Goal: Task Accomplishment & Management: Manage account settings

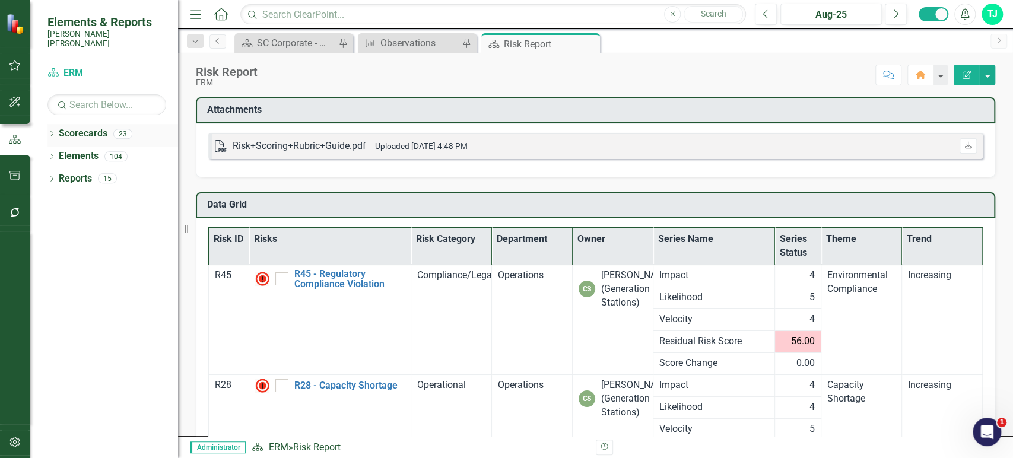
click at [47, 132] on icon "Dropdown" at bounding box center [51, 135] width 8 height 7
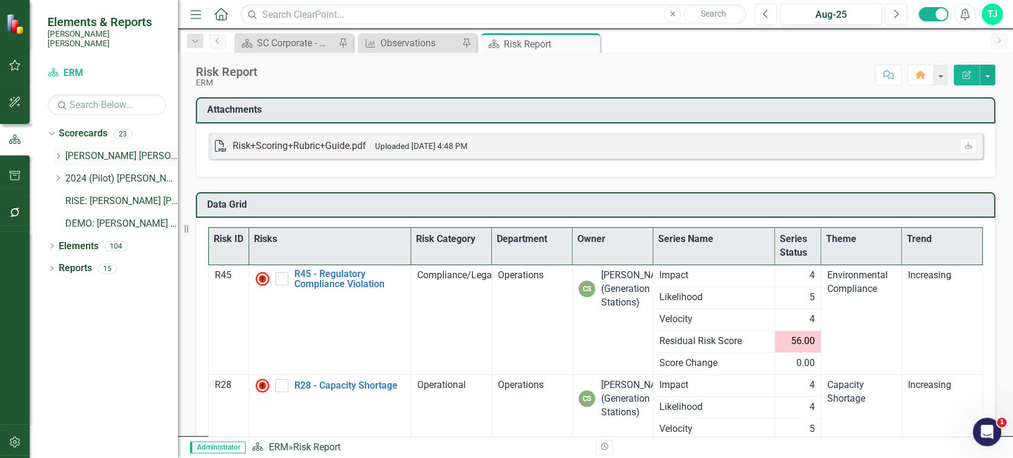
click at [57, 153] on icon "Dropdown" at bounding box center [57, 156] width 9 height 7
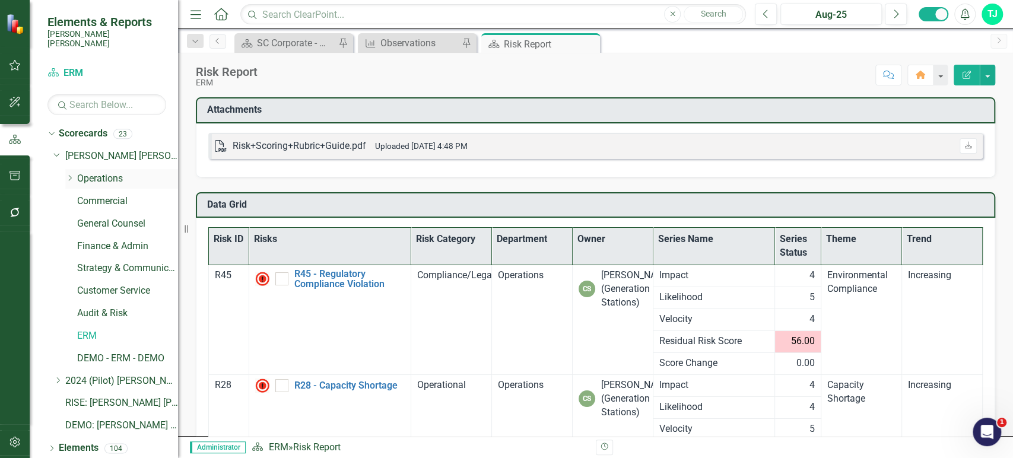
click at [66, 175] on icon "Dropdown" at bounding box center [69, 178] width 9 height 7
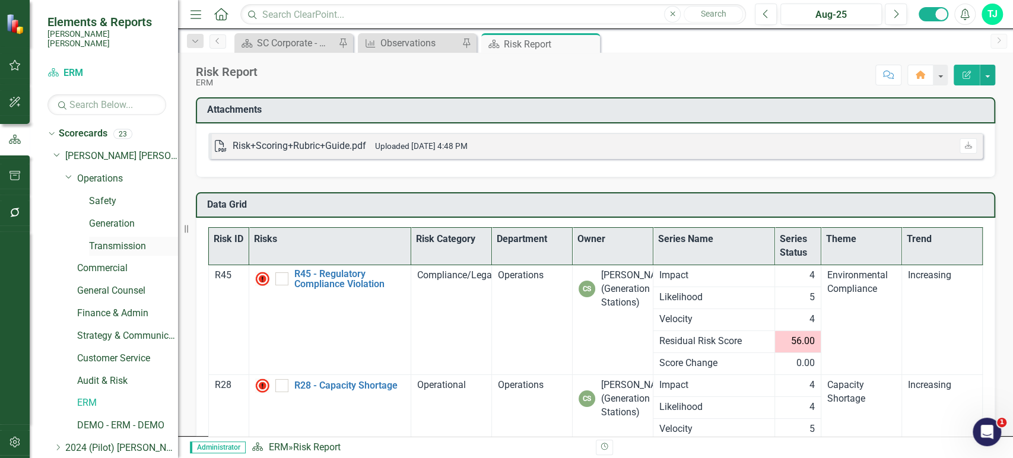
click at [110, 240] on link "Transmission" at bounding box center [133, 247] width 89 height 14
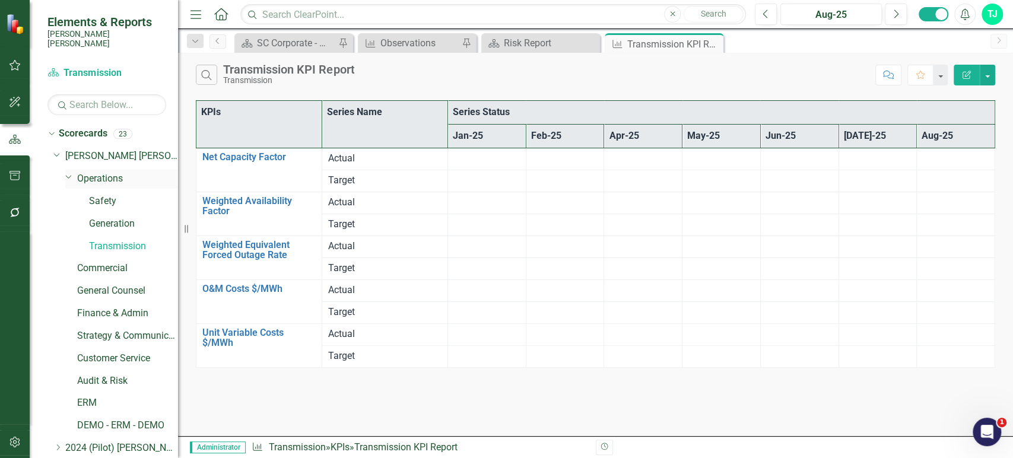
click at [112, 172] on link "Operations" at bounding box center [127, 179] width 101 height 14
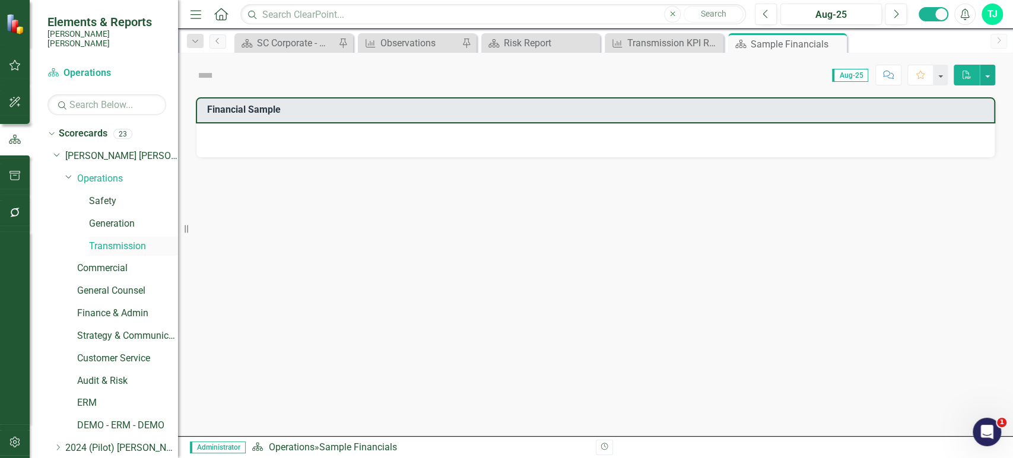
click at [107, 245] on div "Transmission" at bounding box center [133, 247] width 89 height 20
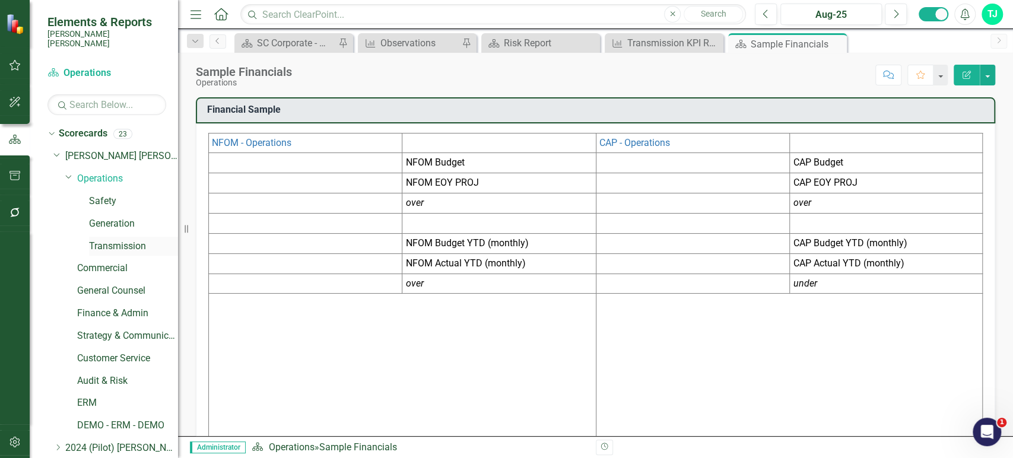
click at [107, 245] on div "Transmission" at bounding box center [133, 247] width 89 height 20
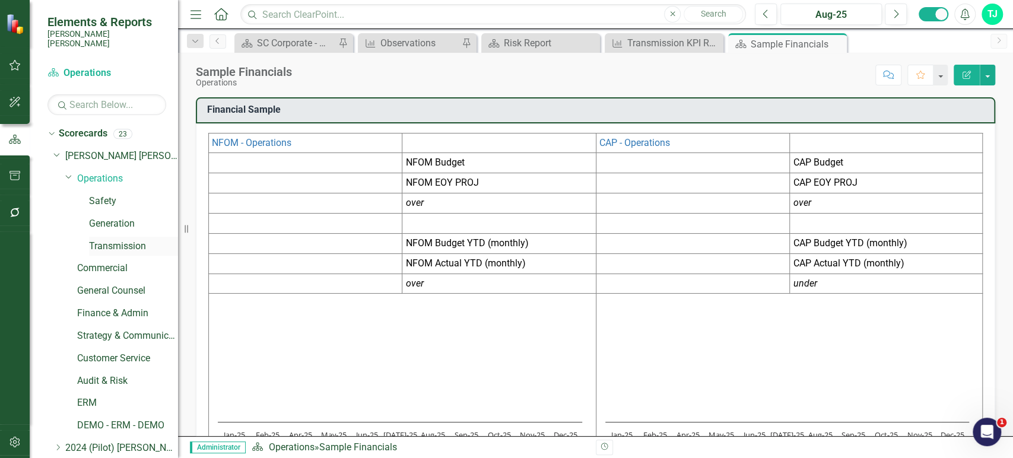
click at [107, 240] on link "Transmission" at bounding box center [133, 247] width 89 height 14
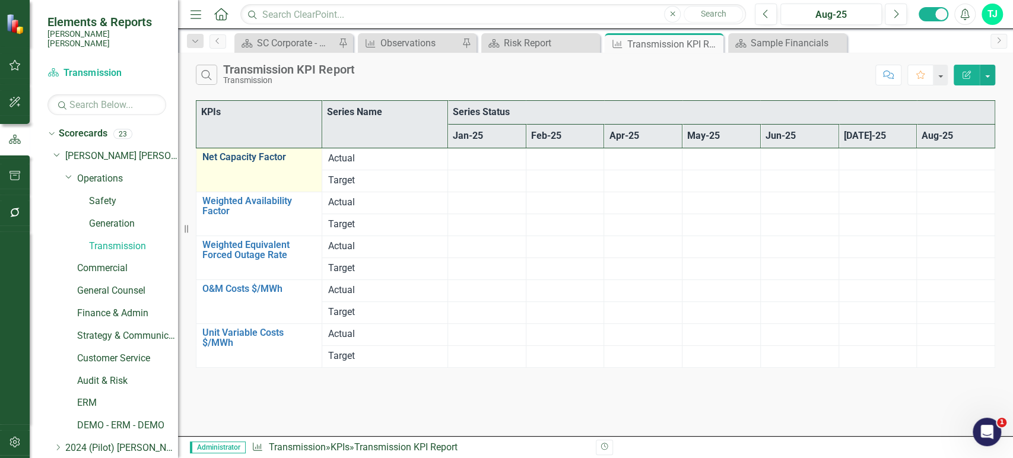
click at [259, 161] on link "Net Capacity Factor" at bounding box center [258, 157] width 113 height 11
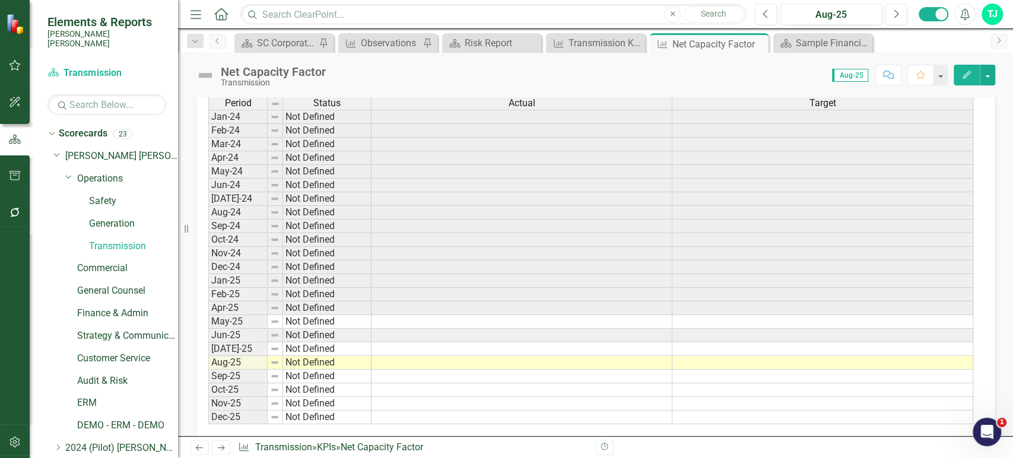
scroll to position [654, 0]
click at [88, 66] on link "Scorecard Transmission" at bounding box center [106, 73] width 119 height 14
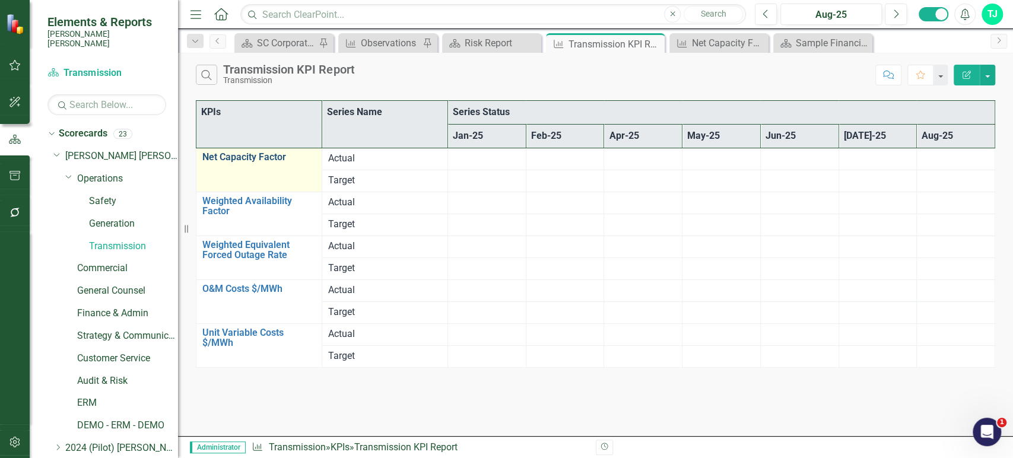
click at [273, 154] on link "Net Capacity Factor" at bounding box center [258, 157] width 113 height 11
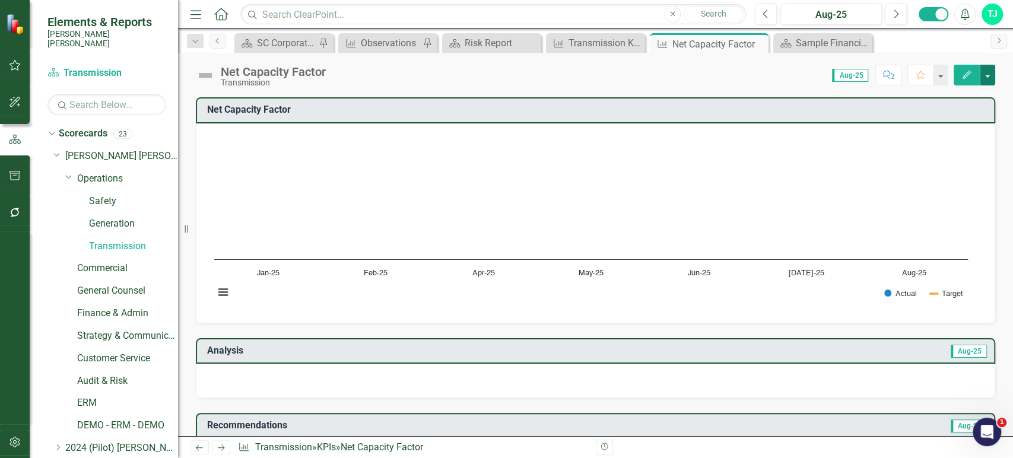
click at [993, 76] on button "button" at bounding box center [987, 75] width 15 height 21
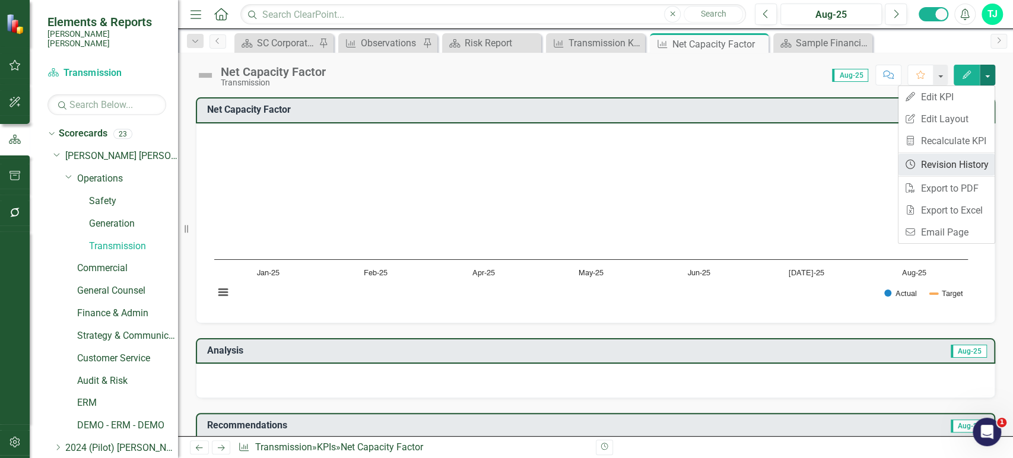
click at [955, 168] on link "Revision History Revision History" at bounding box center [947, 165] width 96 height 22
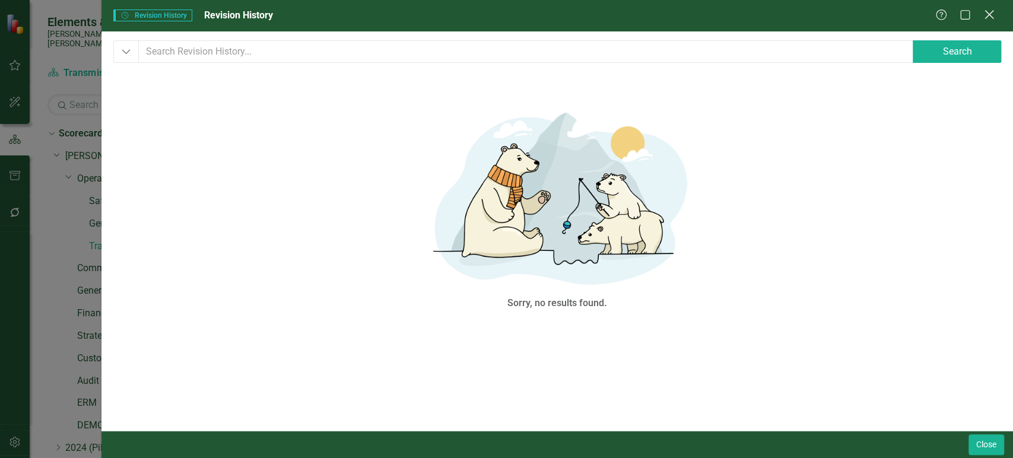
click at [984, 11] on icon "Close" at bounding box center [989, 14] width 15 height 11
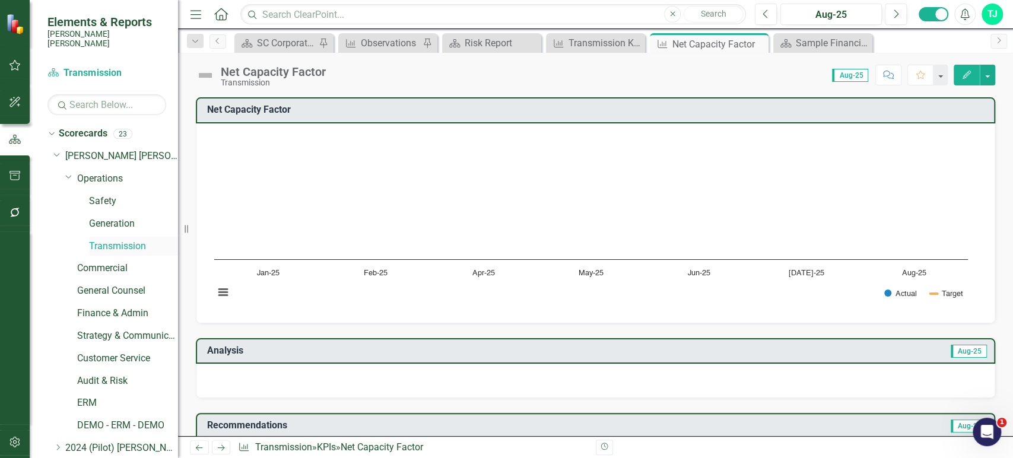
click at [94, 240] on link "Transmission" at bounding box center [133, 247] width 89 height 14
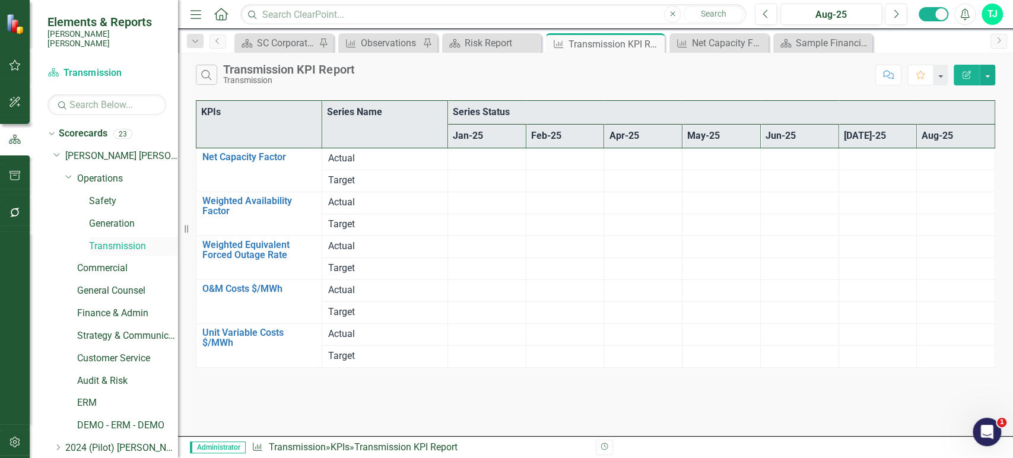
click at [94, 240] on link "Transmission" at bounding box center [133, 247] width 89 height 14
click at [103, 217] on link "Generation" at bounding box center [133, 224] width 89 height 14
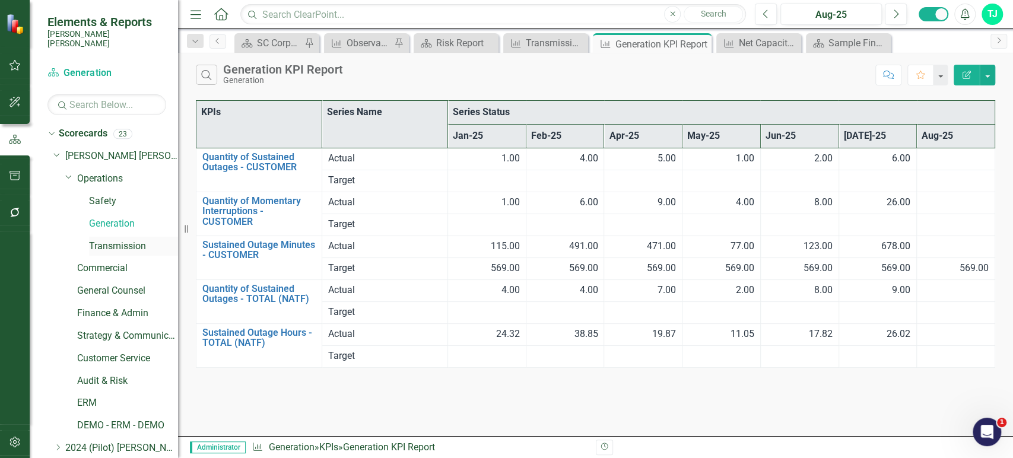
click at [104, 240] on link "Transmission" at bounding box center [133, 247] width 89 height 14
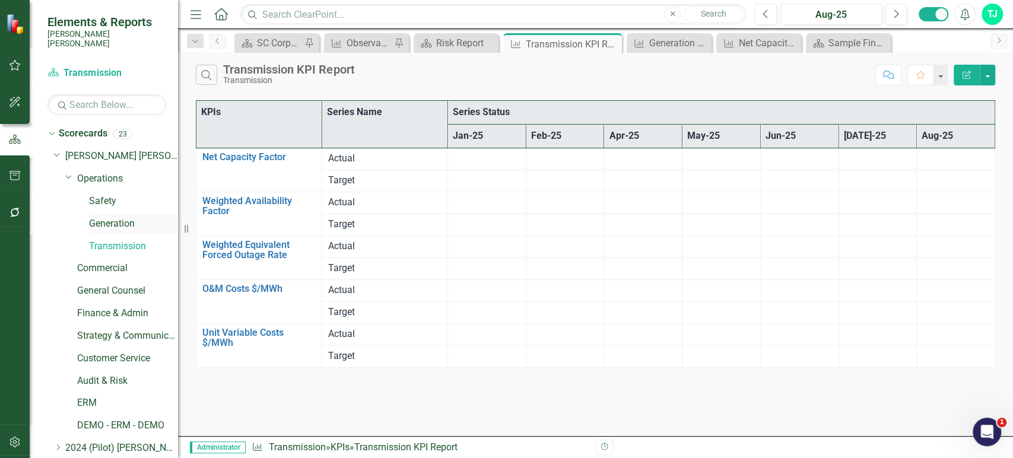
click at [103, 217] on link "Generation" at bounding box center [133, 224] width 89 height 14
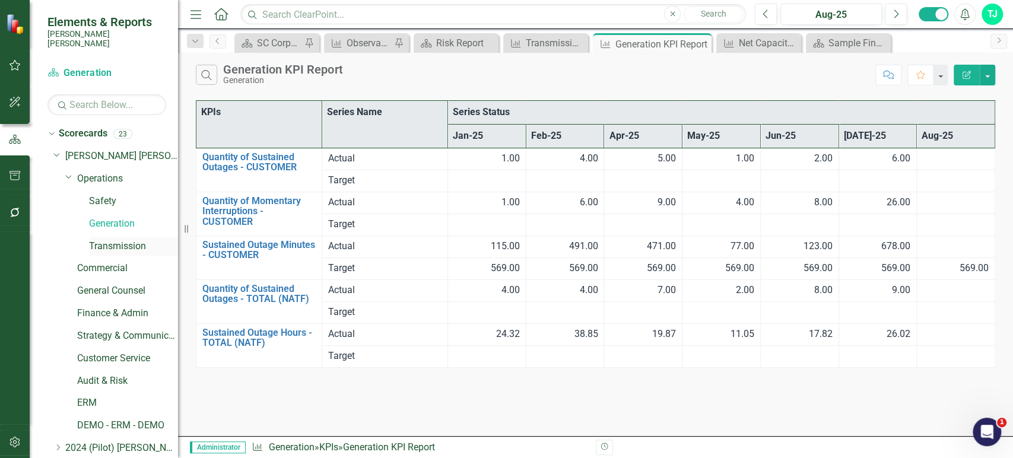
click at [137, 240] on link "Transmission" at bounding box center [133, 247] width 89 height 14
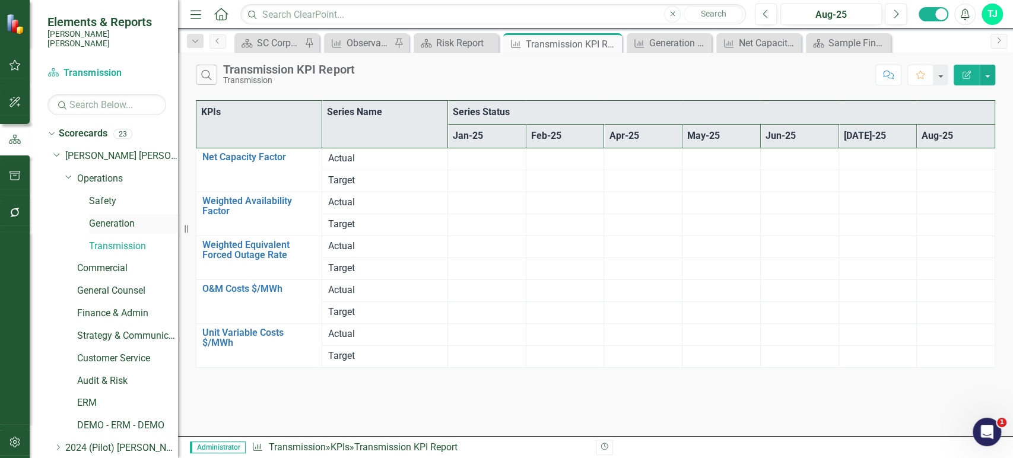
click at [121, 217] on link "Generation" at bounding box center [133, 224] width 89 height 14
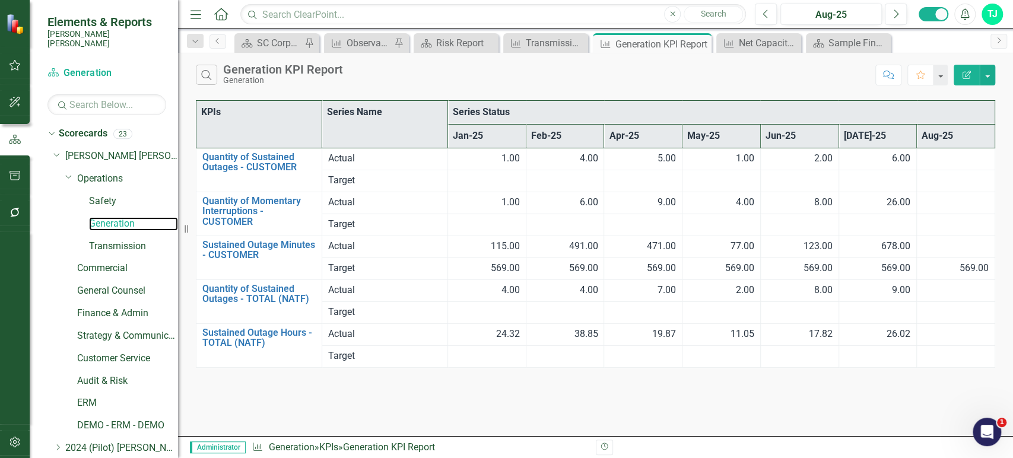
scroll to position [83, 0]
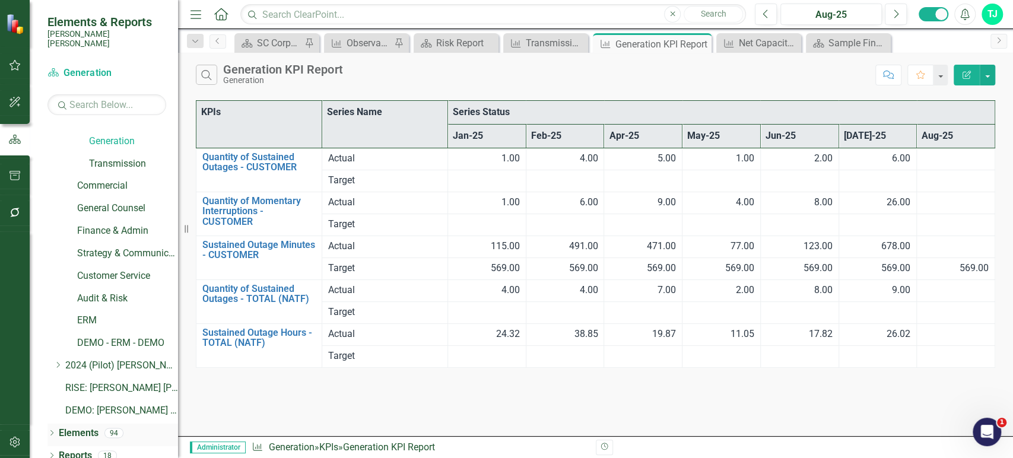
click at [80, 430] on link "Elements" at bounding box center [79, 434] width 40 height 14
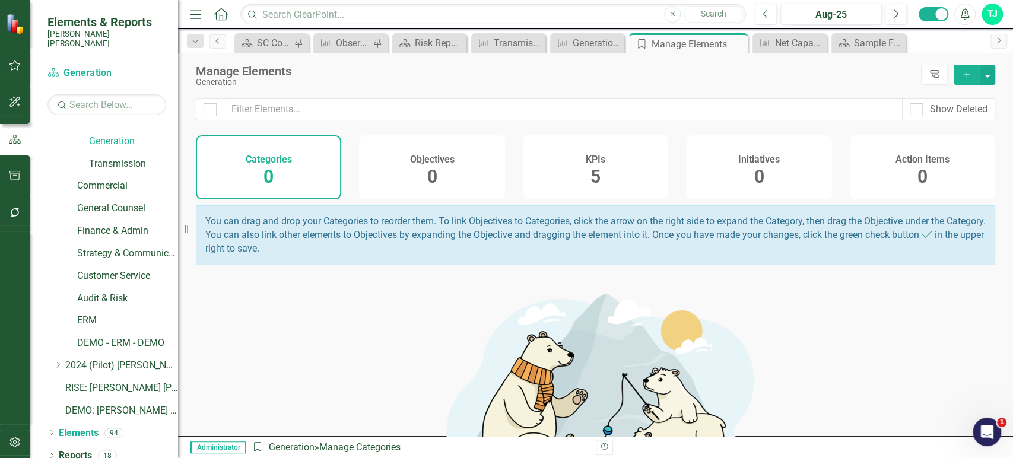
click at [621, 175] on div "KPIs 5" at bounding box center [595, 167] width 145 height 64
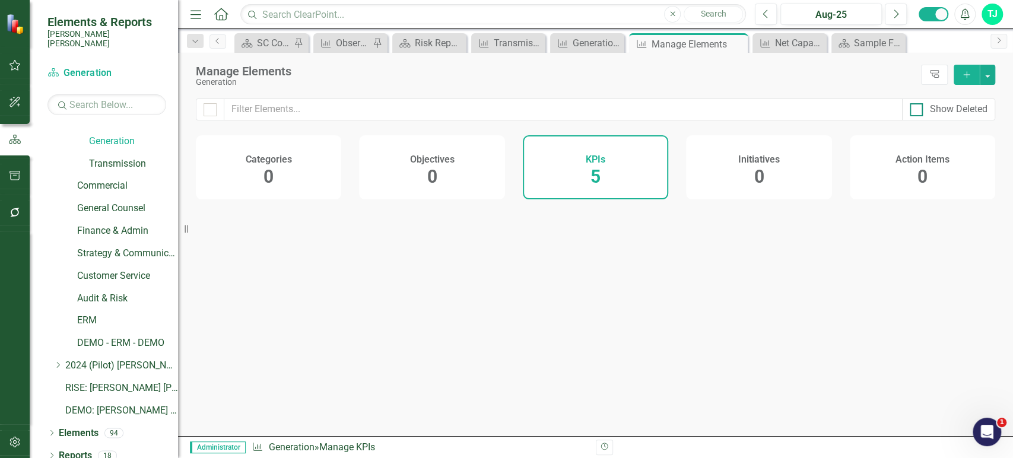
click at [912, 109] on input "Show Deleted" at bounding box center [914, 107] width 8 height 8
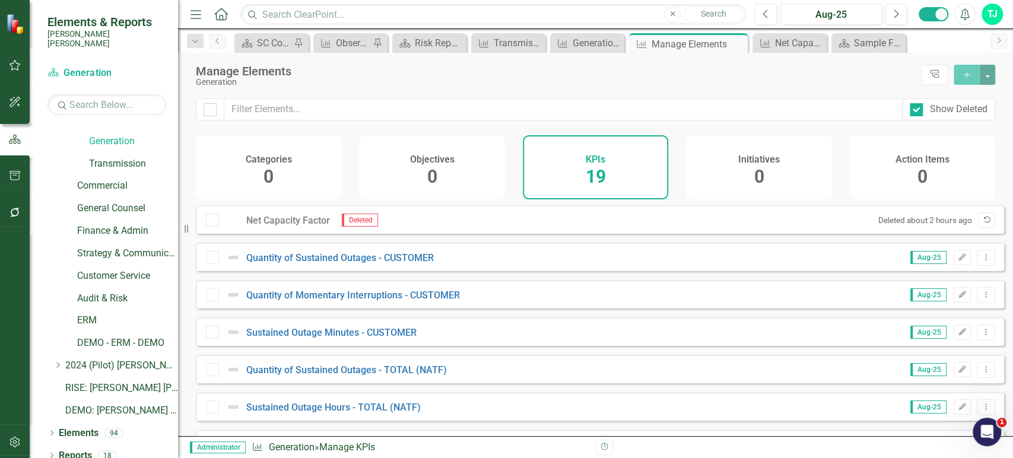
click at [982, 224] on icon "Undelete" at bounding box center [986, 220] width 9 height 7
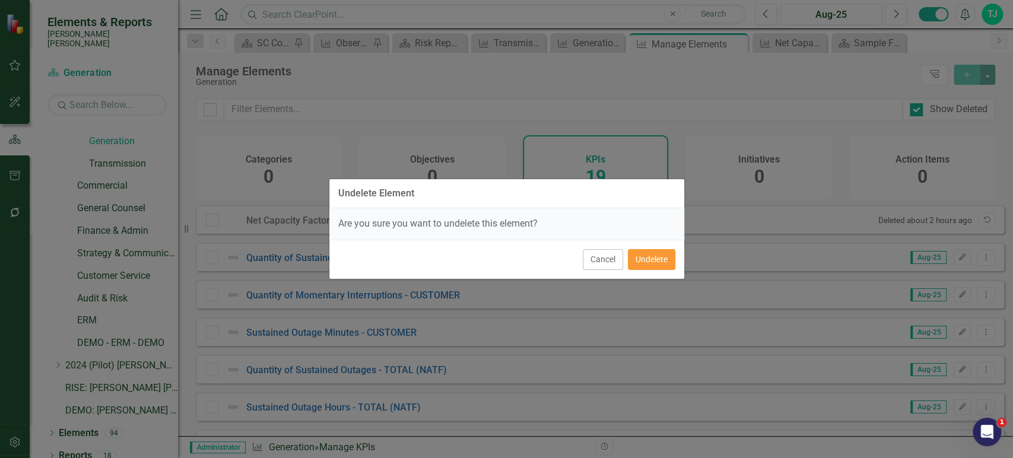
click at [654, 262] on button "Undelete" at bounding box center [651, 259] width 47 height 21
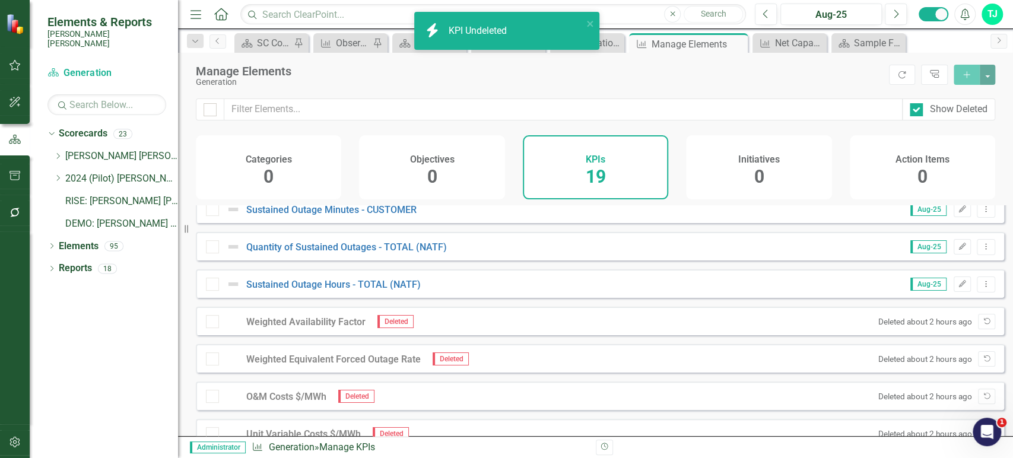
scroll to position [215, 0]
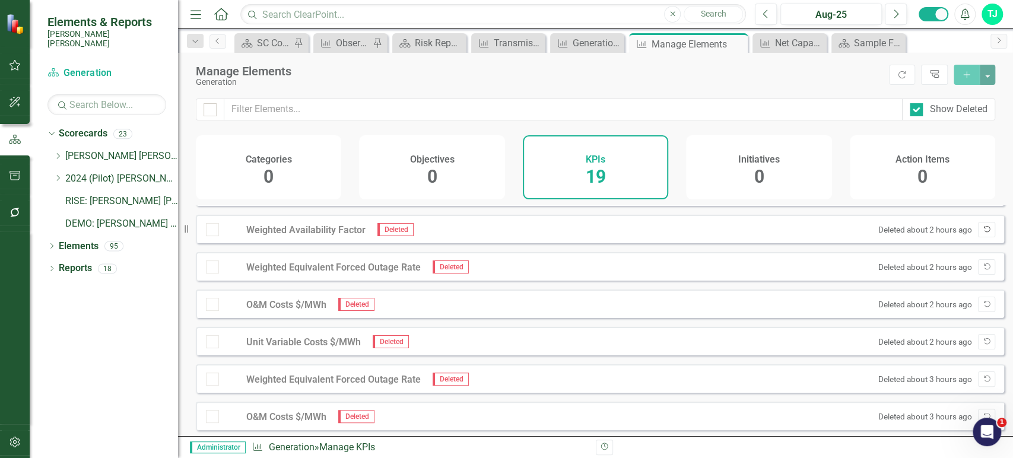
click at [978, 236] on button "Undelete" at bounding box center [986, 229] width 17 height 15
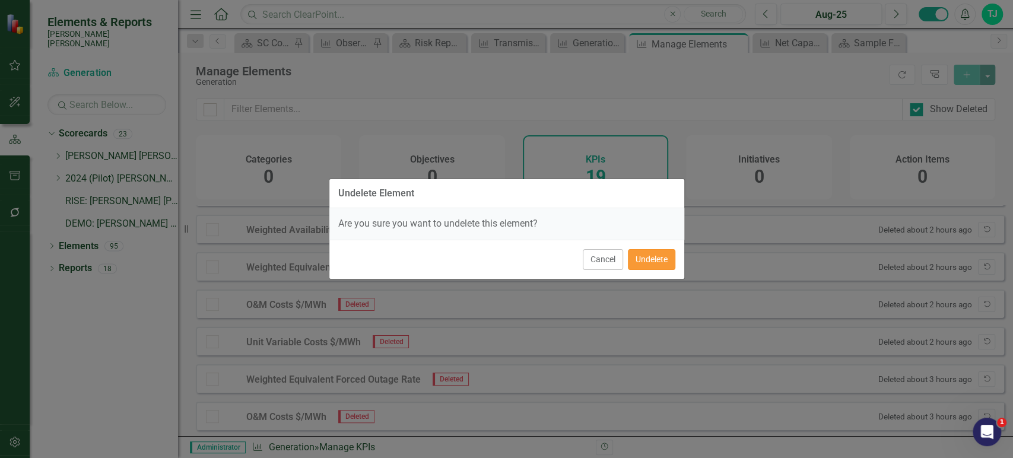
click at [654, 261] on button "Undelete" at bounding box center [651, 259] width 47 height 21
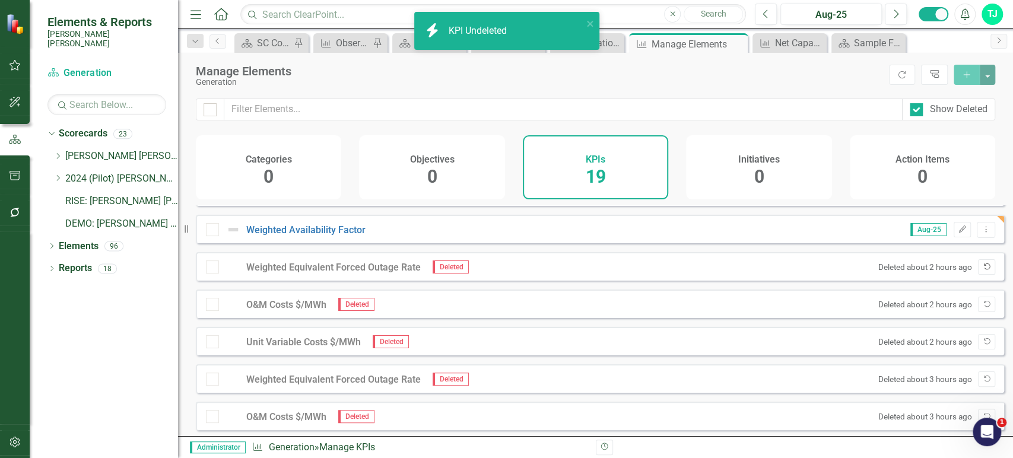
click at [984, 270] on icon "button" at bounding box center [987, 267] width 7 height 7
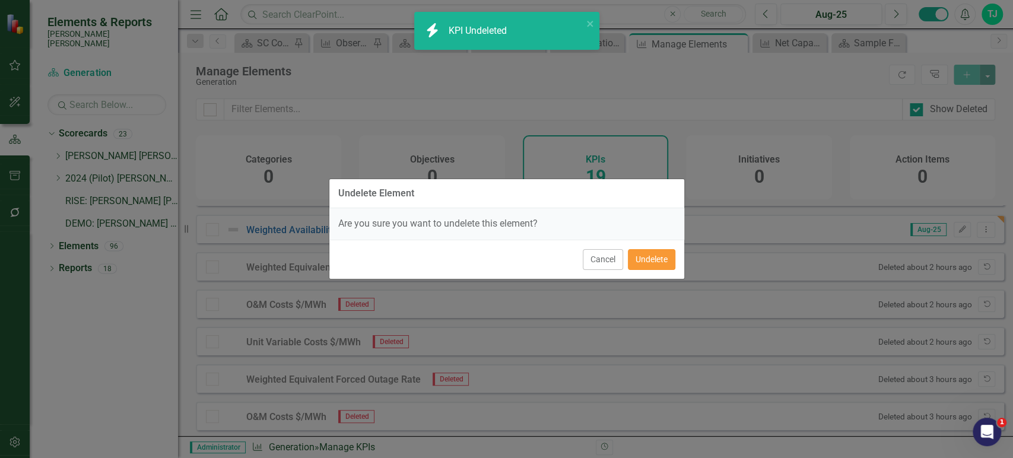
click at [664, 259] on button "Undelete" at bounding box center [651, 259] width 47 height 21
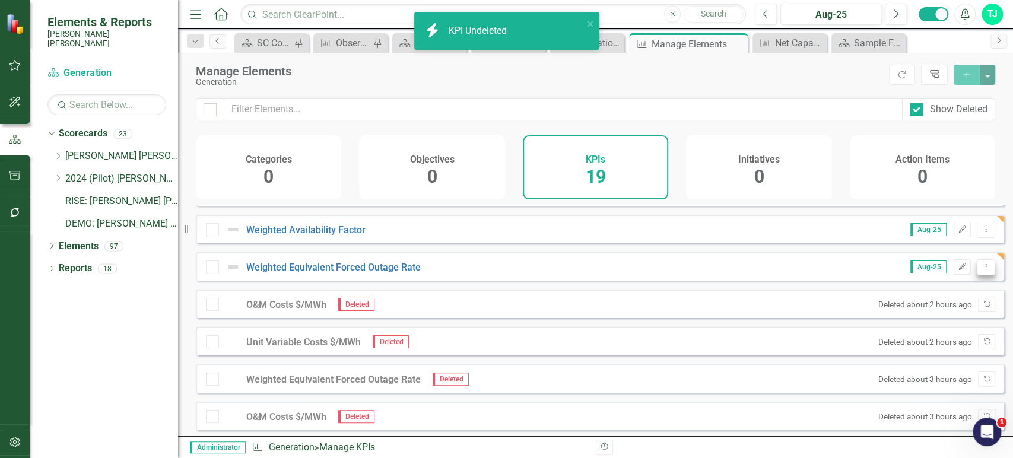
click at [981, 271] on icon "Dropdown Menu" at bounding box center [986, 267] width 10 height 8
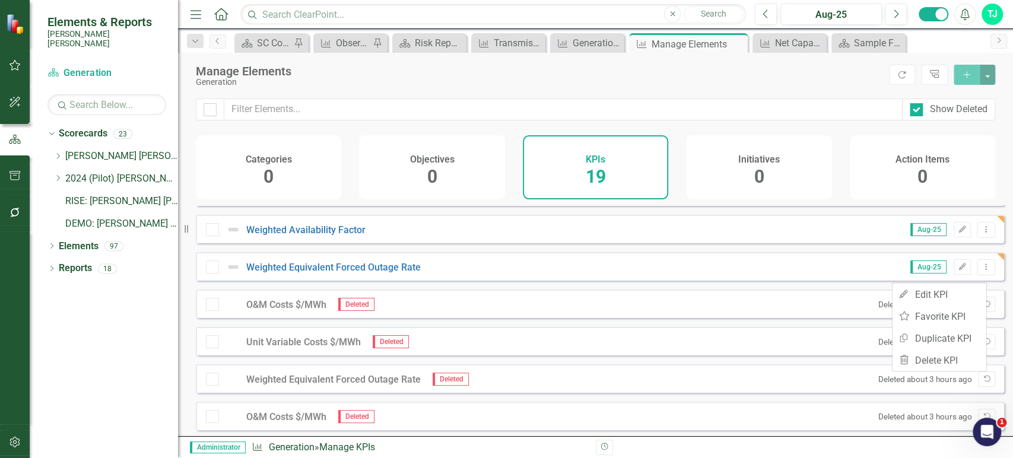
drag, startPoint x: 991, startPoint y: 302, endPoint x: 993, endPoint y: 312, distance: 9.6
click at [992, 302] on div "O&M Costs $/MWh Deleted Deleted about 2 hours ago Undelete" at bounding box center [600, 304] width 809 height 28
click at [978, 312] on button "Undelete" at bounding box center [986, 304] width 17 height 15
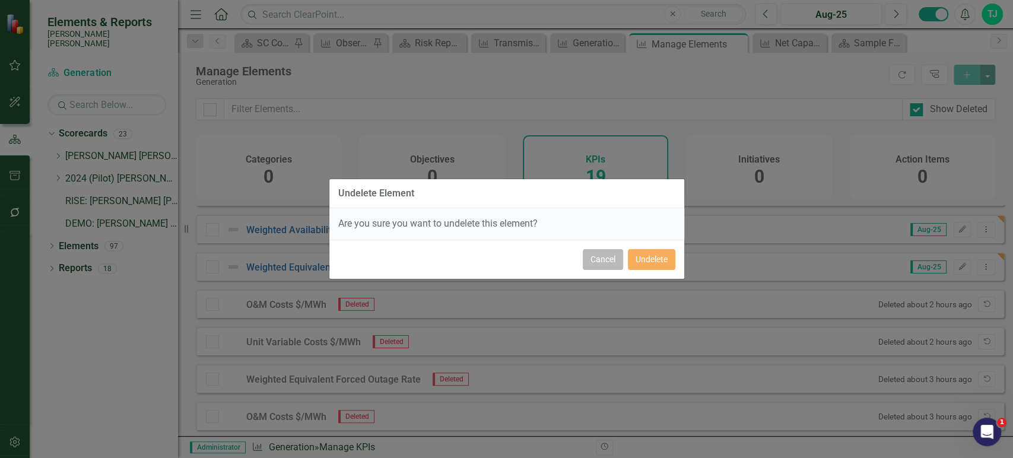
click at [603, 264] on button "Cancel" at bounding box center [603, 259] width 40 height 21
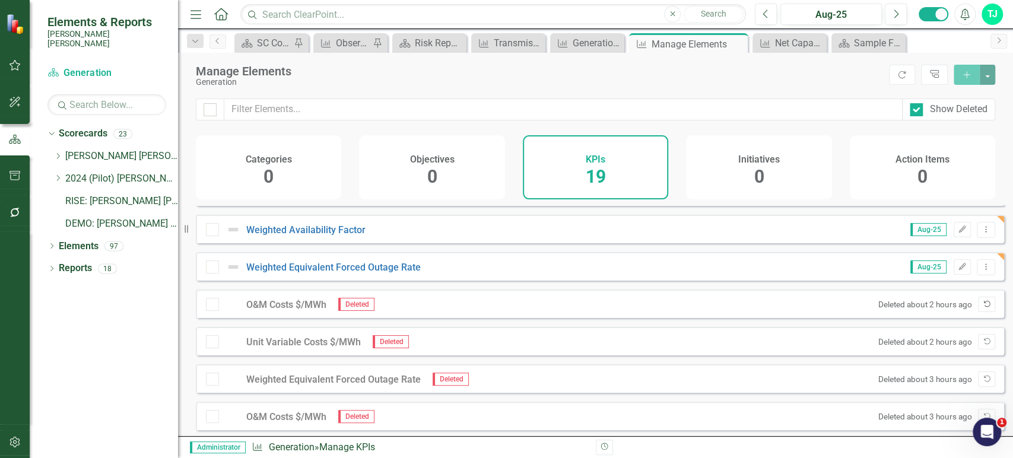
click at [985, 307] on button "Undelete" at bounding box center [986, 304] width 17 height 15
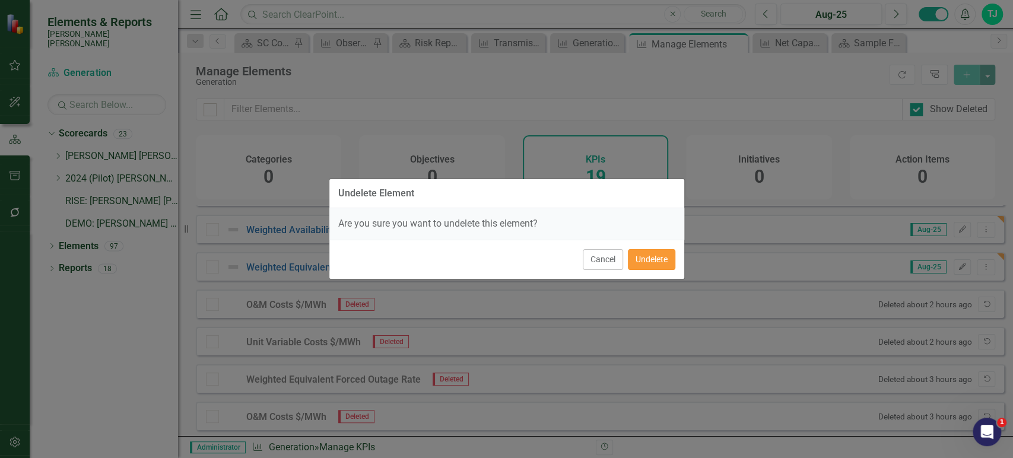
click at [652, 253] on button "Undelete" at bounding box center [651, 259] width 47 height 21
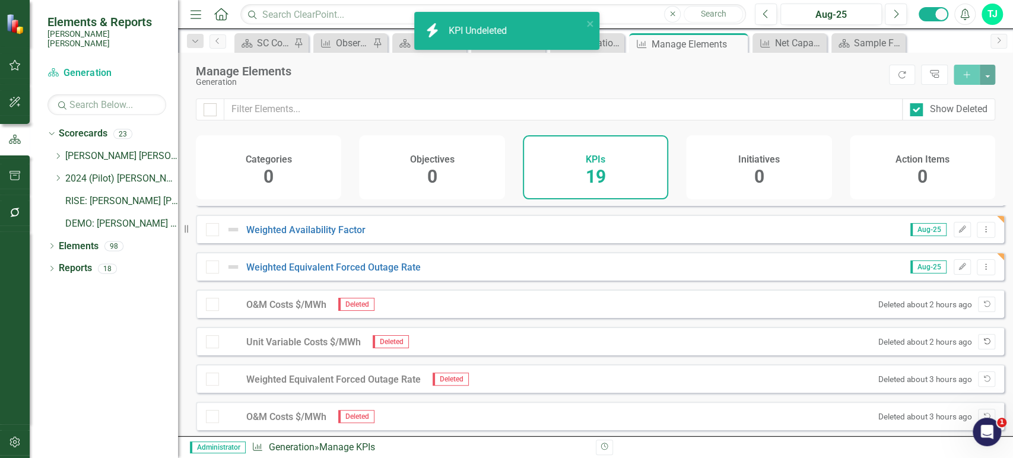
click at [982, 345] on icon "Undelete" at bounding box center [986, 341] width 9 height 7
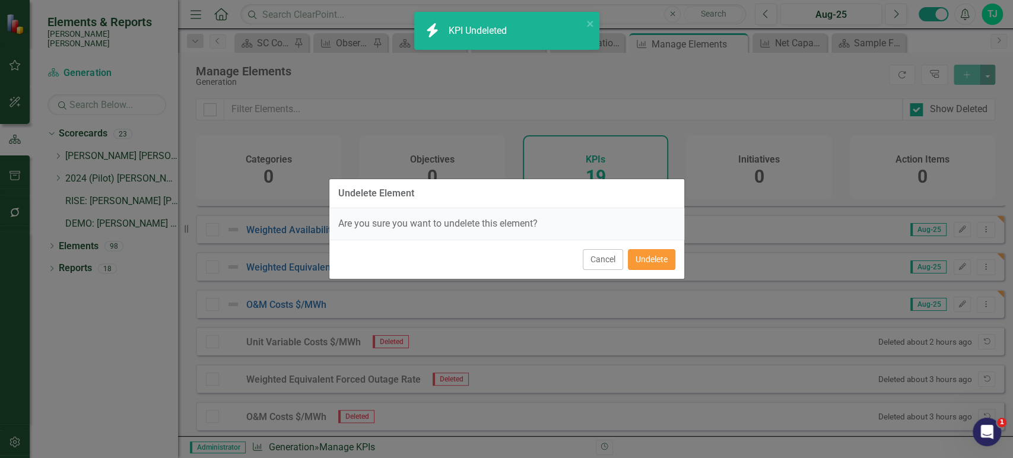
click at [664, 265] on button "Undelete" at bounding box center [651, 259] width 47 height 21
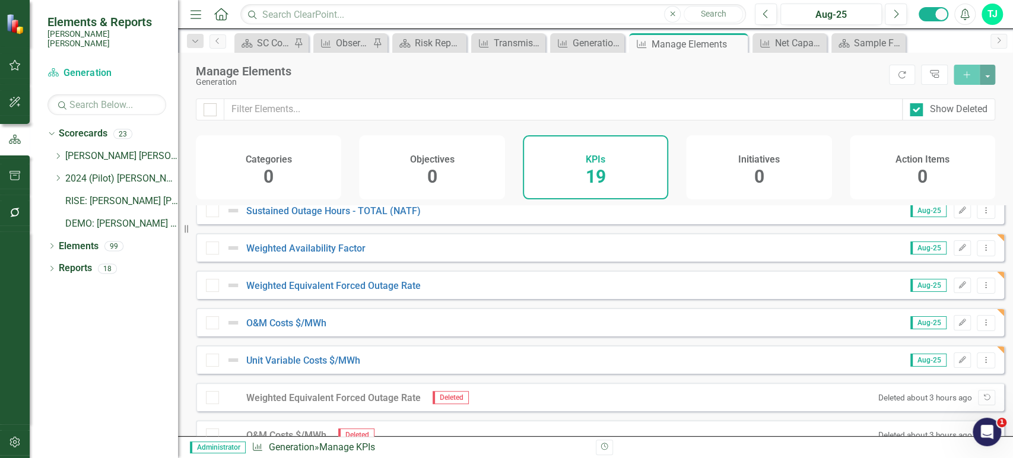
scroll to position [83, 0]
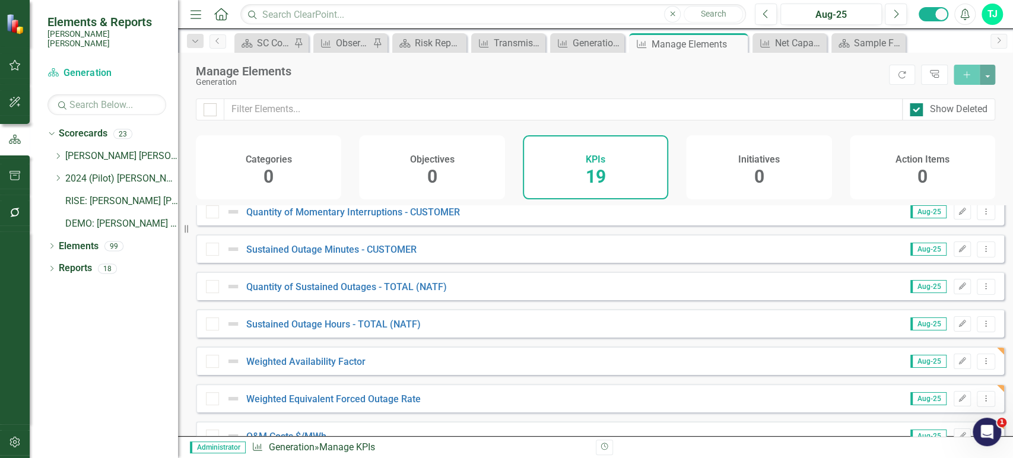
click at [921, 110] on div at bounding box center [916, 109] width 13 height 13
click at [918, 110] on input "Show Deleted" at bounding box center [914, 107] width 8 height 8
checkbox input "false"
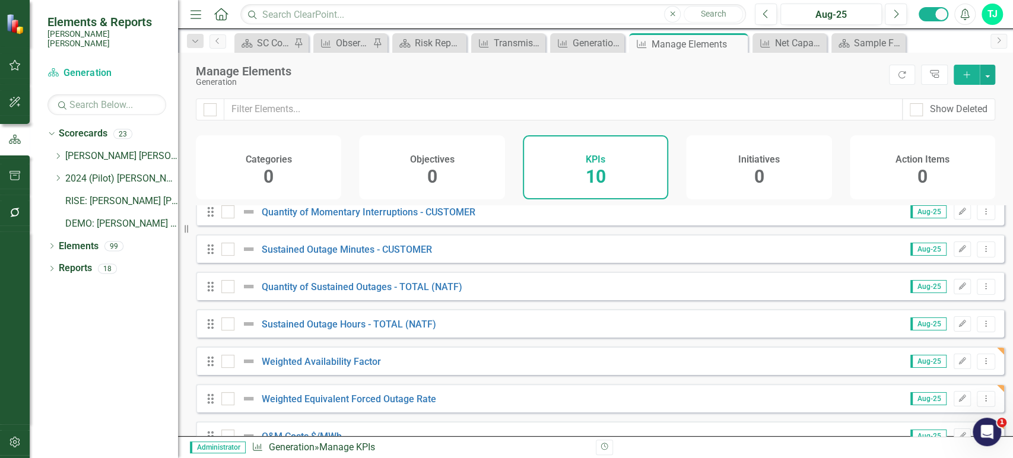
scroll to position [0, 0]
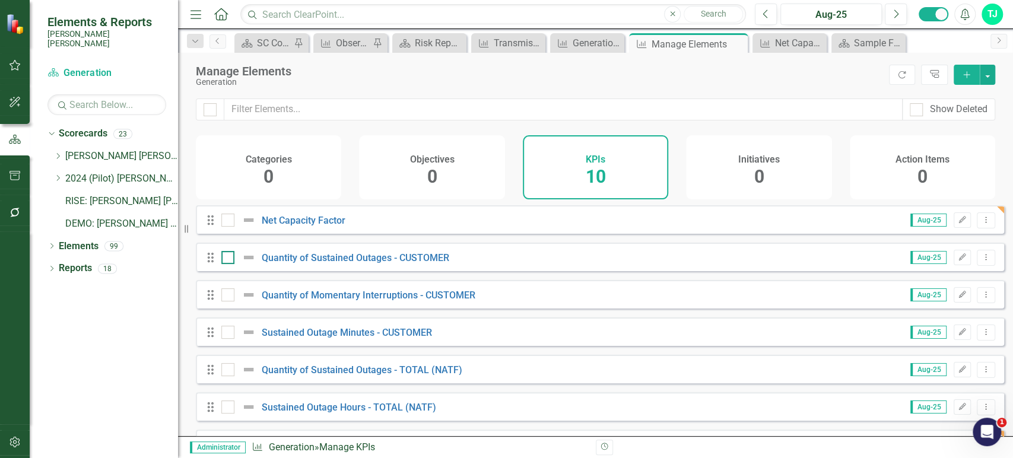
click at [230, 264] on div at bounding box center [227, 257] width 13 height 13
click at [229, 259] on input "checkbox" at bounding box center [225, 255] width 8 height 8
checkbox input "true"
click at [228, 302] on div at bounding box center [241, 295] width 40 height 14
click at [228, 296] on input "checkbox" at bounding box center [225, 293] width 8 height 8
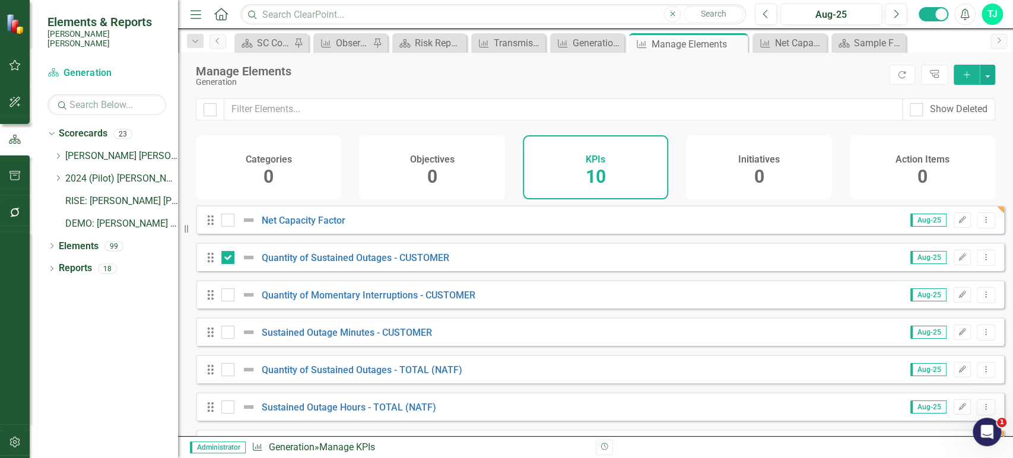
checkbox input "true"
click at [227, 367] on div "Drag Quantity of Sustained Outages - TOTAL (NATF) Aug-25 Edit Dropdown Menu" at bounding box center [600, 369] width 809 height 28
drag, startPoint x: 230, startPoint y: 336, endPoint x: 228, endPoint y: 378, distance: 42.2
click at [229, 338] on div at bounding box center [227, 332] width 13 height 13
click at [229, 334] on input "checkbox" at bounding box center [225, 330] width 8 height 8
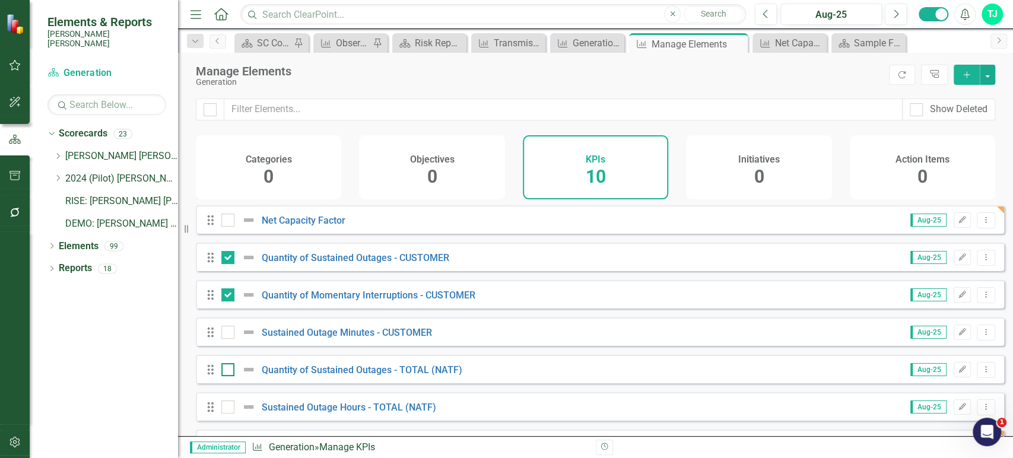
checkbox input "true"
click at [228, 376] on div at bounding box center [227, 369] width 13 height 13
click at [228, 371] on input "checkbox" at bounding box center [225, 367] width 8 height 8
checkbox input "true"
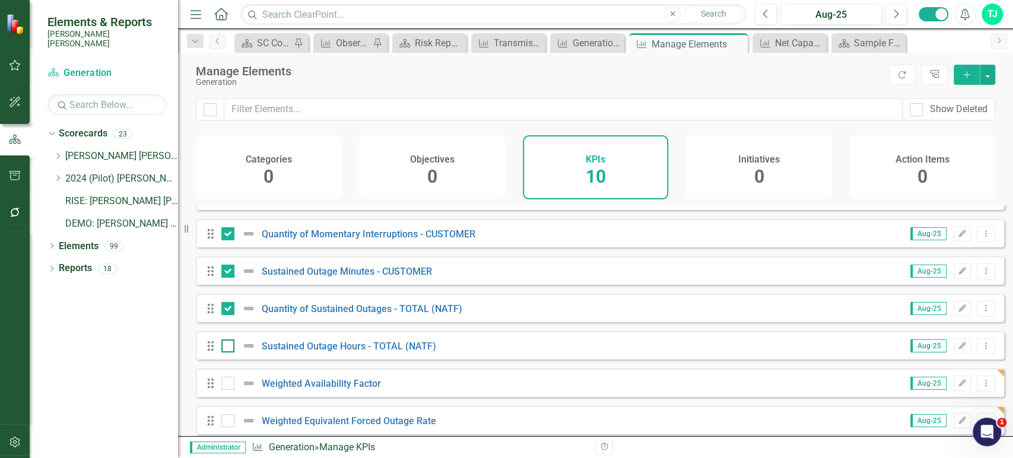
click at [227, 353] on div at bounding box center [227, 346] width 13 height 13
click at [227, 347] on input "checkbox" at bounding box center [225, 344] width 8 height 8
checkbox input "true"
click at [988, 73] on button "button" at bounding box center [987, 75] width 15 height 20
click at [934, 144] on link "Edit Multiple Edit Multiple" at bounding box center [948, 140] width 94 height 22
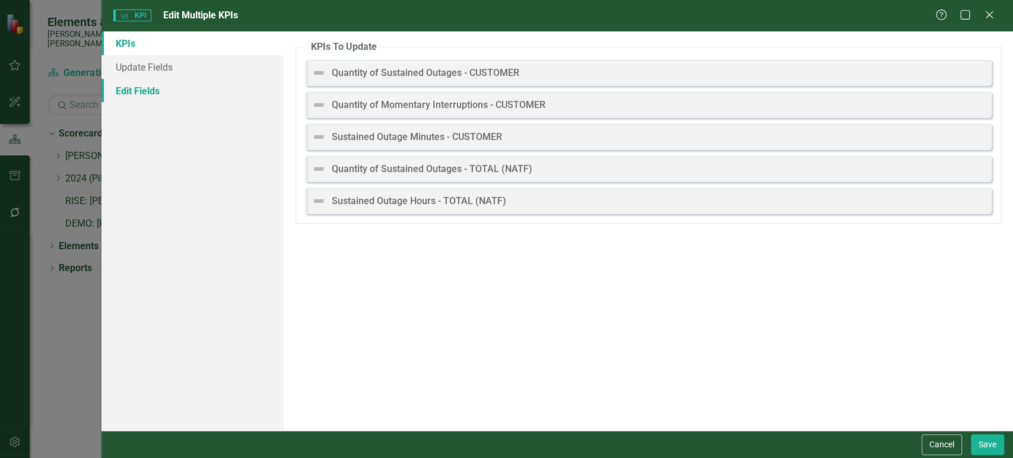
click at [246, 95] on link "Edit Fields" at bounding box center [193, 91] width 182 height 24
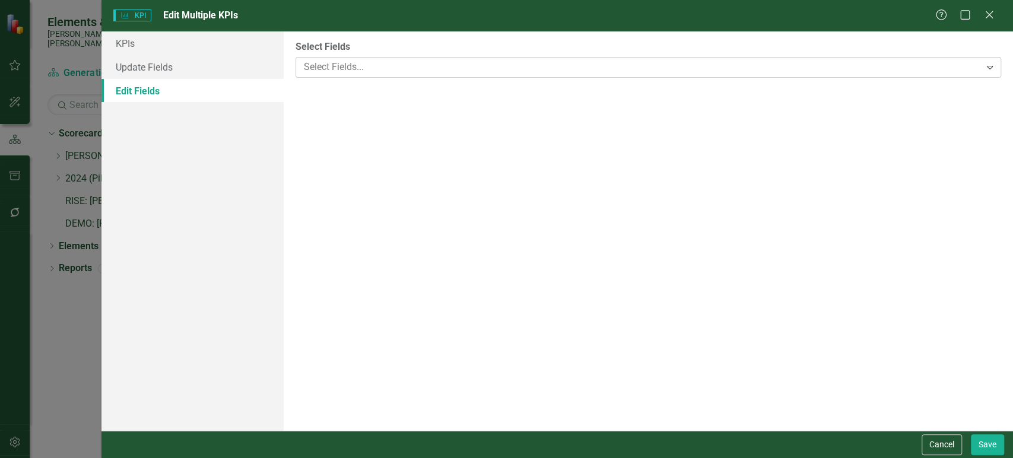
click at [361, 76] on div "Select Fields... Expand" at bounding box center [649, 67] width 706 height 21
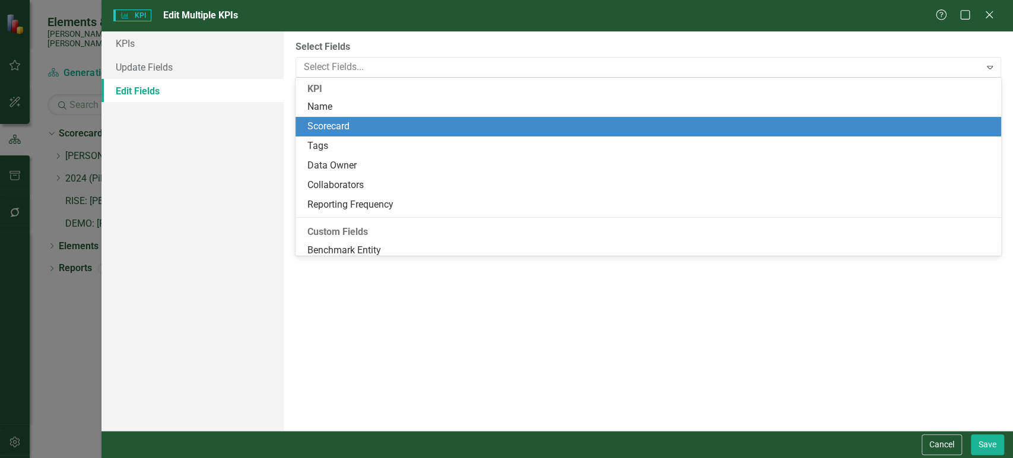
click at [359, 122] on div "Scorecard" at bounding box center [651, 127] width 687 height 14
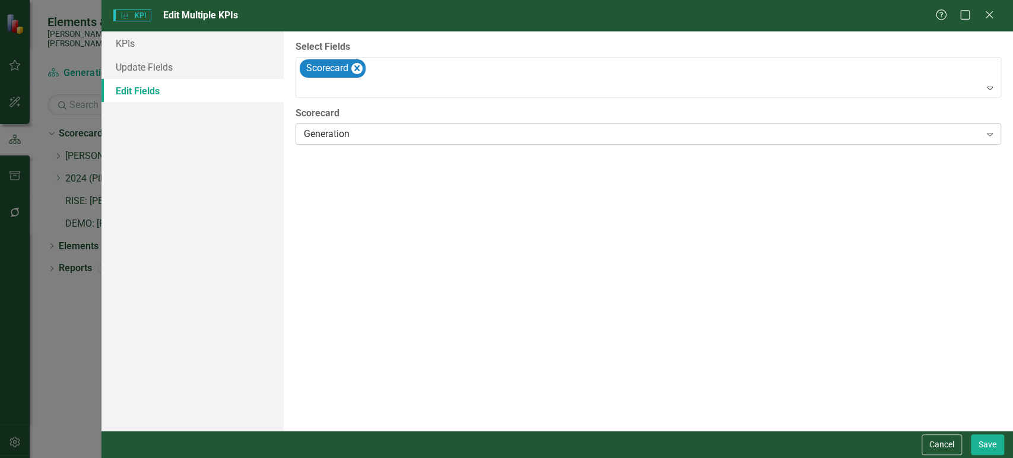
click at [367, 136] on div "Generation" at bounding box center [642, 135] width 677 height 14
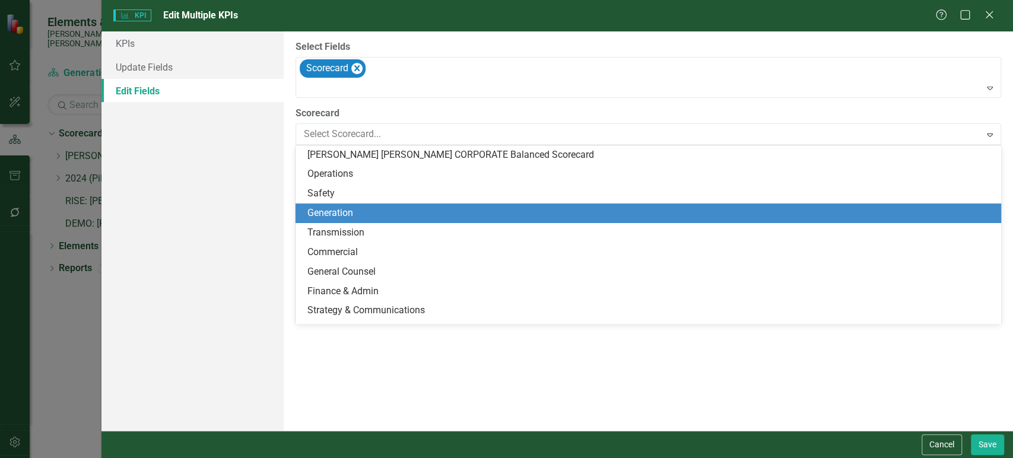
scroll to position [58, 0]
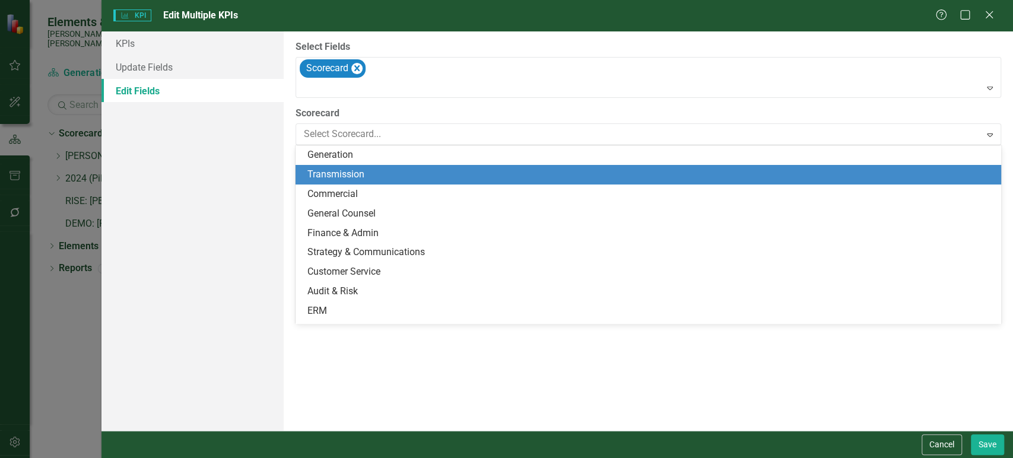
click at [364, 177] on div "Transmission" at bounding box center [651, 175] width 687 height 14
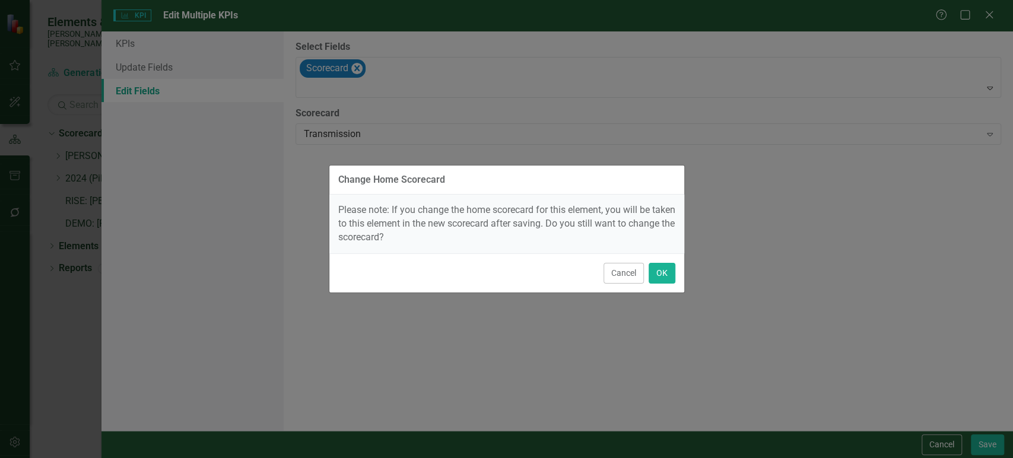
click at [665, 283] on div "Cancel OK" at bounding box center [506, 272] width 355 height 39
click at [668, 276] on button "OK" at bounding box center [662, 273] width 27 height 21
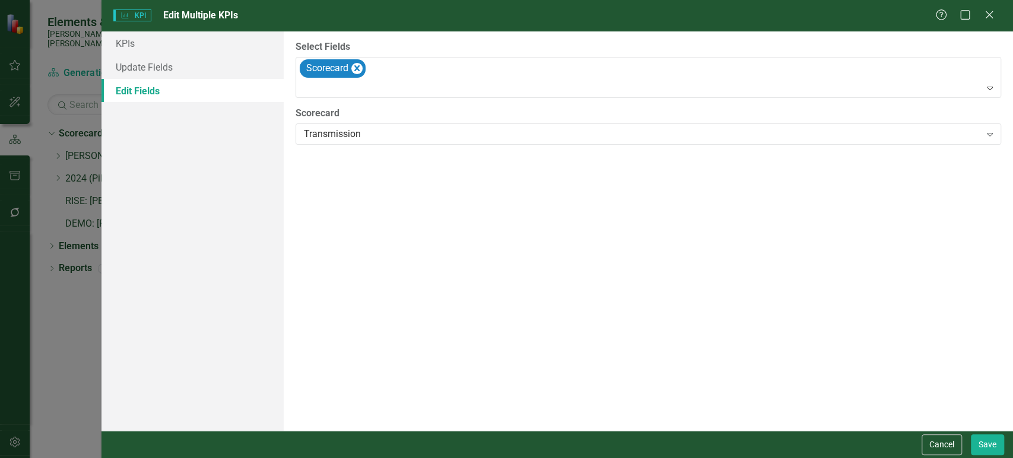
click at [978, 433] on div "Cancel Save" at bounding box center [558, 444] width 912 height 27
click at [986, 442] on button "Save" at bounding box center [987, 445] width 33 height 21
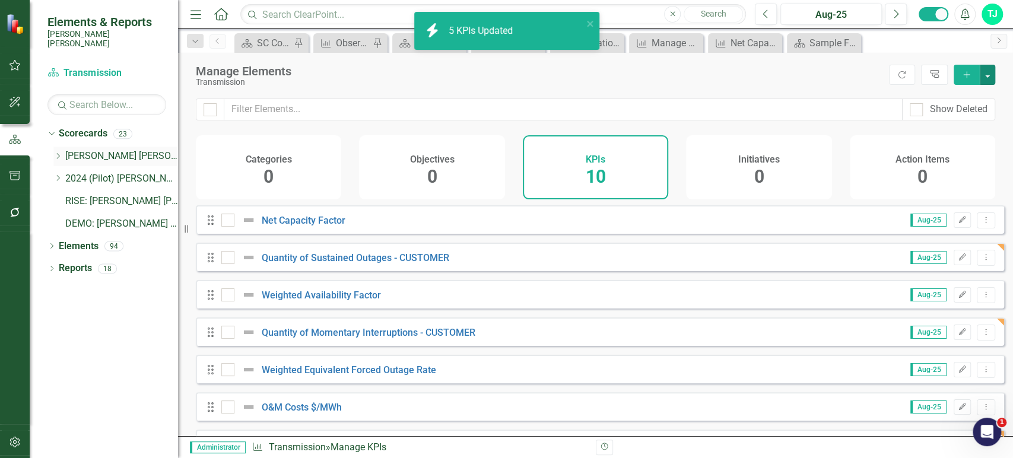
checkbox input "false"
click at [105, 66] on link "Scorecard Transmission" at bounding box center [106, 73] width 119 height 14
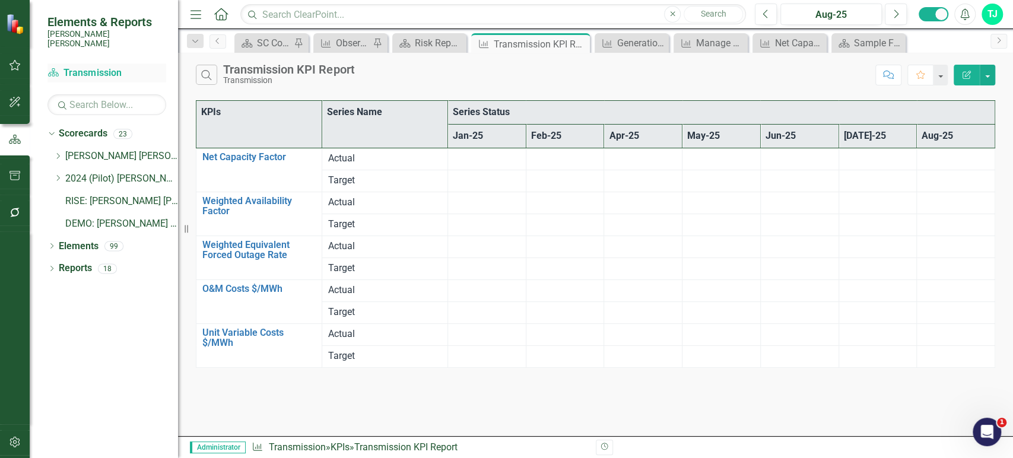
click at [103, 66] on link "Scorecard Transmission" at bounding box center [106, 73] width 119 height 14
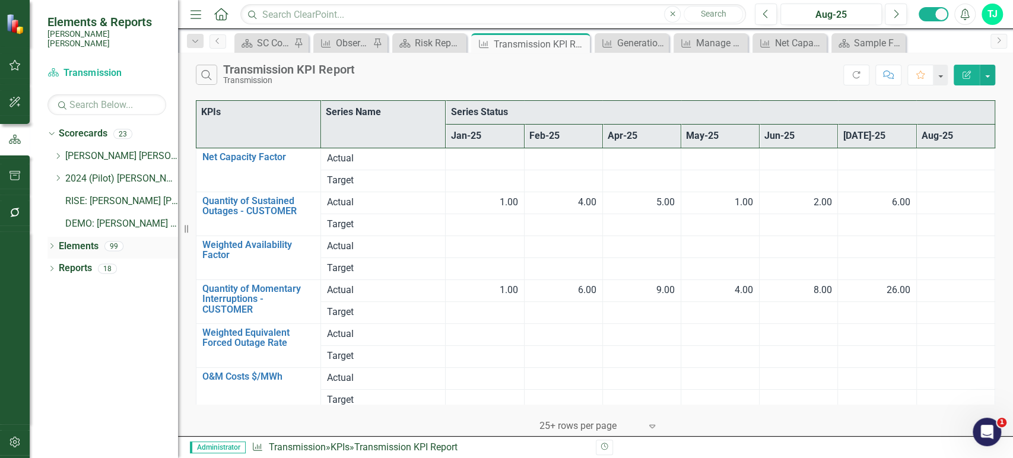
click at [84, 240] on link "Elements" at bounding box center [79, 247] width 40 height 14
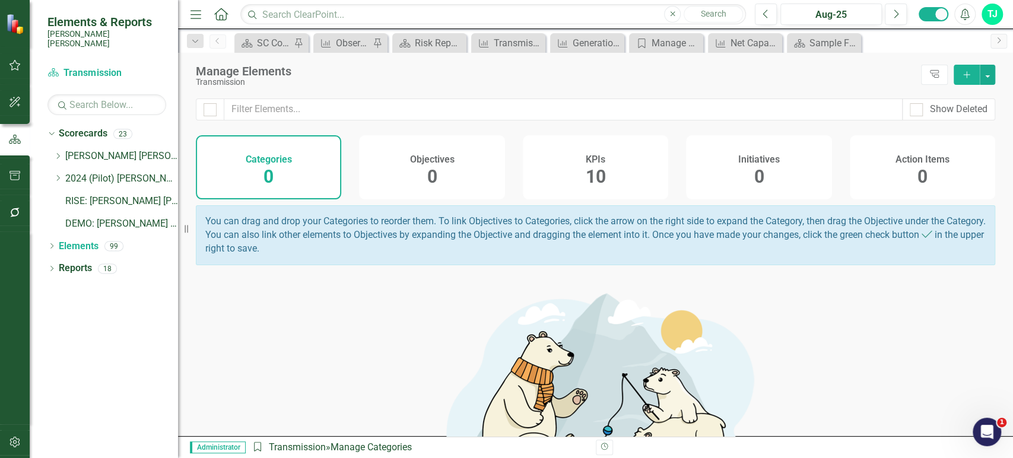
click at [642, 169] on div "KPIs 10" at bounding box center [595, 167] width 145 height 64
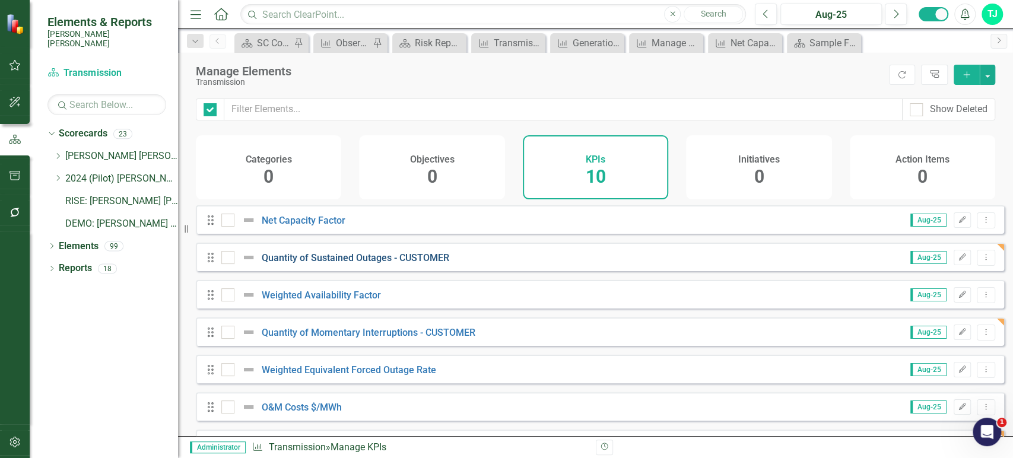
checkbox input "false"
click at [229, 227] on div at bounding box center [227, 220] width 13 height 13
click at [229, 221] on input "checkbox" at bounding box center [225, 218] width 8 height 8
checkbox input "true"
click at [232, 302] on div at bounding box center [227, 295] width 13 height 13
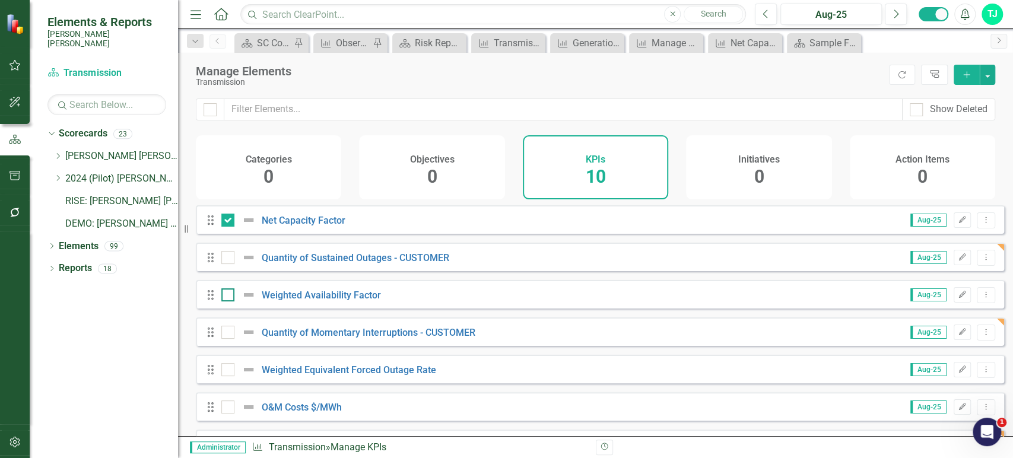
click at [229, 296] on input "checkbox" at bounding box center [225, 293] width 8 height 8
checkbox input "true"
click at [234, 377] on div at bounding box center [241, 370] width 40 height 14
click at [229, 371] on input "checkbox" at bounding box center [225, 367] width 8 height 8
checkbox input "true"
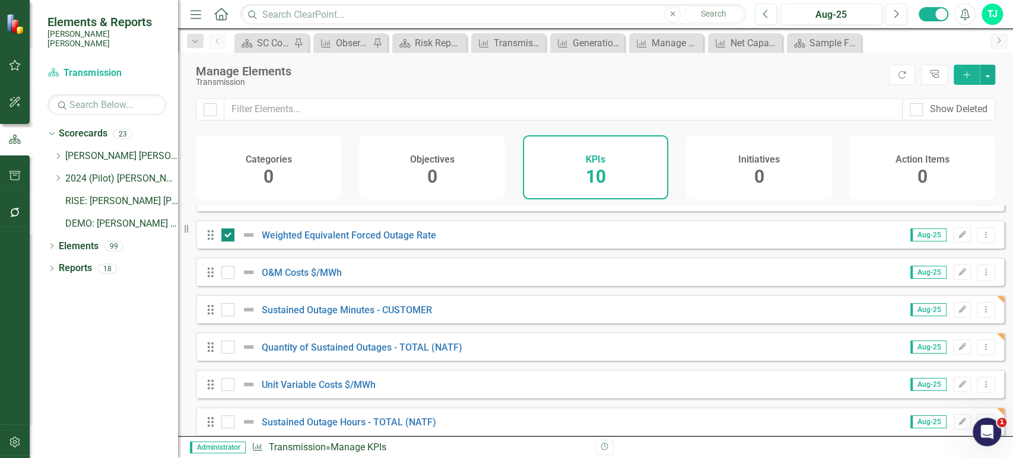
scroll to position [134, 0]
click at [228, 274] on input "checkbox" at bounding box center [225, 271] width 8 height 8
checkbox input "true"
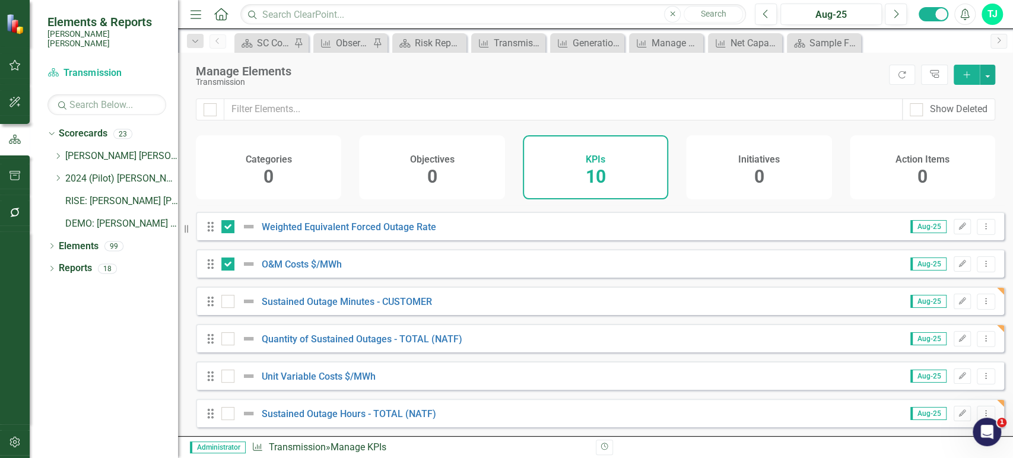
click at [232, 369] on div "Drag Unit Variable Costs $/MWh Aug-25 Edit Dropdown Menu" at bounding box center [600, 376] width 809 height 28
click at [229, 379] on div at bounding box center [227, 376] width 13 height 13
click at [229, 378] on input "checkbox" at bounding box center [225, 374] width 8 height 8
checkbox input "true"
click at [988, 77] on button "button" at bounding box center [987, 75] width 15 height 20
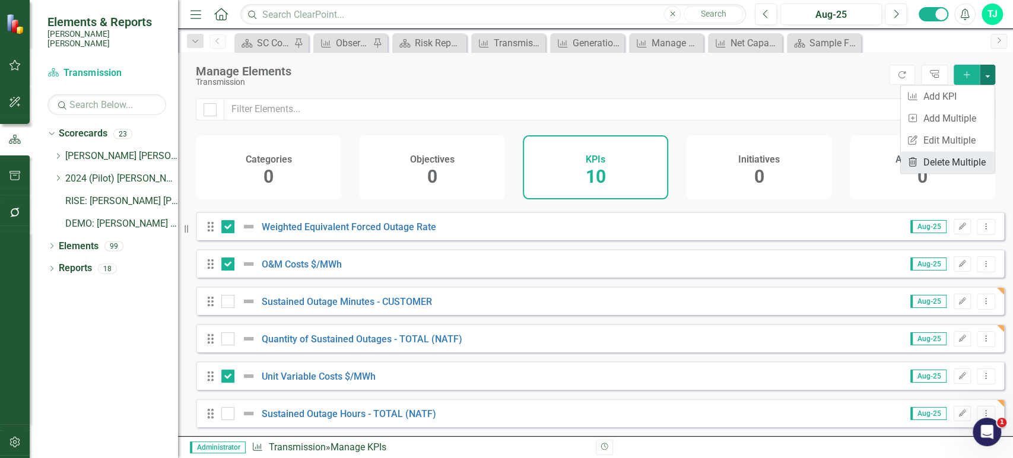
click at [936, 163] on link "Trash Delete Multiple" at bounding box center [948, 162] width 94 height 22
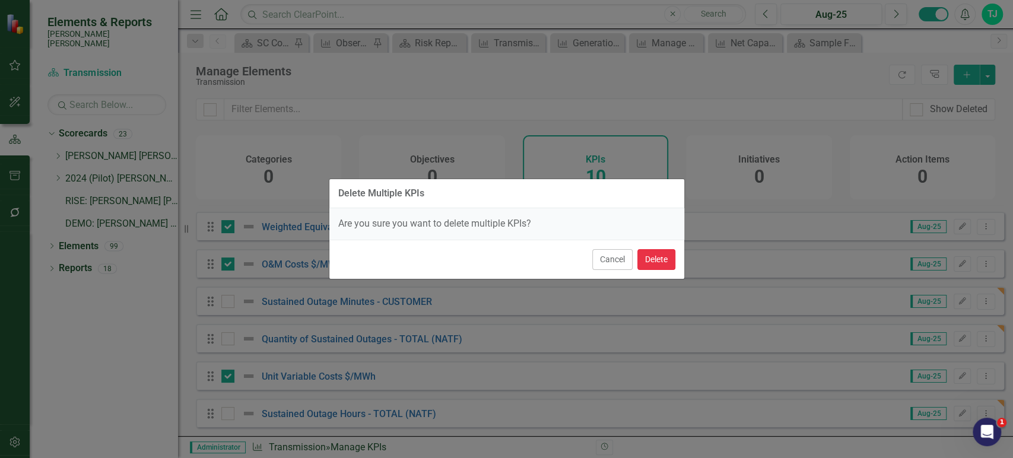
click at [655, 269] on button "Delete" at bounding box center [657, 259] width 38 height 21
checkbox input "false"
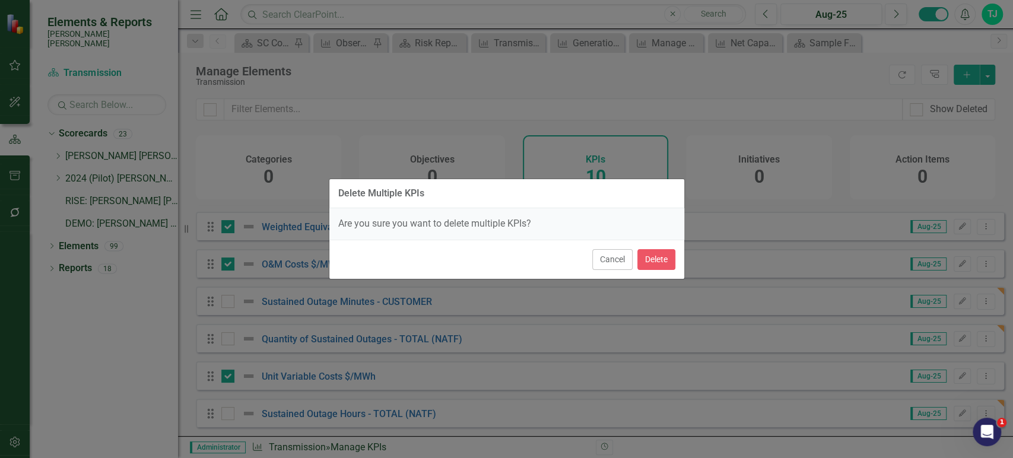
checkbox input "false"
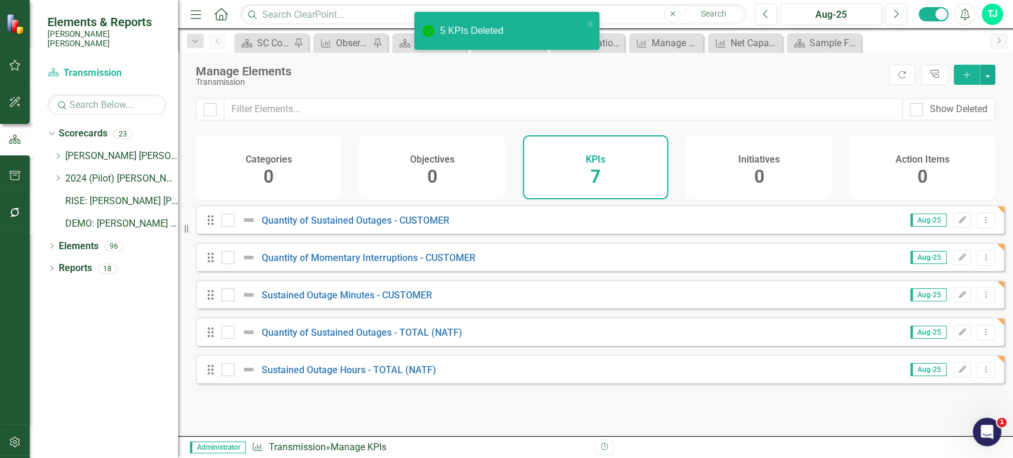
scroll to position [0, 0]
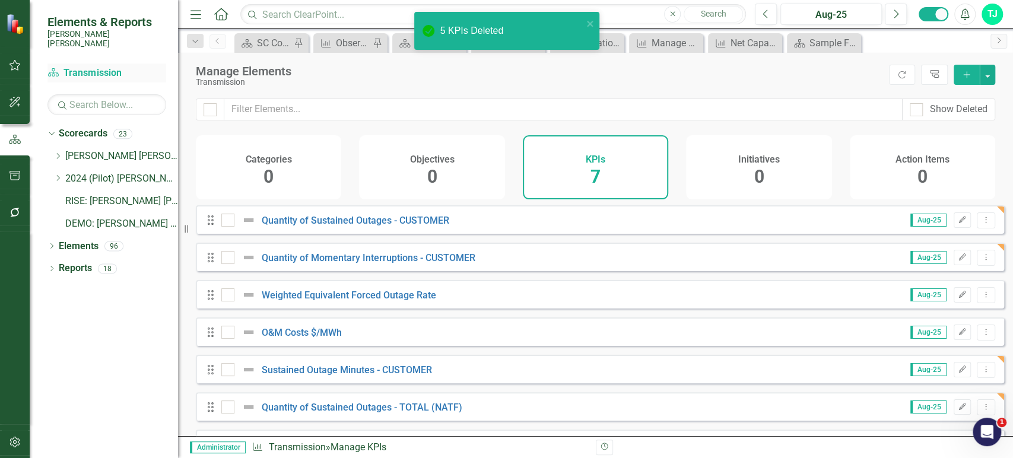
click at [104, 66] on link "Scorecard Transmission" at bounding box center [106, 73] width 119 height 14
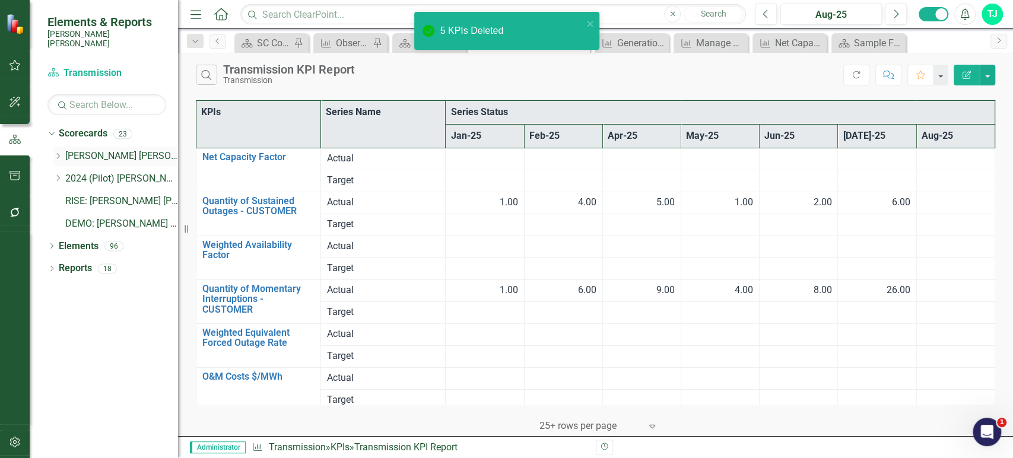
click at [55, 151] on div "Dropdown" at bounding box center [57, 156] width 9 height 10
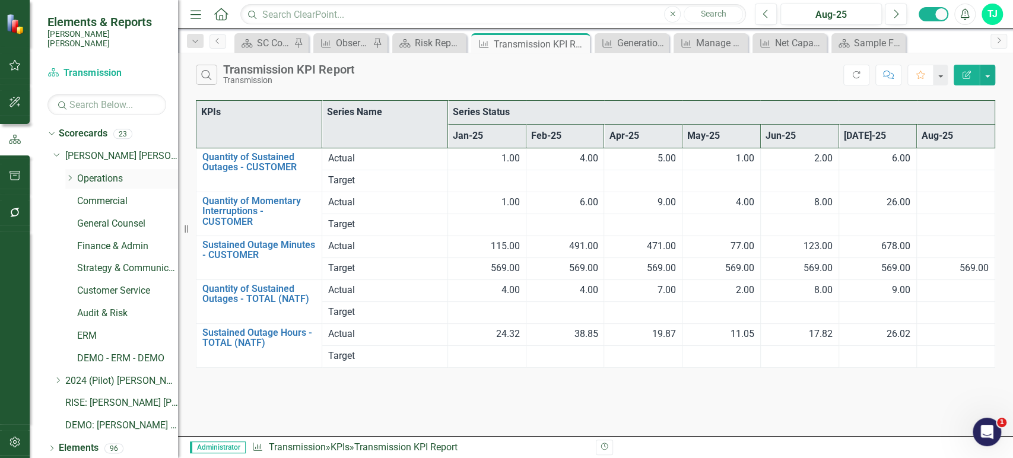
click at [68, 175] on icon "Dropdown" at bounding box center [69, 178] width 9 height 7
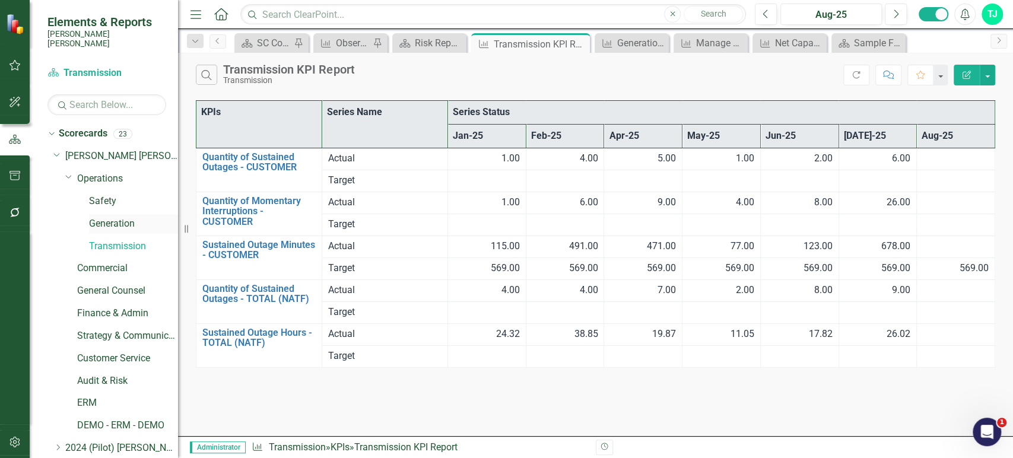
click at [112, 217] on link "Generation" at bounding box center [133, 224] width 89 height 14
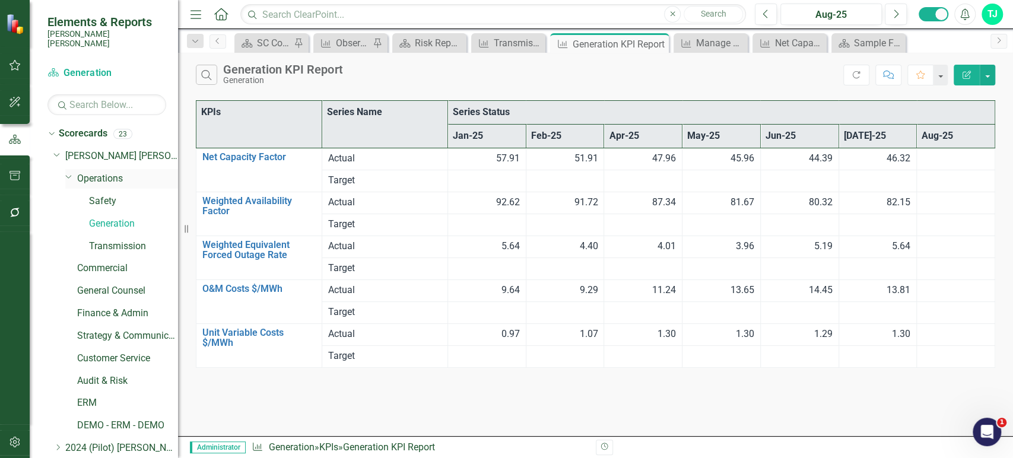
click at [90, 172] on link "Operations" at bounding box center [127, 179] width 101 height 14
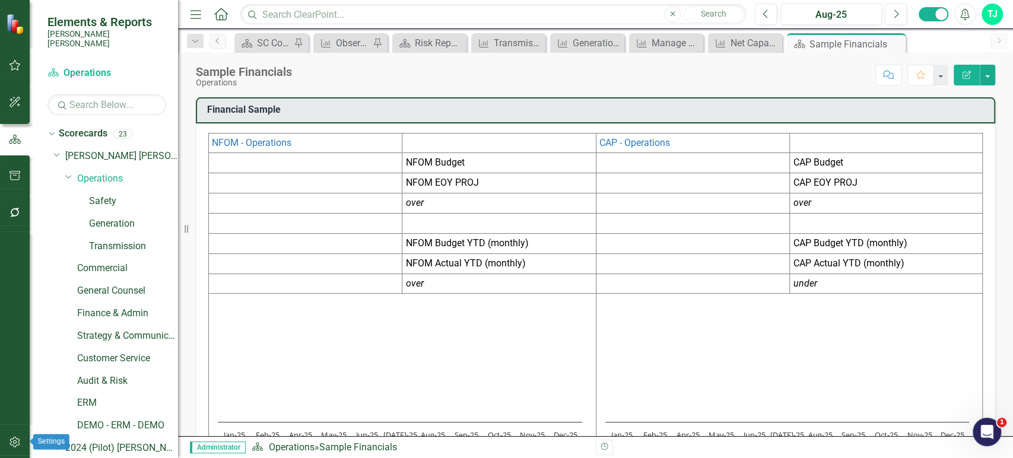
click at [14, 445] on icon "button" at bounding box center [15, 442] width 12 height 9
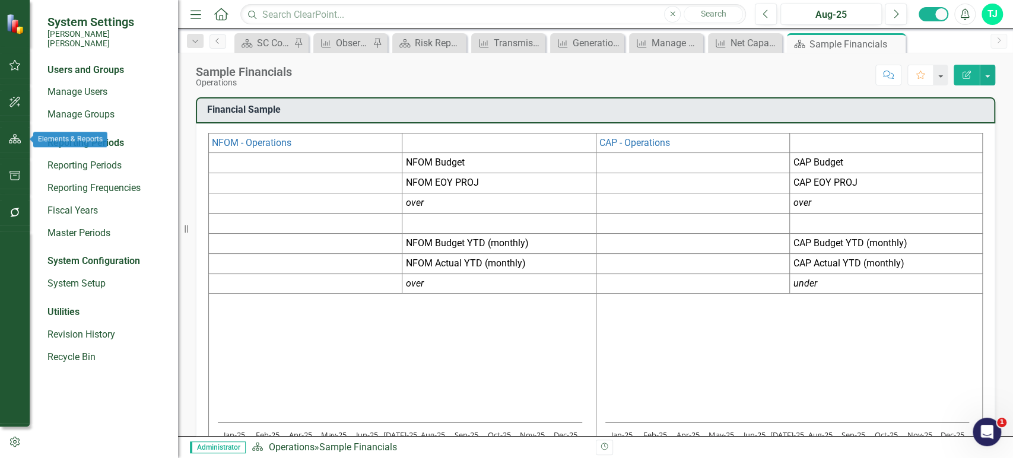
click at [20, 135] on icon "button" at bounding box center [15, 138] width 12 height 9
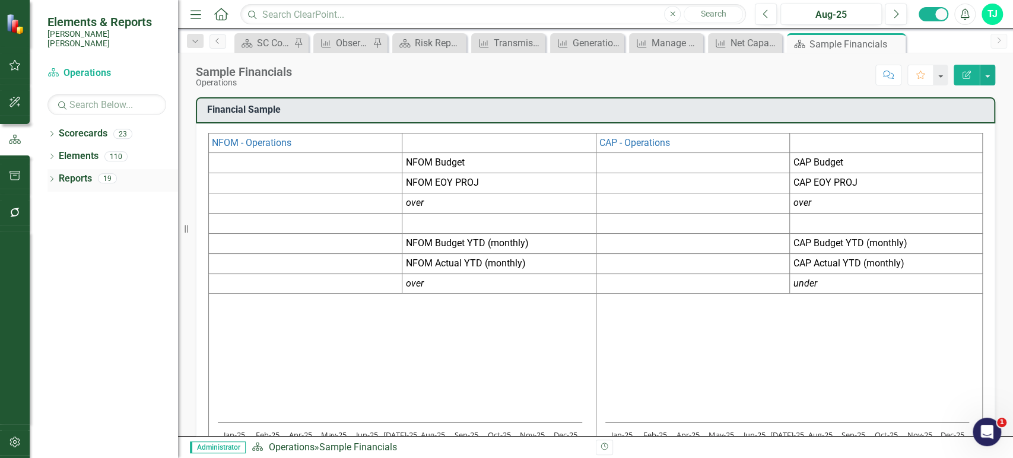
click at [74, 176] on div "Reports" at bounding box center [75, 179] width 33 height 20
click at [72, 172] on link "Reports" at bounding box center [75, 179] width 33 height 14
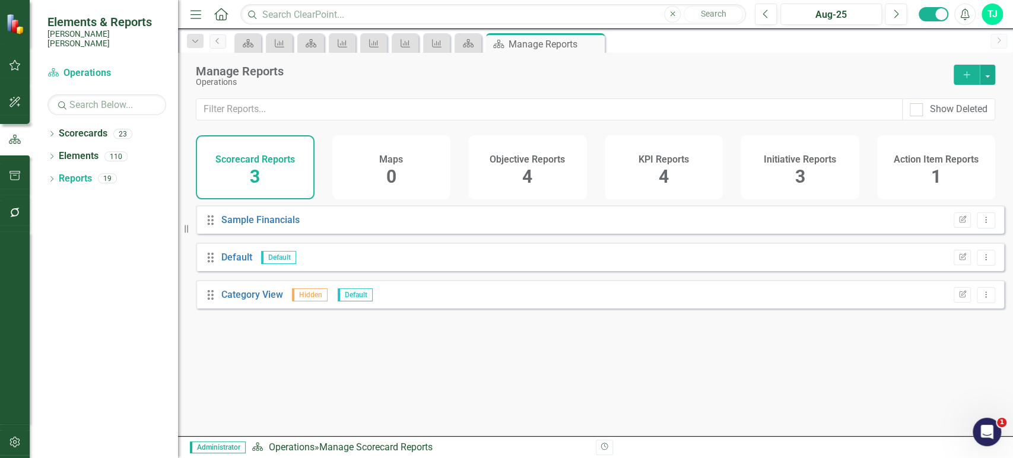
click at [623, 176] on div "KPI Reports 4" at bounding box center [664, 167] width 119 height 64
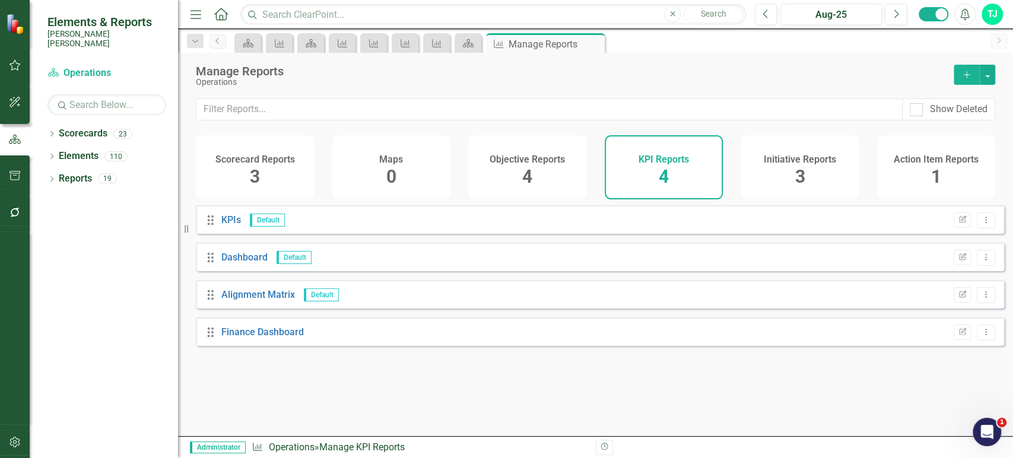
click at [963, 78] on icon "Add" at bounding box center [967, 75] width 11 height 8
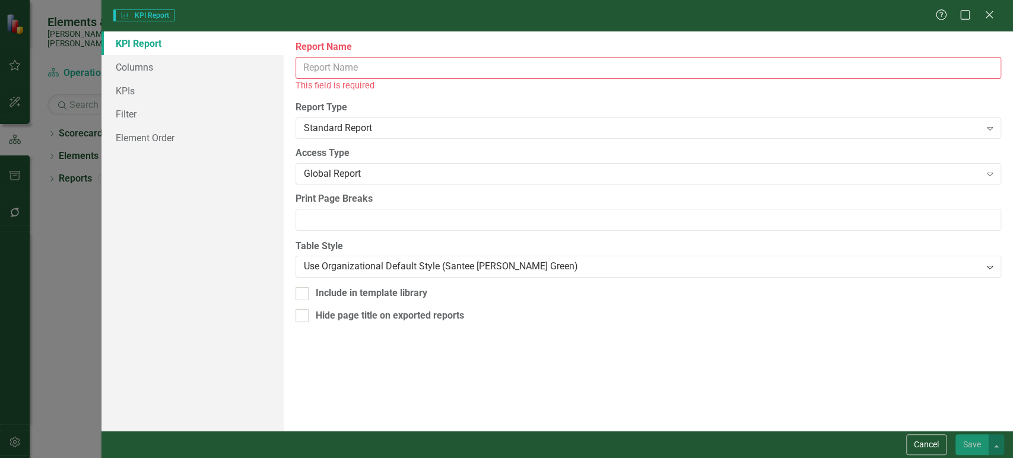
click at [366, 88] on div "This field is required" at bounding box center [649, 86] width 706 height 14
click at [362, 80] on div "This field is required" at bounding box center [649, 86] width 706 height 14
click at [359, 73] on input "Report Name" at bounding box center [649, 68] width 706 height 22
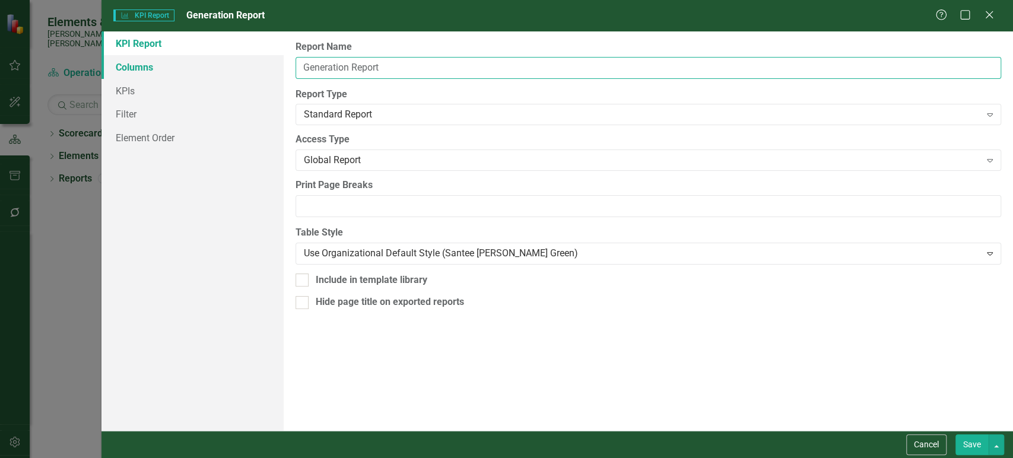
type input "Generation Report"
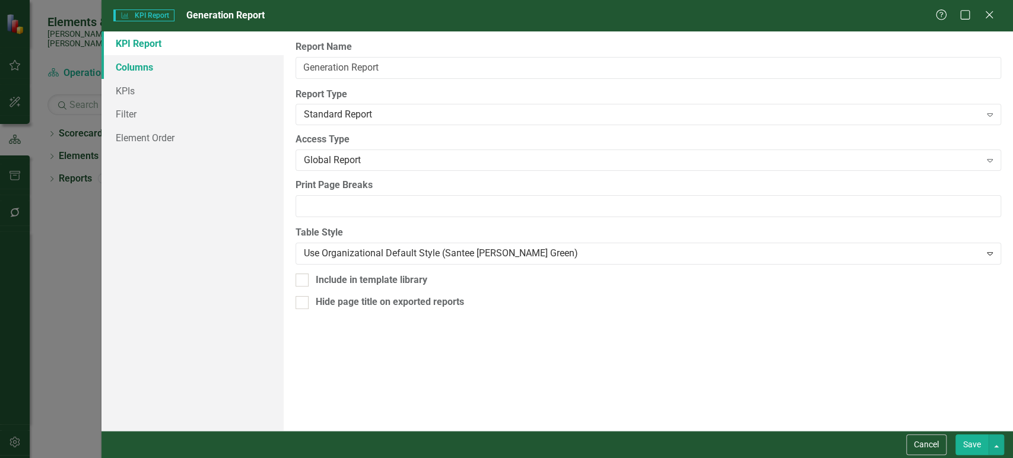
click at [188, 66] on link "Columns" at bounding box center [193, 67] width 182 height 24
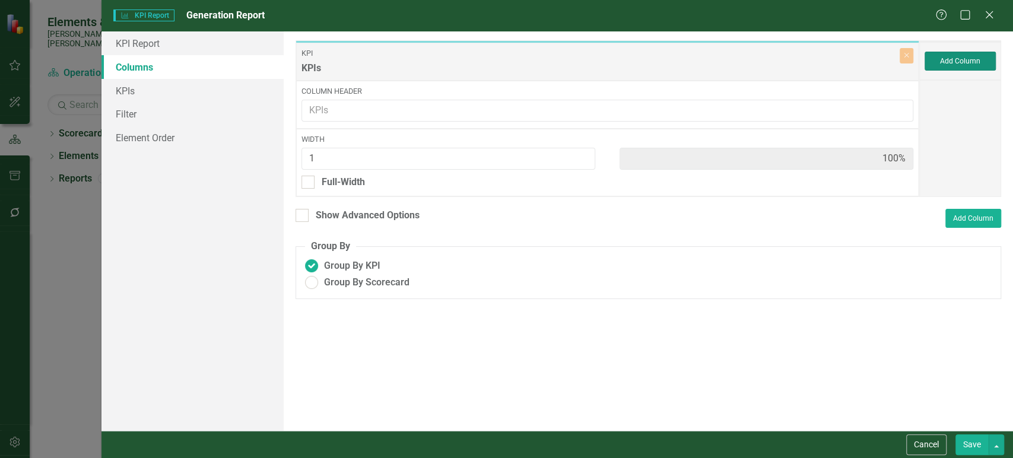
click at [950, 55] on button "Add Column" at bounding box center [960, 61] width 71 height 19
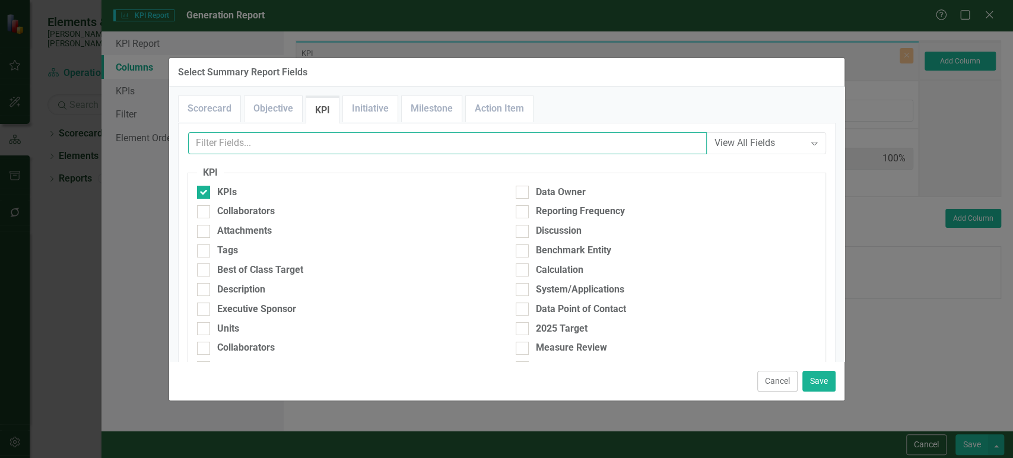
click at [382, 144] on input "text" at bounding box center [447, 143] width 519 height 22
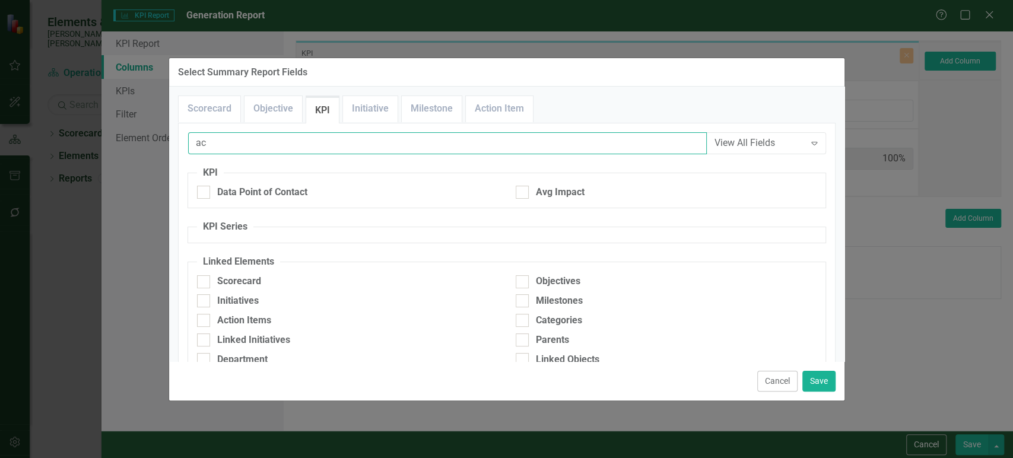
type input "a"
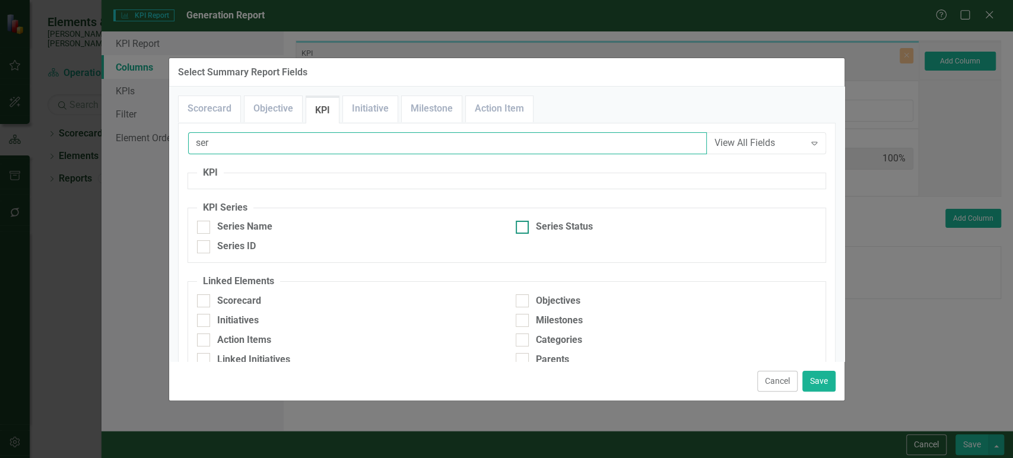
type input "ser"
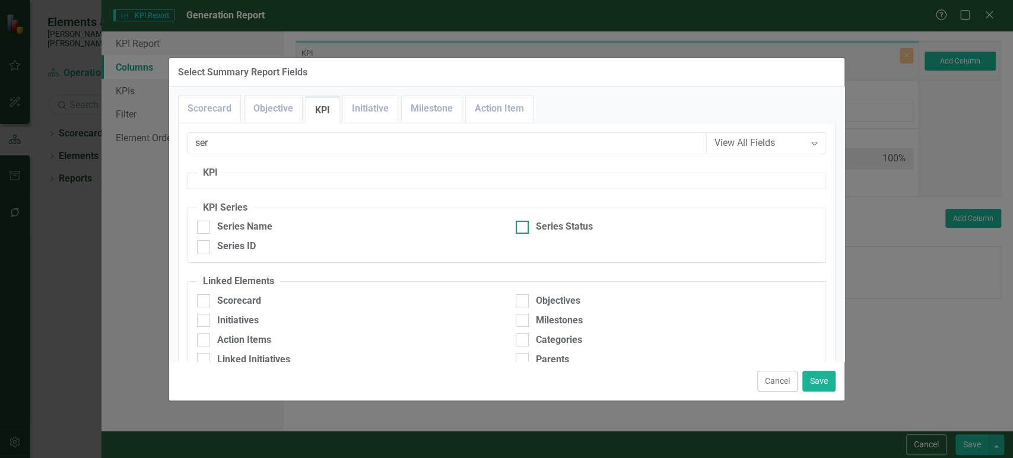
click at [536, 226] on div "Series Status" at bounding box center [564, 227] width 57 height 14
click at [524, 226] on input "Series Status" at bounding box center [520, 225] width 8 height 8
checkbox input "true"
click at [826, 388] on button "Save" at bounding box center [819, 381] width 33 height 21
type input "50%"
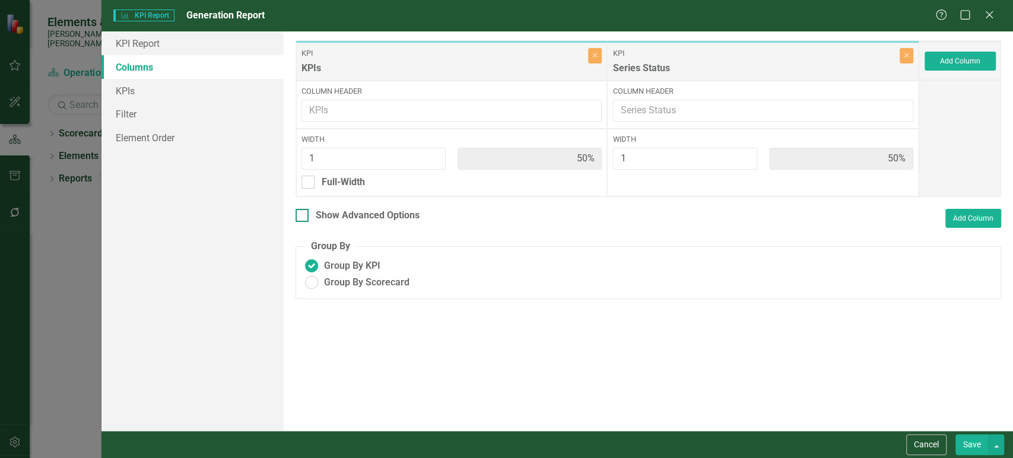
click at [354, 216] on div "Show Advanced Options" at bounding box center [368, 216] width 104 height 14
click at [303, 216] on input "Show Advanced Options" at bounding box center [300, 213] width 8 height 8
checkbox input "true"
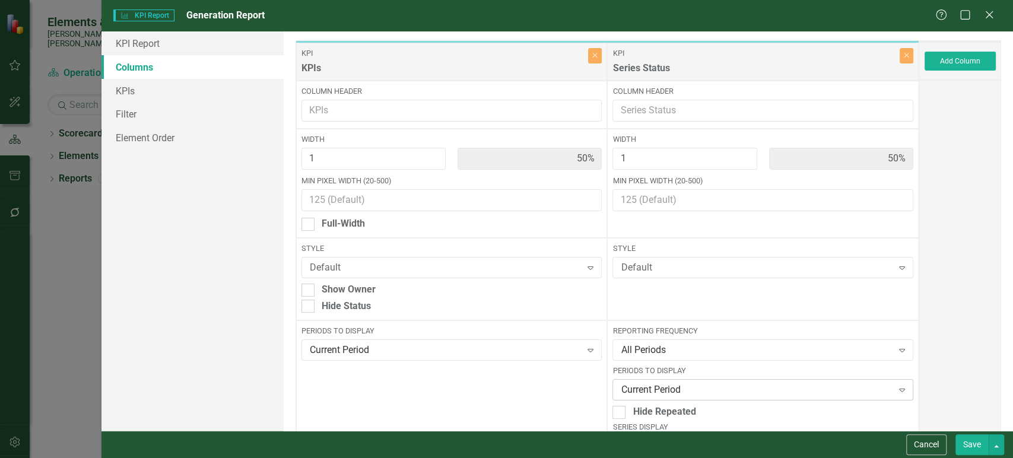
click at [674, 388] on div "Current Period" at bounding box center [756, 390] width 271 height 14
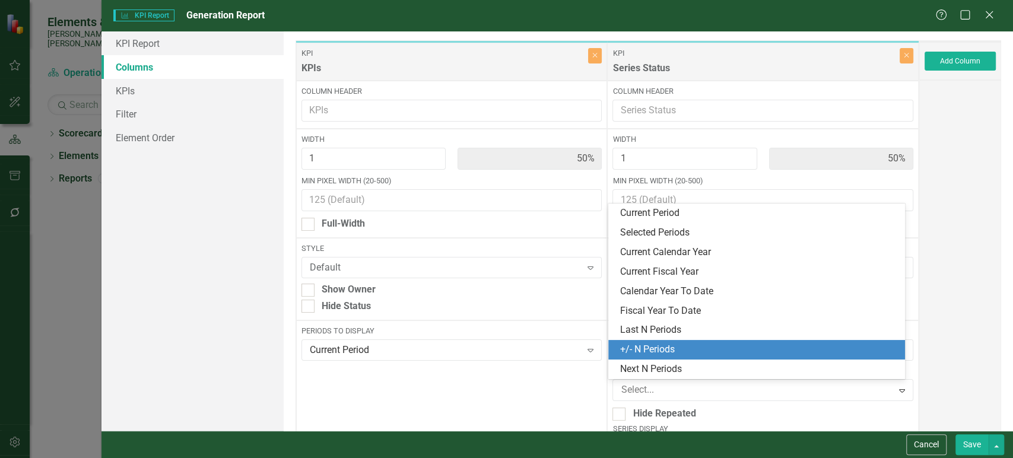
click at [676, 334] on div "Last N Periods" at bounding box center [759, 331] width 278 height 14
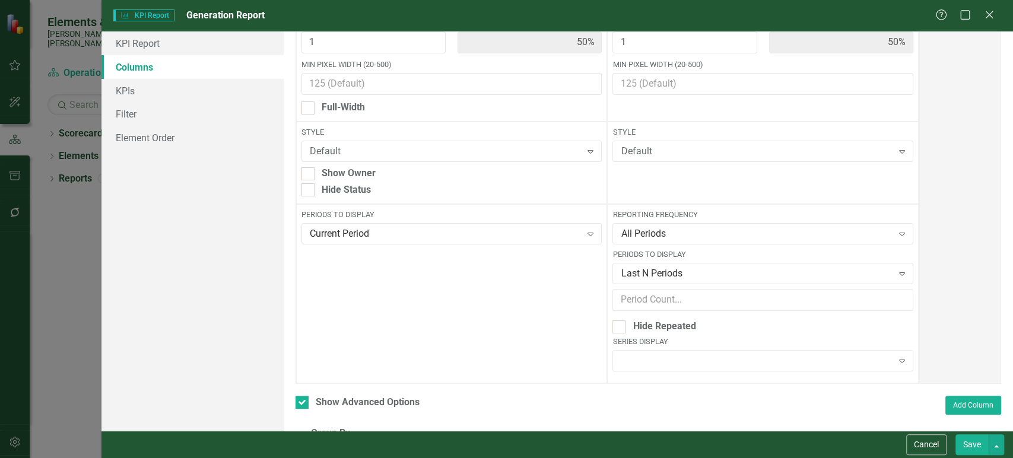
scroll to position [119, 0]
drag, startPoint x: 636, startPoint y: 268, endPoint x: 636, endPoint y: 291, distance: 23.8
click at [636, 272] on div "Last N Periods" at bounding box center [756, 272] width 271 height 14
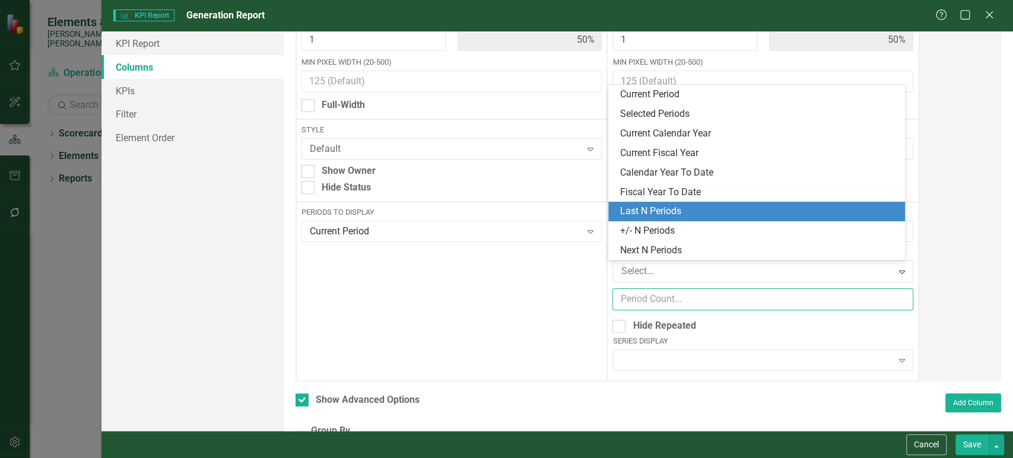
click at [635, 299] on input "number" at bounding box center [763, 300] width 301 height 22
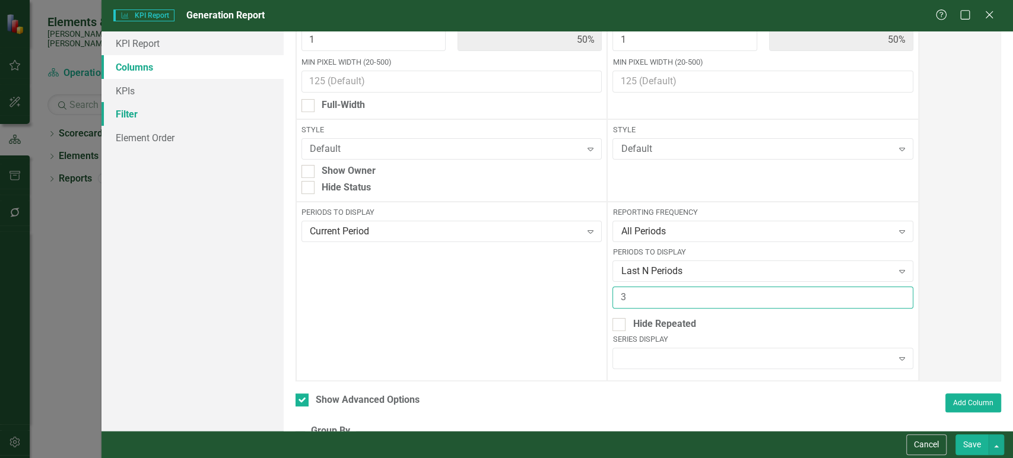
type input "3"
click at [154, 121] on link "Filter" at bounding box center [193, 114] width 182 height 24
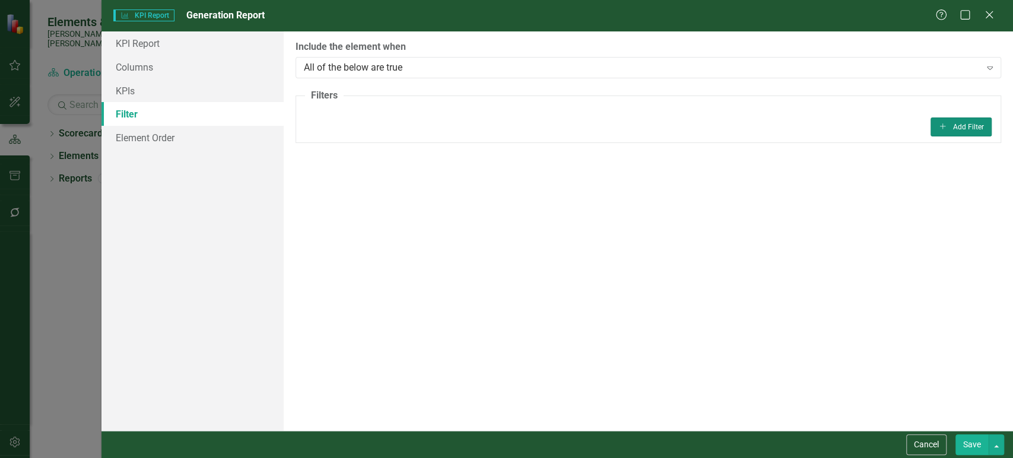
click at [974, 132] on button "Add Add Filter" at bounding box center [961, 127] width 61 height 19
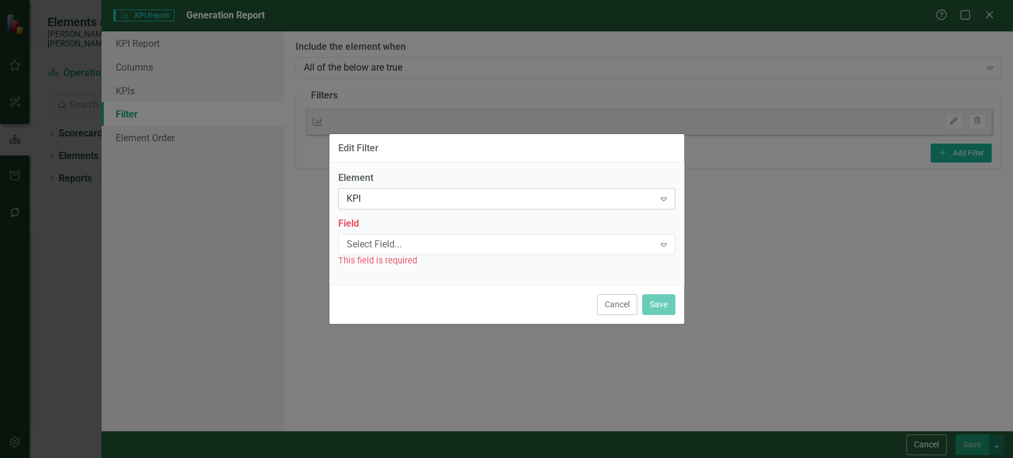
click at [501, 195] on div "KPI" at bounding box center [501, 199] width 308 height 14
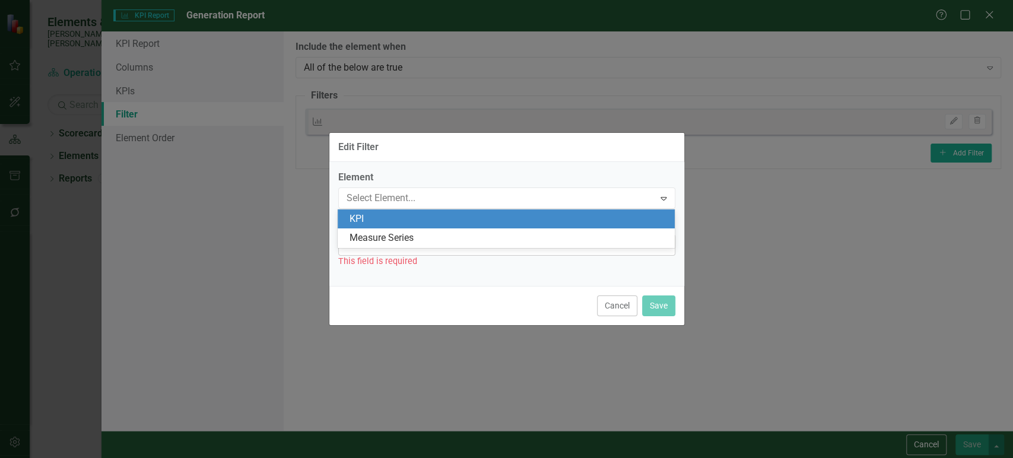
drag, startPoint x: 456, startPoint y: 226, endPoint x: 448, endPoint y: 237, distance: 14.5
click at [454, 227] on div "KPI" at bounding box center [506, 220] width 337 height 20
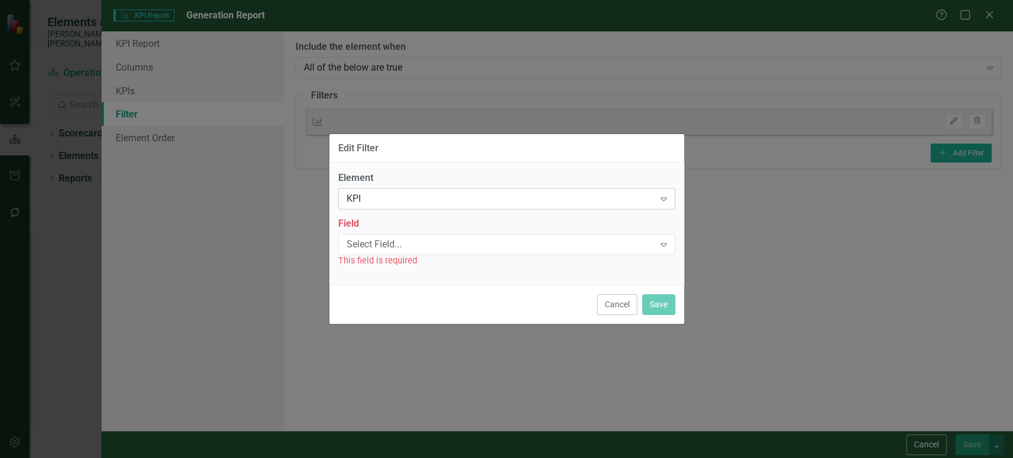
click at [446, 206] on div "KPI Expand" at bounding box center [506, 198] width 337 height 21
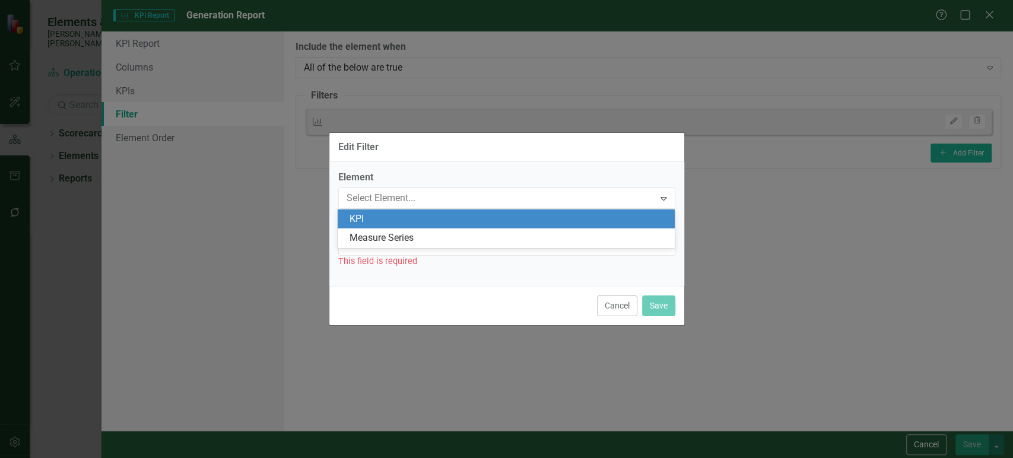
click at [433, 233] on div "KPI Measure Series" at bounding box center [506, 229] width 337 height 39
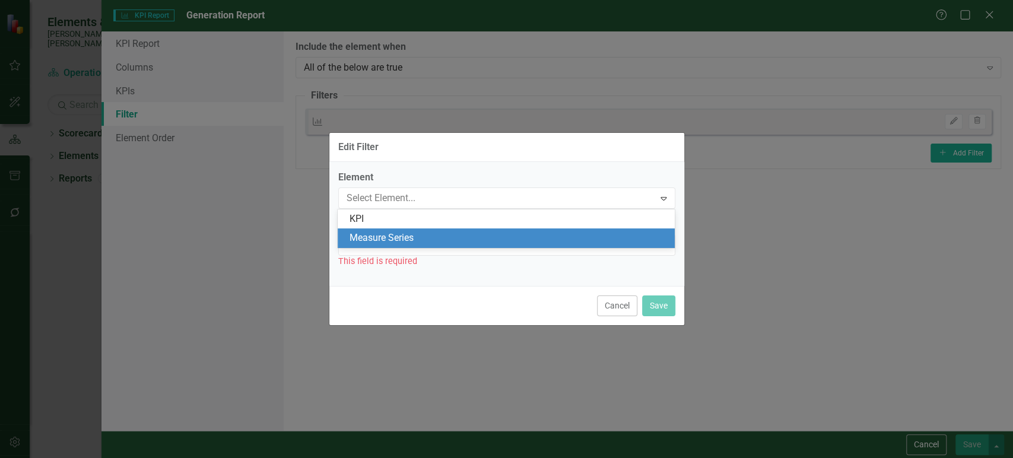
click at [430, 238] on div "Measure Series" at bounding box center [509, 239] width 318 height 14
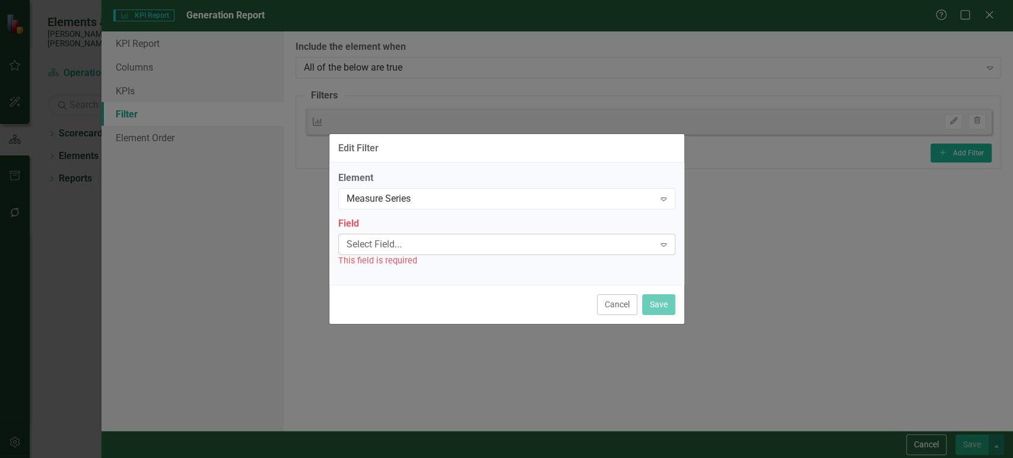
click at [422, 246] on div "Select Field..." at bounding box center [501, 244] width 308 height 14
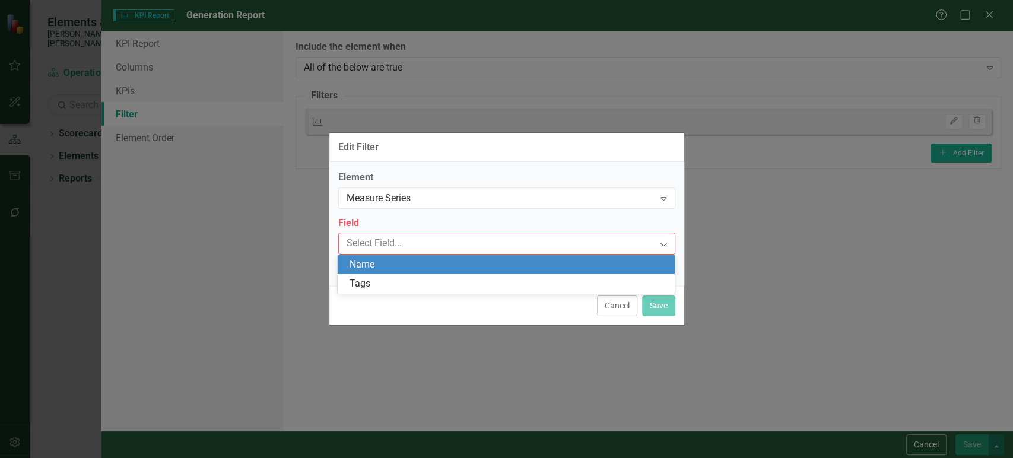
click at [411, 259] on div "Name" at bounding box center [509, 265] width 318 height 14
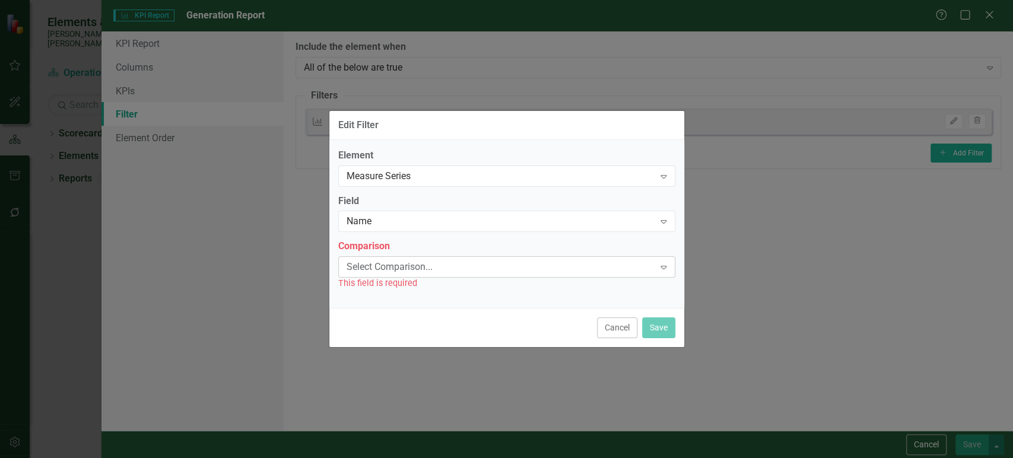
click at [407, 270] on div "Select Comparison..." at bounding box center [501, 268] width 308 height 14
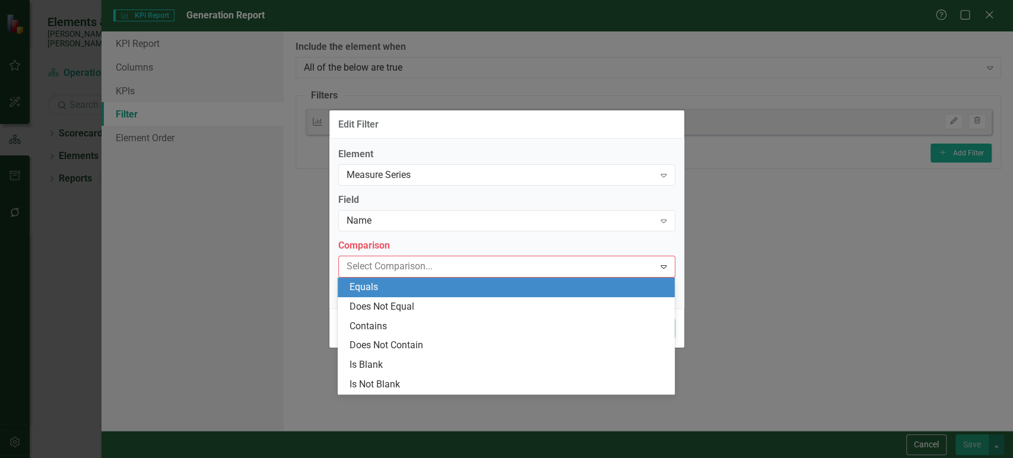
click at [391, 287] on div "Equals" at bounding box center [509, 288] width 318 height 14
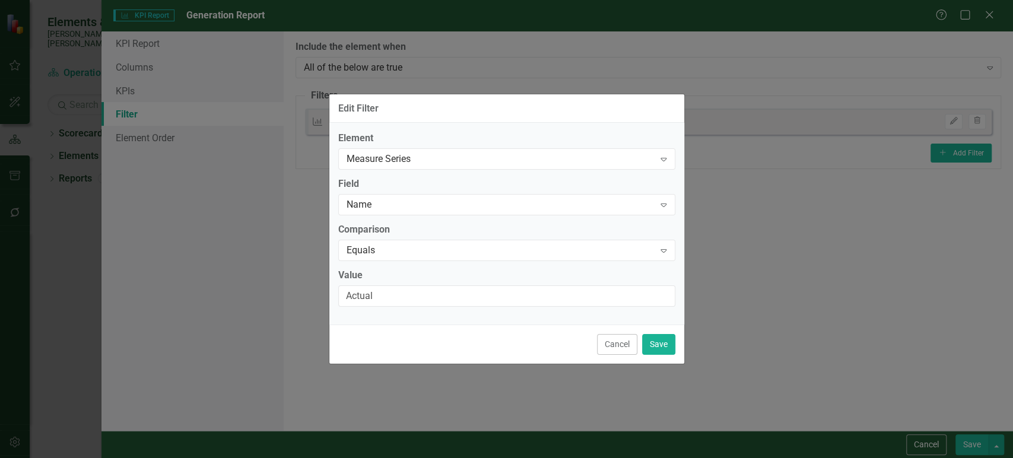
type input "Actual"
click at [652, 351] on button "Save" at bounding box center [658, 344] width 33 height 21
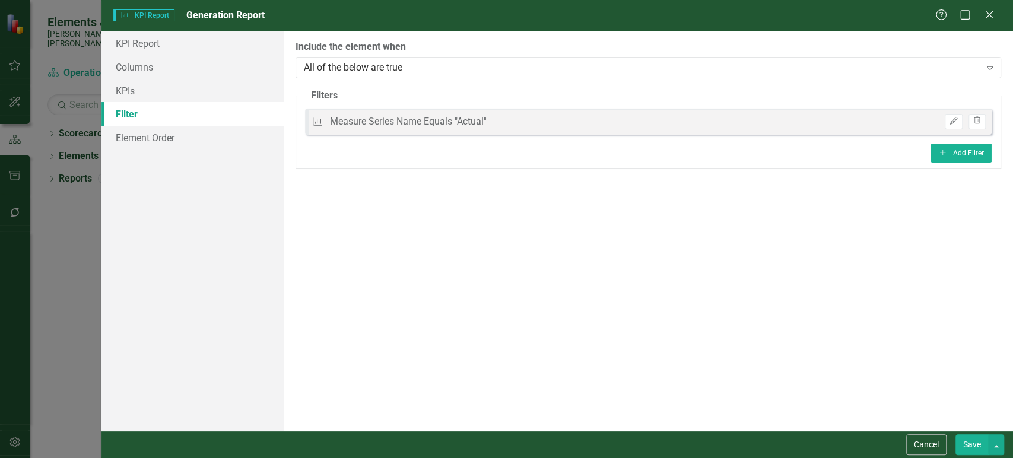
click at [977, 445] on button "Save" at bounding box center [972, 445] width 33 height 21
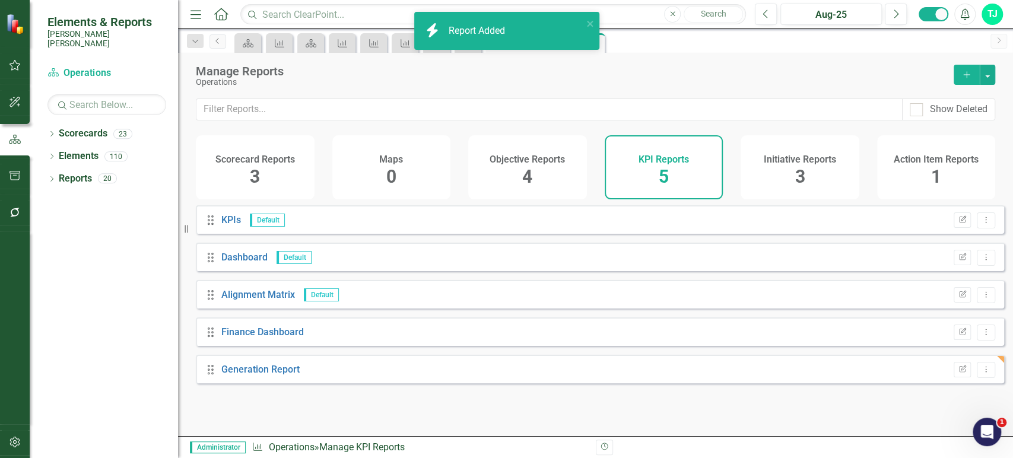
drag, startPoint x: 198, startPoint y: 388, endPoint x: 205, endPoint y: 385, distance: 8.5
click at [204, 383] on div "Drag Generation Report Edit Report Dropdown Menu" at bounding box center [600, 369] width 809 height 28
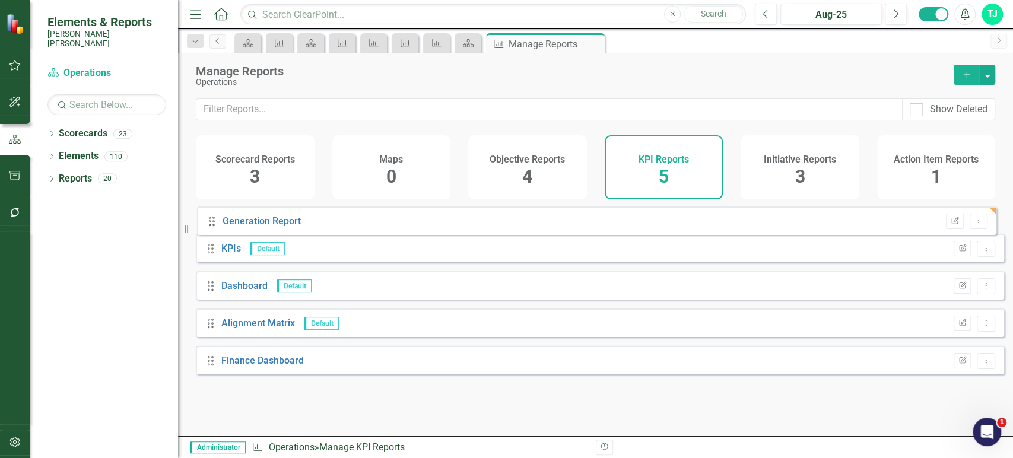
drag, startPoint x: 208, startPoint y: 383, endPoint x: 209, endPoint y: 226, distance: 157.3
click at [209, 226] on div "Drag KPIs Default Edit Report Dropdown Menu Drag Dashboard Default Edit Report …" at bounding box center [600, 294] width 809 height 178
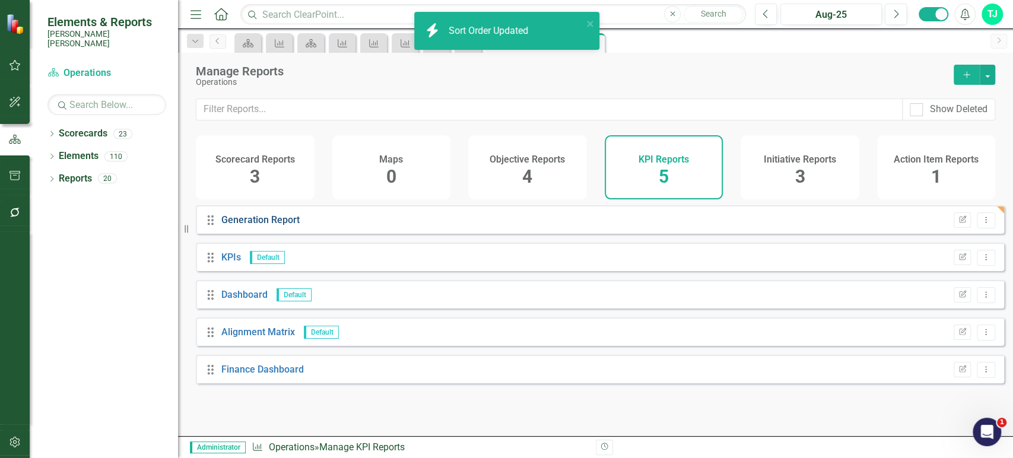
click at [239, 226] on link "Generation Report" at bounding box center [260, 219] width 78 height 11
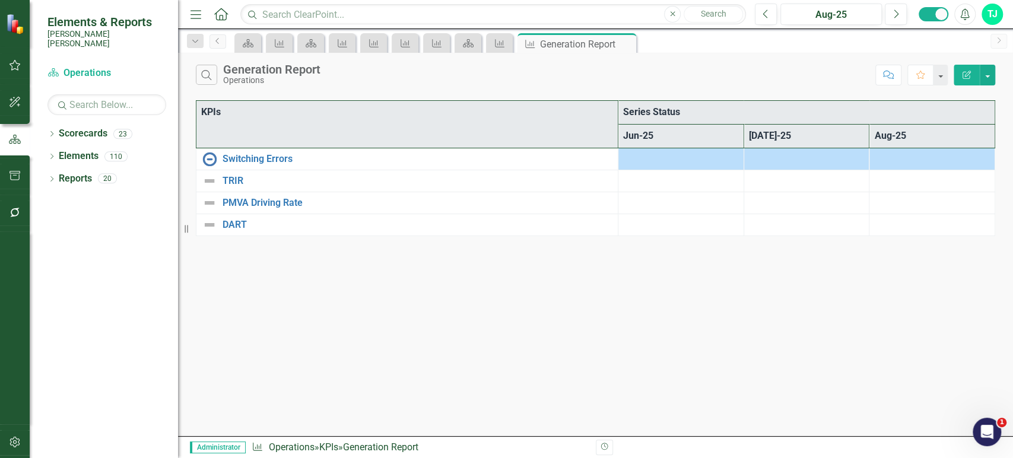
click at [961, 69] on button "Edit Report" at bounding box center [967, 75] width 26 height 21
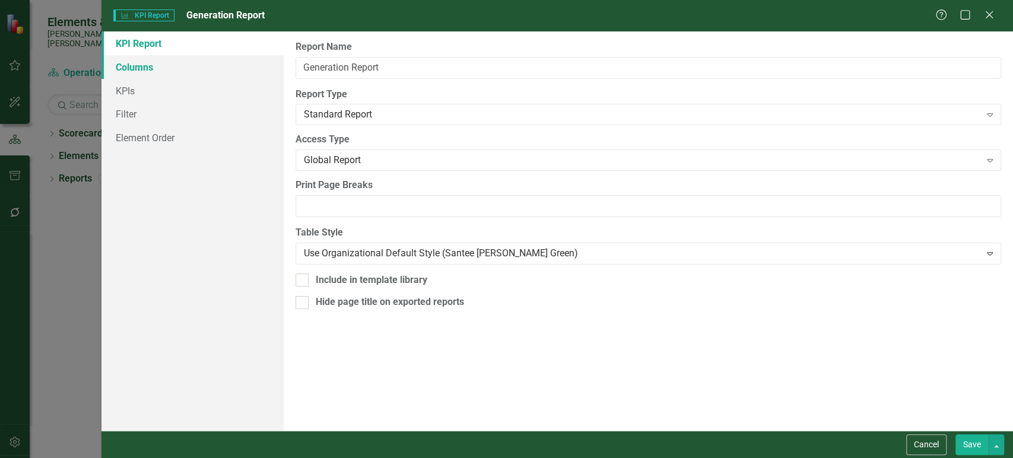
click at [181, 57] on link "Columns" at bounding box center [193, 67] width 182 height 24
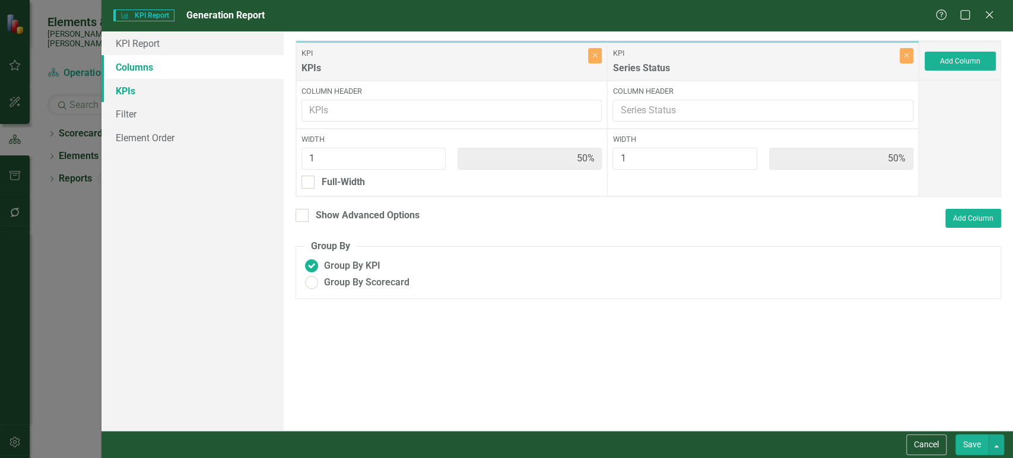
click at [215, 93] on link "KPIs" at bounding box center [193, 91] width 182 height 24
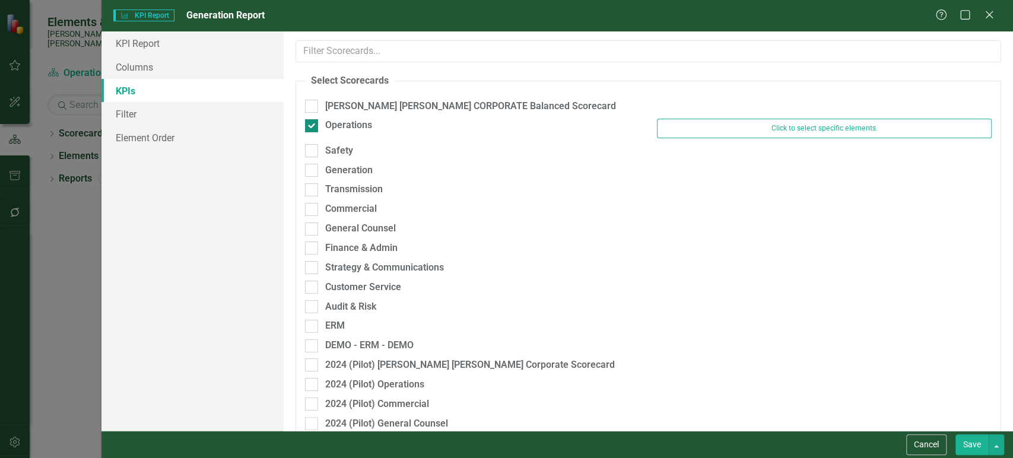
click at [313, 122] on div at bounding box center [311, 125] width 13 height 13
click at [313, 122] on input "Operations" at bounding box center [309, 123] width 8 height 8
checkbox input "false"
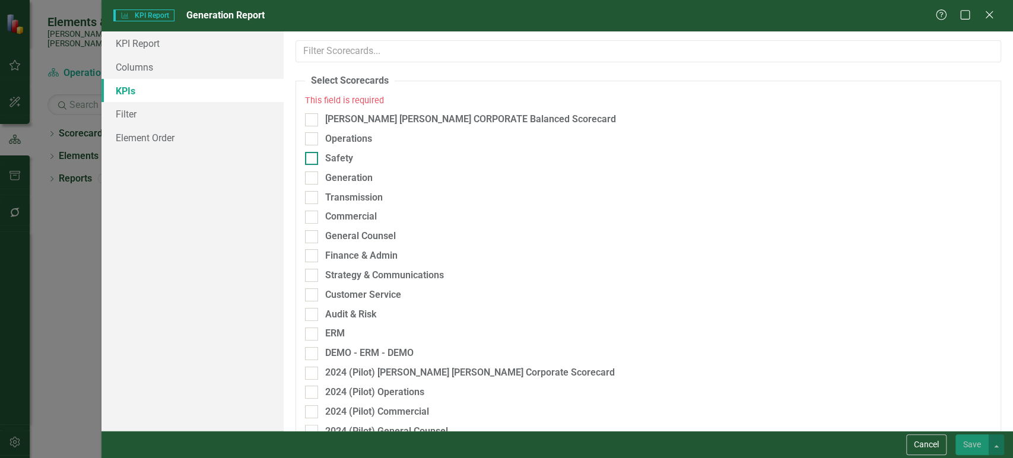
click at [314, 159] on div at bounding box center [311, 158] width 13 height 13
click at [313, 159] on input "Safety" at bounding box center [309, 156] width 8 height 8
checkbox input "true"
click at [314, 159] on div "Safety" at bounding box center [648, 162] width 705 height 20
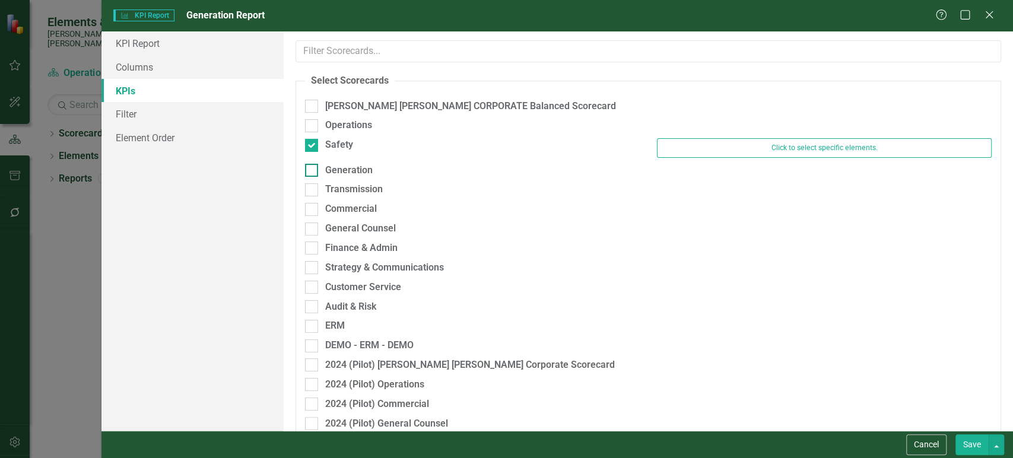
click at [313, 174] on div at bounding box center [311, 170] width 13 height 13
click at [313, 172] on input "Generation" at bounding box center [309, 168] width 8 height 8
checkbox input "true"
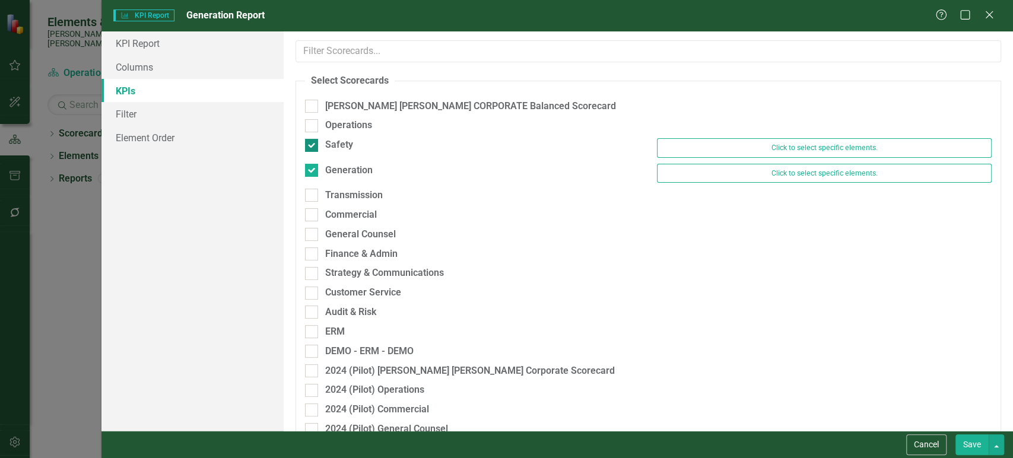
drag, startPoint x: 310, startPoint y: 142, endPoint x: 315, endPoint y: 145, distance: 6.4
click at [310, 142] on input "Safety" at bounding box center [309, 143] width 8 height 8
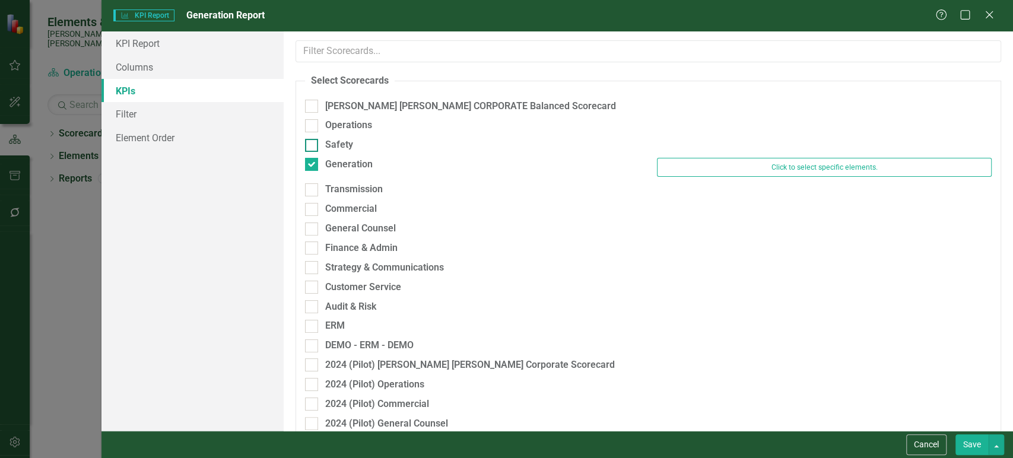
checkbox input "false"
click at [968, 441] on button "Save" at bounding box center [972, 445] width 33 height 21
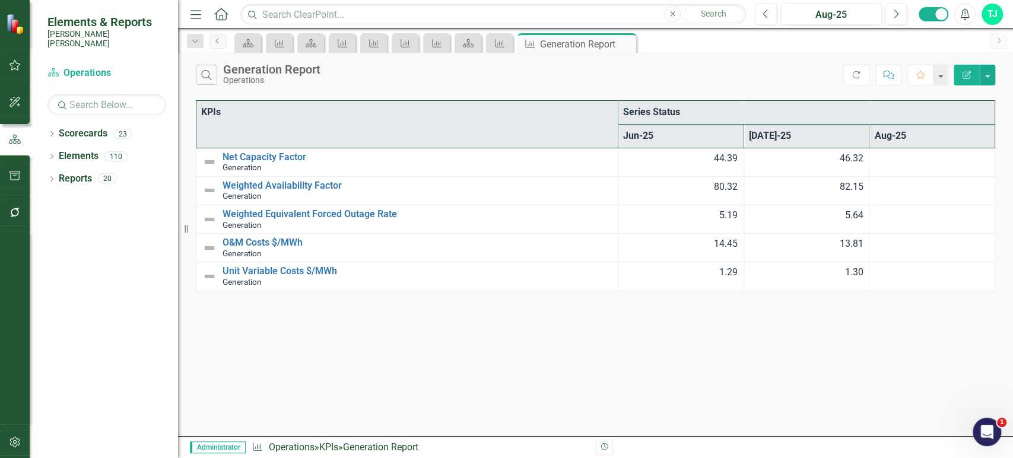
click at [960, 81] on button "Edit Report" at bounding box center [967, 75] width 26 height 21
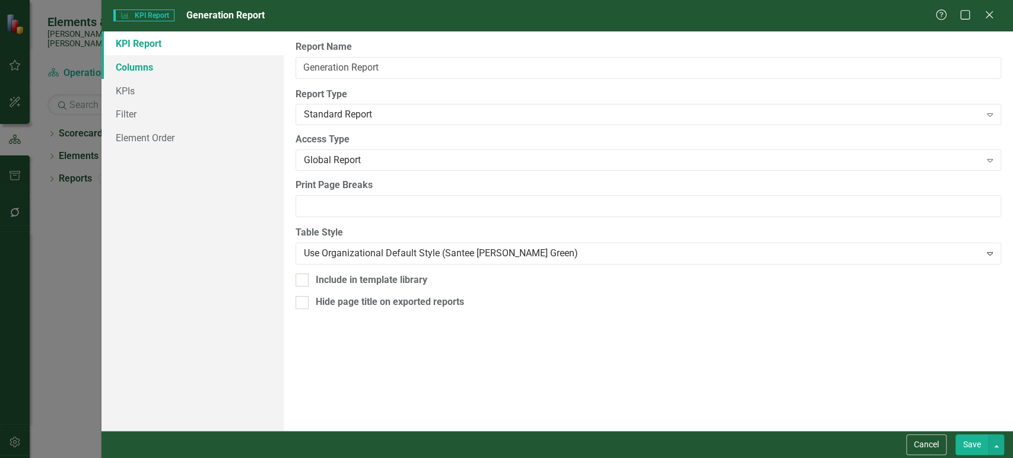
click at [214, 67] on link "Columns" at bounding box center [193, 67] width 182 height 24
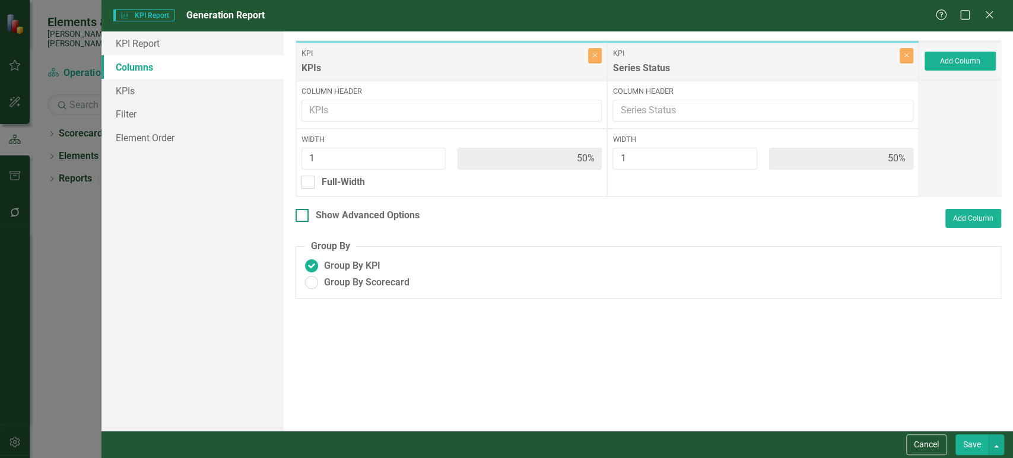
click at [307, 212] on div at bounding box center [302, 215] width 13 height 13
click at [303, 212] on input "Show Advanced Options" at bounding box center [300, 213] width 8 height 8
checkbox input "true"
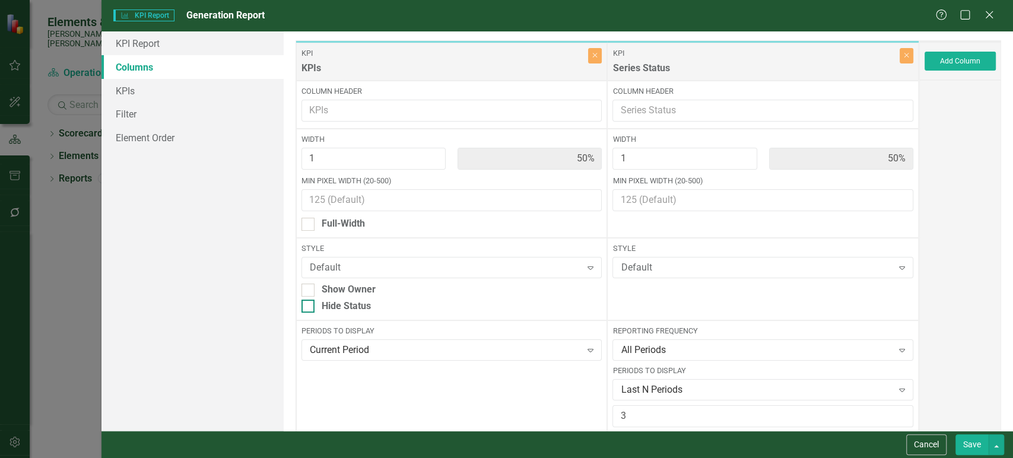
click at [306, 300] on input "Hide Status" at bounding box center [306, 304] width 8 height 8
checkbox input "true"
click at [974, 447] on button "Save" at bounding box center [972, 445] width 33 height 21
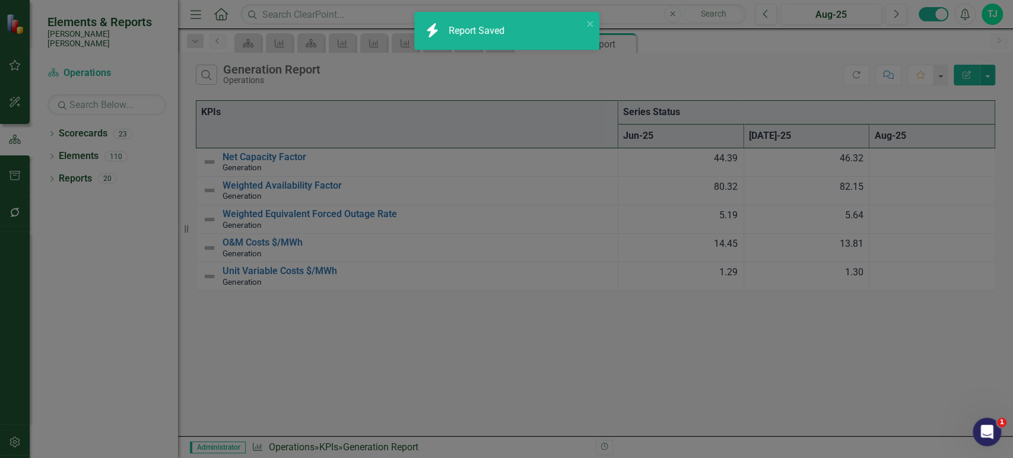
checkbox input "false"
radio input "true"
click at [91, 66] on link "Scorecard Operations" at bounding box center [106, 73] width 119 height 14
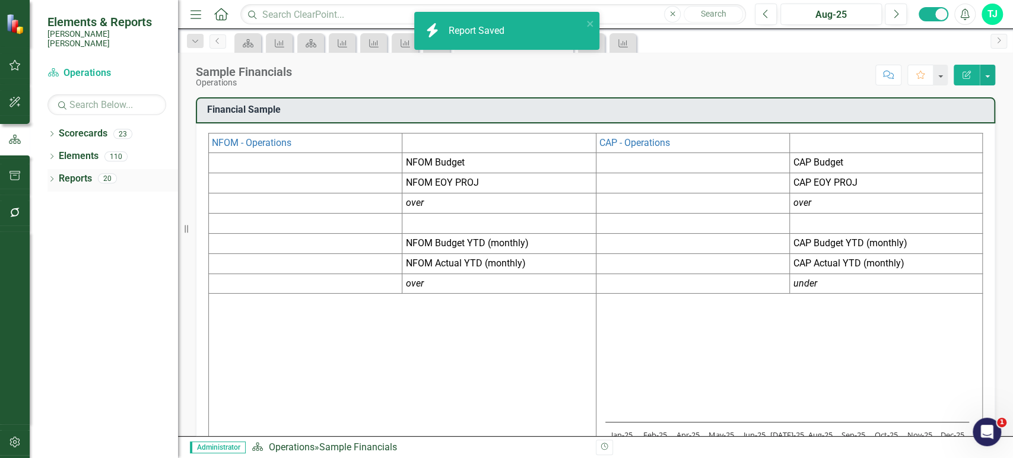
click at [75, 172] on link "Reports" at bounding box center [75, 179] width 33 height 14
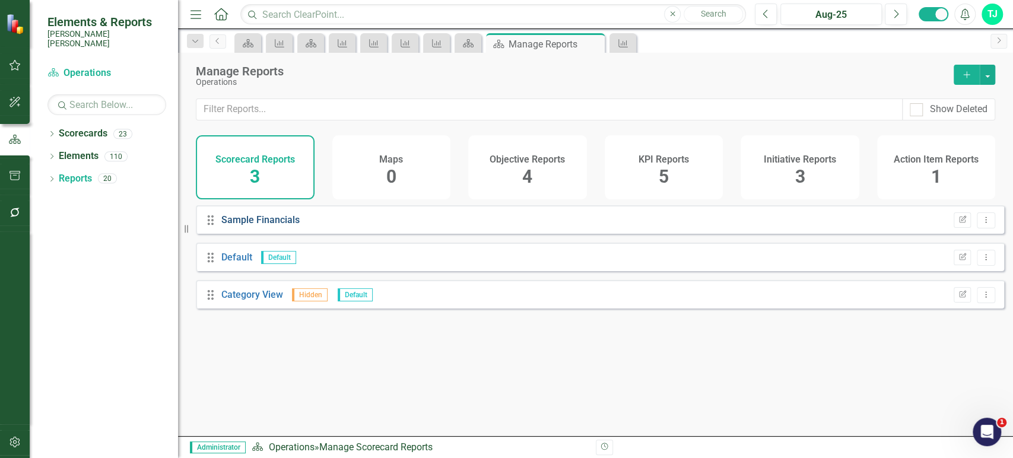
click at [257, 226] on link "Sample Financials" at bounding box center [260, 219] width 78 height 11
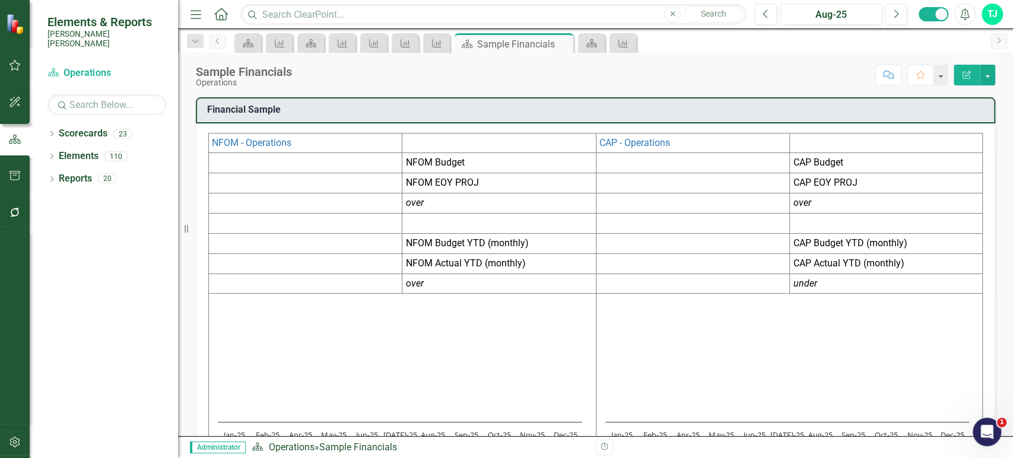
click at [963, 79] on button "Edit Report" at bounding box center [967, 75] width 26 height 21
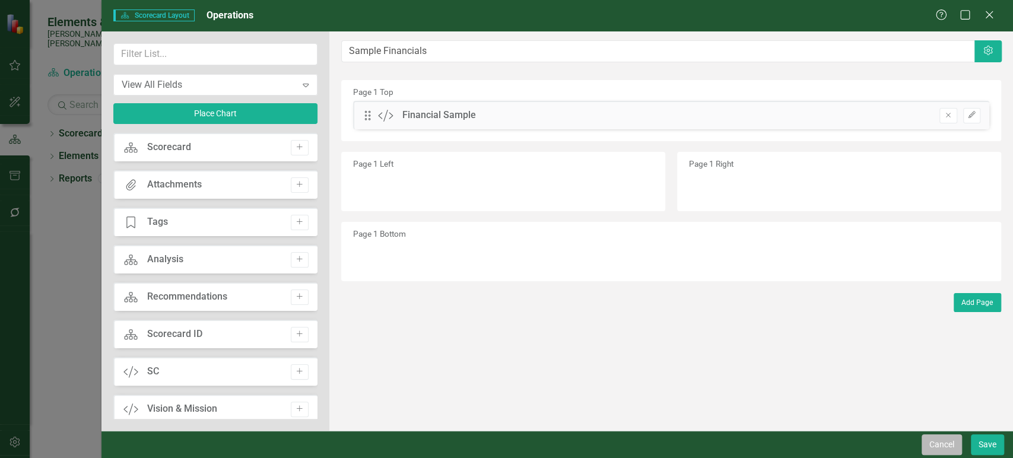
click at [938, 445] on button "Cancel" at bounding box center [942, 445] width 40 height 21
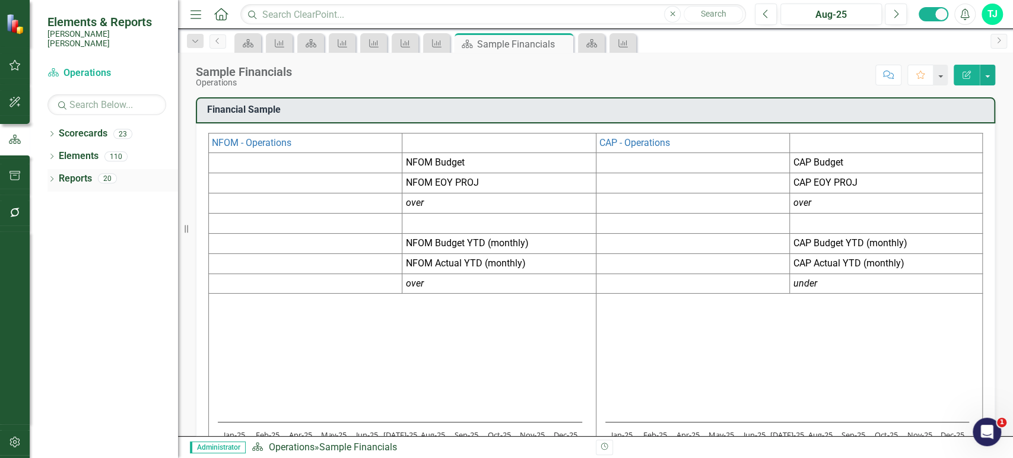
click at [62, 172] on link "Reports" at bounding box center [75, 179] width 33 height 14
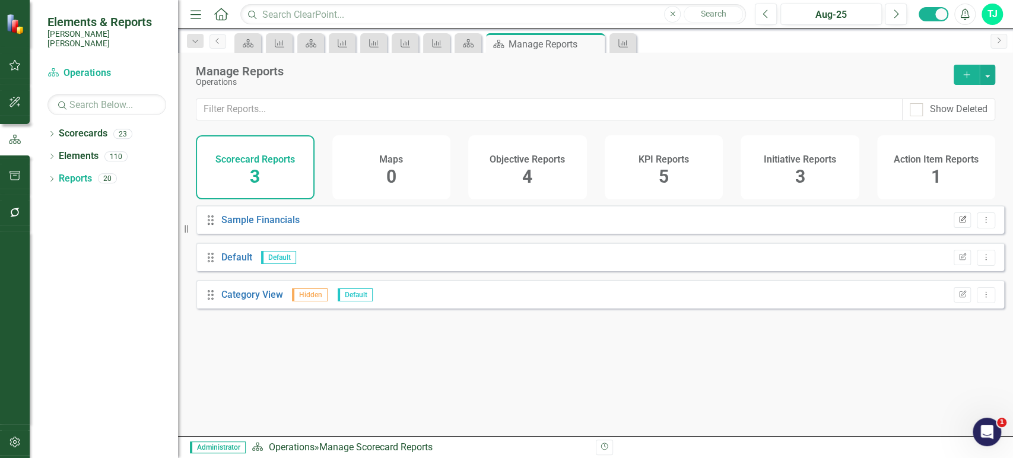
click at [954, 228] on button "Edit Report" at bounding box center [962, 220] width 17 height 15
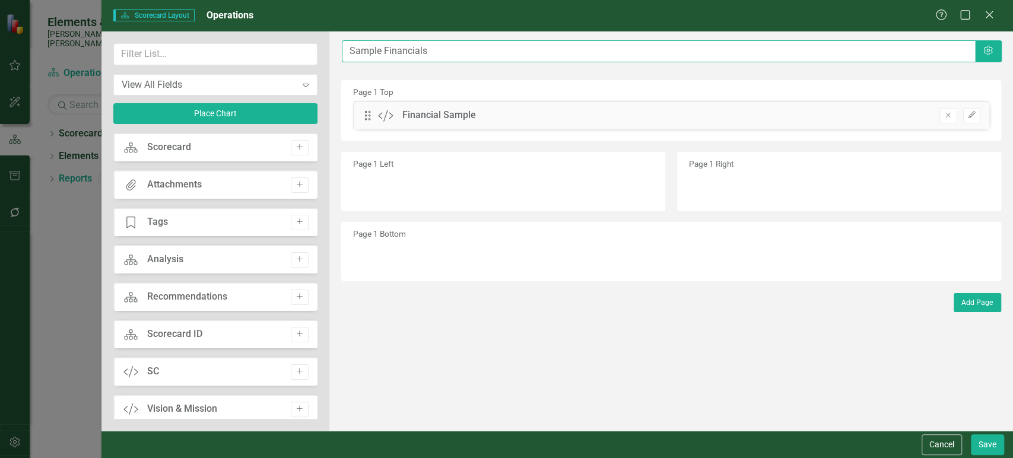
click at [407, 50] on input "Sample Financials" at bounding box center [659, 51] width 634 height 22
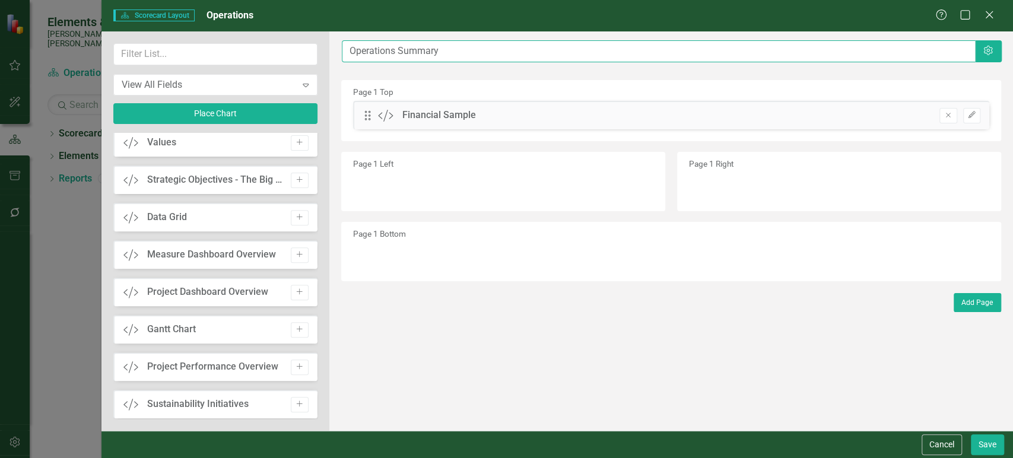
scroll to position [236, 0]
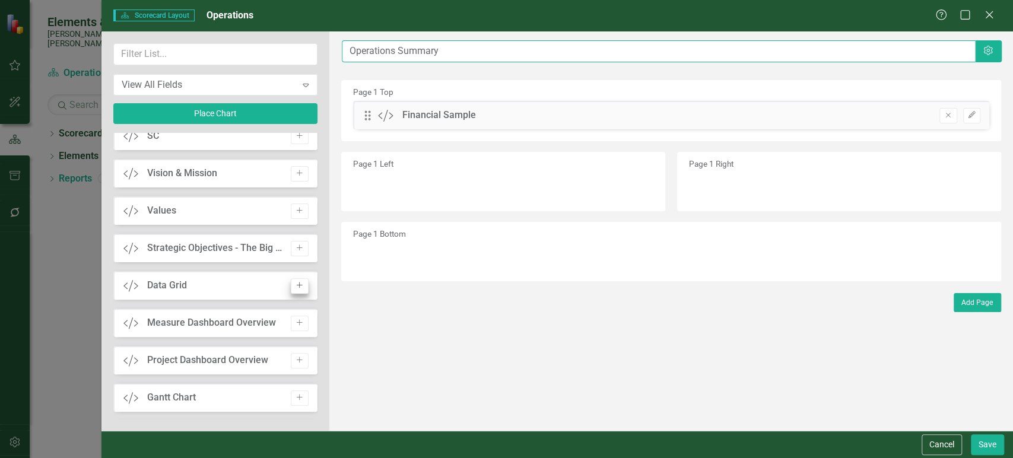
type input "Operations Summary"
click at [296, 289] on icon "Add" at bounding box center [299, 285] width 9 height 7
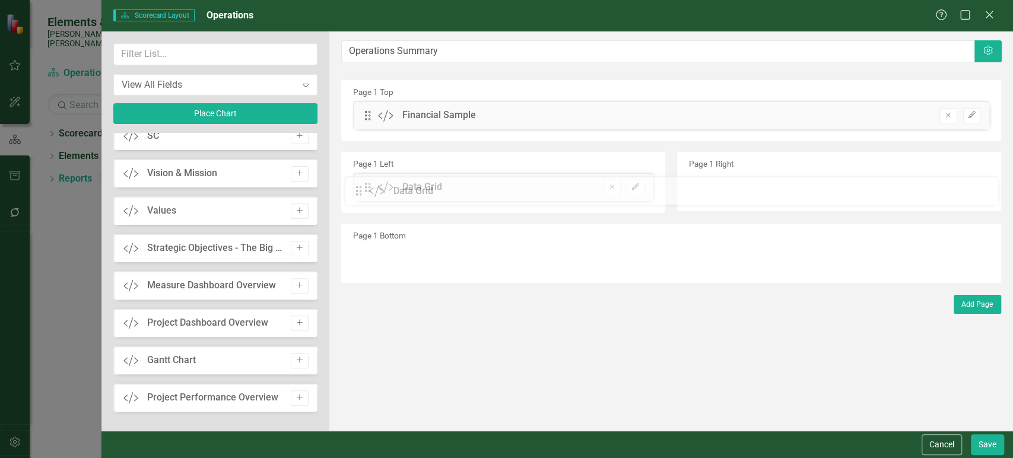
drag, startPoint x: 371, startPoint y: 113, endPoint x: 371, endPoint y: 189, distance: 76.0
click at [258, 117] on button "Place Chart" at bounding box center [215, 113] width 204 height 21
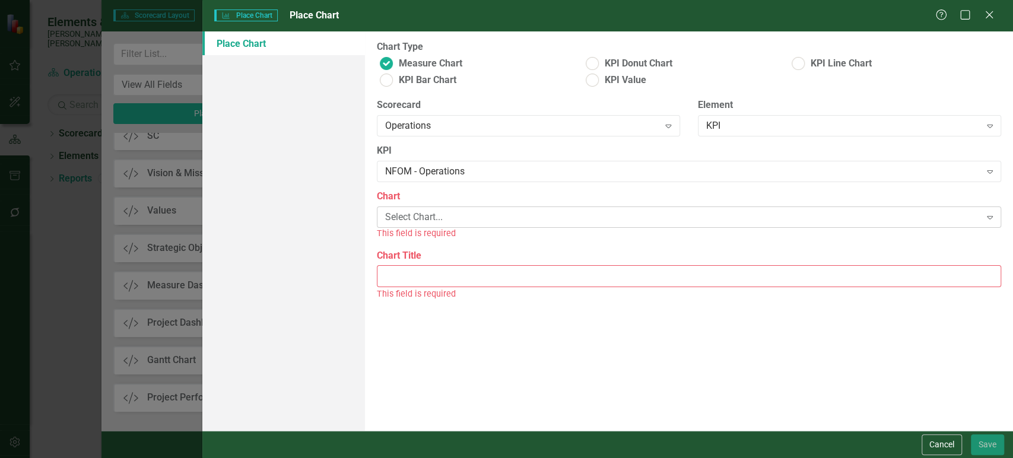
click at [486, 213] on div "Select Chart..." at bounding box center [682, 218] width 595 height 14
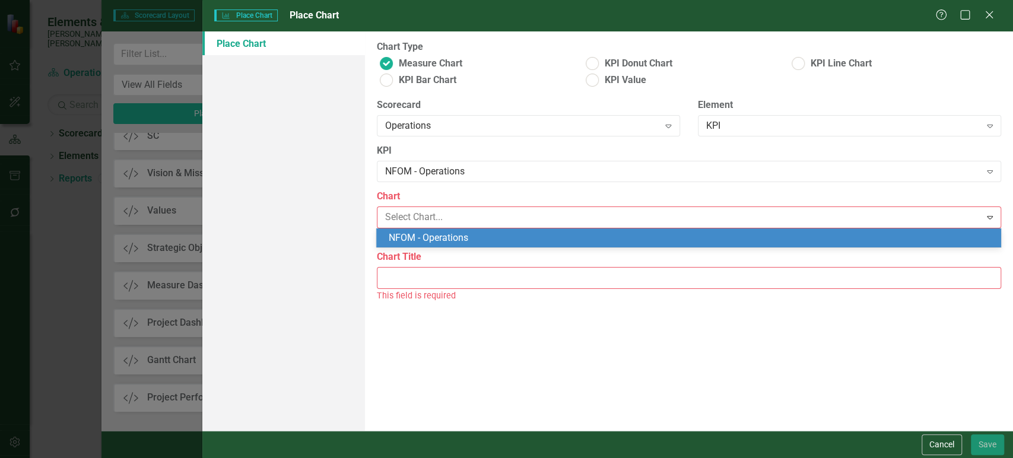
drag, startPoint x: 458, startPoint y: 236, endPoint x: 478, endPoint y: 149, distance: 89.6
click at [478, 152] on body "Elements & Reports Santee Cooper Scorecard Operations Search Dropdown Scorecard…" at bounding box center [506, 229] width 1013 height 458
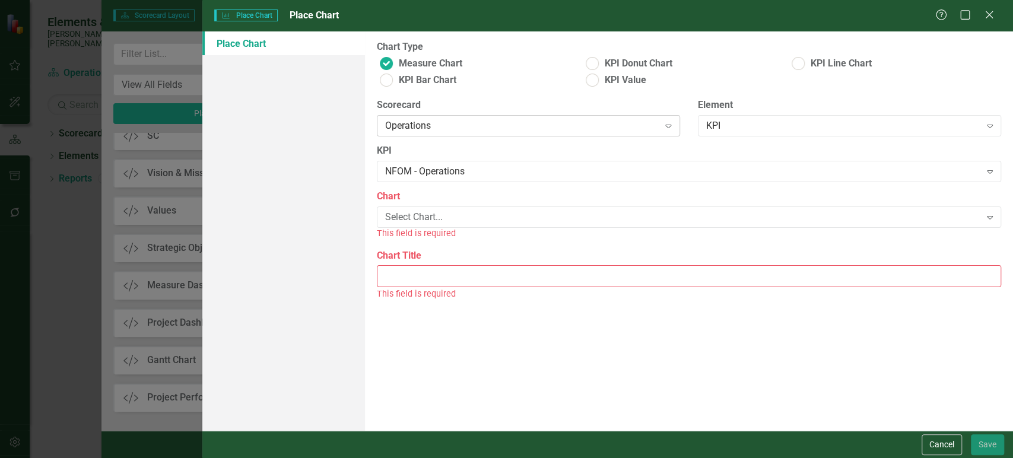
click at [484, 118] on div "Operations Expand" at bounding box center [528, 125] width 303 height 21
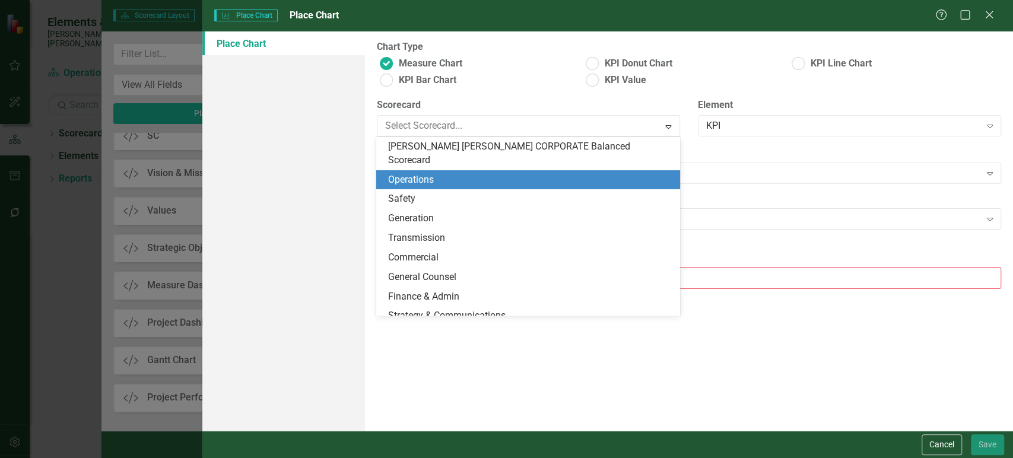
scroll to position [19, 0]
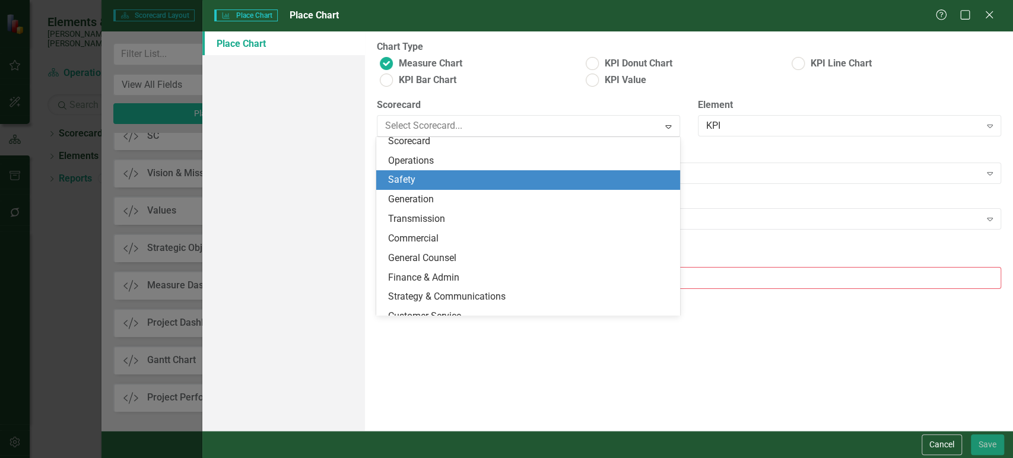
click at [460, 173] on div "Safety" at bounding box center [530, 180] width 284 height 14
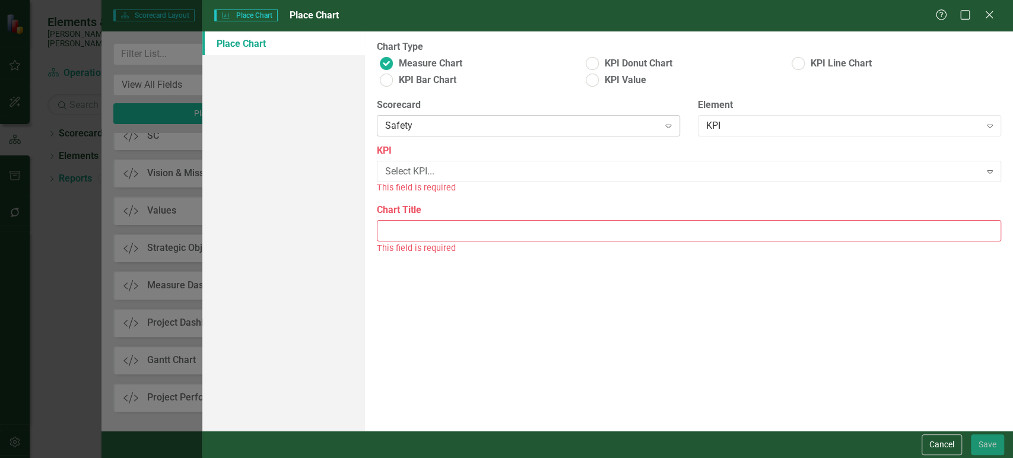
click at [465, 122] on div "Safety" at bounding box center [522, 126] width 274 height 14
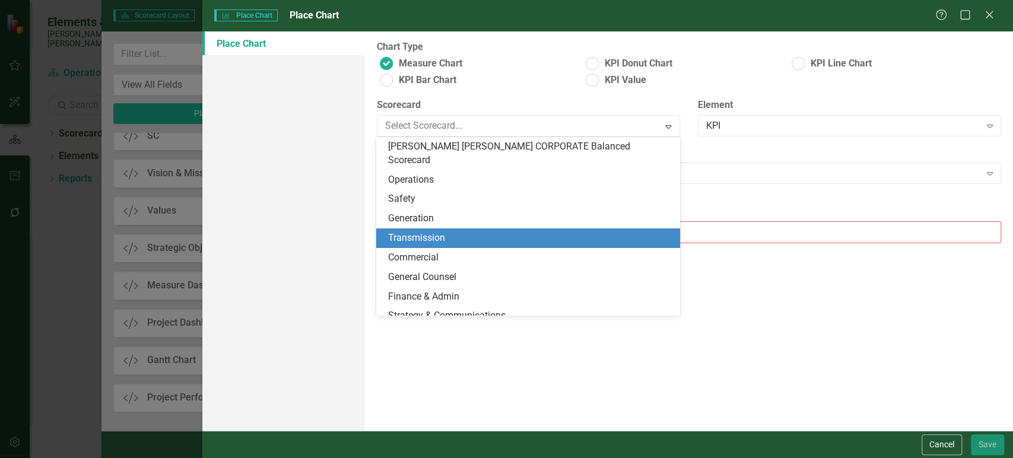
scroll to position [39, 0]
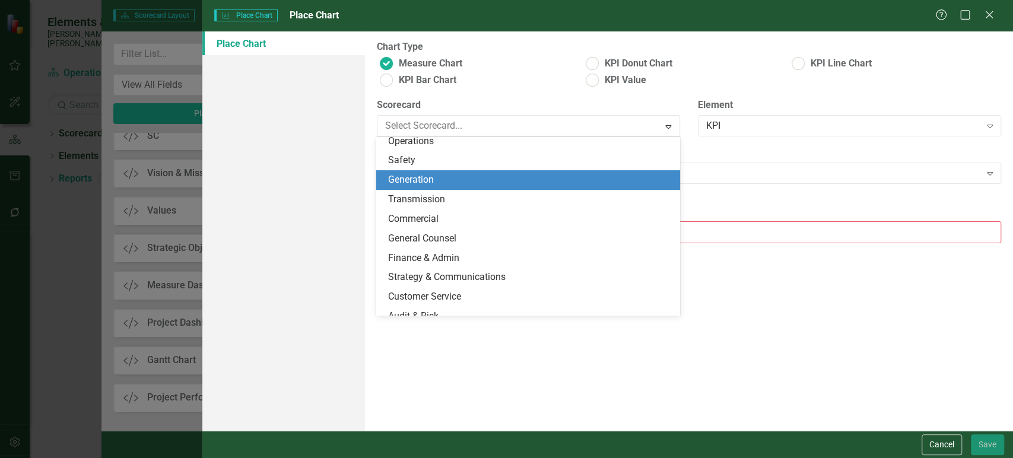
drag, startPoint x: 457, startPoint y: 181, endPoint x: 456, endPoint y: 160, distance: 20.8
click at [456, 161] on div "Santee Cooper CORPORATE Balanced Scorecard Operations Safety Generation Transmi…" at bounding box center [527, 226] width 303 height 178
click at [456, 173] on div "Generation" at bounding box center [530, 180] width 284 height 14
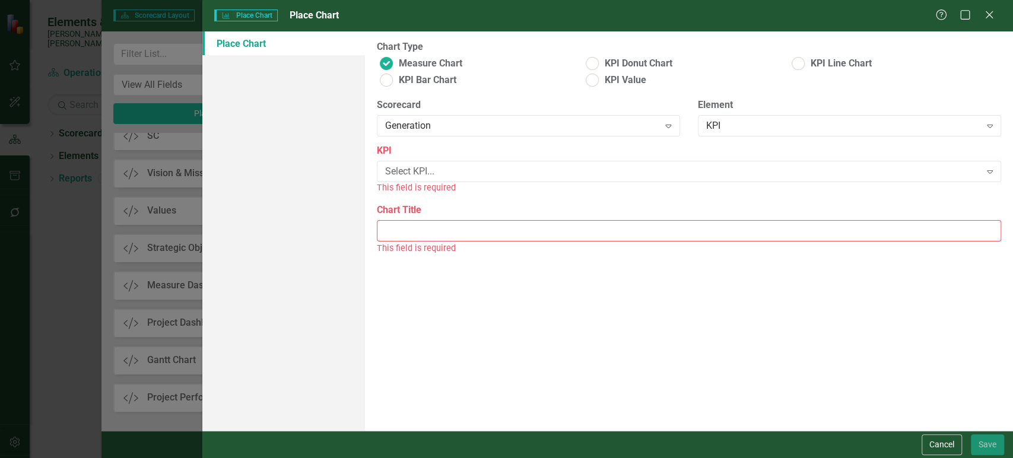
click at [452, 183] on div "This field is required" at bounding box center [689, 188] width 625 height 14
click at [460, 170] on div "Select KPI..." at bounding box center [682, 172] width 595 height 14
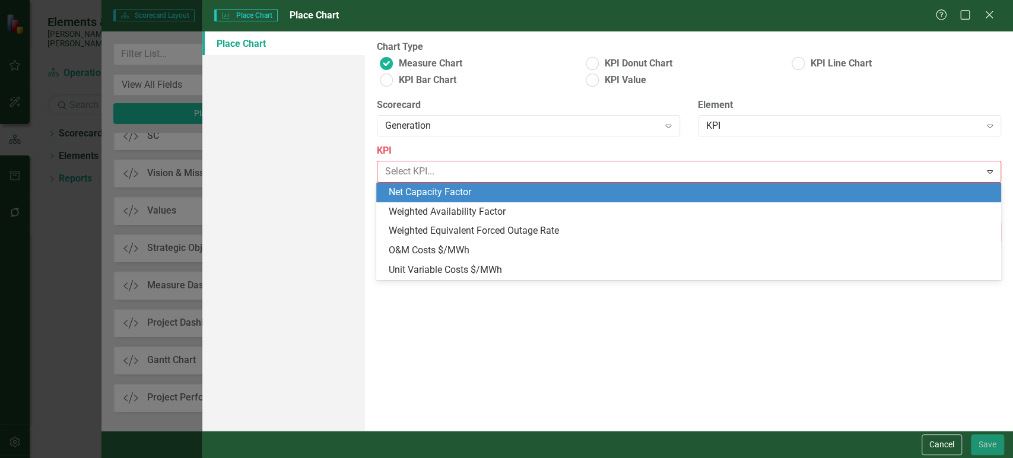
click at [461, 184] on div "Net Capacity Factor" at bounding box center [688, 193] width 625 height 20
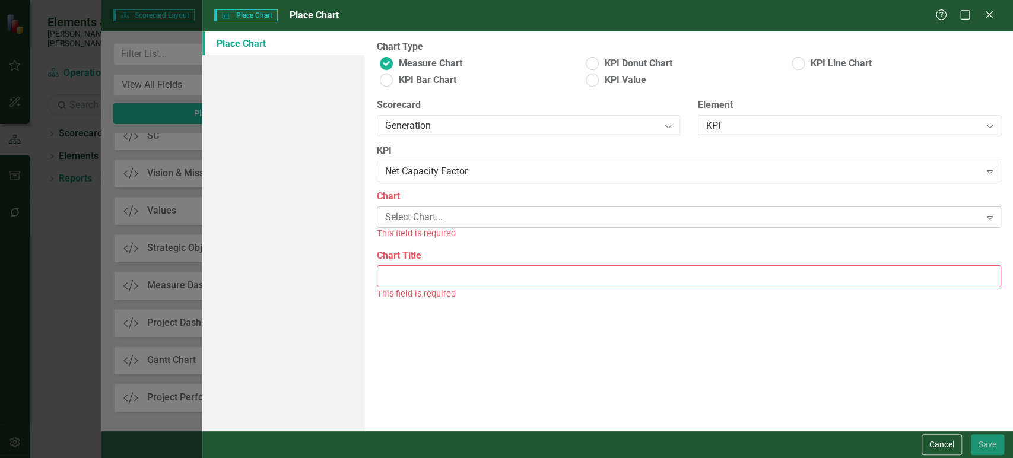
click at [456, 220] on div "Select Chart..." at bounding box center [682, 218] width 595 height 14
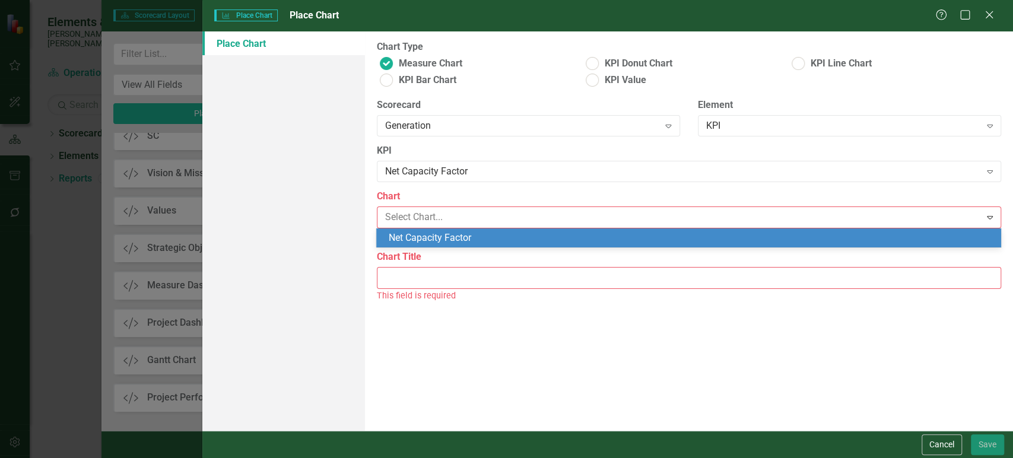
click at [449, 237] on div "Net Capacity Factor" at bounding box center [691, 239] width 606 height 14
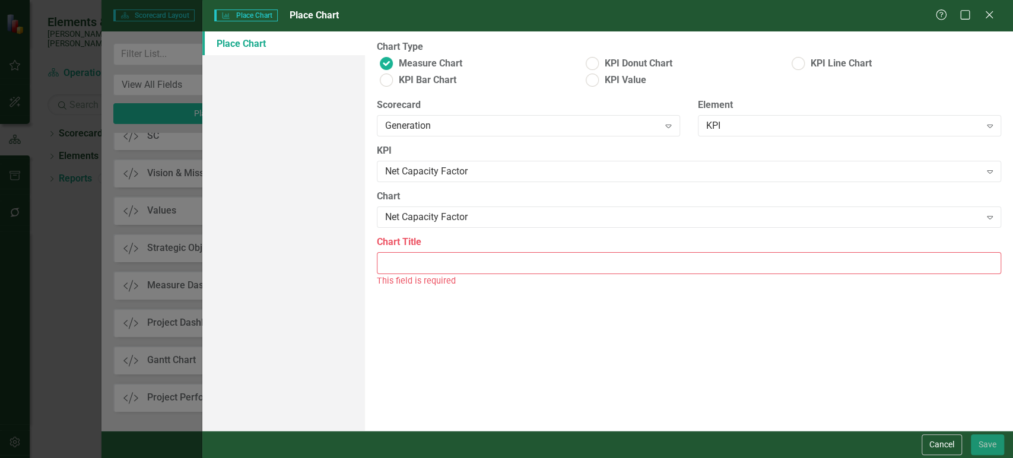
click at [461, 269] on input "Chart Title" at bounding box center [689, 263] width 625 height 22
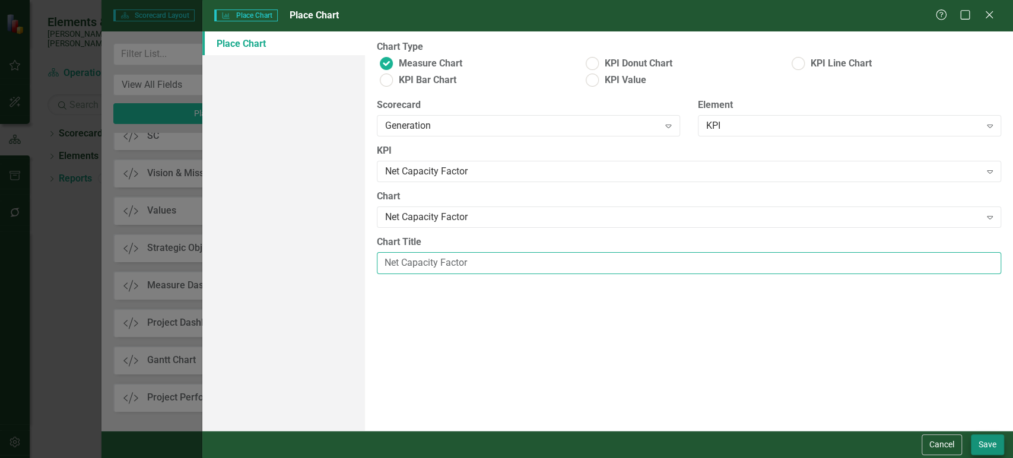
type input "Net Capacity Factor"
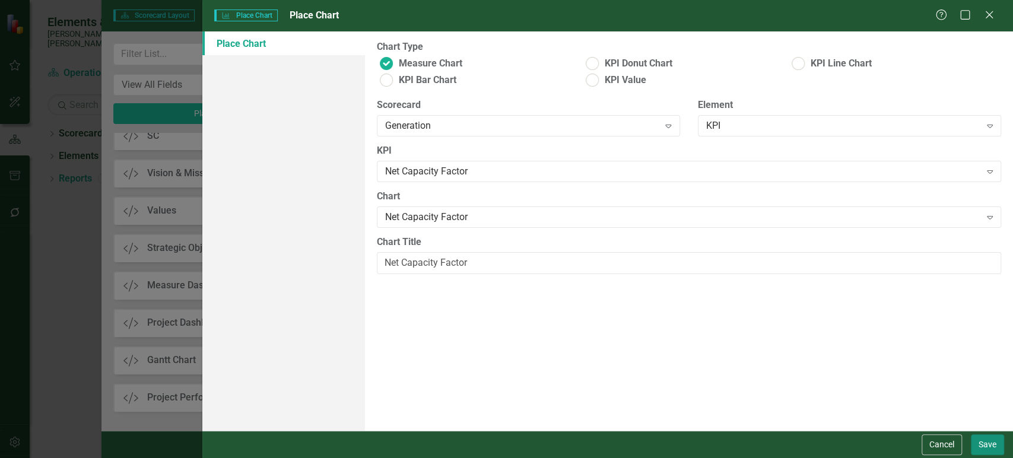
click at [975, 442] on button "Save" at bounding box center [987, 445] width 33 height 21
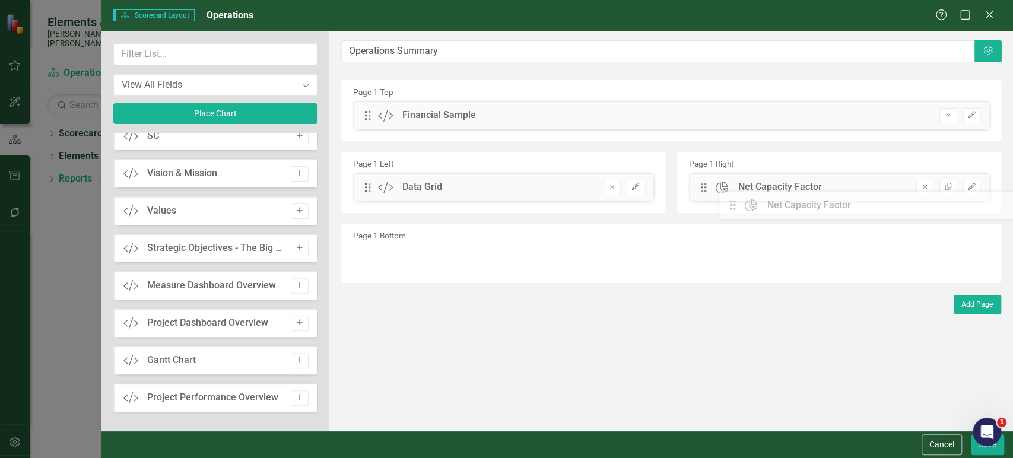
drag, startPoint x: 366, startPoint y: 113, endPoint x: 727, endPoint y: 186, distance: 368.4
click at [975, 452] on button "Save" at bounding box center [987, 445] width 33 height 21
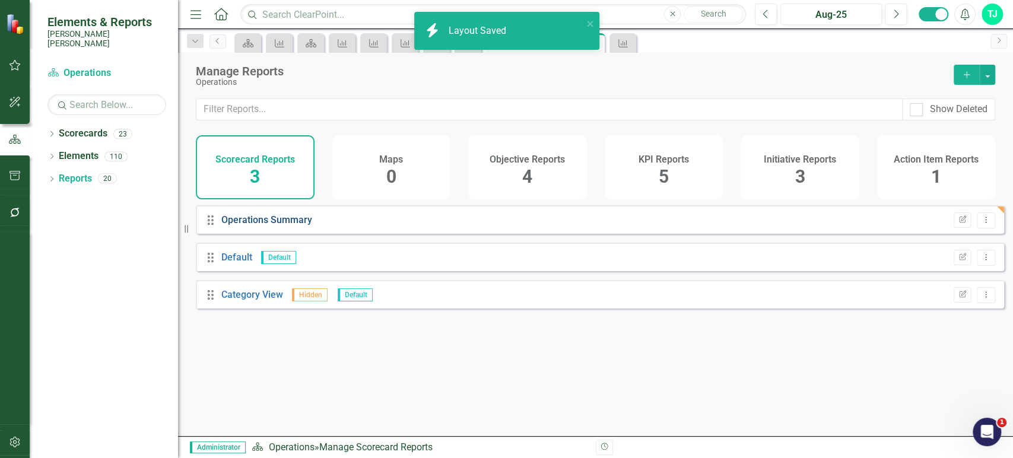
click at [270, 226] on link "Operations Summary" at bounding box center [266, 219] width 91 height 11
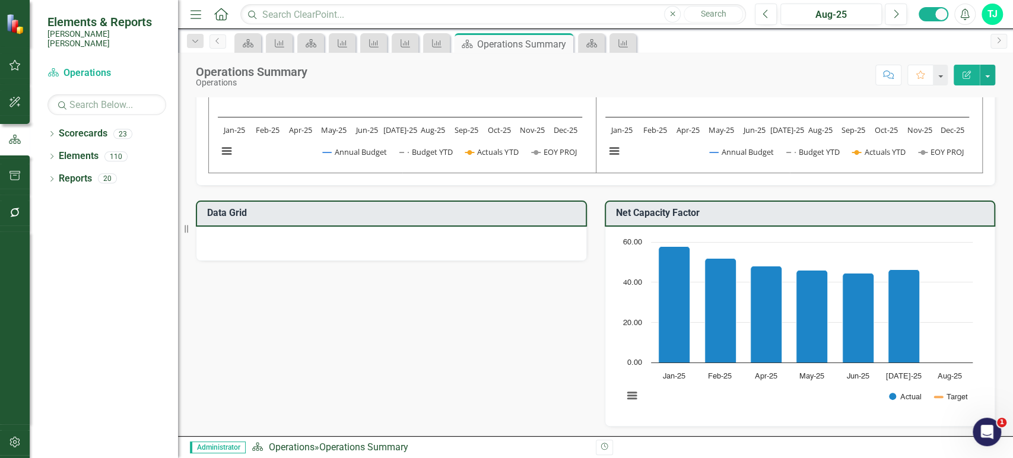
scroll to position [305, 0]
click at [481, 218] on td "Data Grid" at bounding box center [393, 215] width 373 height 20
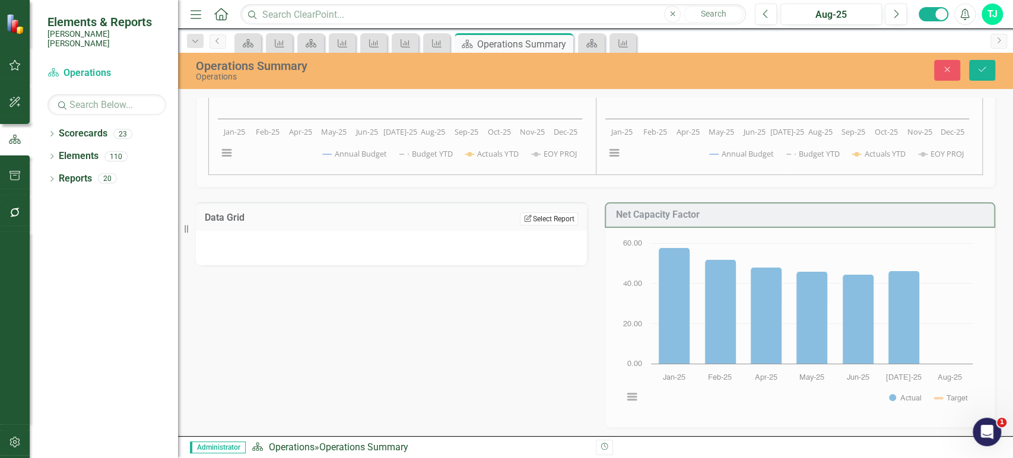
click at [553, 217] on button "Edit Report Select Report" at bounding box center [549, 219] width 58 height 13
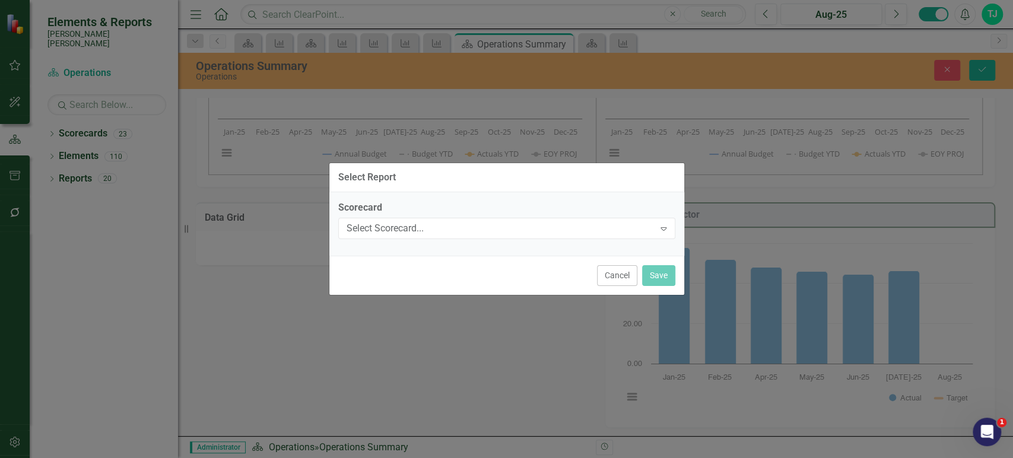
click at [531, 211] on label "Scorecard" at bounding box center [506, 208] width 337 height 14
click at [526, 231] on div "Select Scorecard..." at bounding box center [501, 228] width 308 height 14
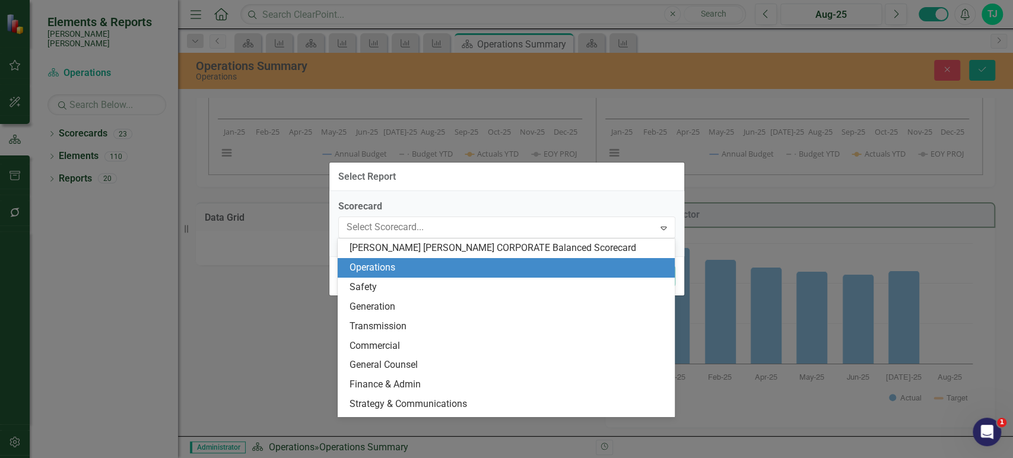
click at [423, 274] on div "Operations" at bounding box center [506, 268] width 337 height 20
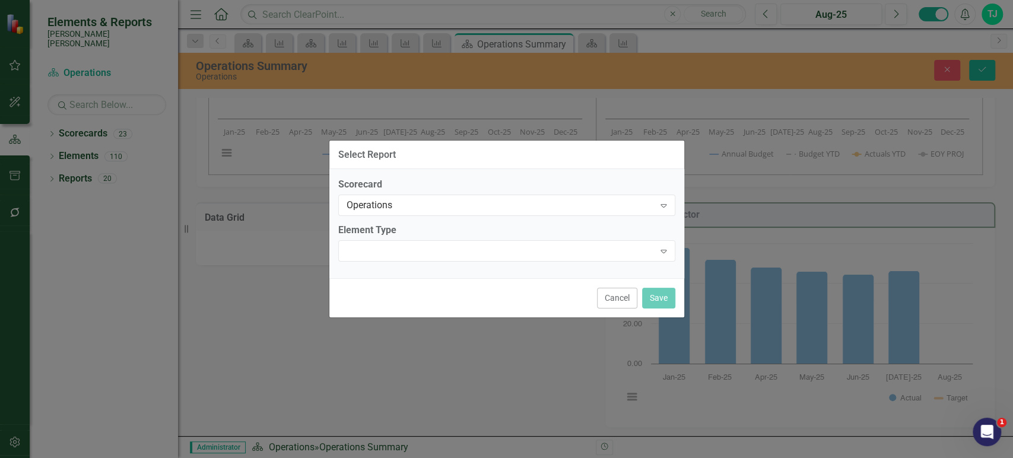
click at [423, 274] on div "Scorecard Operations Expand Element Type Expand" at bounding box center [506, 223] width 355 height 109
click at [432, 251] on div at bounding box center [497, 251] width 313 height 2
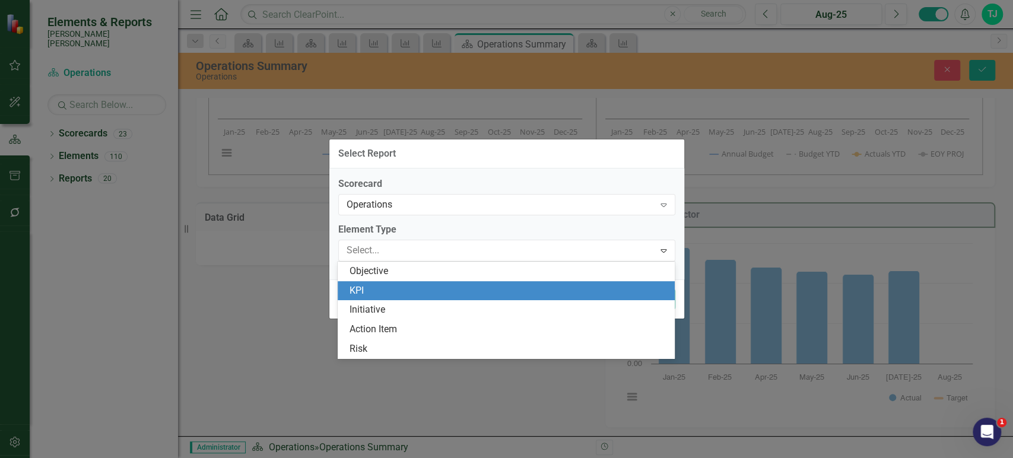
click at [398, 289] on div "KPI" at bounding box center [509, 291] width 318 height 14
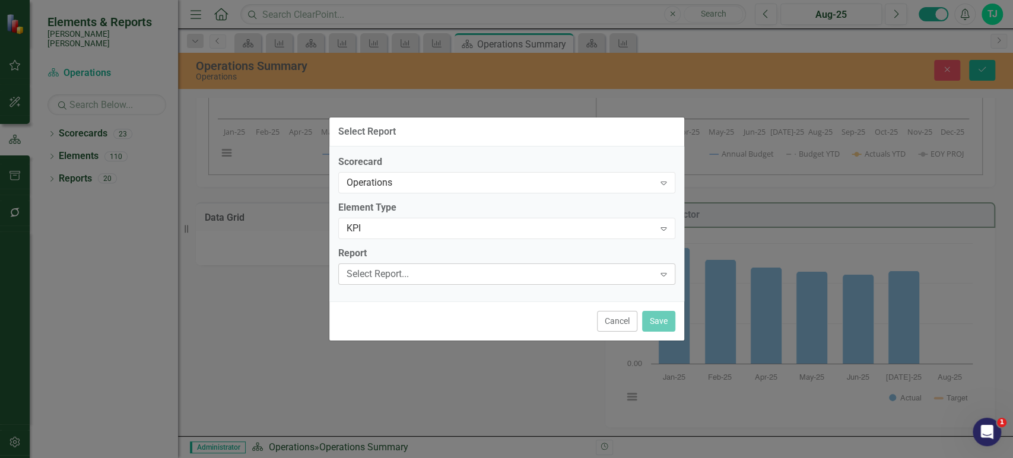
click at [404, 277] on div "Select Report..." at bounding box center [501, 274] width 308 height 14
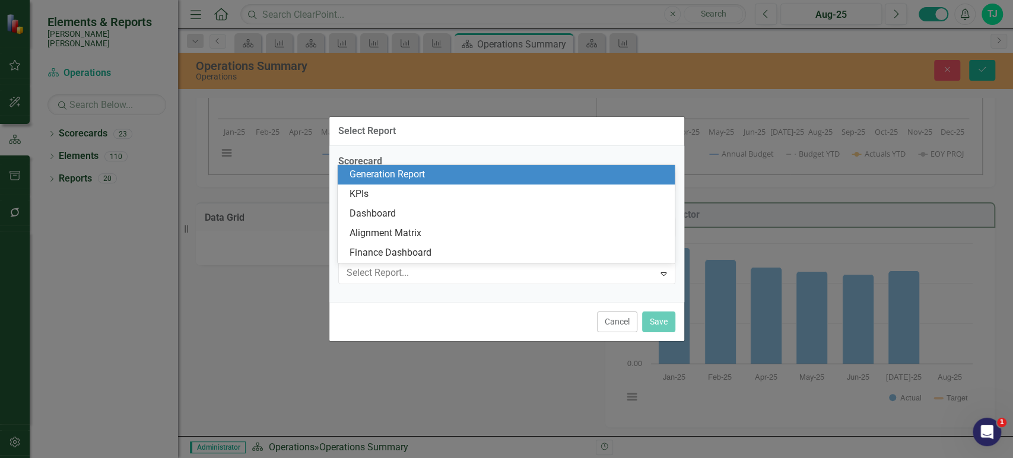
click at [419, 180] on div "Generation Report" at bounding box center [509, 175] width 318 height 14
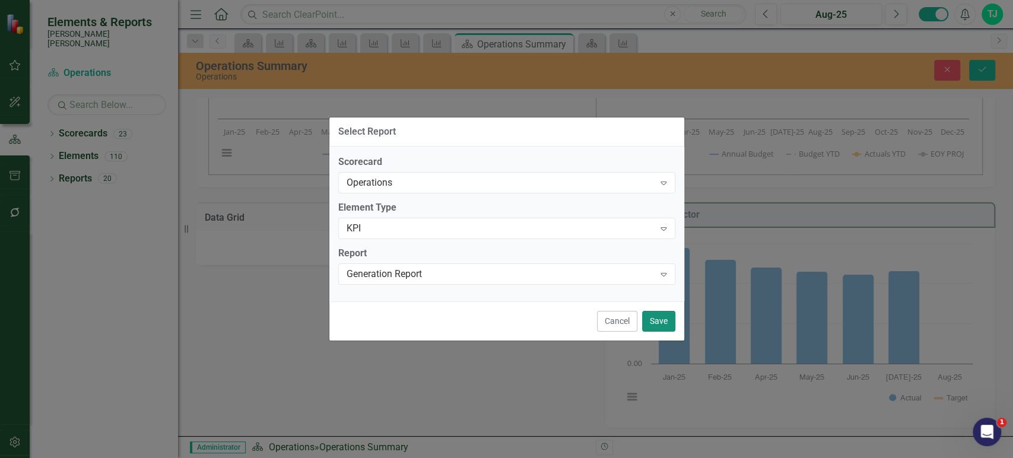
click at [656, 327] on button "Save" at bounding box center [658, 321] width 33 height 21
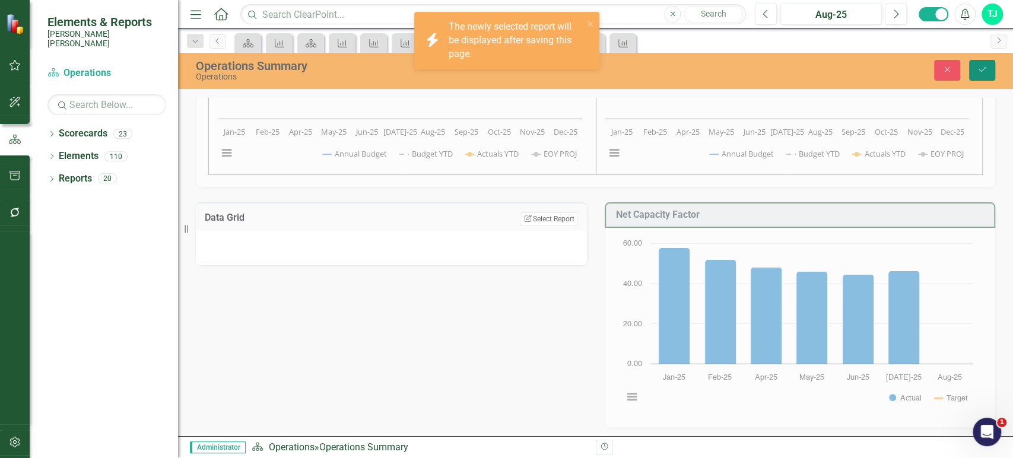
click at [990, 74] on button "Save" at bounding box center [982, 70] width 26 height 21
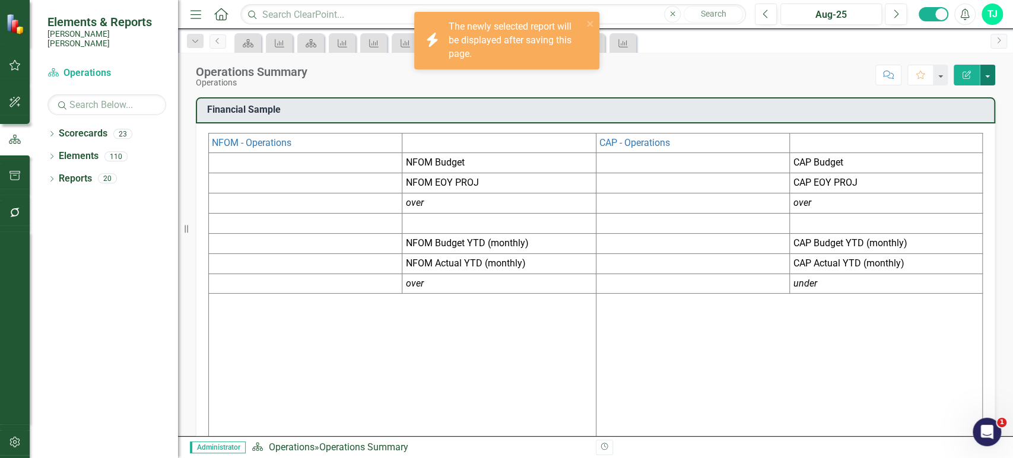
click at [993, 77] on button "button" at bounding box center [987, 75] width 15 height 21
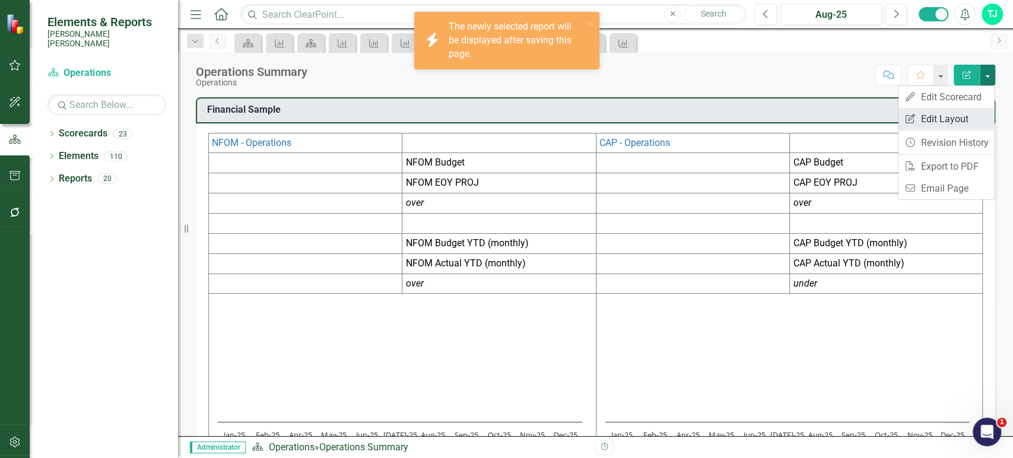
click at [936, 121] on link "Edit Report Edit Layout" at bounding box center [947, 119] width 96 height 22
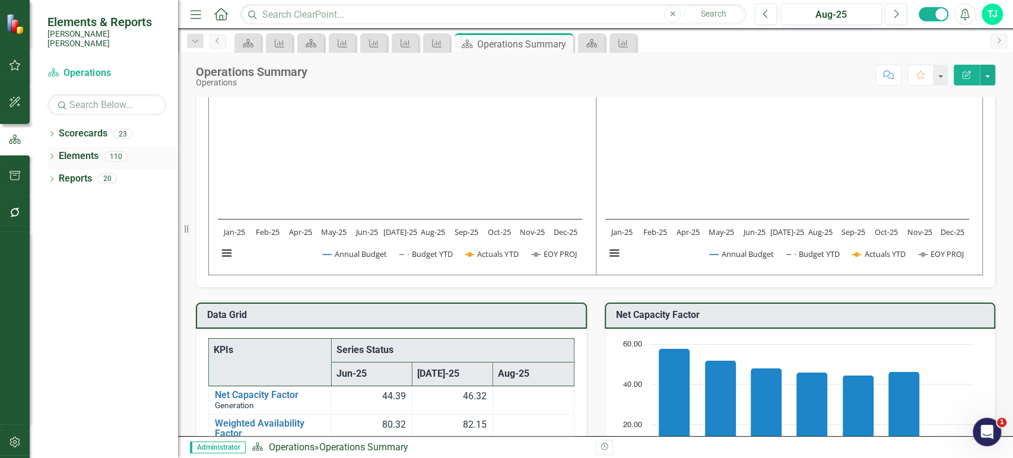
scroll to position [328, 0]
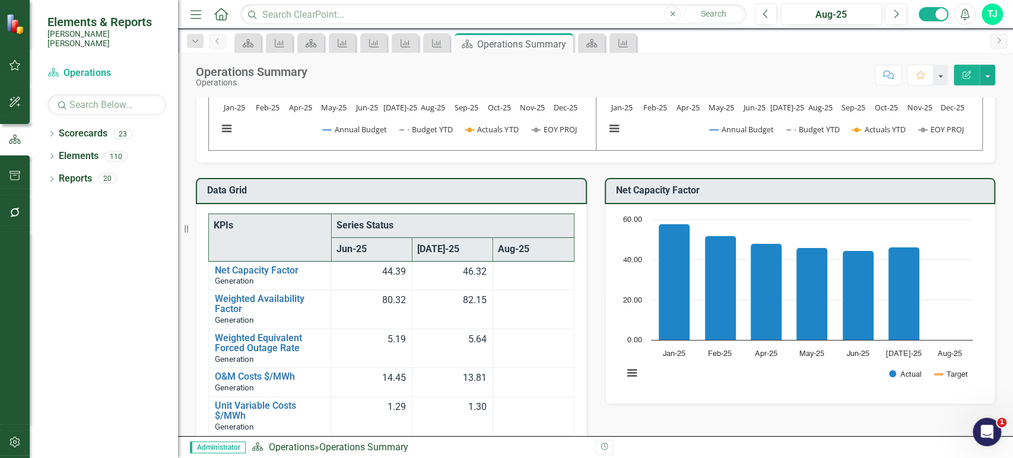
click at [969, 80] on button "Edit Report" at bounding box center [967, 75] width 26 height 21
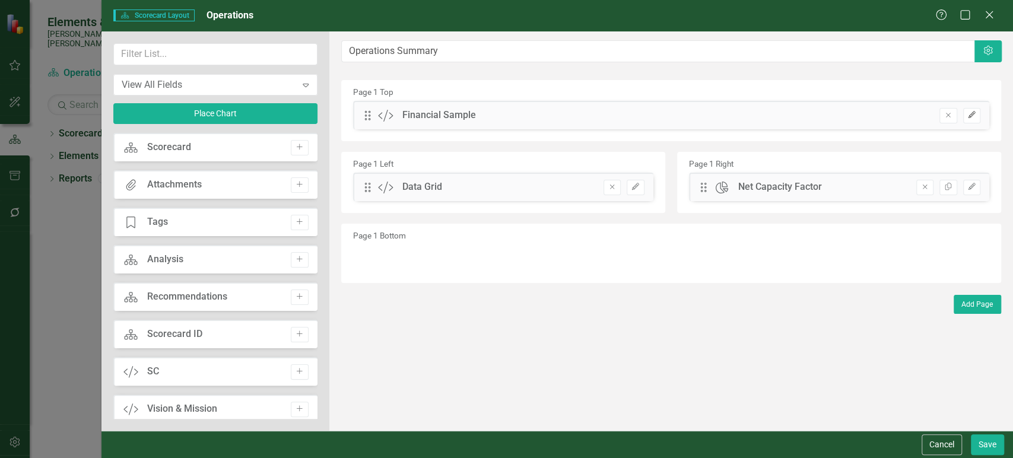
click at [977, 118] on button "Edit" at bounding box center [971, 115] width 17 height 15
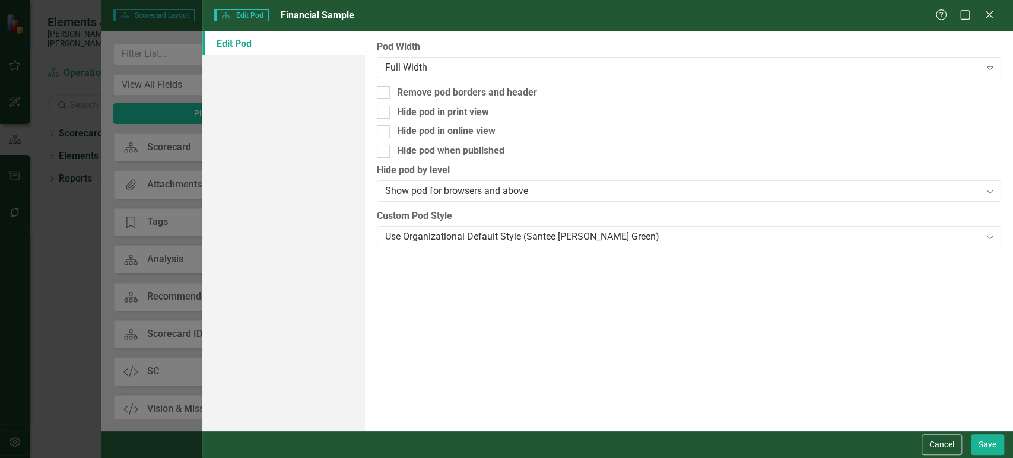
drag, startPoint x: 942, startPoint y: 449, endPoint x: 748, endPoint y: 337, distance: 224.2
click at [942, 449] on button "Cancel" at bounding box center [942, 445] width 40 height 21
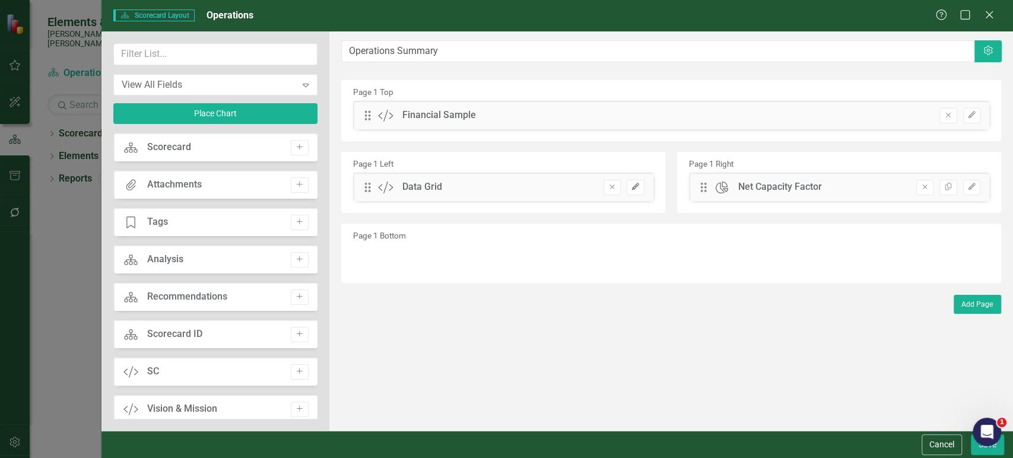
click at [639, 183] on button "Edit" at bounding box center [635, 187] width 17 height 15
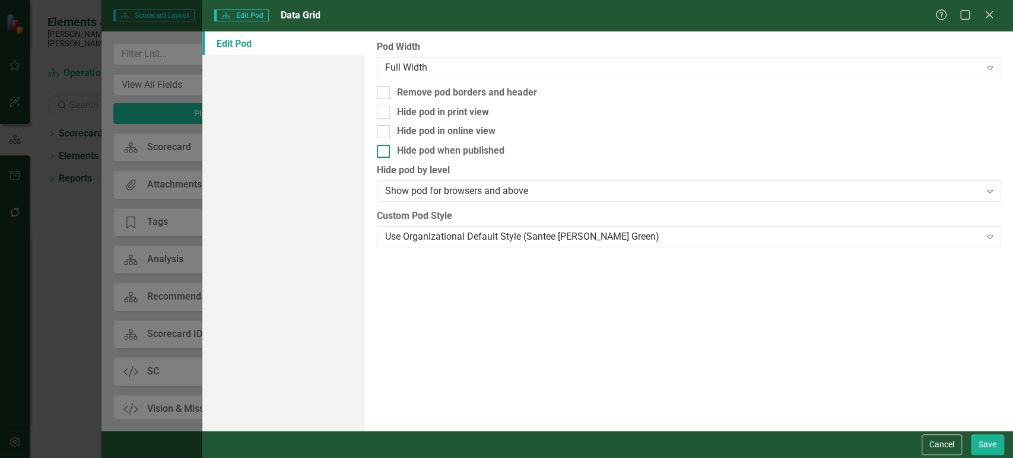
drag, startPoint x: 384, startPoint y: 94, endPoint x: 528, endPoint y: 156, distance: 156.1
click at [384, 94] on div at bounding box center [383, 92] width 13 height 13
click at [384, 94] on input "Remove pod borders and header" at bounding box center [381, 90] width 8 height 8
checkbox input "true"
click at [988, 446] on button "Save" at bounding box center [987, 445] width 33 height 21
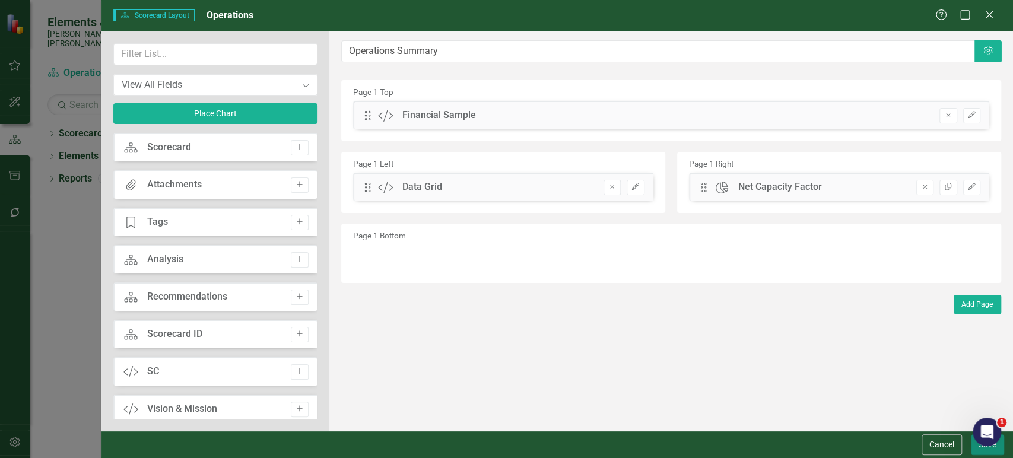
click at [974, 449] on button "Save" at bounding box center [987, 445] width 33 height 21
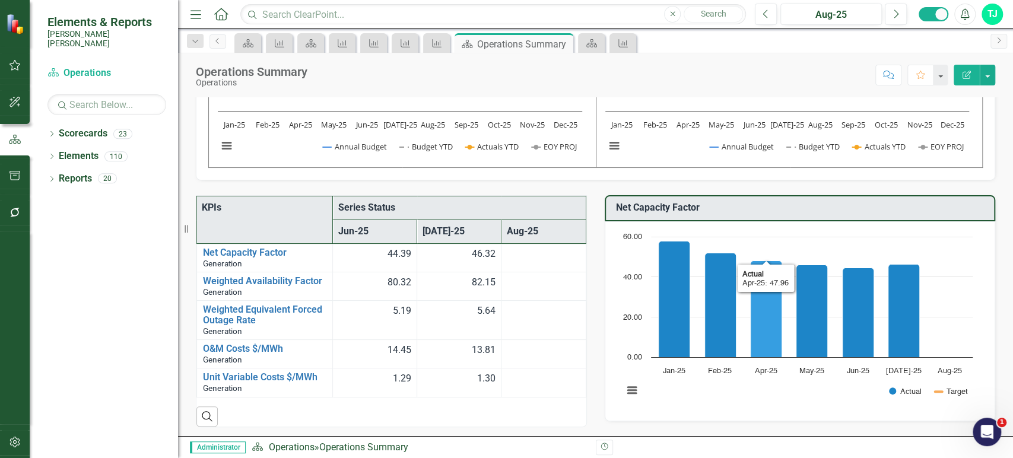
scroll to position [0, 0]
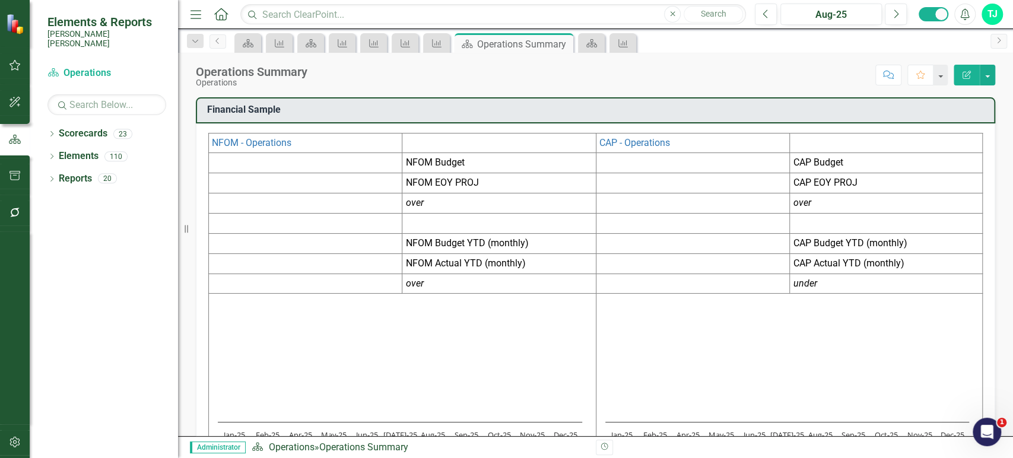
click at [962, 75] on icon "Edit Report" at bounding box center [967, 75] width 11 height 8
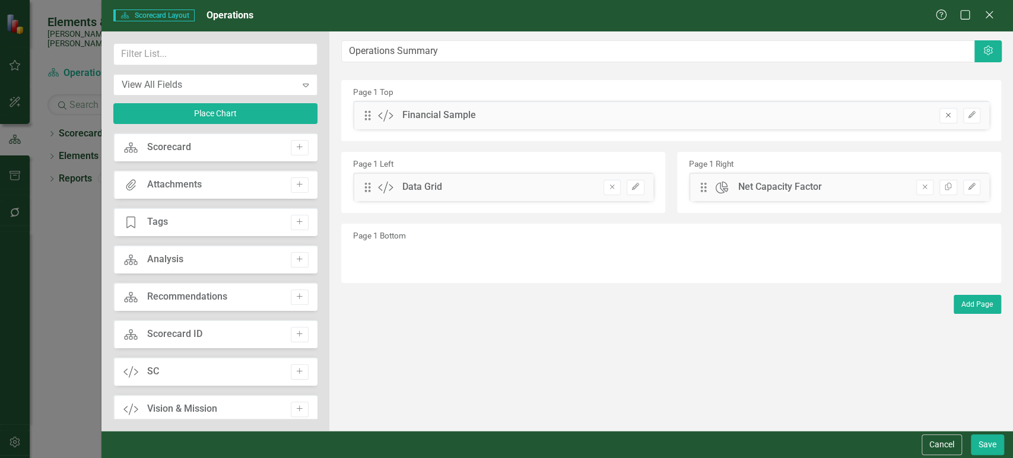
click at [946, 110] on button "Remove" at bounding box center [948, 115] width 17 height 15
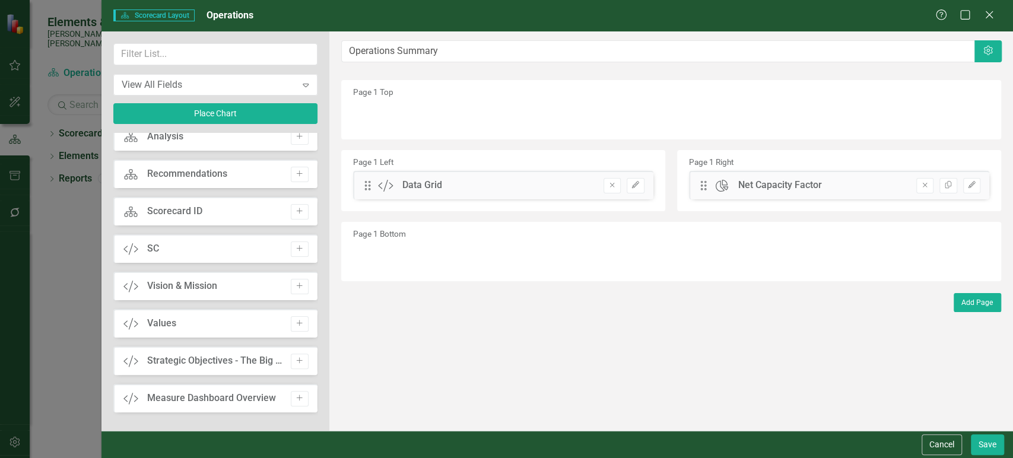
scroll to position [161, 0]
click at [932, 450] on button "Cancel" at bounding box center [942, 445] width 40 height 21
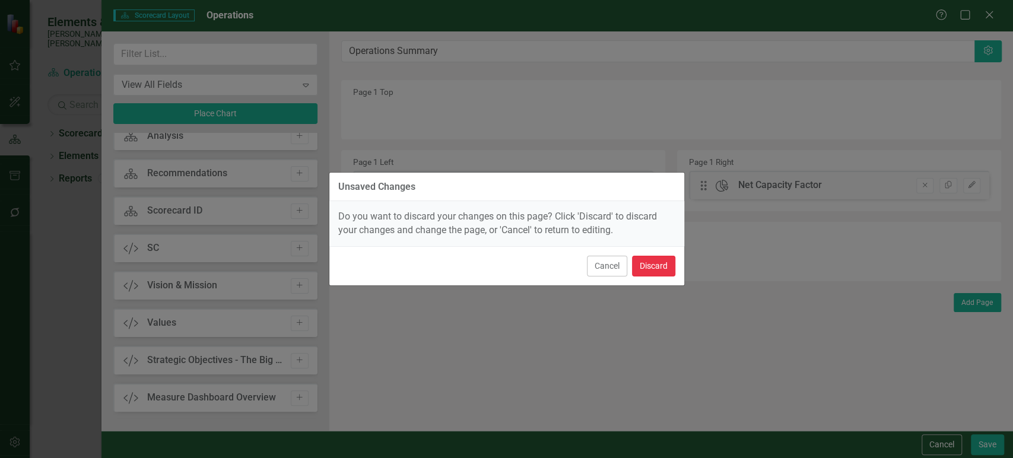
click at [668, 267] on button "Discard" at bounding box center [653, 266] width 43 height 21
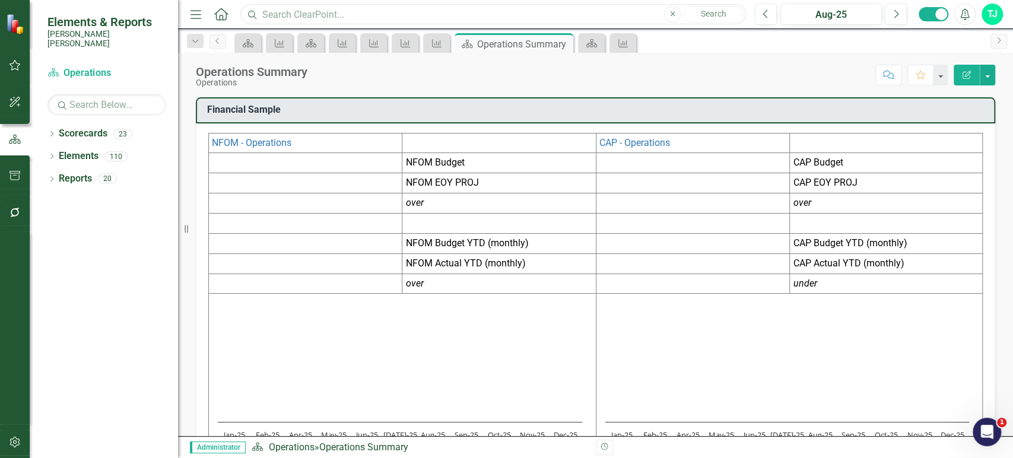
click at [451, 12] on input "text" at bounding box center [493, 14] width 506 height 21
type input "trir"
click at [549, 375] on rect "Interactive chart" at bounding box center [400, 386] width 376 height 178
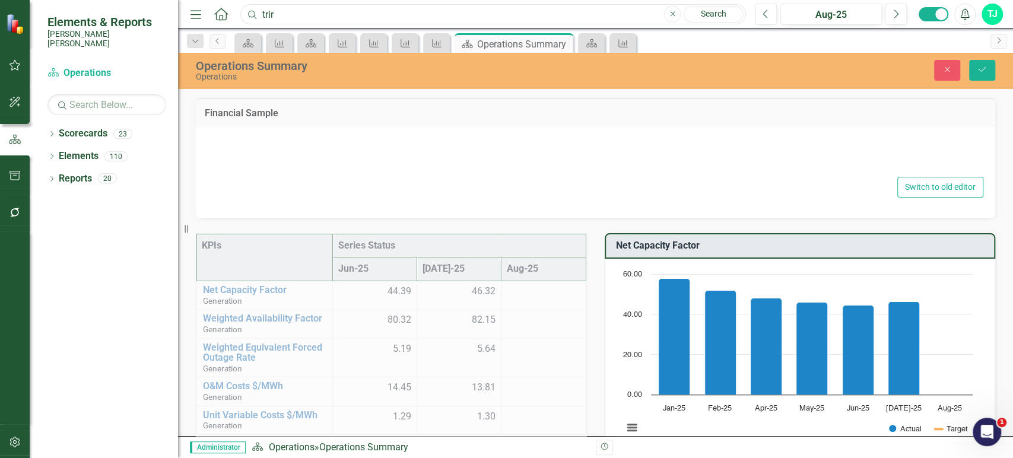
type textarea "<table style="border-collapse: collapse; width: 100%;" border="1"><colgroup><co…"
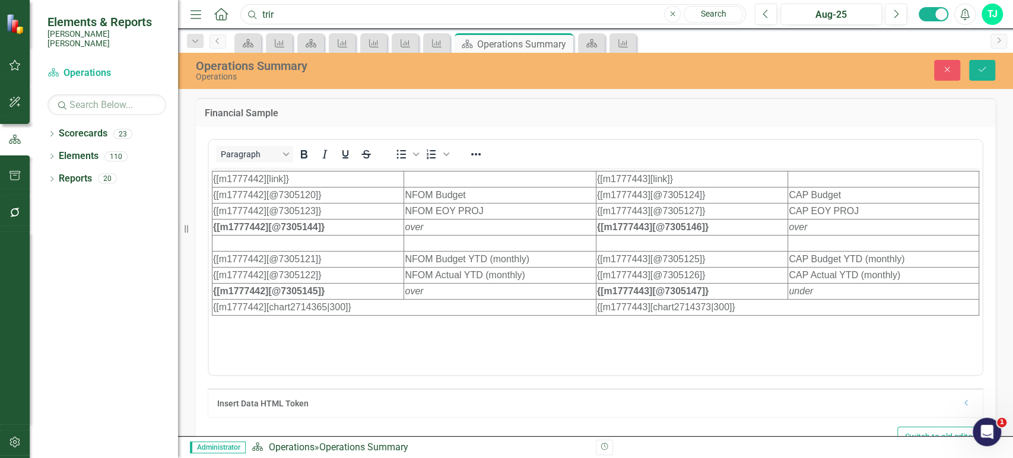
scroll to position [0, 0]
type input "trir"
click at [939, 74] on button "Close" at bounding box center [947, 70] width 26 height 21
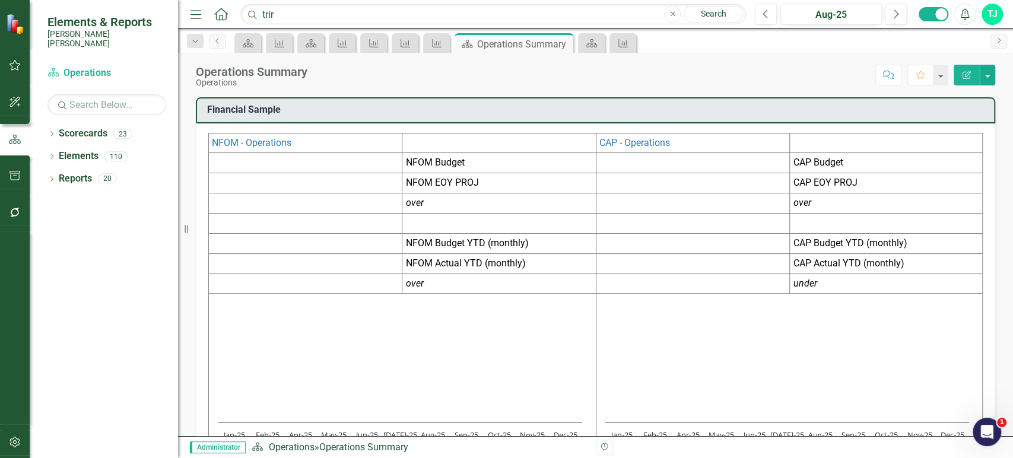
click at [12, 446] on icon "button" at bounding box center [15, 442] width 12 height 9
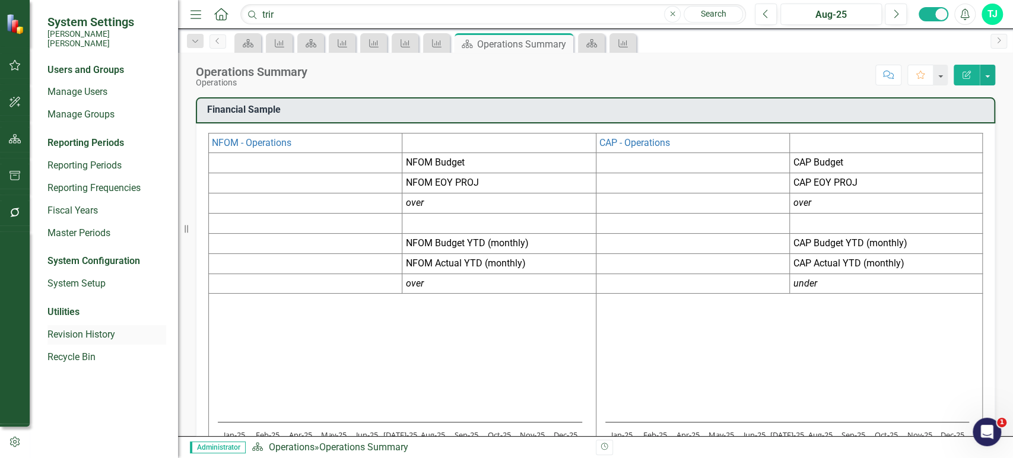
click at [55, 335] on div "Revision History" at bounding box center [106, 335] width 119 height 20
click at [63, 331] on link "Revision History" at bounding box center [106, 335] width 119 height 14
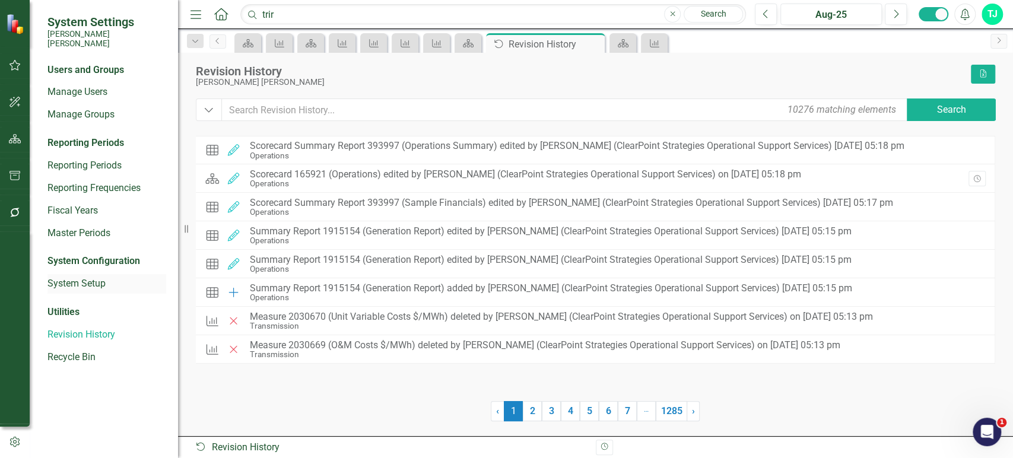
click at [95, 274] on div "System Setup" at bounding box center [106, 284] width 119 height 20
click at [94, 277] on link "System Setup" at bounding box center [106, 284] width 119 height 14
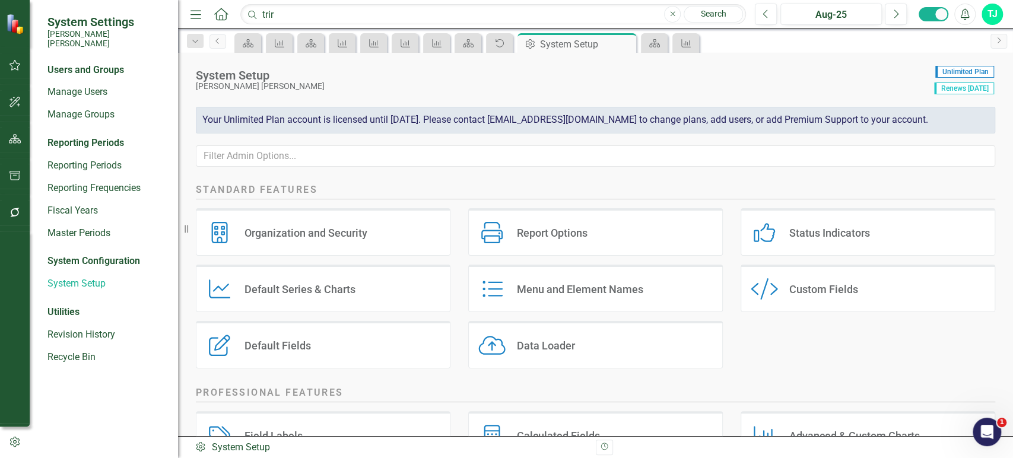
click at [819, 299] on div "Custom Style Custom Fields" at bounding box center [868, 288] width 255 height 47
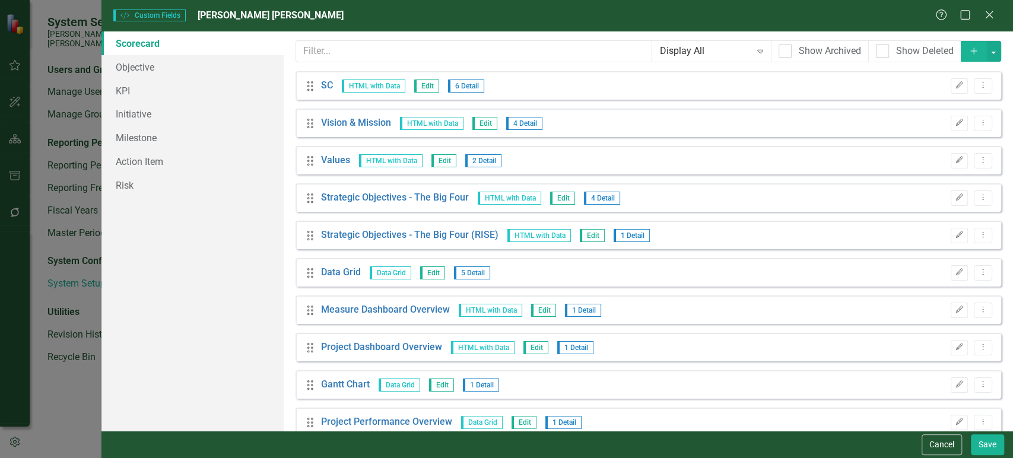
click at [961, 52] on button "Add" at bounding box center [974, 51] width 26 height 21
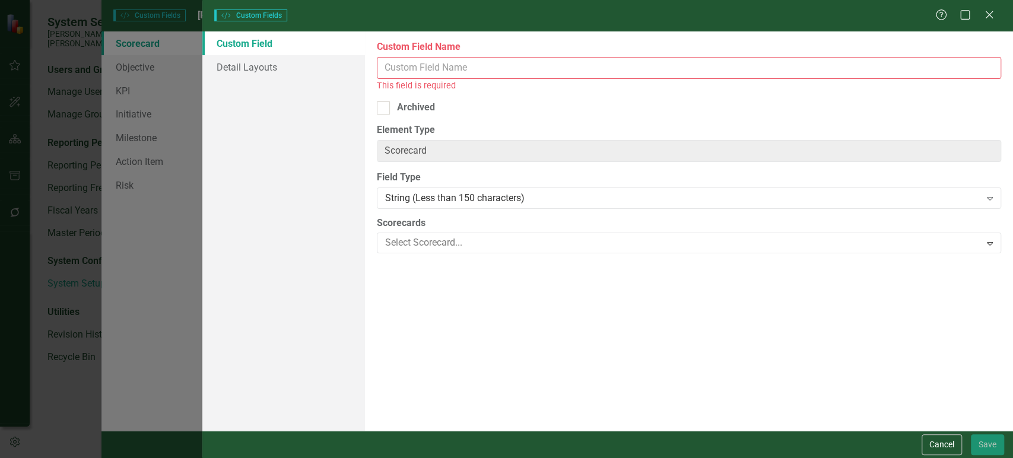
click at [473, 64] on input "Custom Field Name" at bounding box center [689, 68] width 625 height 22
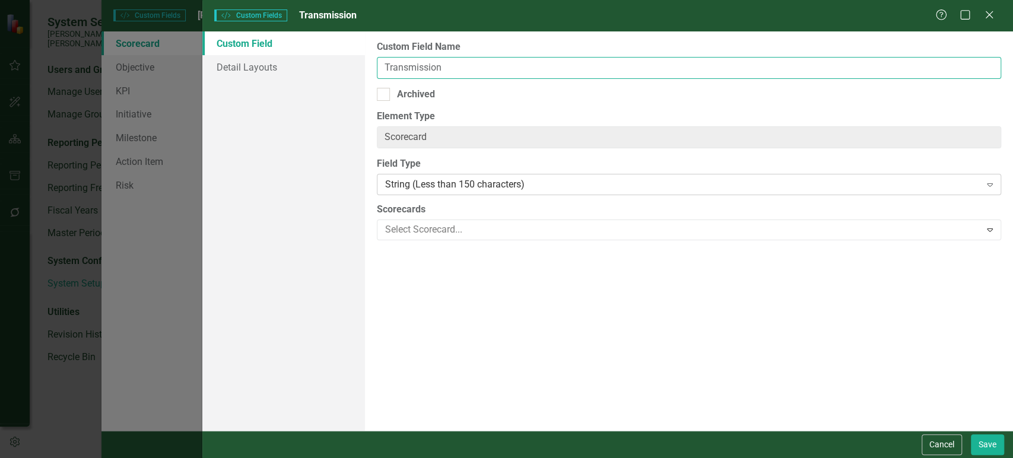
type input "Transmission"
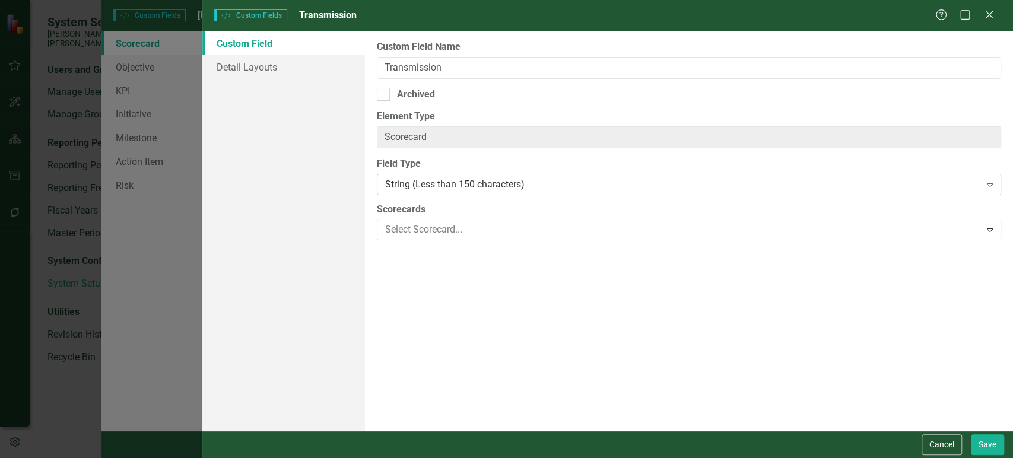
click at [457, 182] on div "String (Less than 150 characters)" at bounding box center [682, 185] width 595 height 14
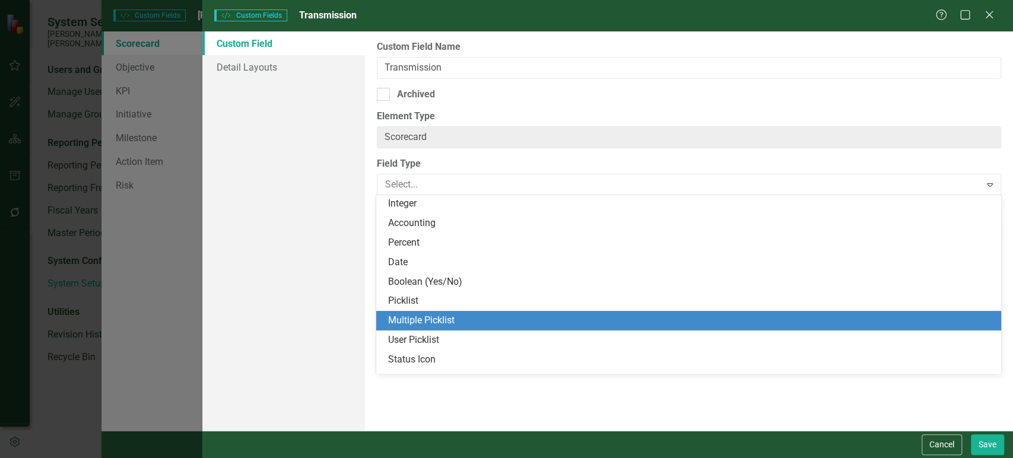
scroll to position [204, 0]
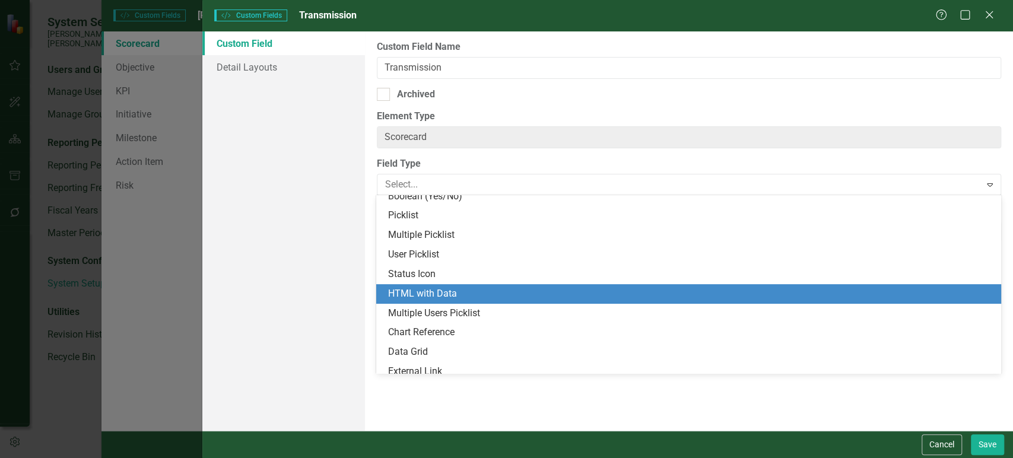
click at [451, 289] on div "HTML with Data" at bounding box center [691, 294] width 606 height 14
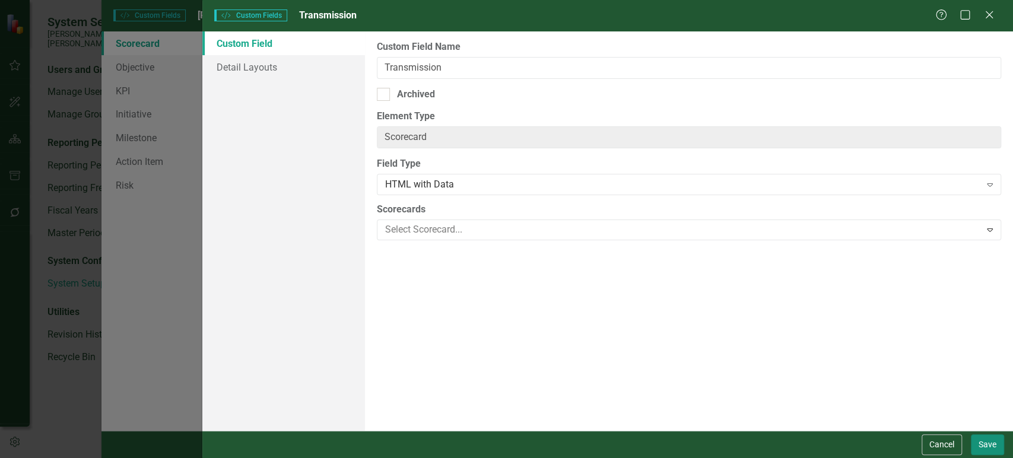
click at [988, 443] on button "Save" at bounding box center [987, 445] width 33 height 21
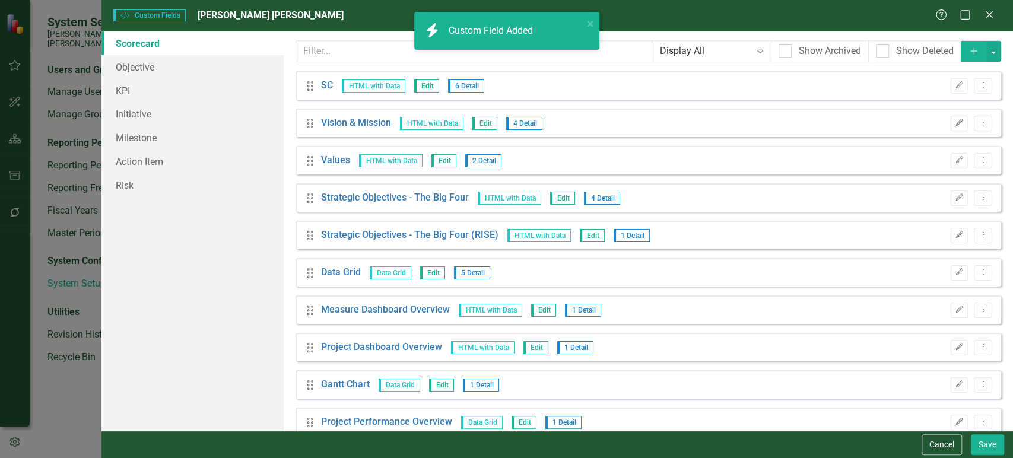
scroll to position [433, 0]
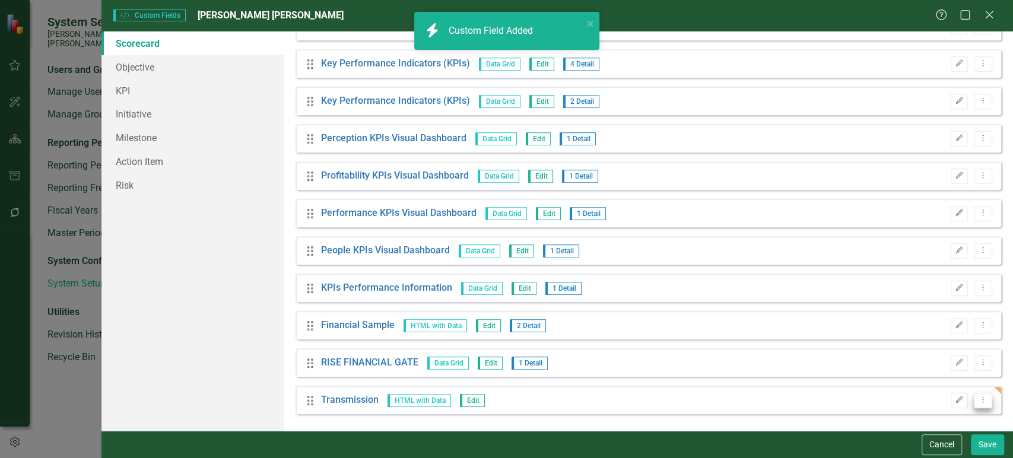
click at [978, 401] on icon "Dropdown Menu" at bounding box center [983, 400] width 10 height 8
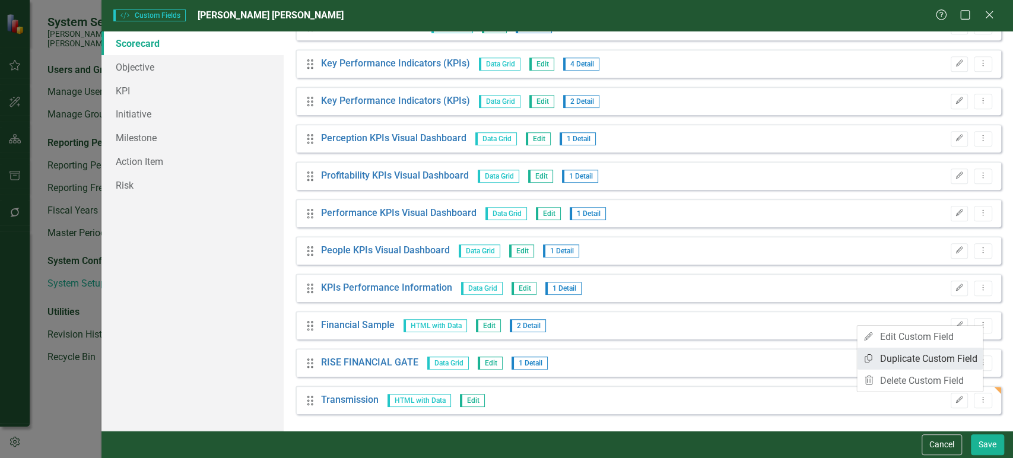
click at [917, 363] on link "Copy Duplicate Custom Field" at bounding box center [920, 359] width 126 height 22
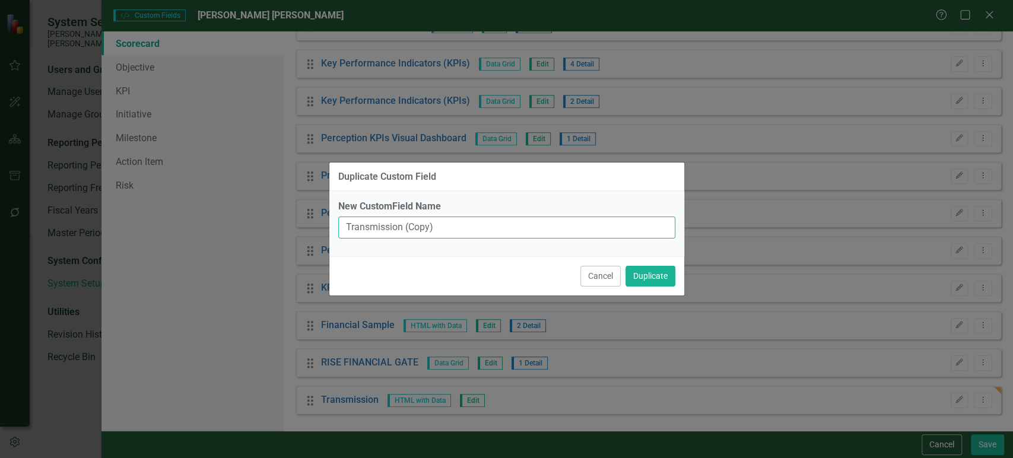
drag, startPoint x: 448, startPoint y: 224, endPoint x: 291, endPoint y: 220, distance: 156.8
click at [291, 220] on div "Duplicate Custom Field New CustomField Name Transmission (Copy) Cancel Duplicate" at bounding box center [506, 229] width 1013 height 458
type input "Safety"
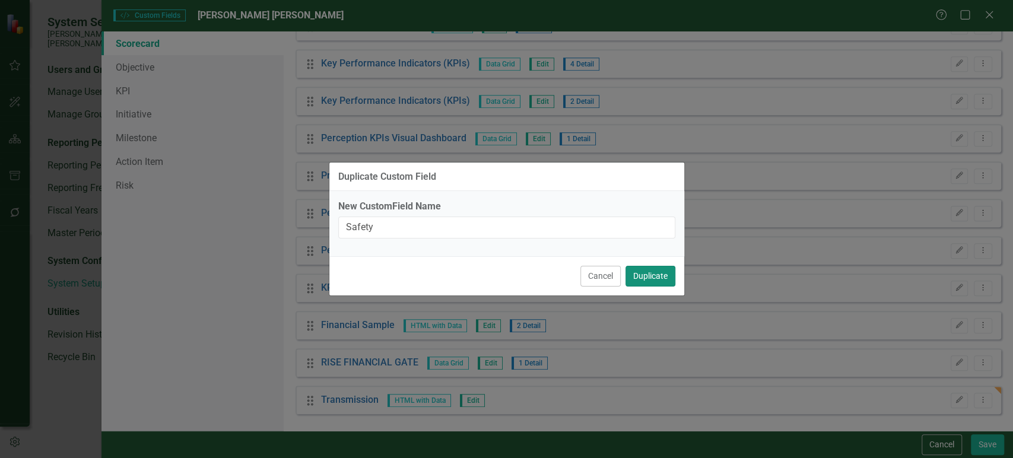
click at [649, 270] on button "Duplicate" at bounding box center [651, 276] width 50 height 21
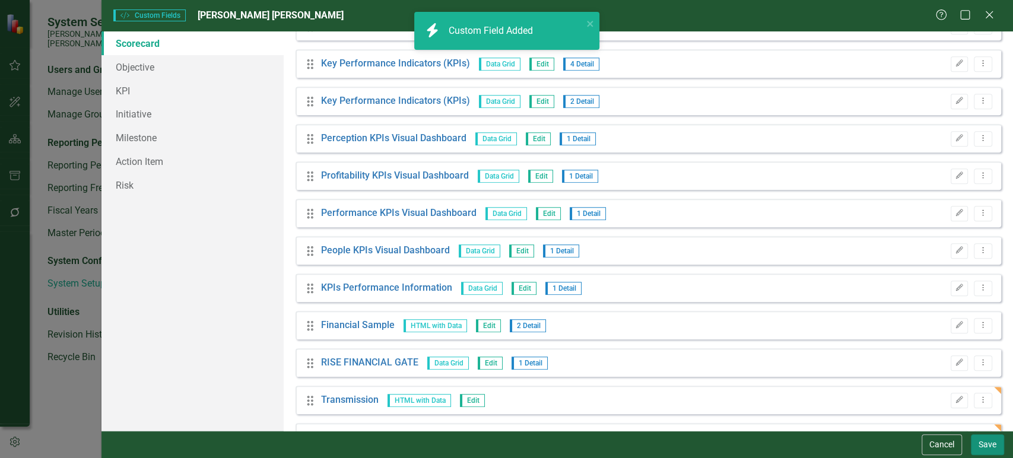
click at [991, 441] on button "Save" at bounding box center [987, 445] width 33 height 21
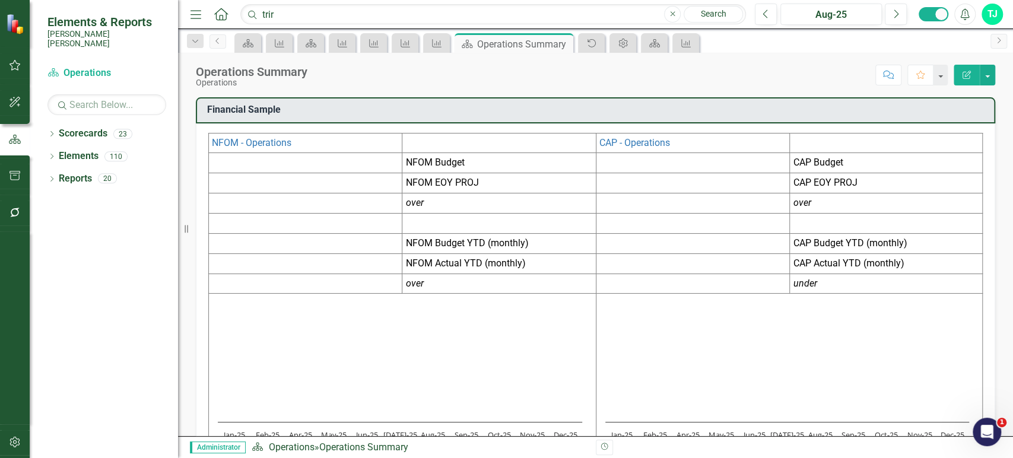
click at [969, 75] on icon "Edit Report" at bounding box center [967, 75] width 11 height 8
click at [954, 68] on div "Edit Report" at bounding box center [971, 75] width 47 height 21
click at [955, 71] on button "Edit Report" at bounding box center [967, 75] width 26 height 21
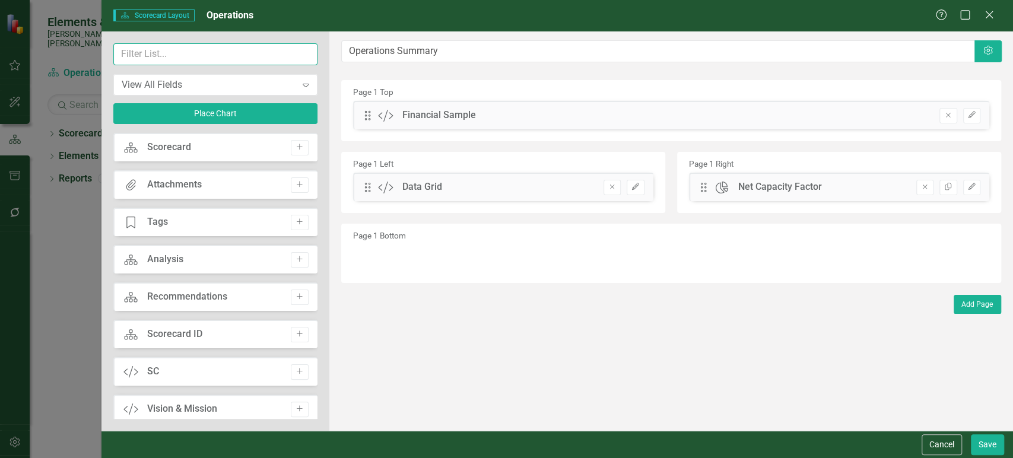
click at [205, 58] on input "text" at bounding box center [215, 54] width 204 height 22
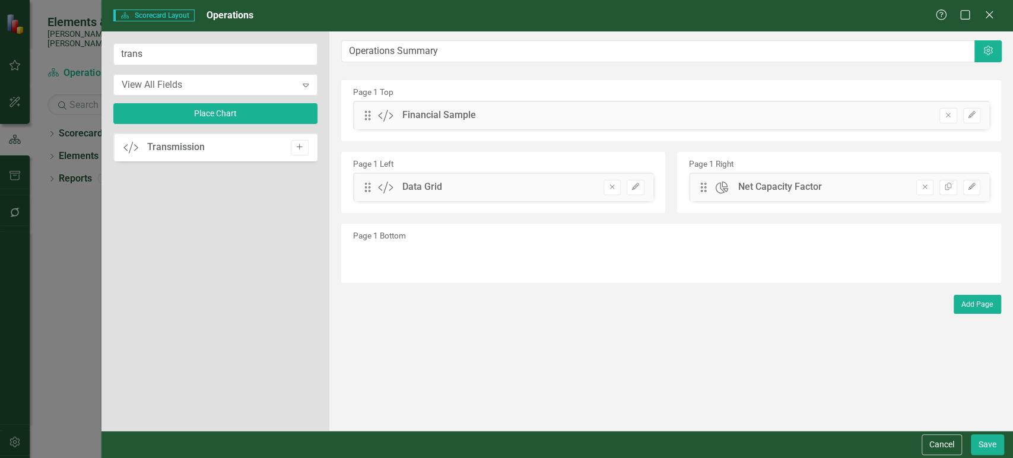
click at [299, 150] on icon "Add" at bounding box center [299, 147] width 9 height 7
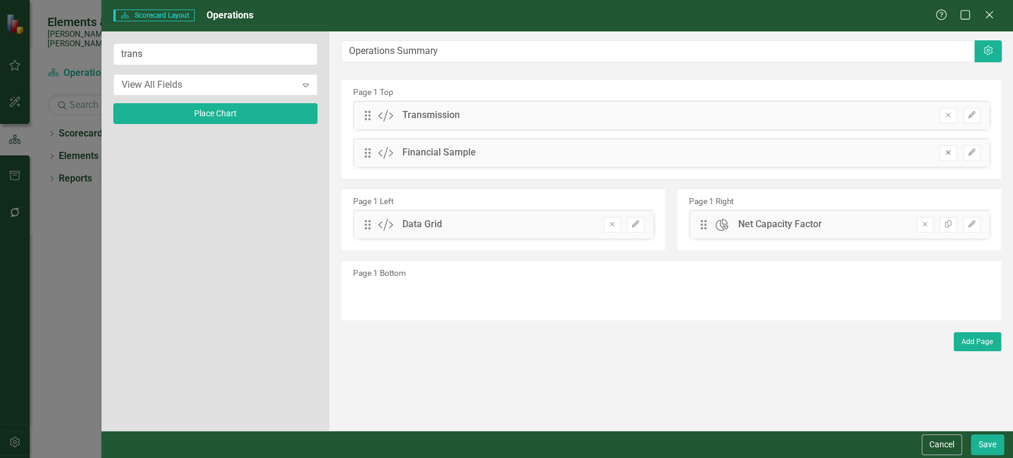
click at [944, 156] on icon "Remove" at bounding box center [948, 152] width 9 height 7
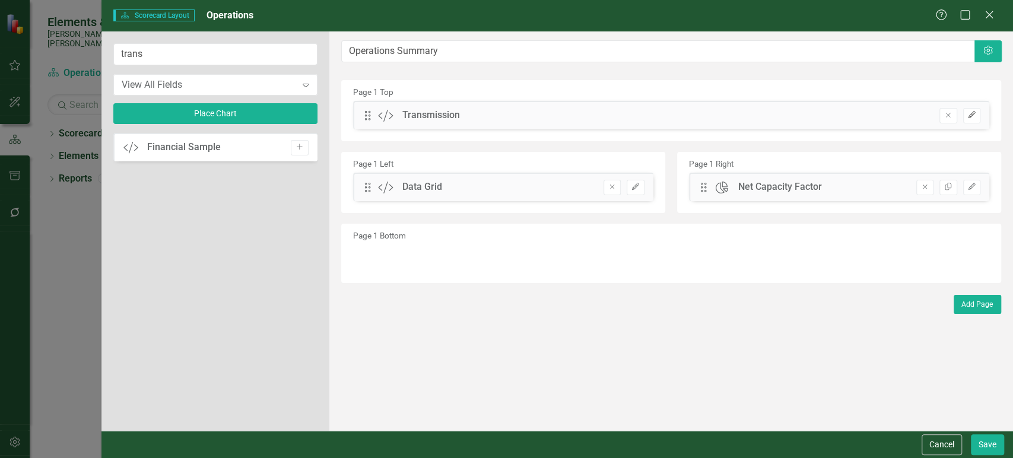
click at [968, 119] on button "Edit" at bounding box center [971, 115] width 17 height 15
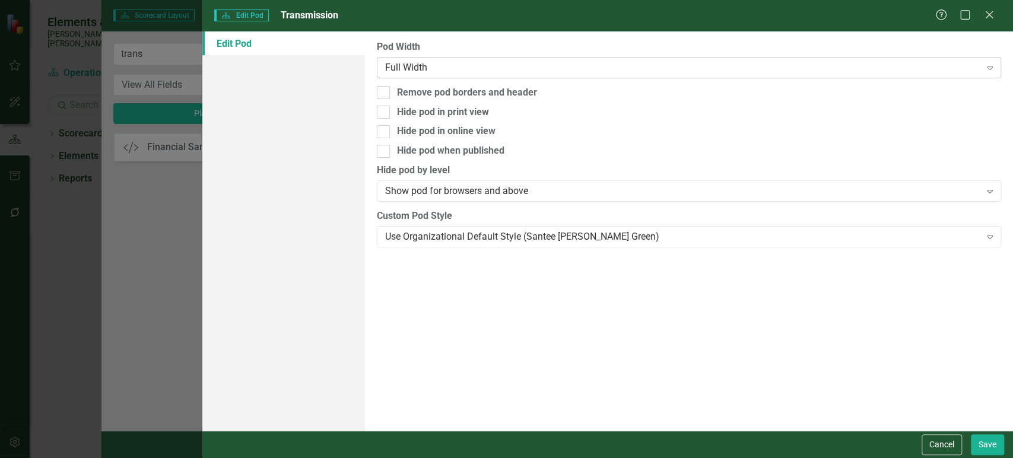
click at [494, 64] on div "Full Width" at bounding box center [682, 68] width 595 height 14
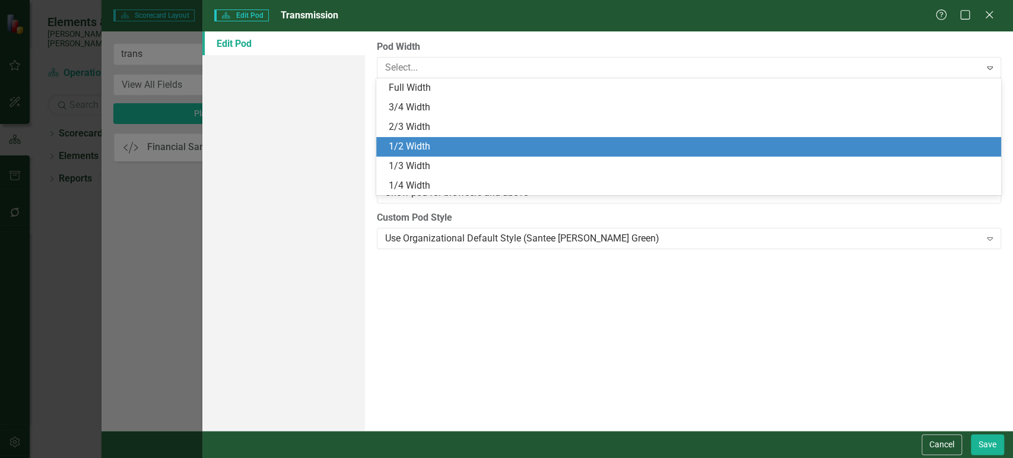
click at [475, 147] on div "1/2 Width" at bounding box center [691, 147] width 606 height 14
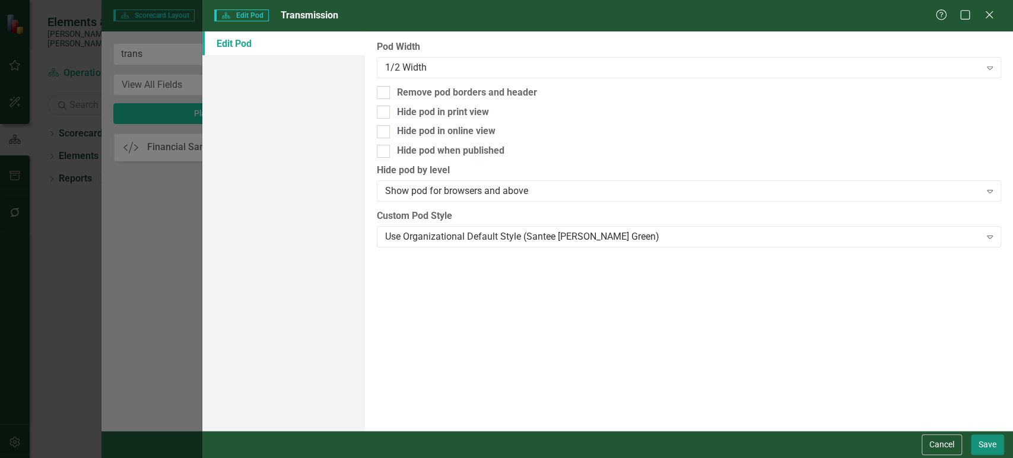
click at [999, 443] on button "Save" at bounding box center [987, 445] width 33 height 21
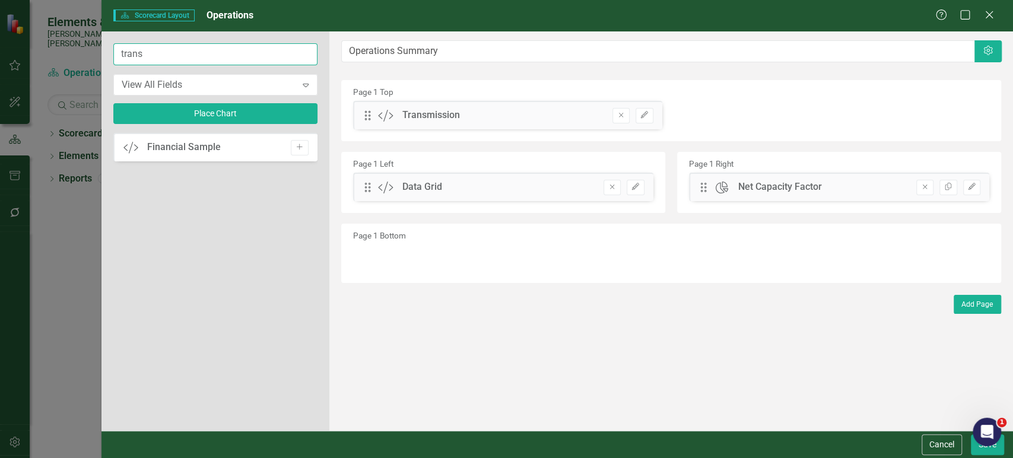
click at [152, 55] on input "trans" at bounding box center [215, 54] width 204 height 22
type input "safe"
click at [303, 160] on div "Custom Safety Add" at bounding box center [215, 147] width 204 height 28
click at [303, 151] on button "Add" at bounding box center [299, 147] width 17 height 15
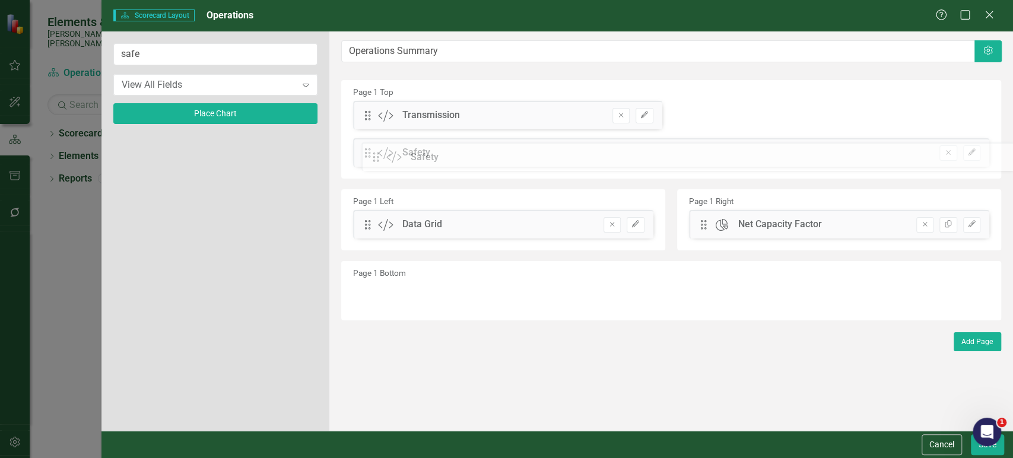
drag, startPoint x: 364, startPoint y: 112, endPoint x: 381, endPoint y: 154, distance: 45.5
click at [977, 156] on button "Edit" at bounding box center [971, 152] width 17 height 15
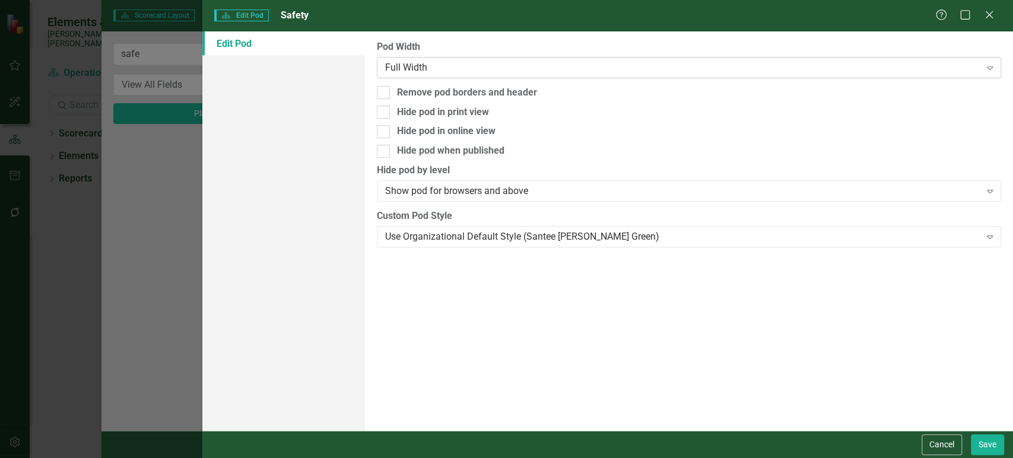
click at [527, 59] on div "Full Width Expand" at bounding box center [689, 67] width 625 height 21
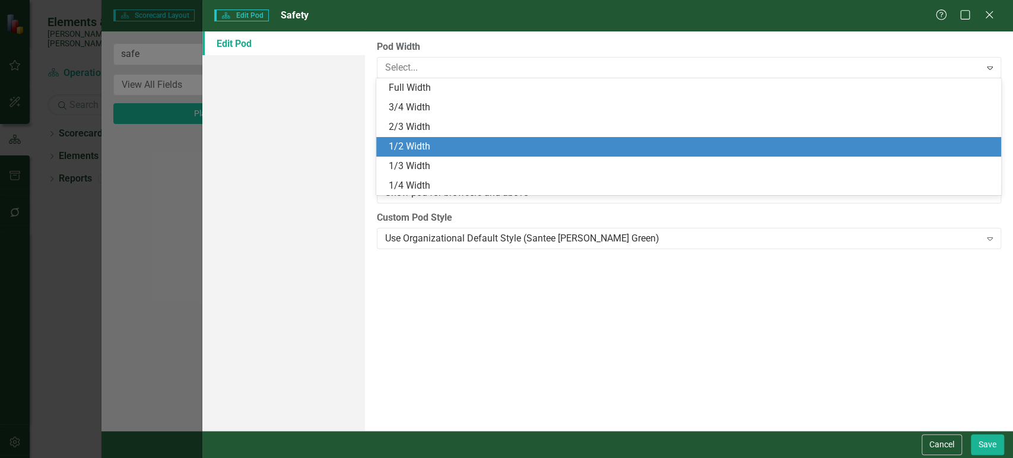
click at [473, 147] on div "1/2 Width" at bounding box center [691, 147] width 606 height 14
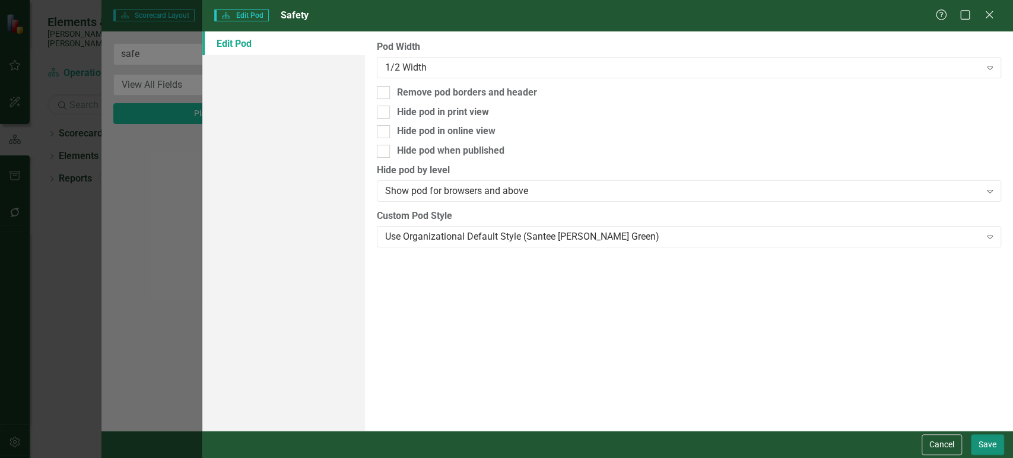
click at [993, 443] on button "Save" at bounding box center [987, 445] width 33 height 21
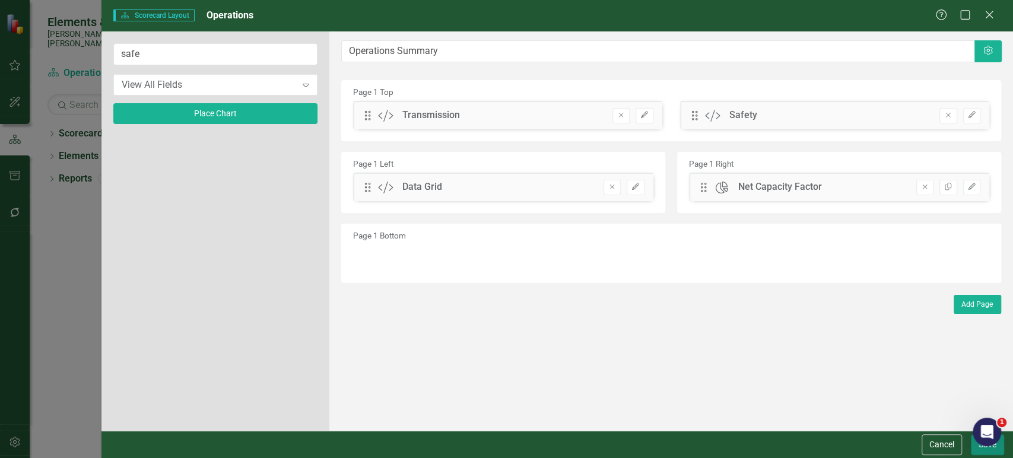
click at [982, 448] on button "Save" at bounding box center [987, 445] width 33 height 21
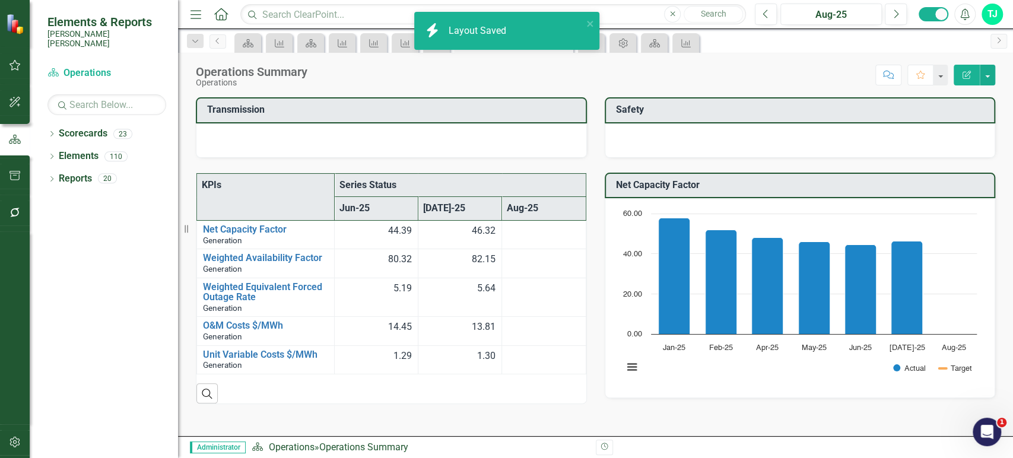
click at [476, 125] on div at bounding box center [391, 140] width 391 height 34
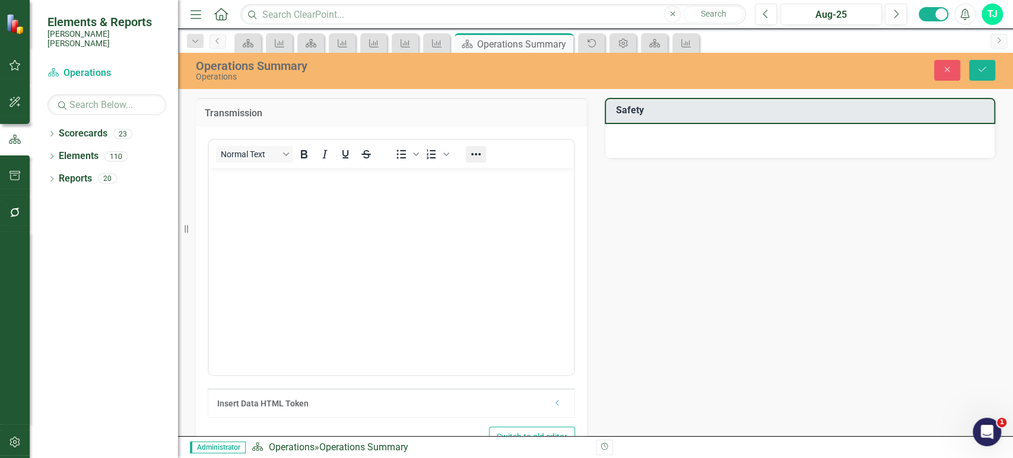
click at [469, 160] on icon "Reveal or hide additional toolbar items" at bounding box center [476, 154] width 14 height 14
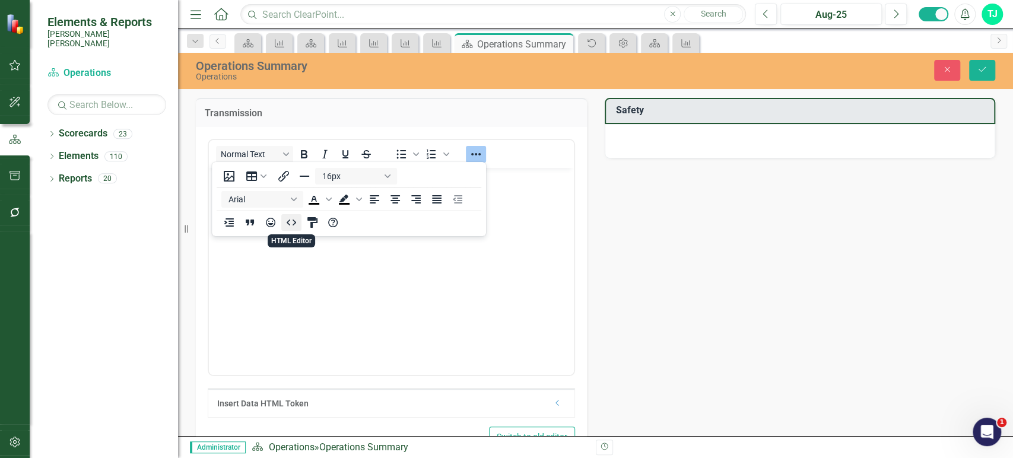
click at [287, 223] on icon "HTML Editor" at bounding box center [291, 223] width 9 height 6
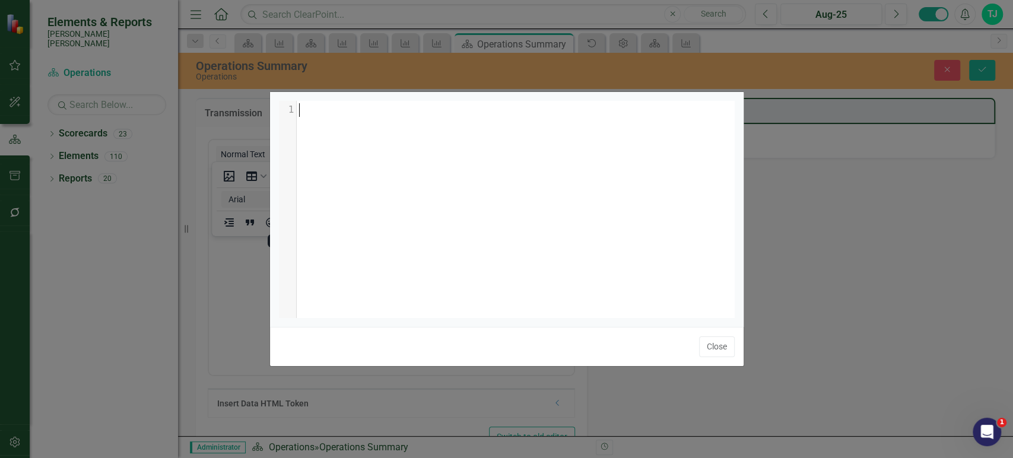
scroll to position [1, 0]
click at [380, 234] on div "​ x 1 ​" at bounding box center [522, 224] width 486 height 246
type textarea "v"
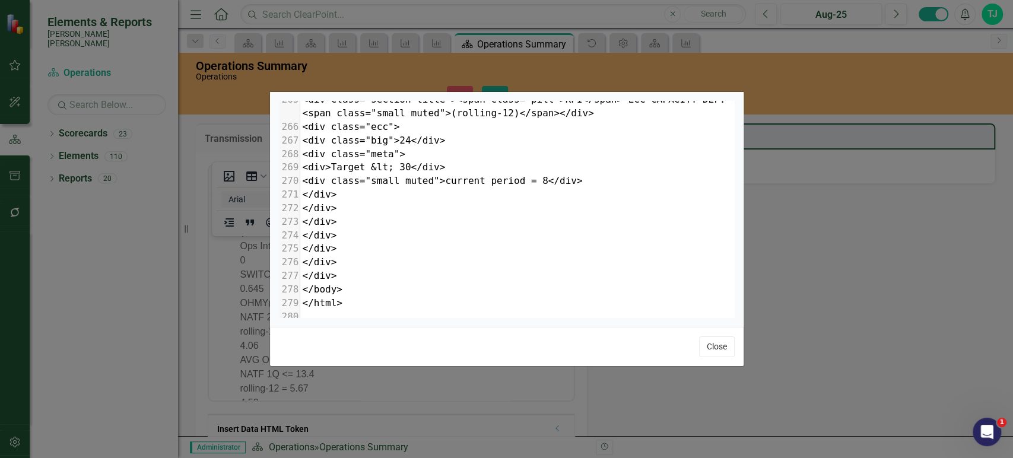
click at [722, 345] on button "Close" at bounding box center [717, 347] width 36 height 21
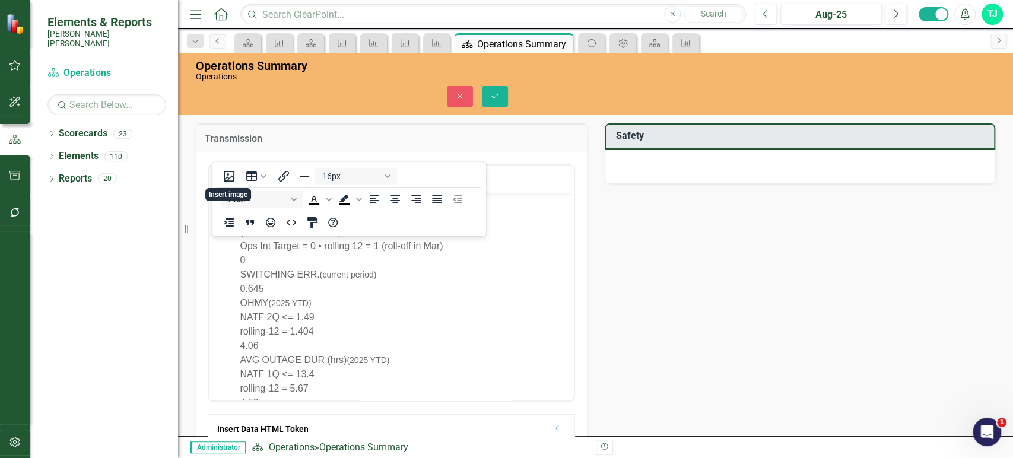
click at [459, 321] on div "NATF 2Q <= 1.49" at bounding box center [391, 317] width 303 height 14
click at [373, 155] on div "Paragraph To open the popup, press Shift+Enter To open the popup, press Shift+E…" at bounding box center [391, 323] width 391 height 341
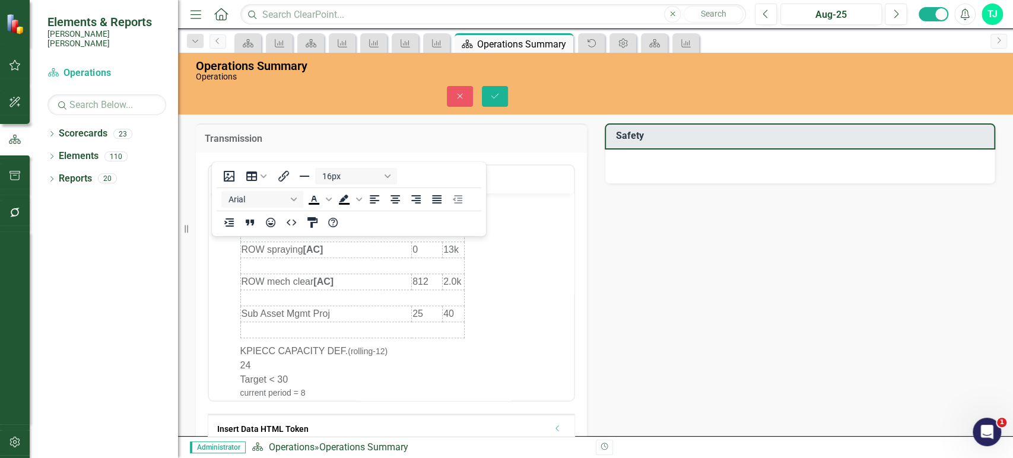
scroll to position [0, 0]
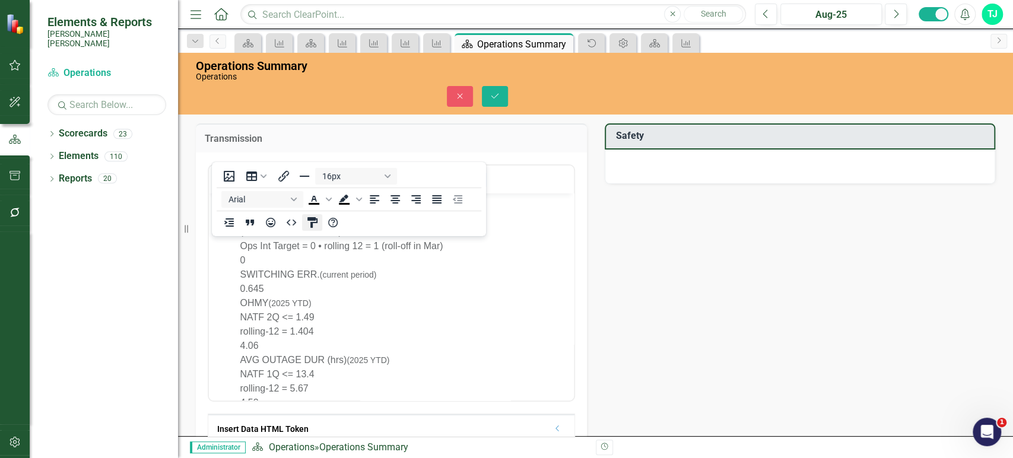
click at [309, 225] on icon "CSS Editor" at bounding box center [312, 222] width 14 height 14
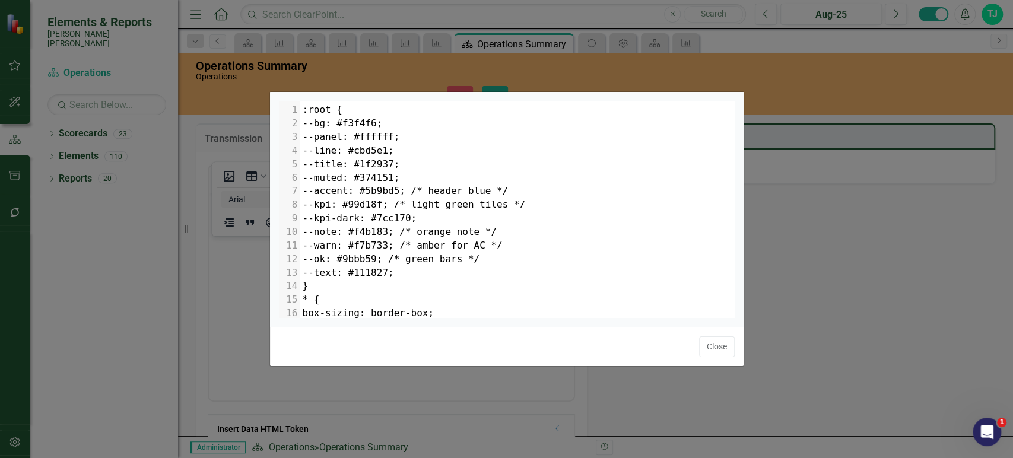
click at [420, 224] on div "x 1 :root { 2 --bg: #f3f4f6; 3 --panel: #ffffff; 4 --line: #cbd5e1; 5 --title: …" at bounding box center [522, 224] width 486 height 246
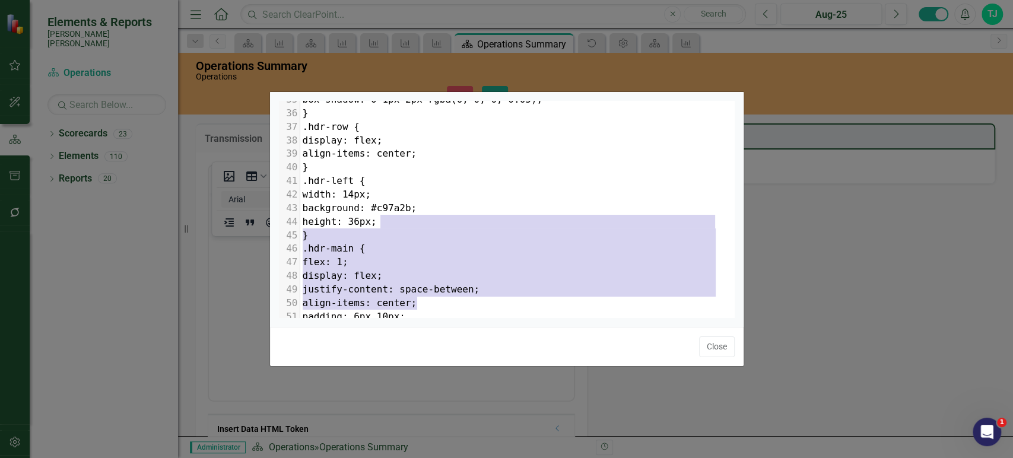
paste textarea ":root { --bg: #f3f4f6; --panel: #ffffff; --line: #cbd5e1; --title: #1f2937; --m…"
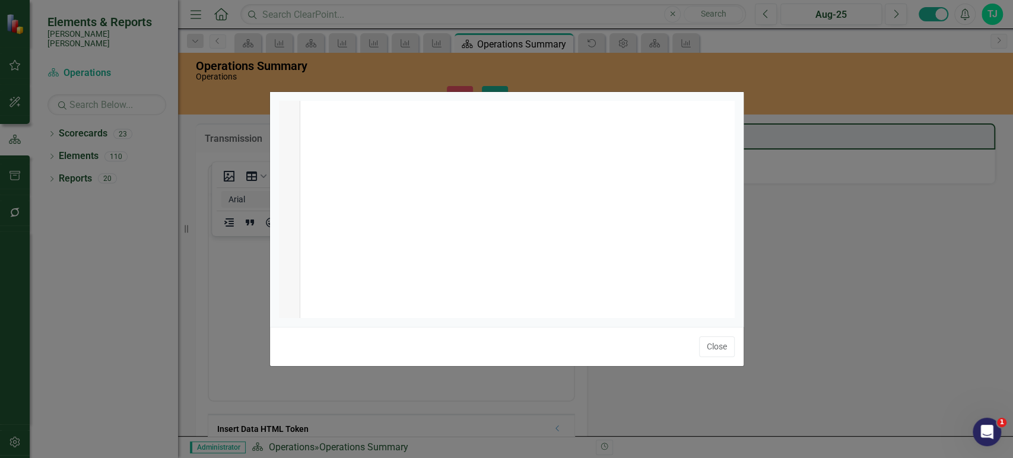
scroll to position [1596, 0]
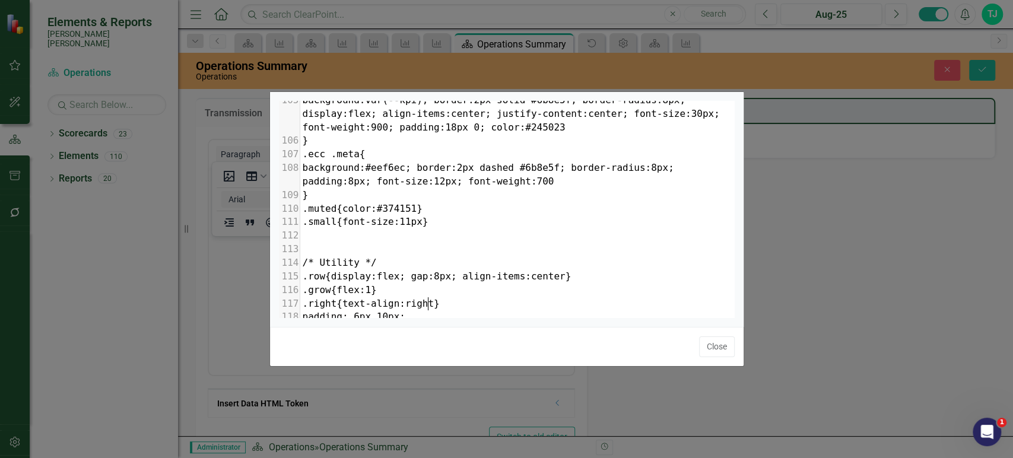
type textarea ":root { --bg: #f3f4f6; --panel: #ffffff; --line: #cbd5e1; --title: #1f2937; --m…"
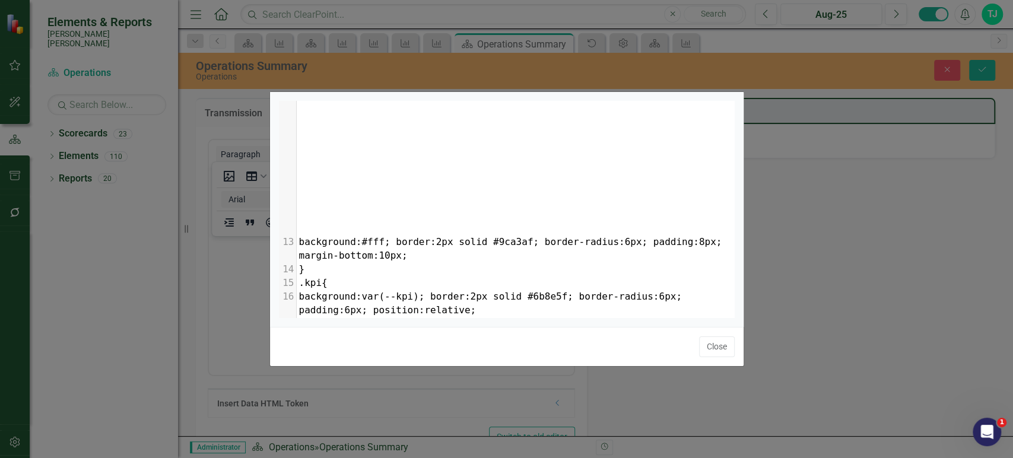
scroll to position [0, 0]
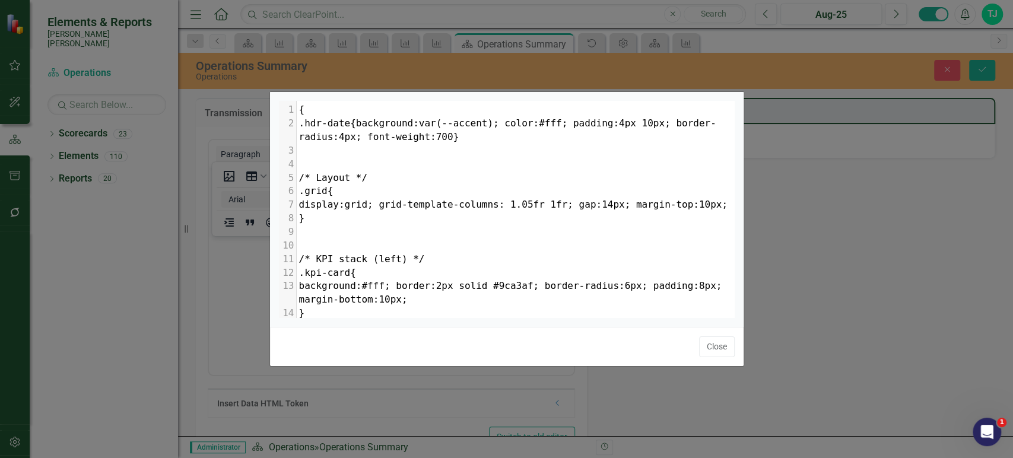
click at [713, 344] on button "Close" at bounding box center [717, 347] width 36 height 21
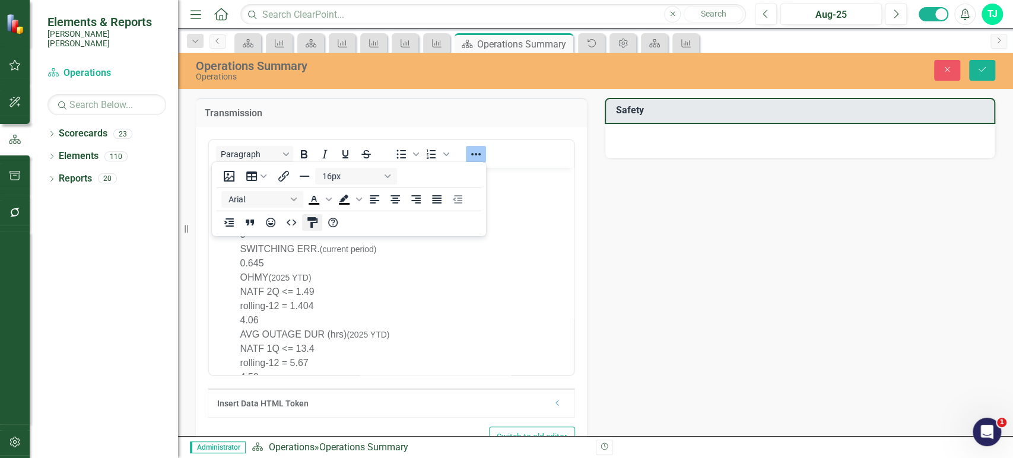
click at [313, 233] on div "16px Arial To open the popup, press Shift+Enter To open the popup, press Shift+…" at bounding box center [349, 198] width 274 height 69
click at [313, 224] on icon "CSS Editor" at bounding box center [312, 222] width 14 height 14
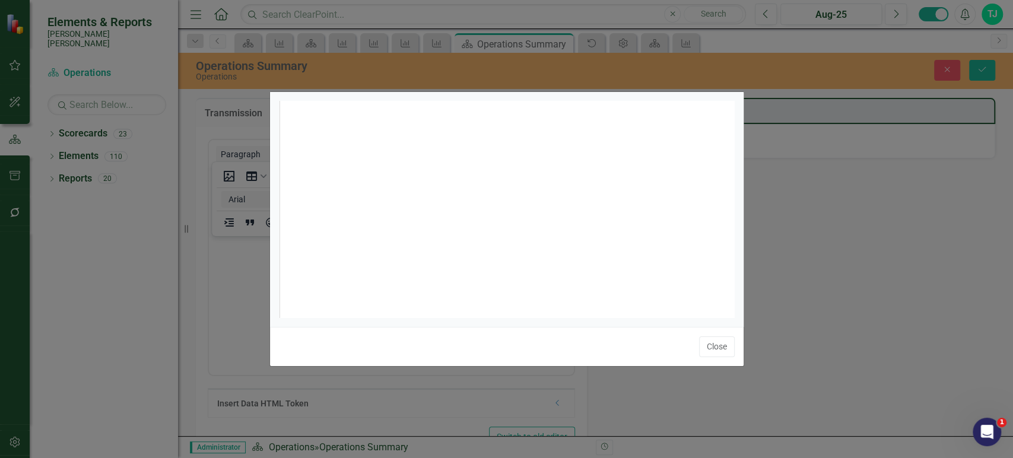
scroll to position [5, 0]
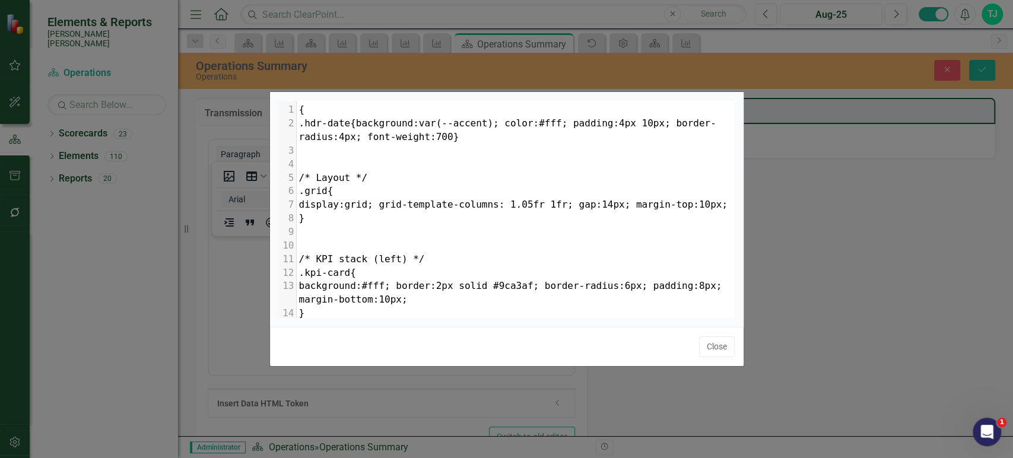
click at [385, 216] on pre "}" at bounding box center [516, 219] width 438 height 14
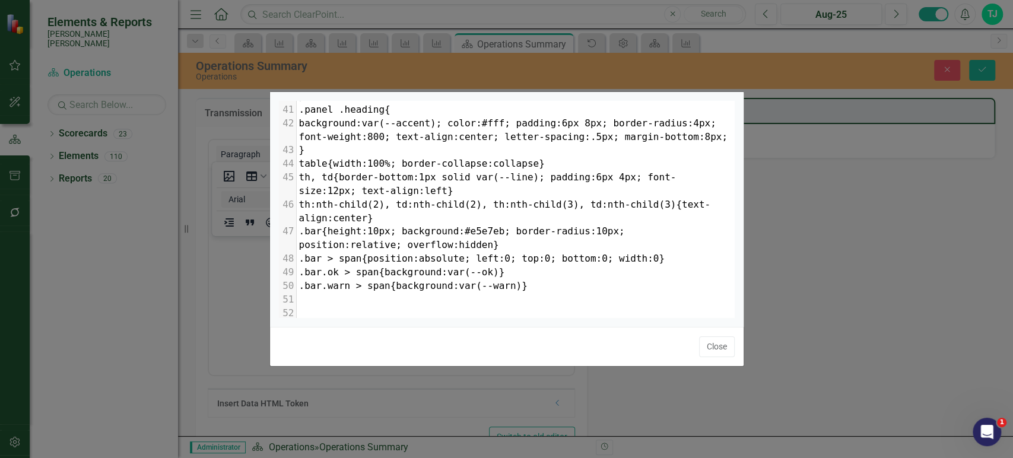
type textarea "{ .hdr-date{background:var(--accent); color:#fff; padding:4px 10px; border-radi…"
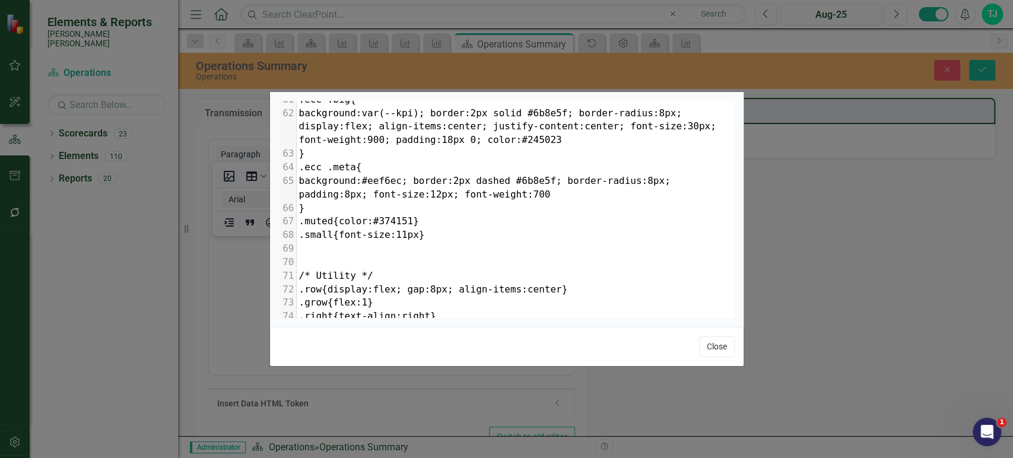
click at [722, 353] on button "Close" at bounding box center [717, 347] width 36 height 21
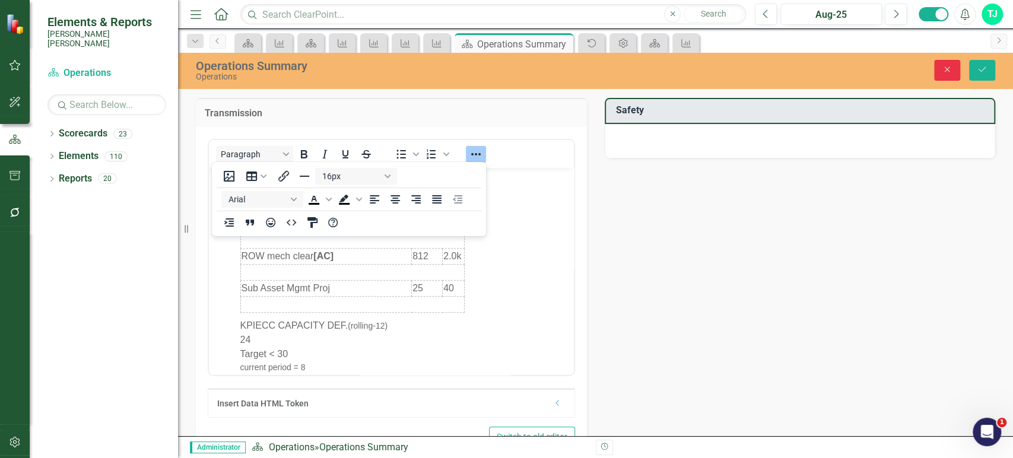
click at [947, 75] on button "Close" at bounding box center [947, 70] width 26 height 21
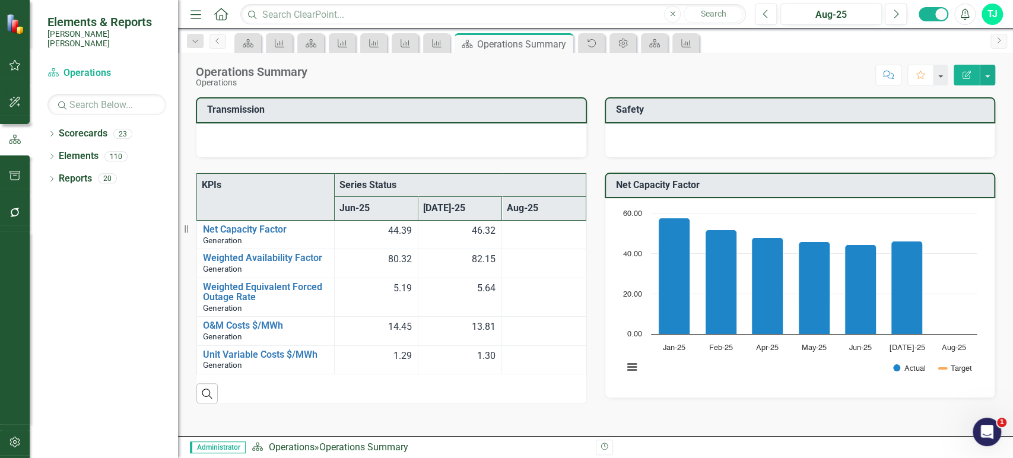
click at [427, 112] on h3 "Transmission" at bounding box center [393, 109] width 373 height 11
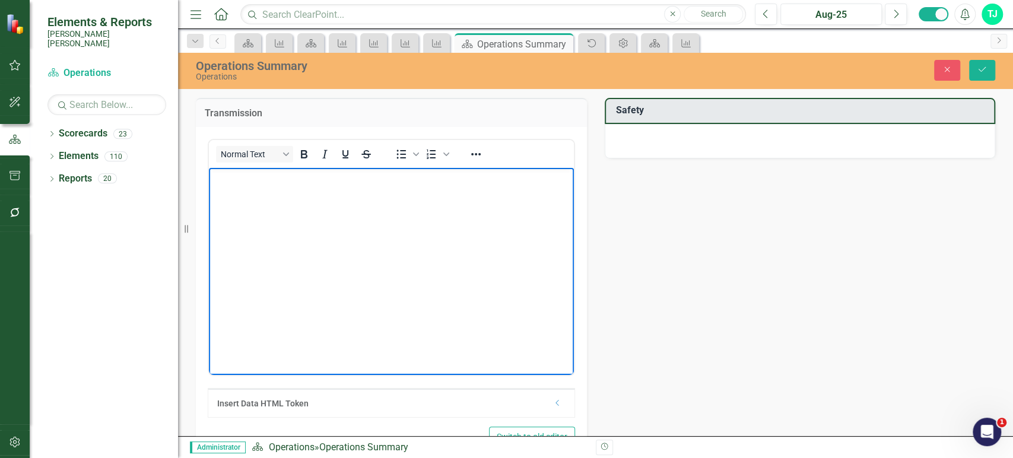
click at [356, 262] on body "Rich Text Area. Press ALT-0 for help." at bounding box center [391, 257] width 365 height 178
click at [469, 154] on icon "Reveal or hide additional toolbar items" at bounding box center [476, 154] width 14 height 14
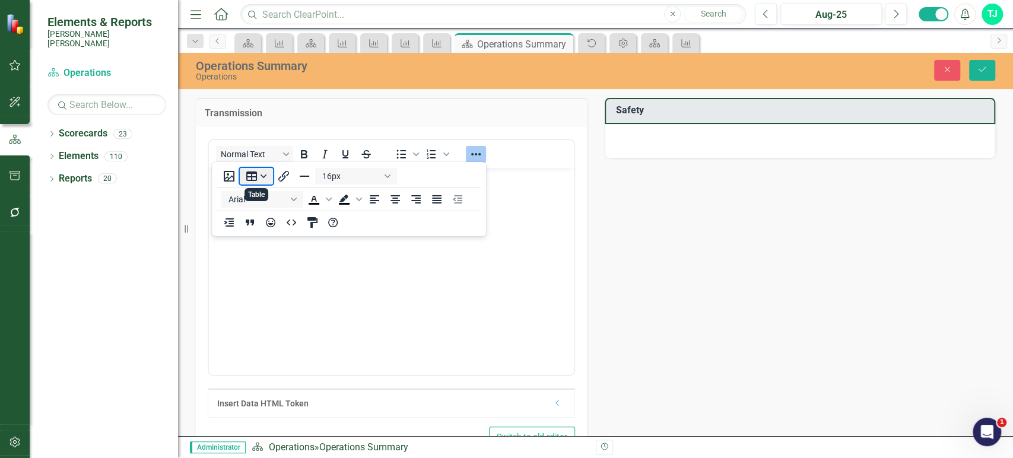
click at [247, 176] on button "Table" at bounding box center [256, 176] width 33 height 17
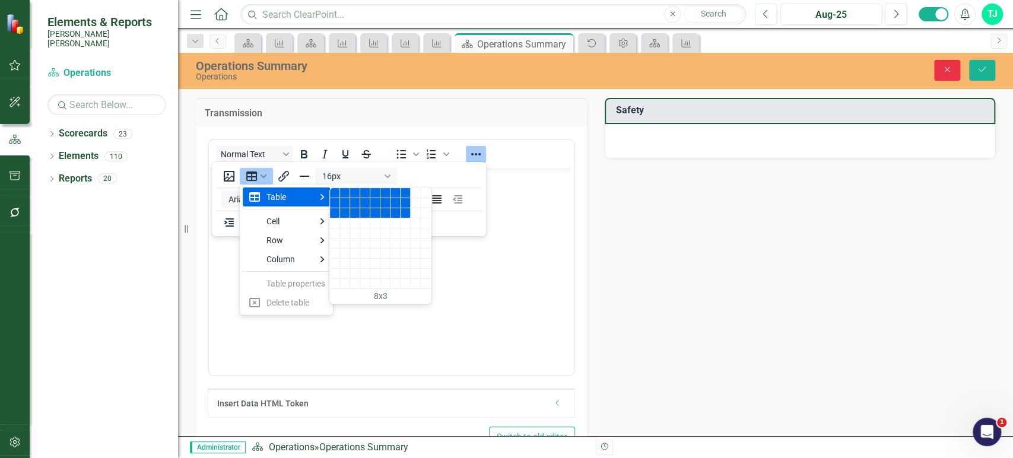
click at [941, 75] on button "Close" at bounding box center [947, 70] width 26 height 21
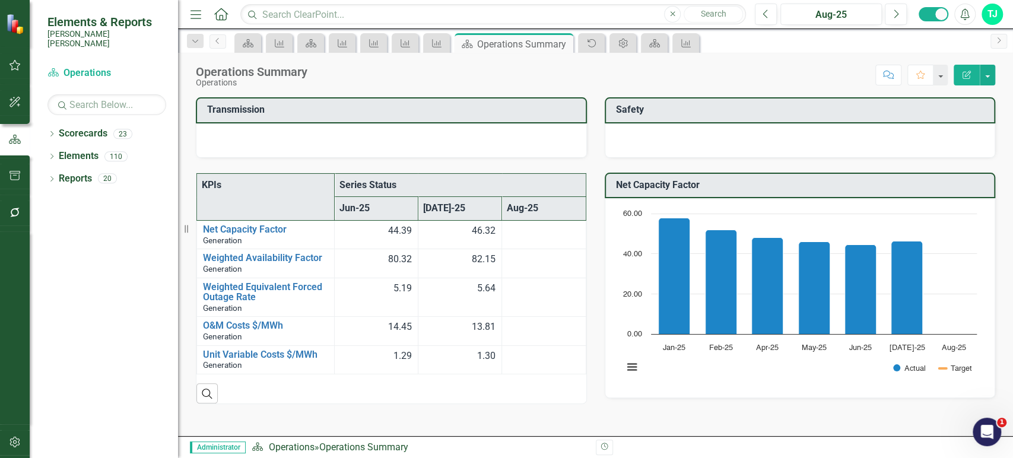
click at [18, 458] on div at bounding box center [15, 456] width 30 height 3
click at [17, 445] on icon "button" at bounding box center [15, 442] width 12 height 9
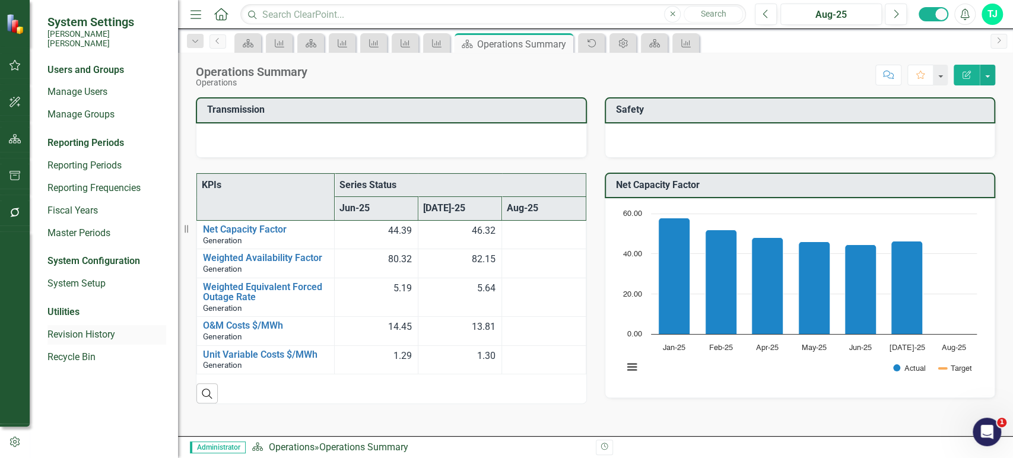
click at [65, 332] on div "Revision History" at bounding box center [106, 335] width 119 height 20
click at [100, 277] on link "System Setup" at bounding box center [106, 284] width 119 height 14
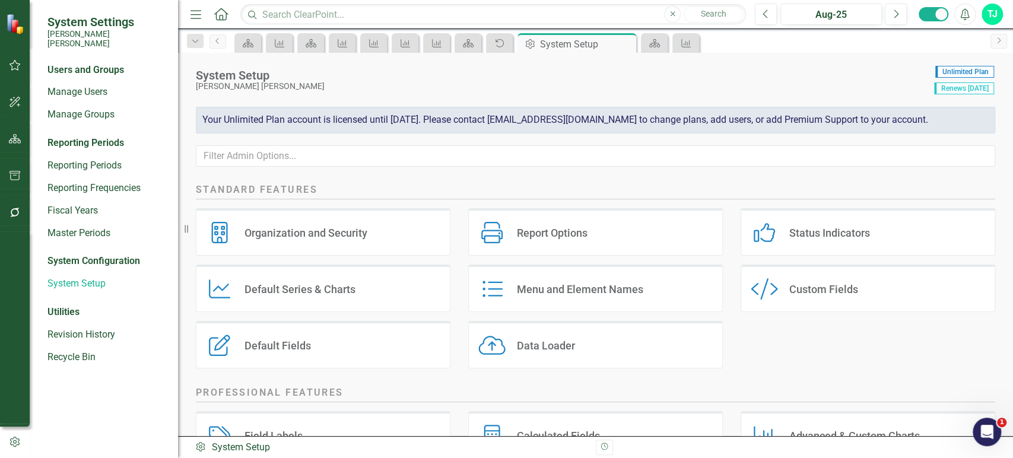
click at [883, 290] on div "Custom Style Custom Fields" at bounding box center [868, 288] width 255 height 47
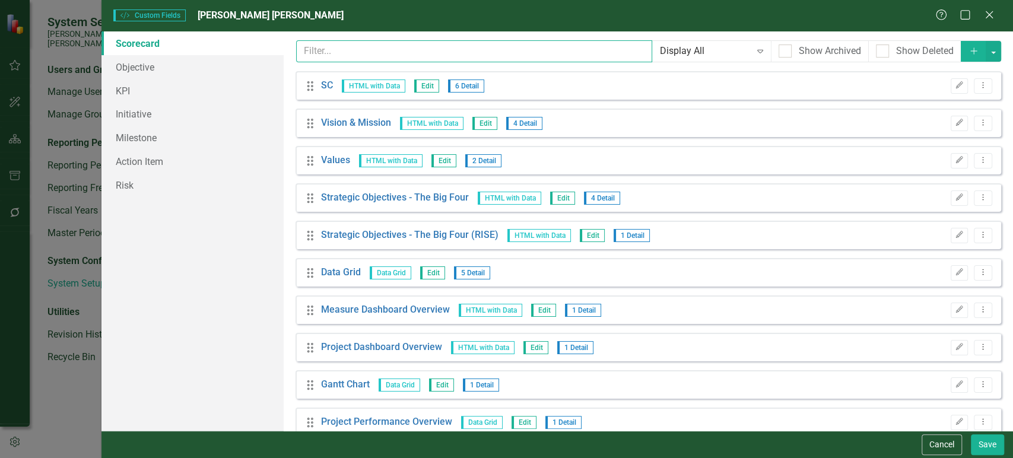
click at [441, 58] on input "text" at bounding box center [474, 51] width 356 height 22
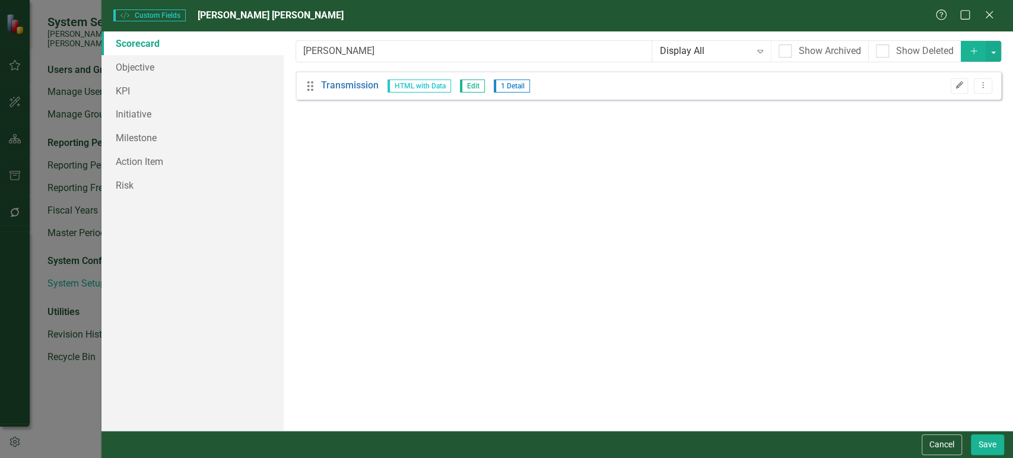
click at [955, 90] on button "Edit" at bounding box center [959, 85] width 17 height 15
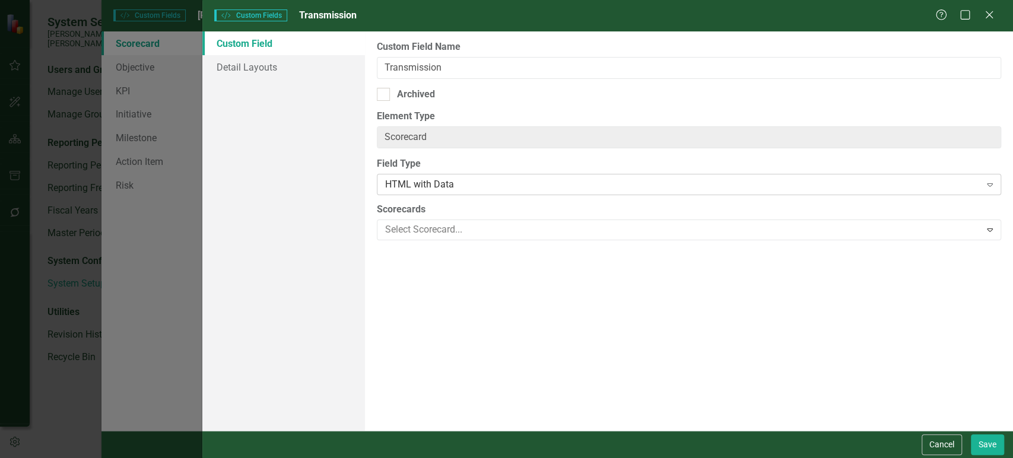
click at [468, 193] on div "HTML with Data Expand" at bounding box center [689, 184] width 625 height 21
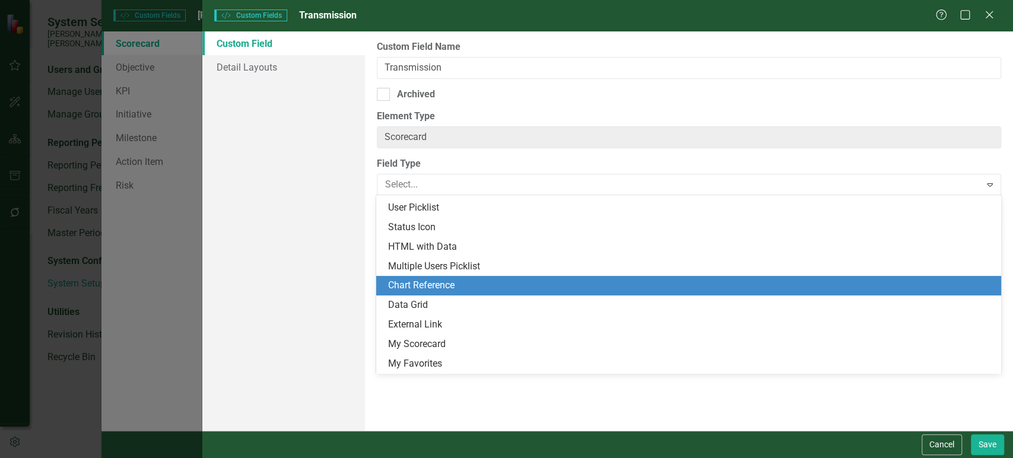
click at [436, 298] on div "Data Grid" at bounding box center [688, 306] width 625 height 20
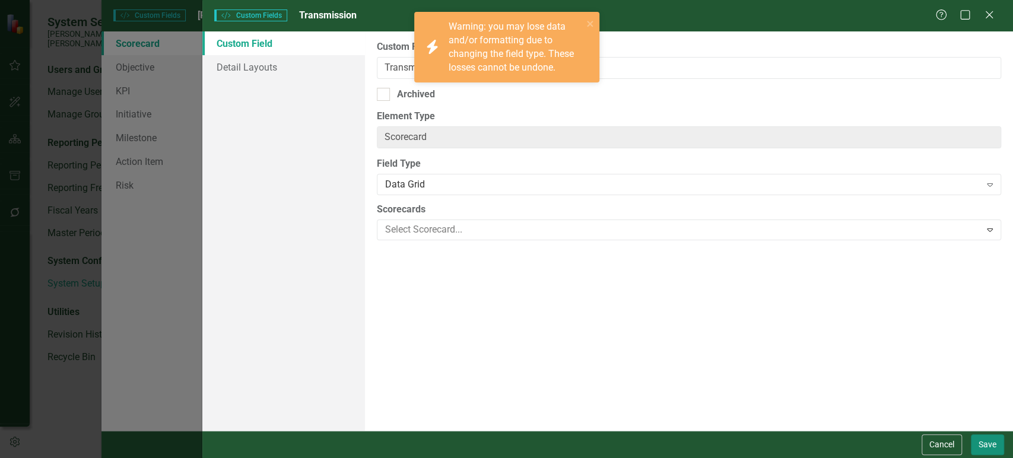
click at [974, 445] on button "Save" at bounding box center [987, 445] width 33 height 21
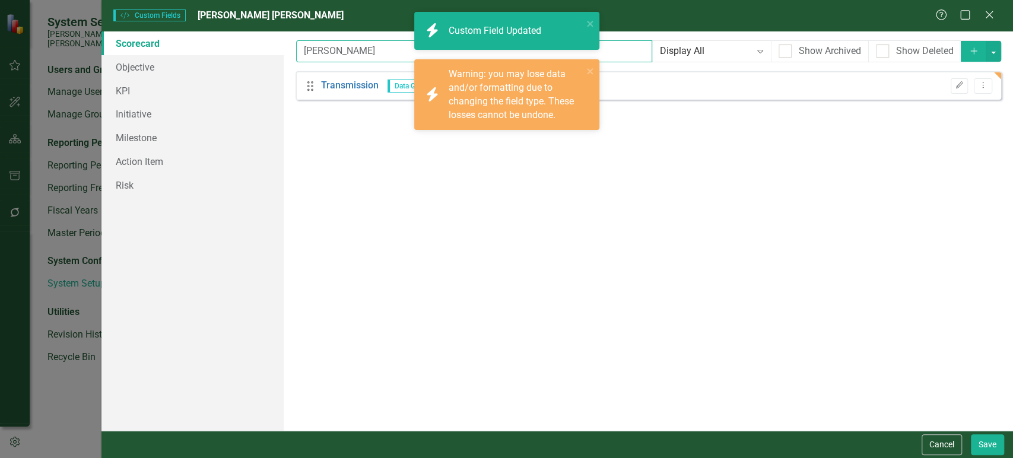
click at [316, 46] on input "[PERSON_NAME]" at bounding box center [474, 51] width 356 height 22
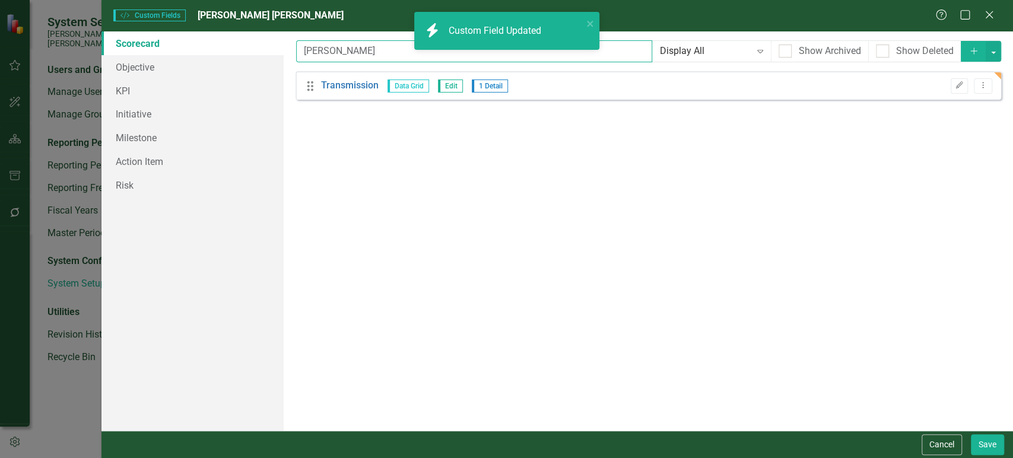
click at [316, 46] on input "[PERSON_NAME]" at bounding box center [474, 51] width 356 height 22
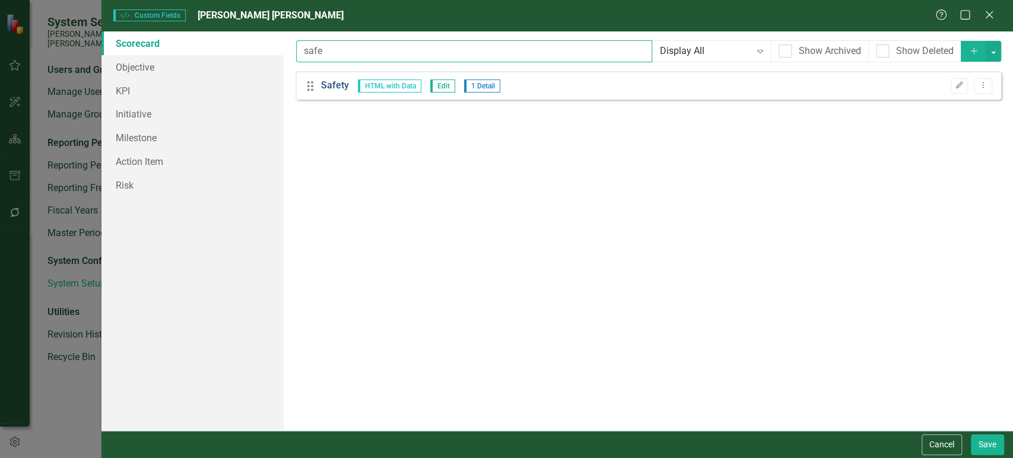
type input "safe"
click at [331, 83] on link "Safety" at bounding box center [335, 86] width 28 height 14
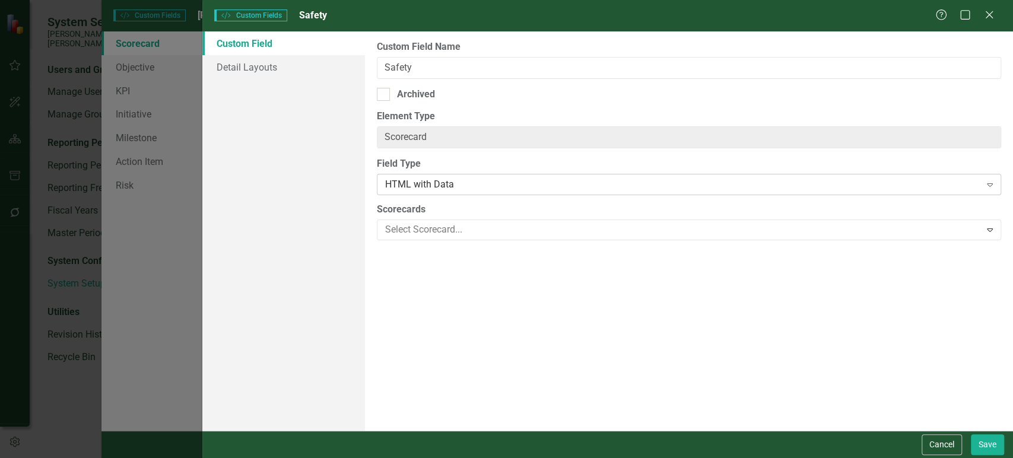
click at [442, 183] on div "HTML with Data" at bounding box center [682, 185] width 595 height 14
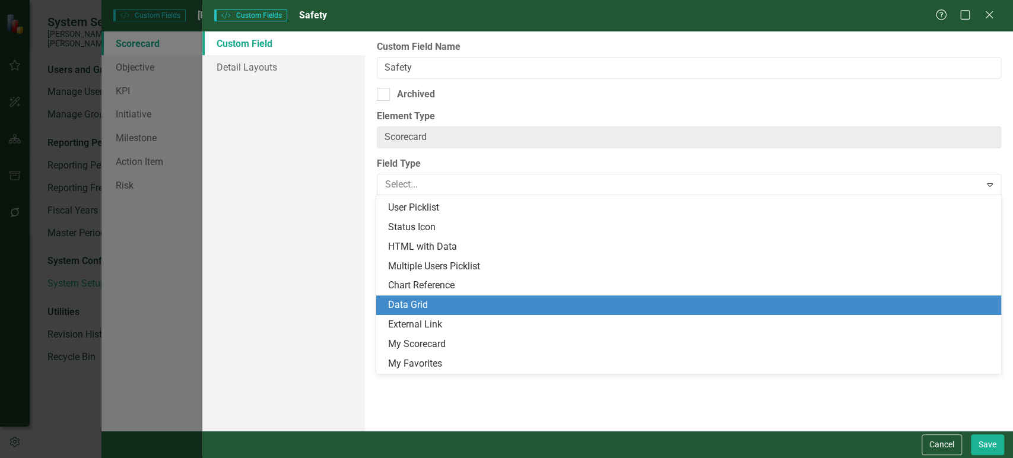
click at [426, 297] on div "Data Grid" at bounding box center [688, 306] width 625 height 20
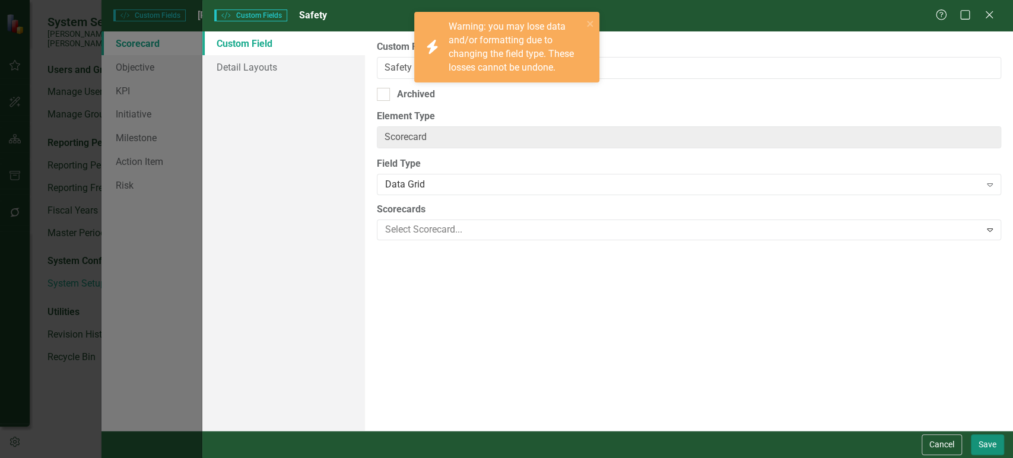
click at [981, 438] on button "Save" at bounding box center [987, 445] width 33 height 21
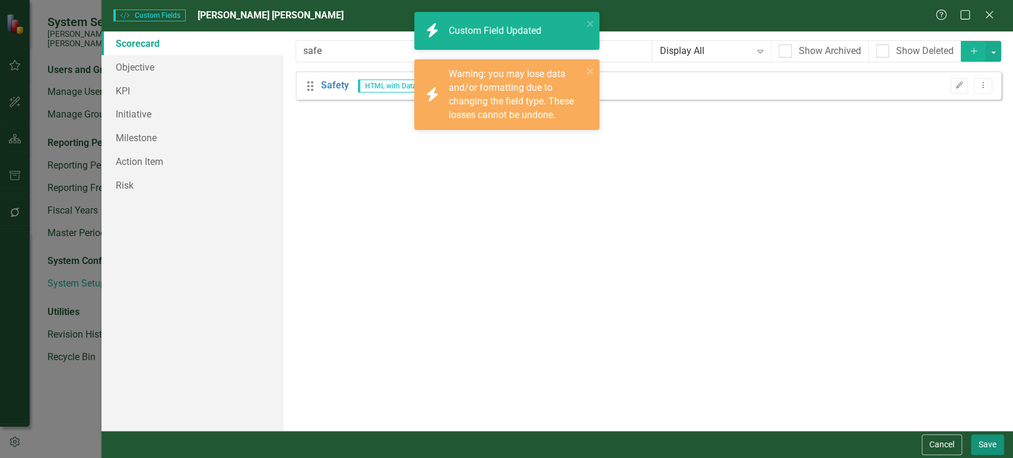
click at [977, 442] on button "Save" at bounding box center [987, 445] width 33 height 21
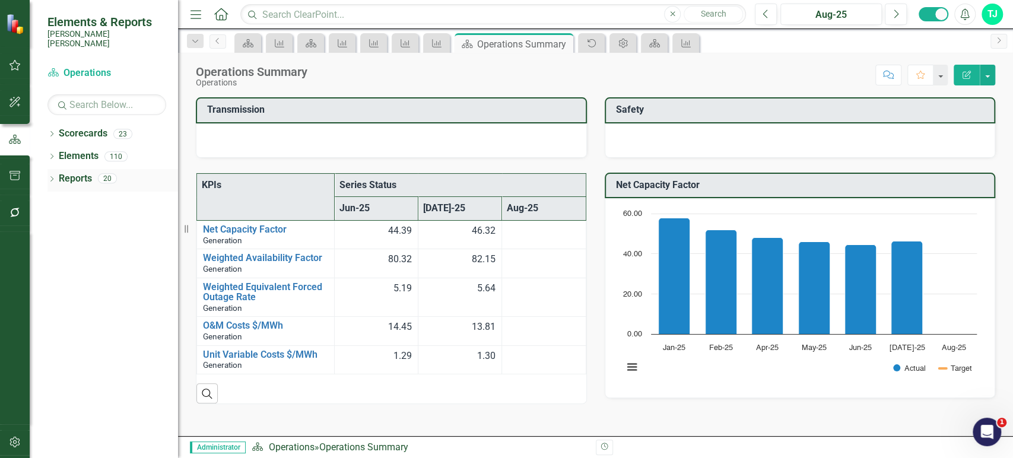
click at [67, 172] on link "Reports" at bounding box center [75, 179] width 33 height 14
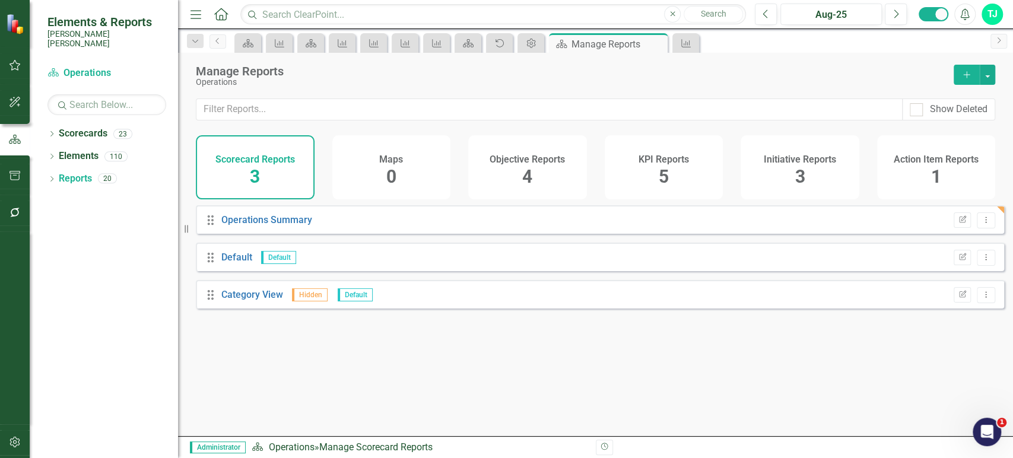
click at [638, 198] on div "KPI Reports 5" at bounding box center [664, 167] width 119 height 64
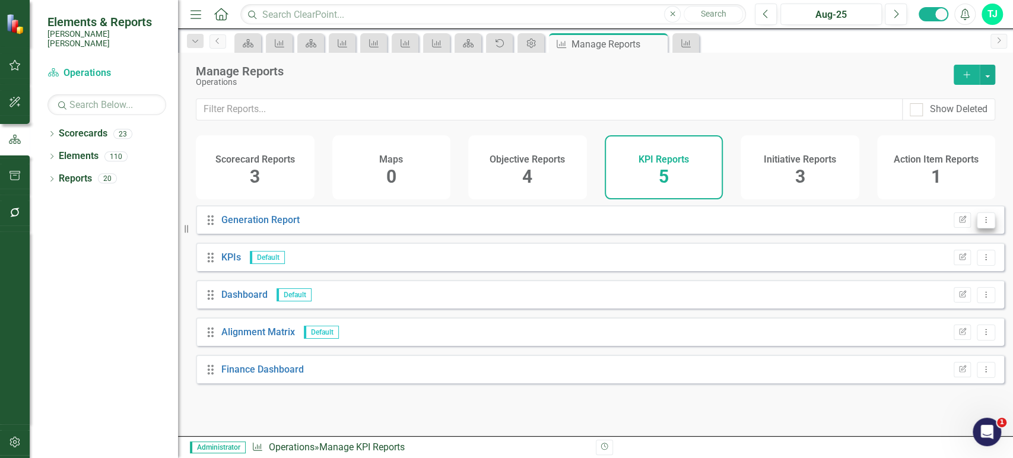
click at [981, 224] on icon "Dropdown Menu" at bounding box center [986, 220] width 10 height 8
click at [925, 283] on link "Copy Duplicate Report" at bounding box center [938, 292] width 98 height 22
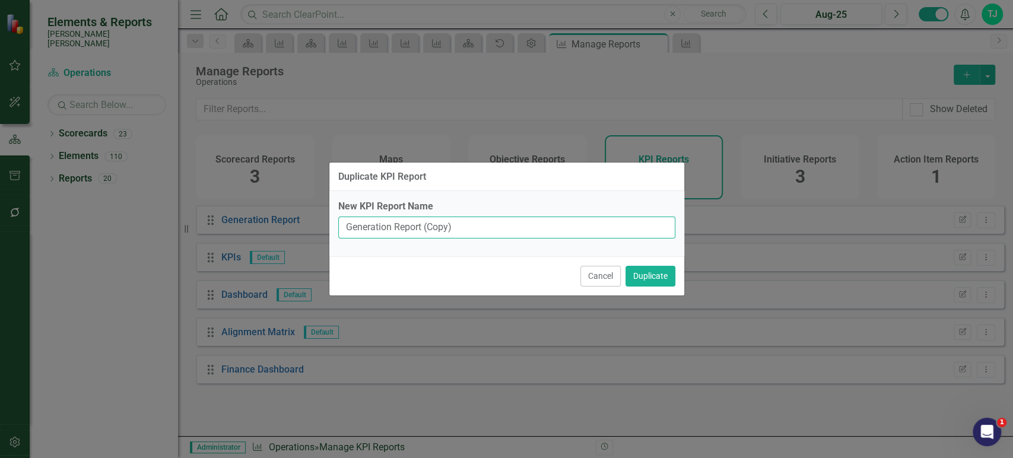
click at [381, 227] on input "Generation Report (Copy)" at bounding box center [506, 228] width 337 height 22
drag, startPoint x: 455, startPoint y: 227, endPoint x: 590, endPoint y: 217, distance: 135.1
click at [590, 217] on input "Transmission Report (Copy)" at bounding box center [506, 228] width 337 height 22
type input "Transmission Report"
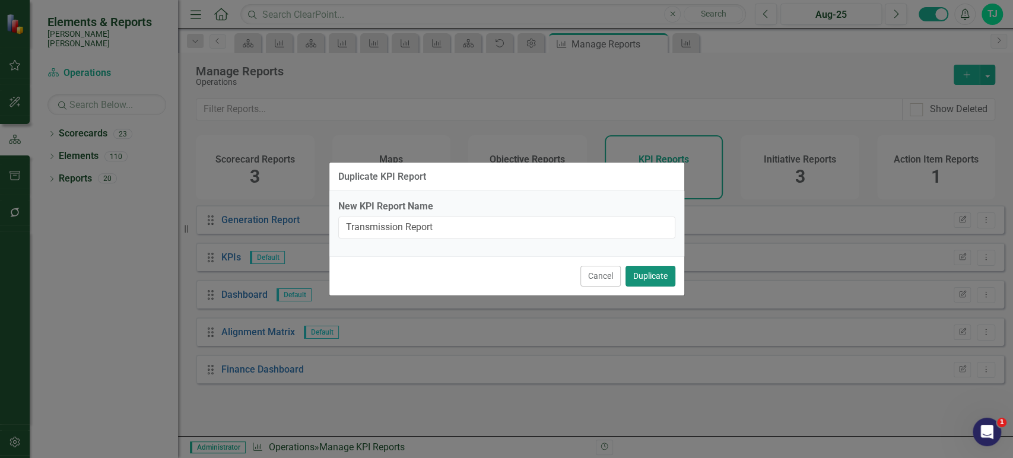
click at [633, 271] on button "Duplicate" at bounding box center [651, 276] width 50 height 21
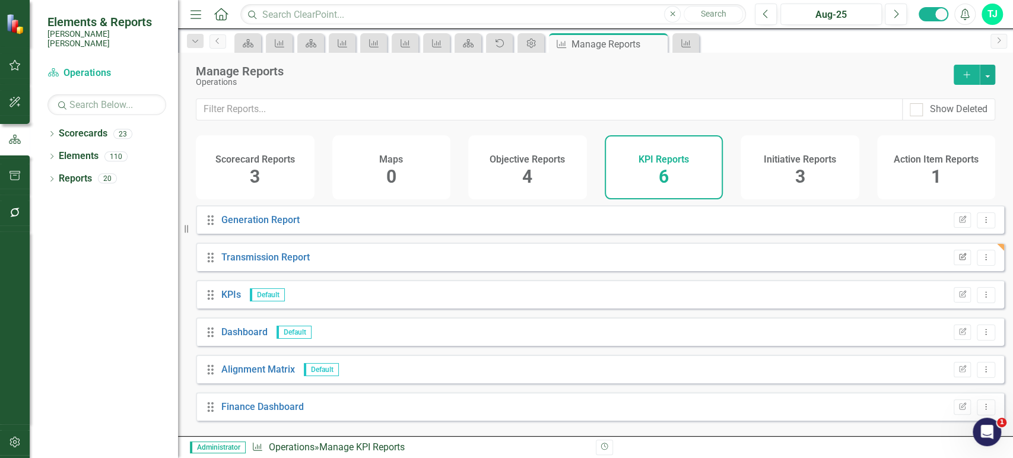
click at [958, 261] on icon "Edit Report" at bounding box center [962, 257] width 9 height 7
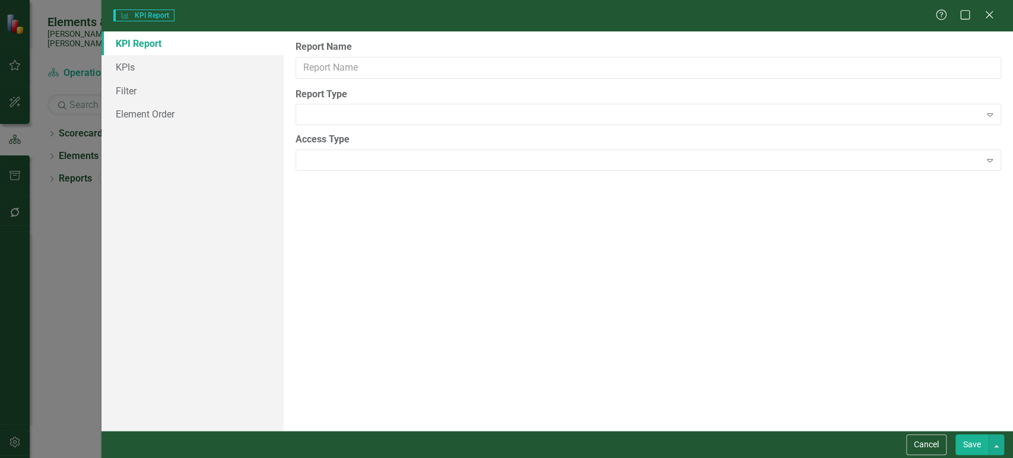
type input "Transmission Report"
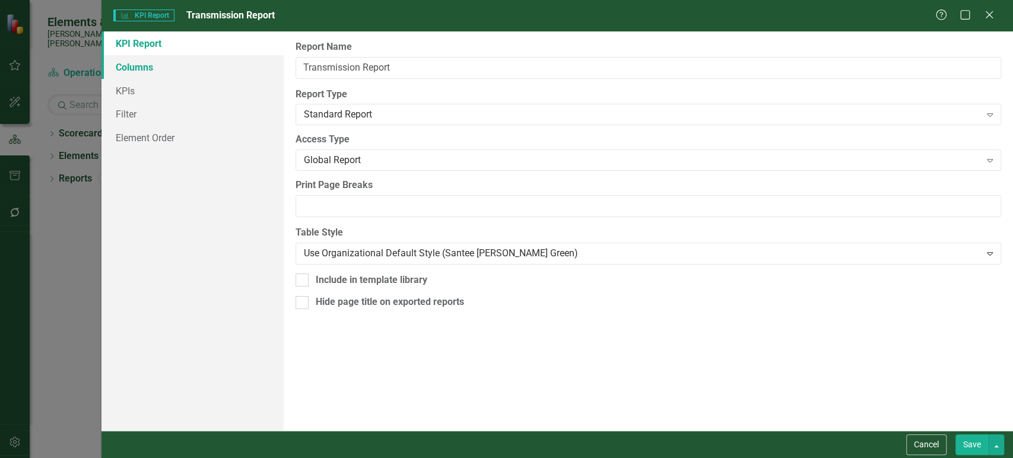
click at [240, 68] on link "Columns" at bounding box center [193, 67] width 182 height 24
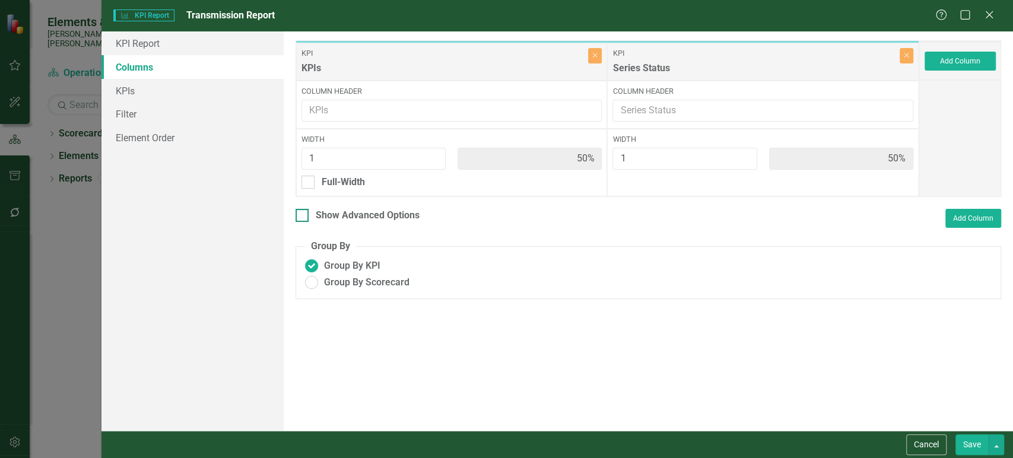
click at [303, 212] on input "Show Advanced Options" at bounding box center [300, 213] width 8 height 8
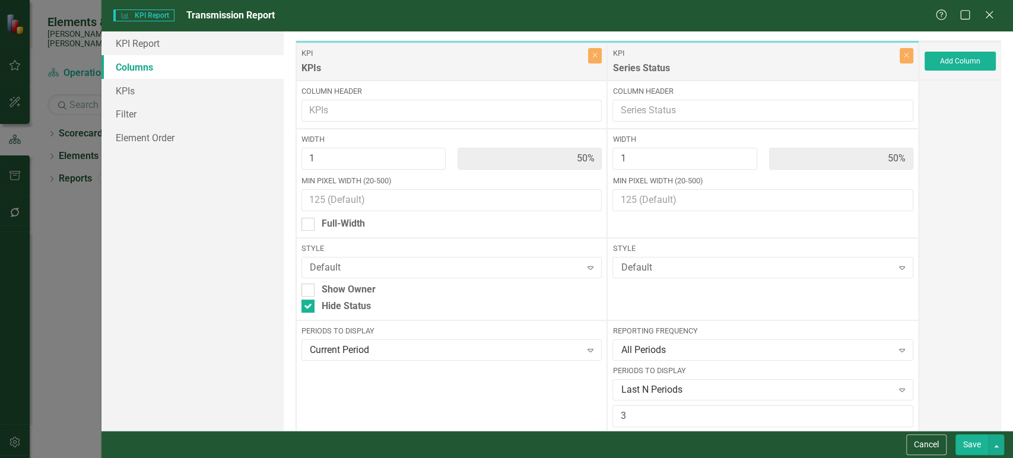
scroll to position [122, 0]
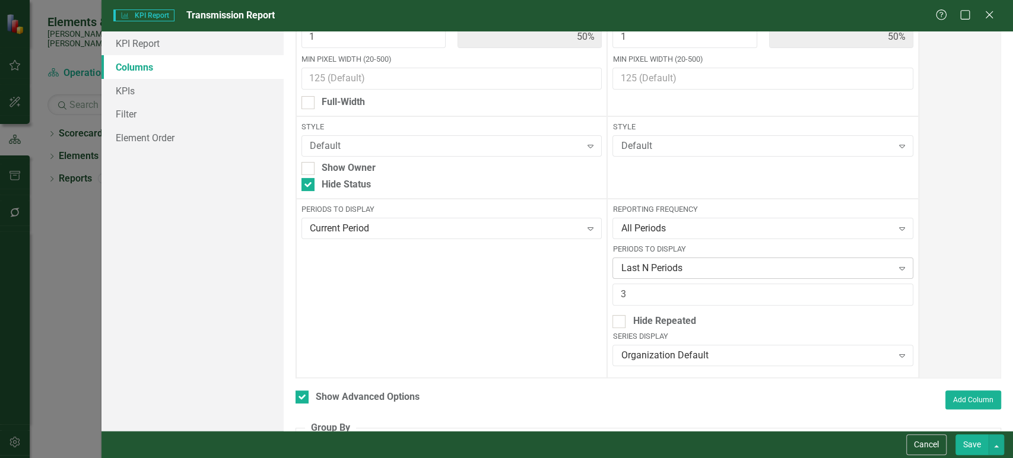
click at [689, 265] on div "Last N Periods" at bounding box center [756, 269] width 271 height 14
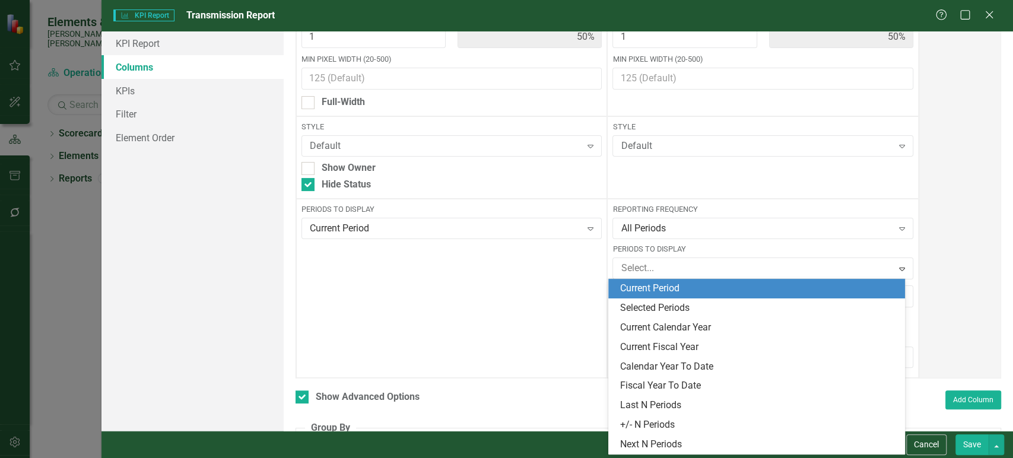
drag, startPoint x: 670, startPoint y: 289, endPoint x: 660, endPoint y: 362, distance: 74.2
click at [670, 289] on div "Current Period" at bounding box center [759, 289] width 278 height 14
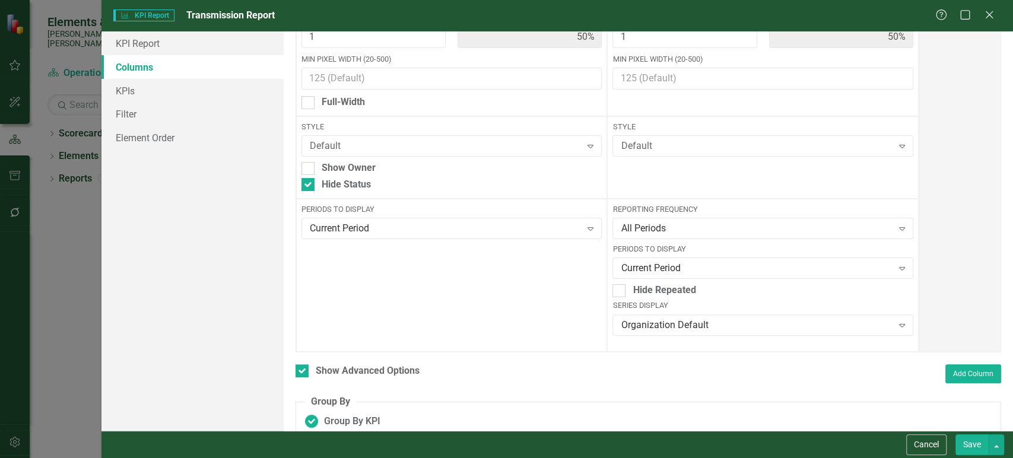
click at [668, 340] on div "Reporting Frequency All Periods Expand Periods to Display Current Period Expand…" at bounding box center [763, 275] width 312 height 153
click at [674, 332] on div "Organization Default Expand" at bounding box center [763, 325] width 301 height 21
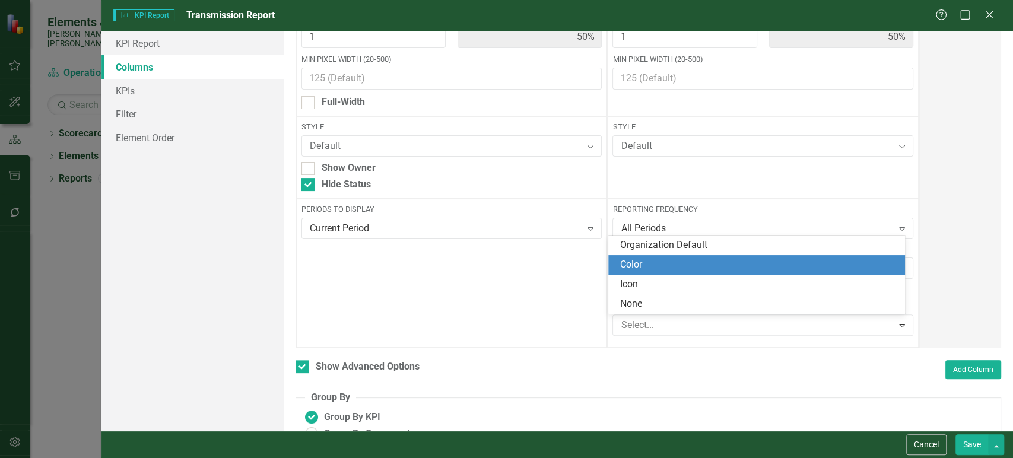
click at [658, 266] on div "Color" at bounding box center [759, 265] width 278 height 14
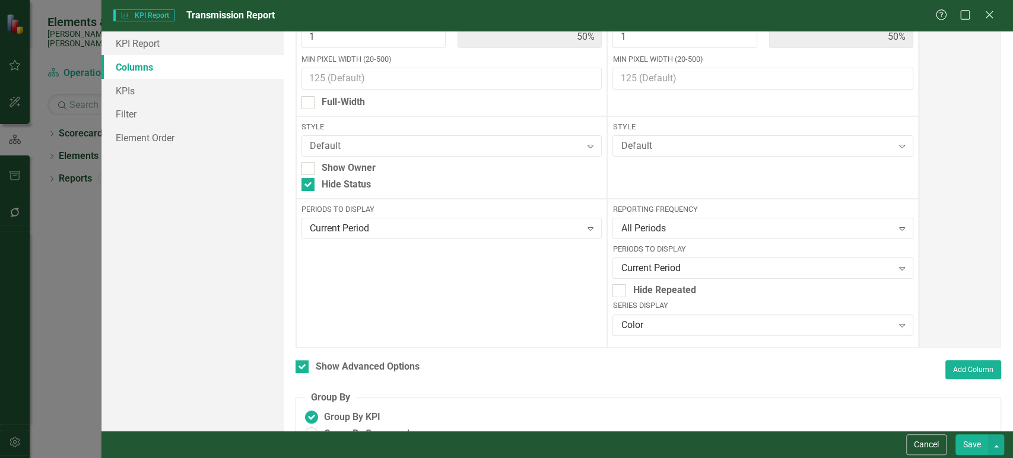
click at [970, 438] on button "Save" at bounding box center [972, 445] width 33 height 21
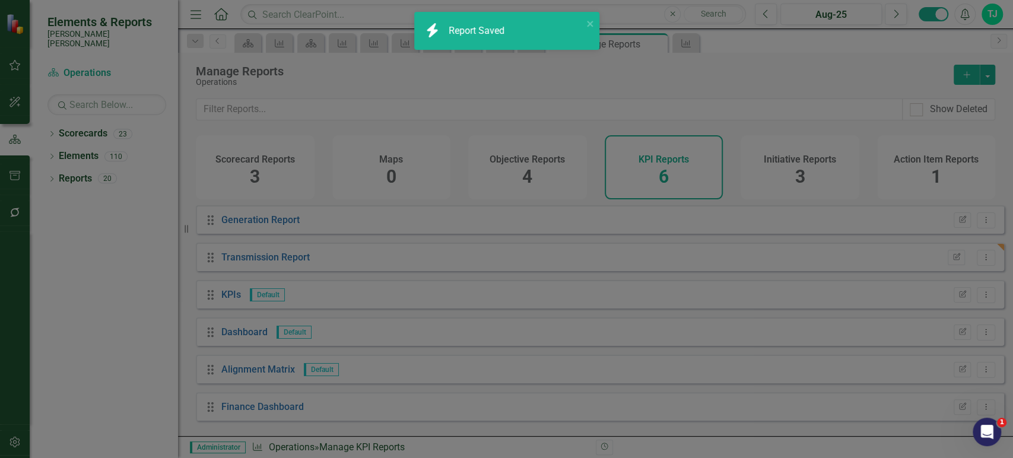
checkbox input "false"
radio input "true"
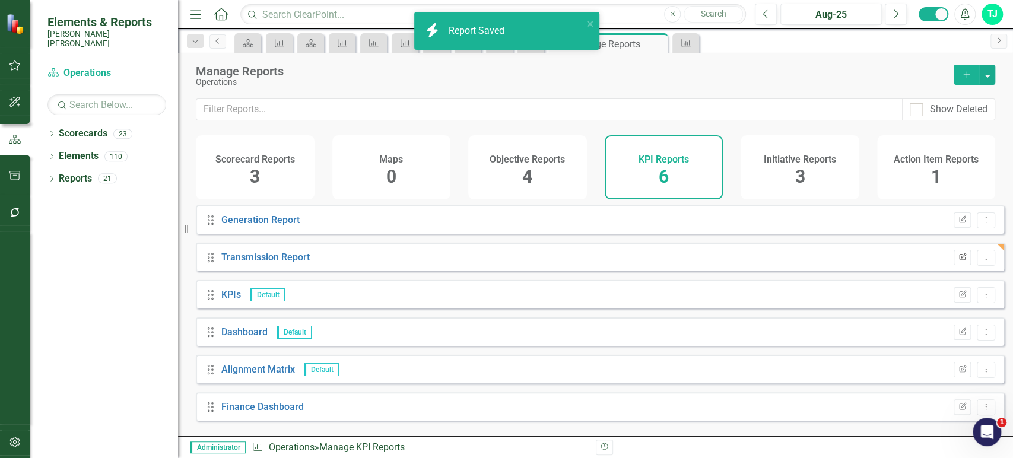
click at [954, 265] on button "Edit Report" at bounding box center [962, 257] width 17 height 15
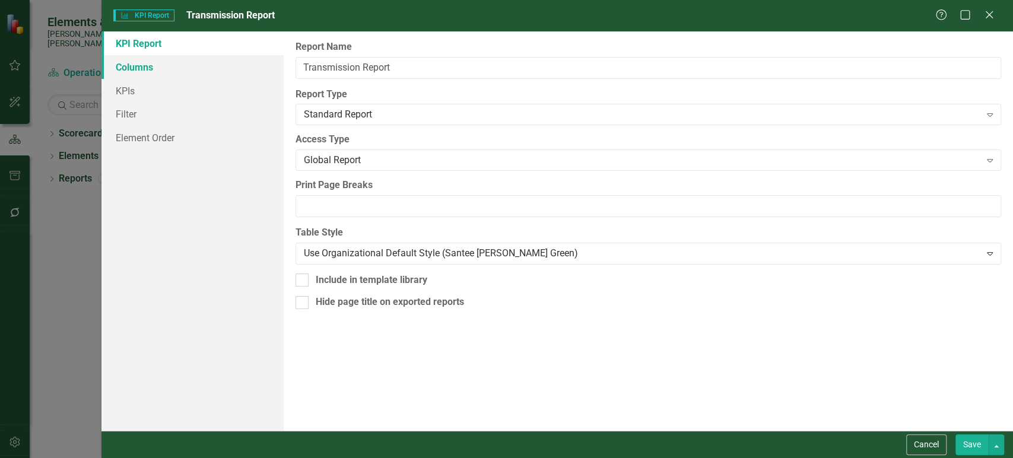
click at [195, 61] on link "Columns" at bounding box center [193, 67] width 182 height 24
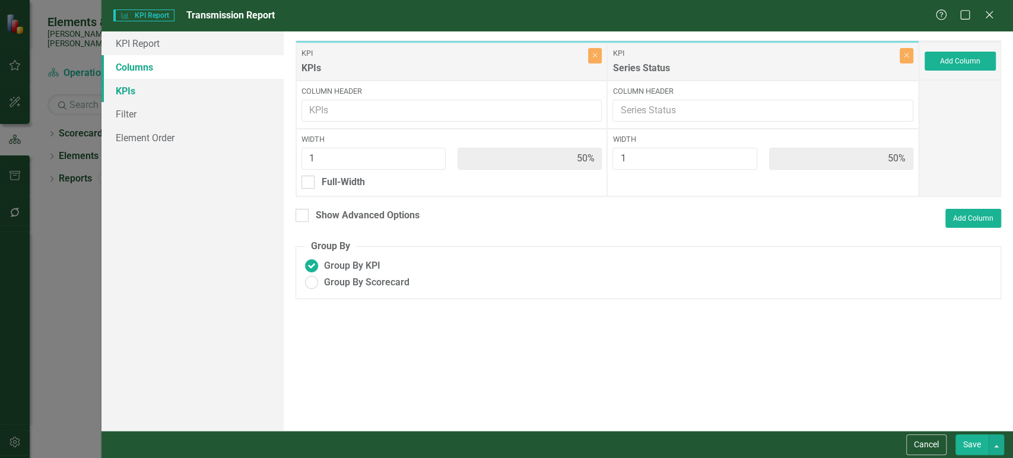
click at [208, 94] on link "KPIs" at bounding box center [193, 91] width 182 height 24
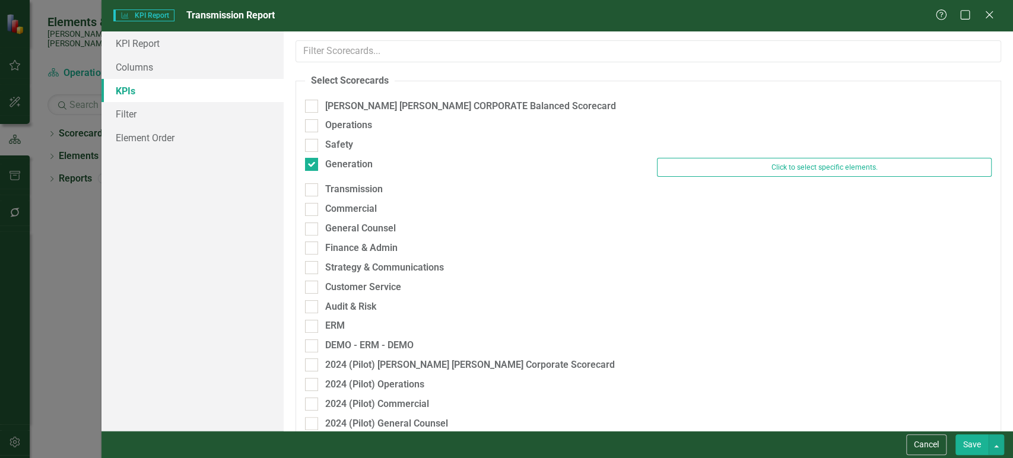
click at [315, 169] on div at bounding box center [311, 164] width 13 height 13
click at [313, 166] on input "Generation" at bounding box center [309, 162] width 8 height 8
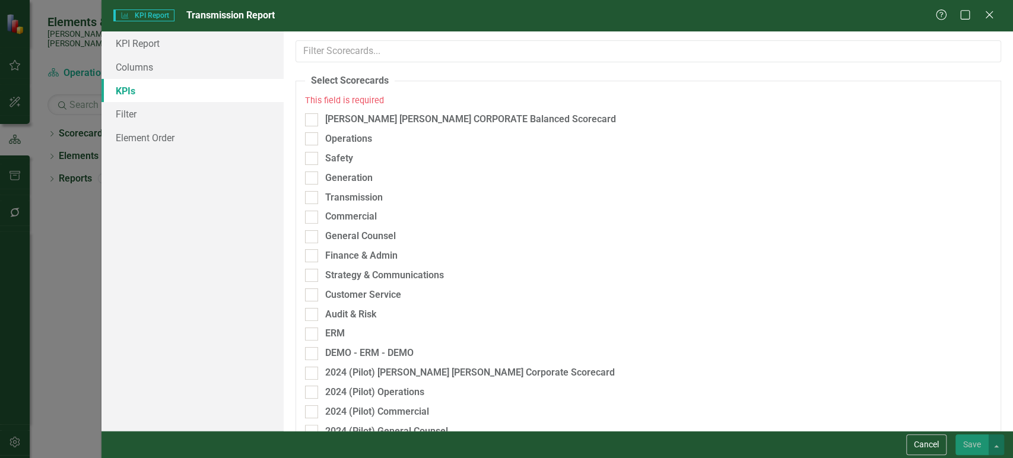
click at [313, 185] on div "Generation" at bounding box center [472, 182] width 353 height 20
click at [313, 180] on div at bounding box center [311, 178] width 13 height 13
click at [313, 179] on input "Generation" at bounding box center [309, 176] width 8 height 8
checkbox input "true"
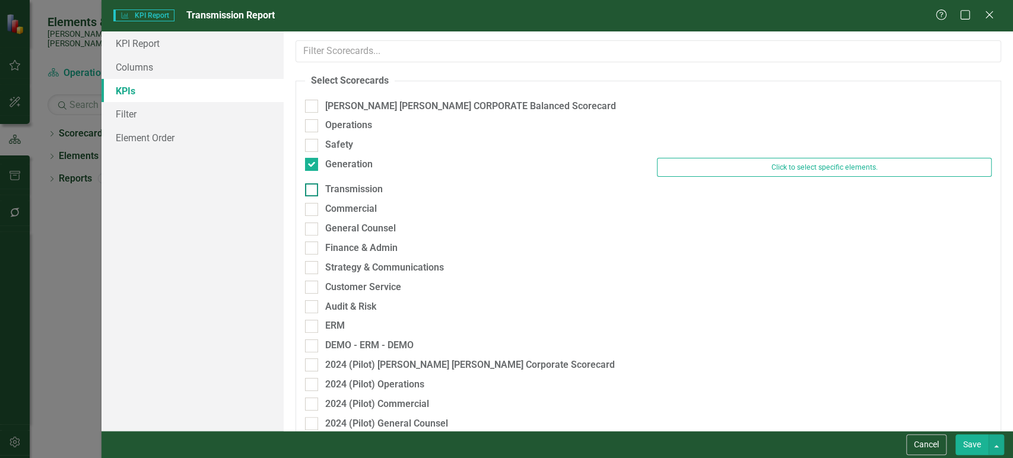
click at [310, 189] on input "Transmission" at bounding box center [309, 187] width 8 height 8
checkbox input "true"
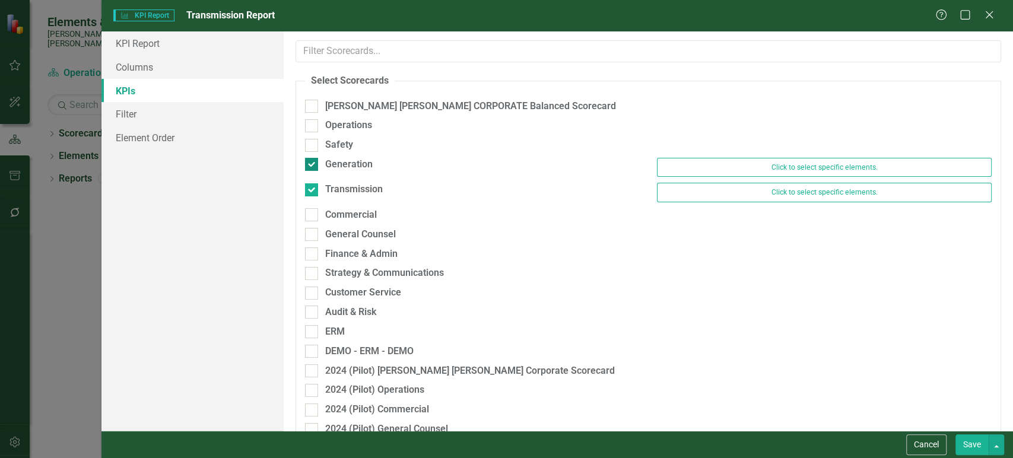
click at [311, 163] on input "Generation" at bounding box center [309, 162] width 8 height 8
checkbox input "false"
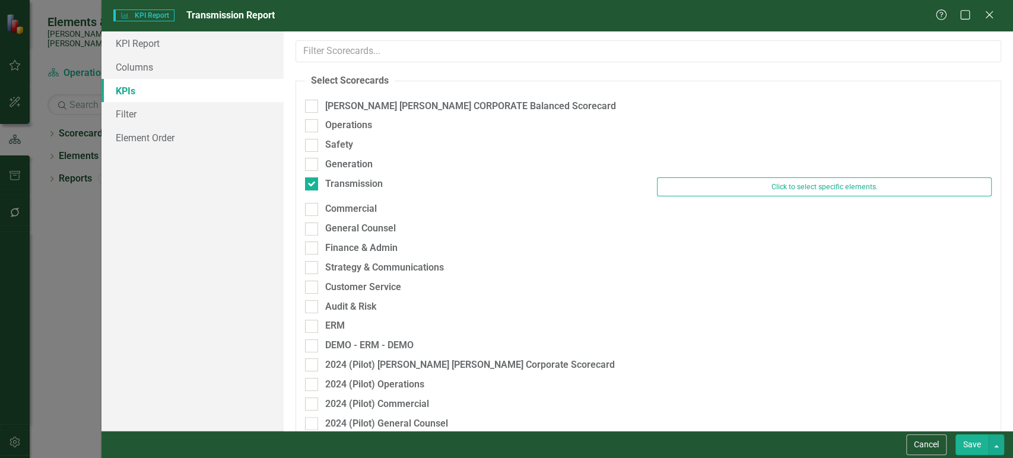
click at [969, 440] on button "Save" at bounding box center [972, 445] width 33 height 21
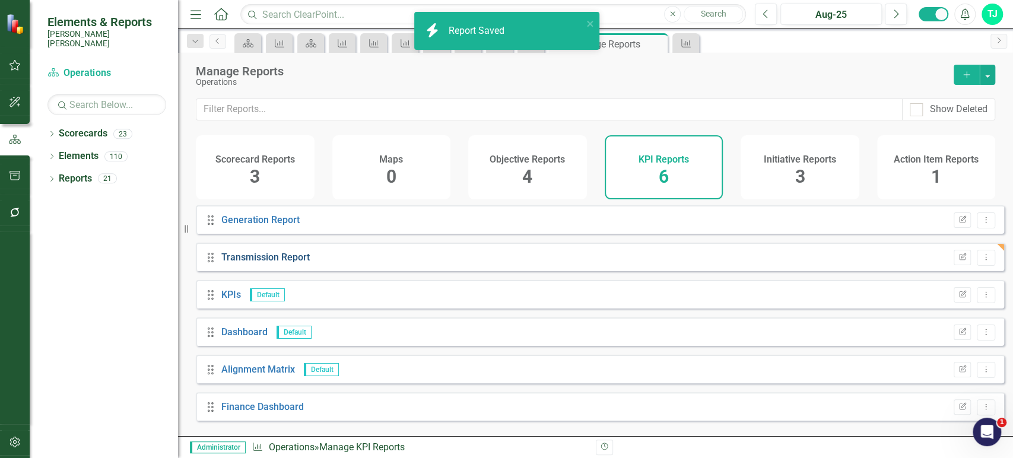
click at [283, 262] on link "Transmission Report" at bounding box center [265, 257] width 88 height 11
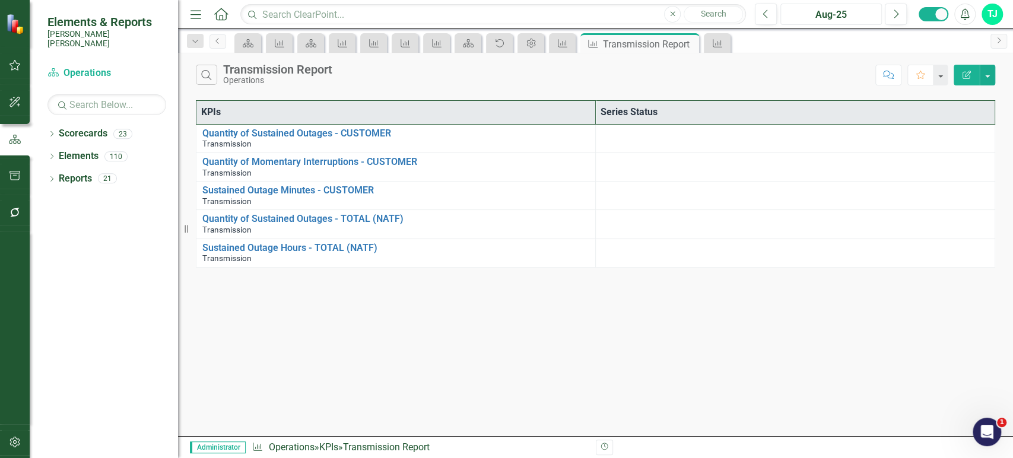
click at [820, 11] on div "Aug-25" at bounding box center [831, 15] width 93 height 14
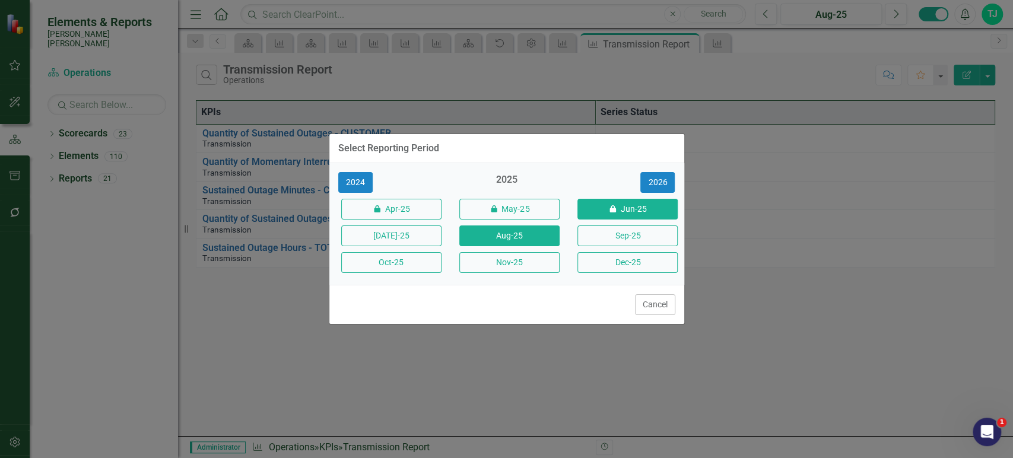
click at [598, 212] on button "icon.lock Jun-25" at bounding box center [628, 209] width 100 height 21
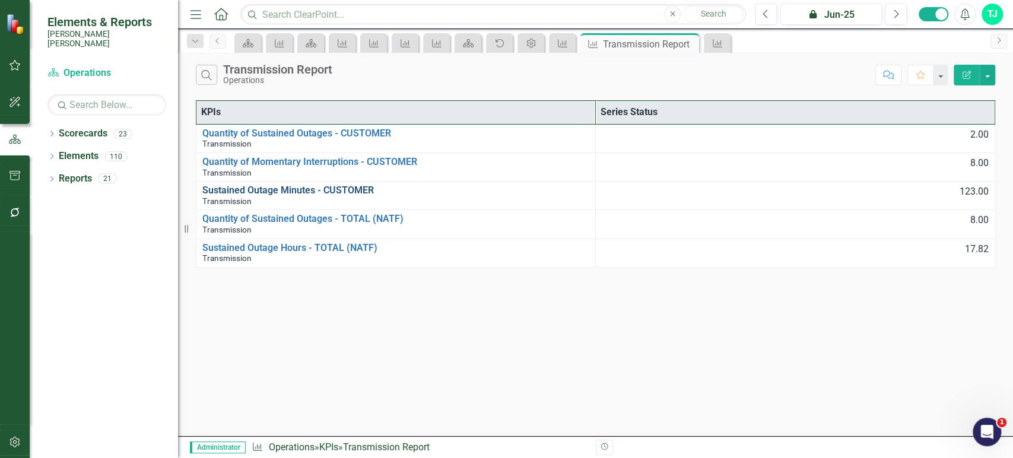
click at [328, 189] on link "Sustained Outage Minutes - CUSTOMER" at bounding box center [395, 190] width 387 height 11
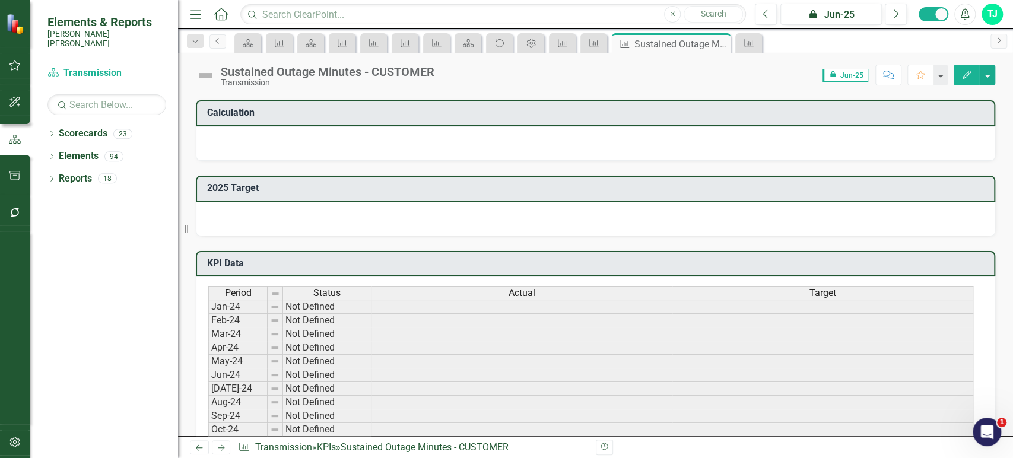
scroll to position [462, 0]
click at [550, 291] on div "Actual" at bounding box center [522, 294] width 300 height 13
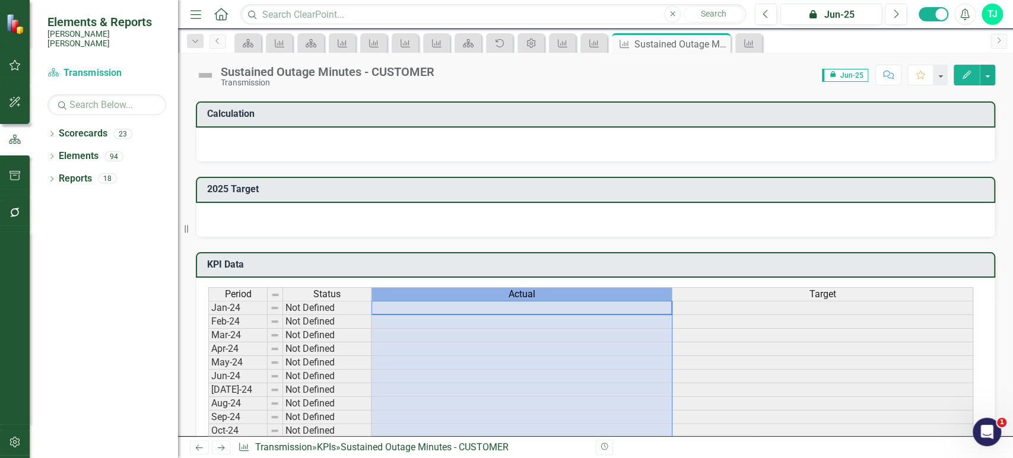
click at [550, 291] on div "Actual" at bounding box center [522, 294] width 300 height 13
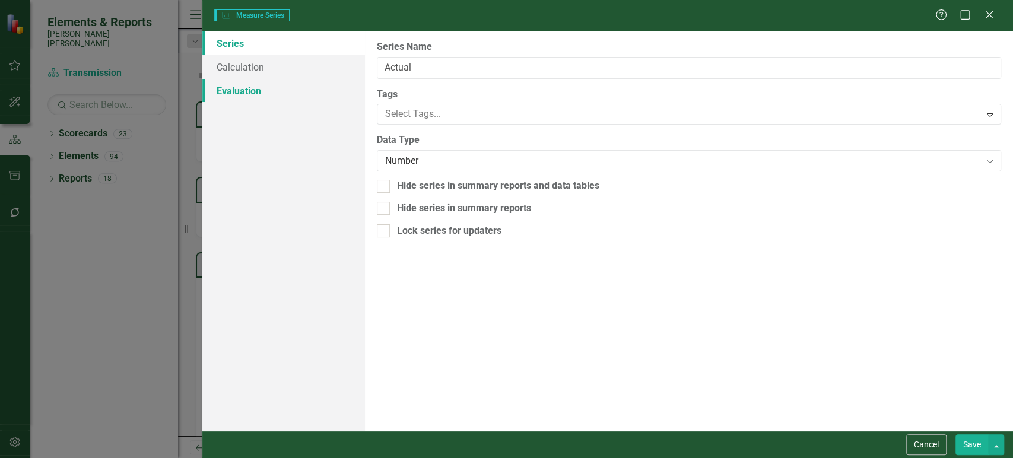
click at [258, 96] on link "Evaluation" at bounding box center [283, 91] width 162 height 24
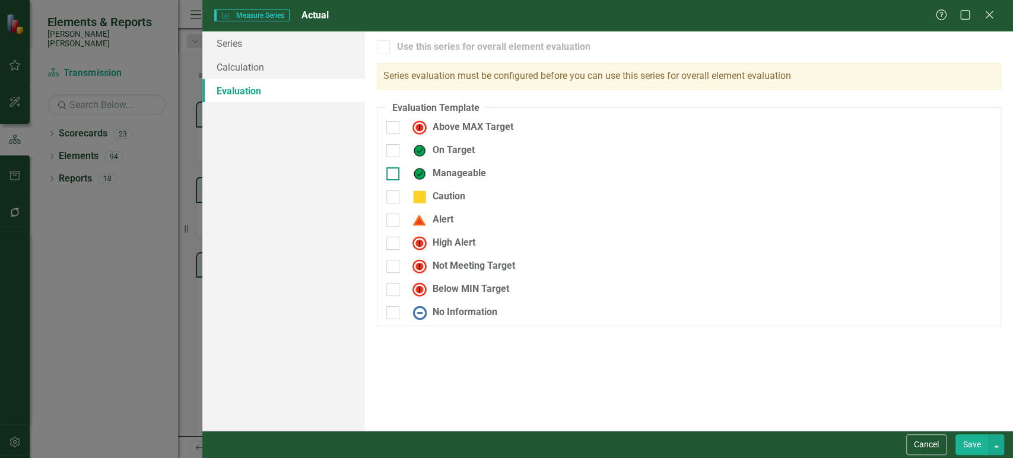
drag, startPoint x: 398, startPoint y: 146, endPoint x: 395, endPoint y: 152, distance: 6.4
click at [398, 146] on div at bounding box center [392, 150] width 13 height 13
click at [394, 146] on input "On Target" at bounding box center [390, 148] width 8 height 8
checkbox input "true"
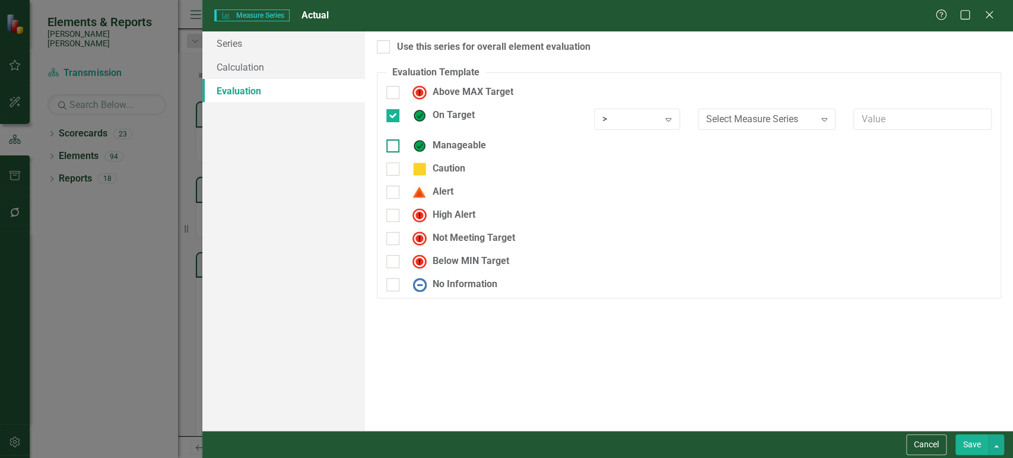
click at [395, 146] on div at bounding box center [392, 146] width 13 height 13
click at [394, 146] on input "Manageable" at bounding box center [390, 144] width 8 height 8
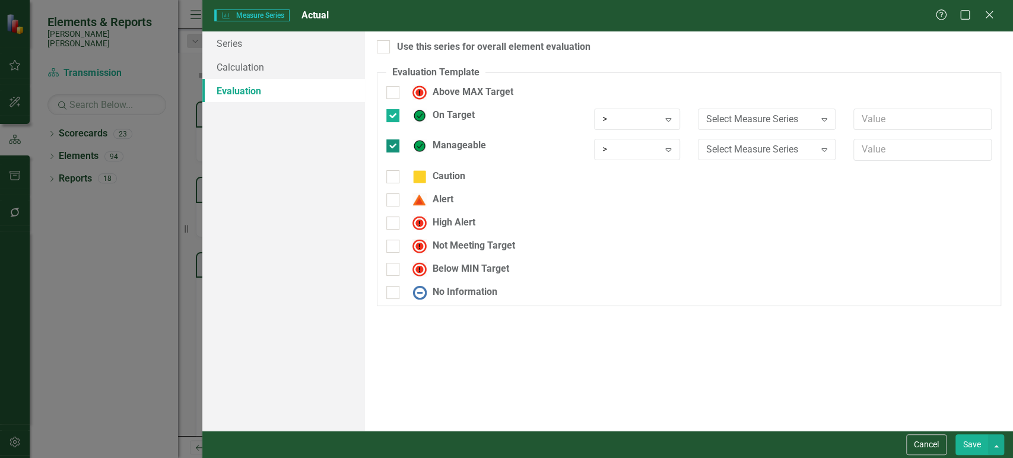
click at [394, 152] on div "Manageable" at bounding box center [482, 150] width 208 height 23
click at [394, 146] on input "Manageable" at bounding box center [390, 144] width 8 height 8
checkbox input "false"
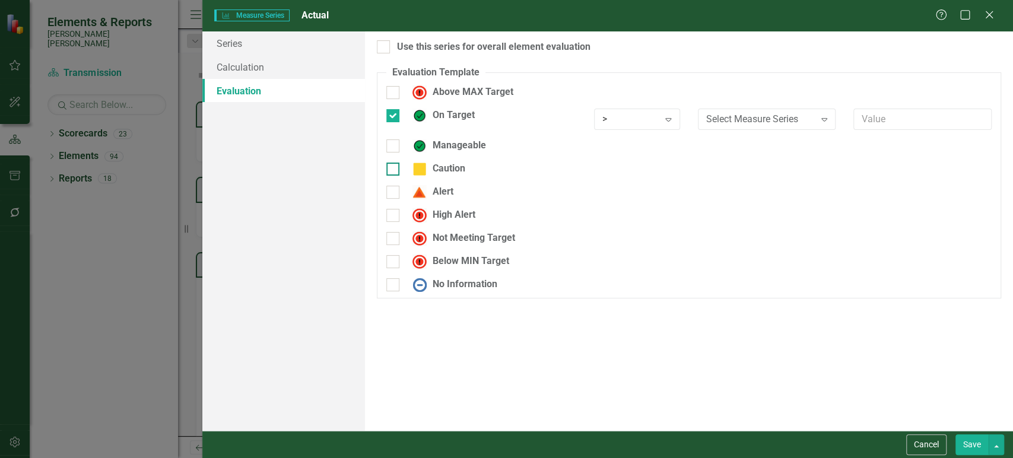
click at [393, 168] on input "Caution" at bounding box center [390, 167] width 8 height 8
checkbox input "true"
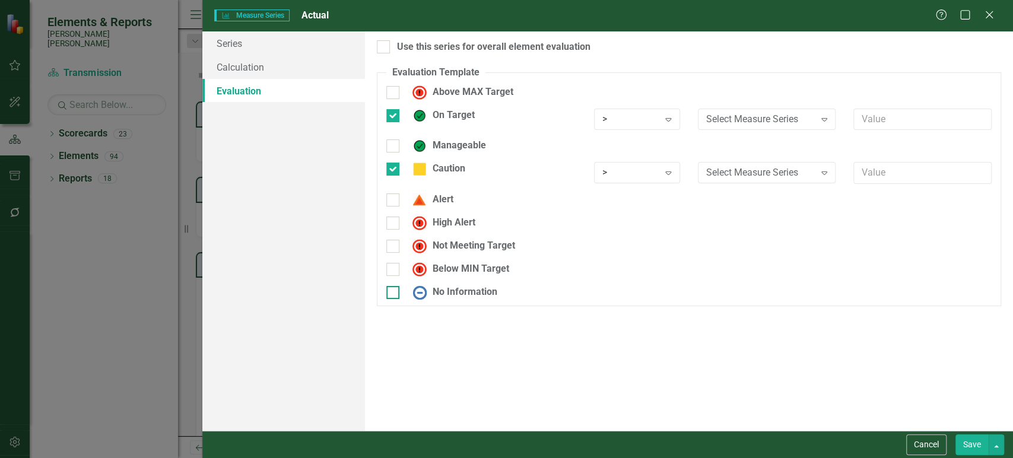
click at [396, 293] on div at bounding box center [392, 292] width 13 height 13
click at [394, 293] on input "No Information" at bounding box center [390, 290] width 8 height 8
checkbox input "true"
click at [395, 240] on div at bounding box center [392, 246] width 13 height 13
click at [394, 240] on input "Not Meeting Target" at bounding box center [390, 244] width 8 height 8
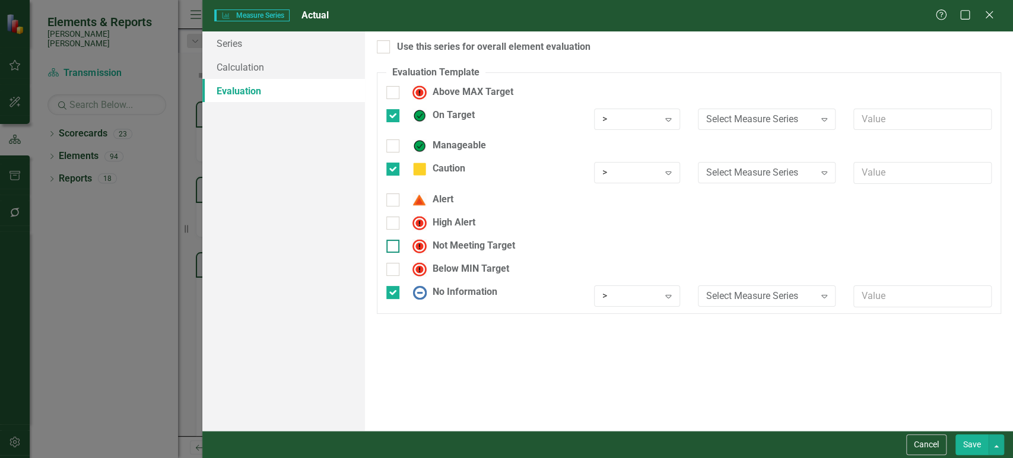
checkbox input "true"
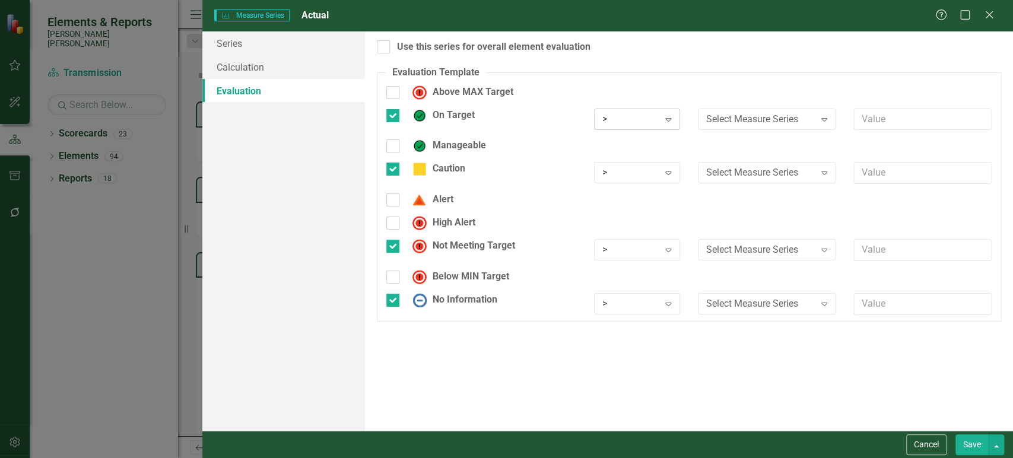
click at [617, 119] on div ">" at bounding box center [631, 119] width 57 height 14
drag, startPoint x: 631, startPoint y: 153, endPoint x: 630, endPoint y: 159, distance: 6.1
click at [630, 153] on div ">=" at bounding box center [644, 160] width 76 height 14
click at [629, 175] on div ">" at bounding box center [631, 173] width 57 height 14
click at [622, 226] on div "<" at bounding box center [644, 233] width 76 height 14
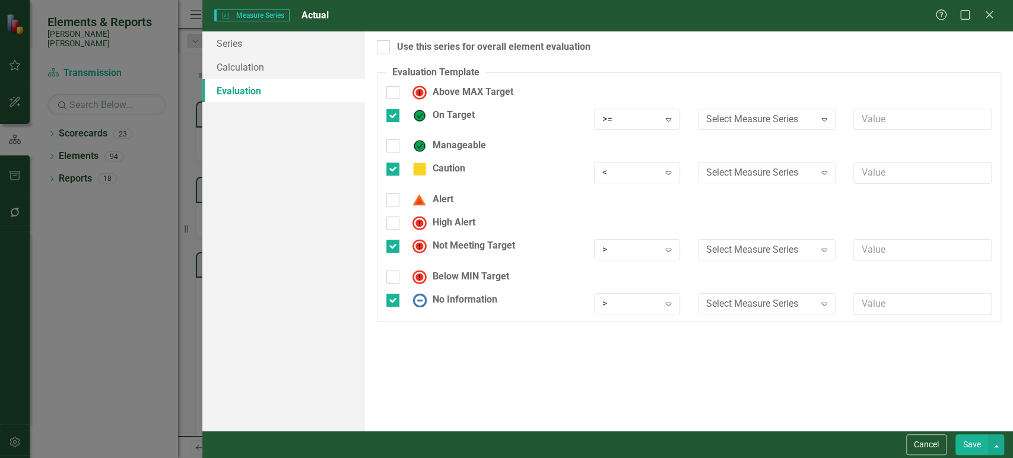
click at [622, 233] on div "High Alert" at bounding box center [689, 227] width 623 height 23
click at [622, 249] on div ">" at bounding box center [631, 250] width 57 height 14
click at [642, 172] on div "<" at bounding box center [631, 173] width 57 height 14
click at [627, 213] on div ">=" at bounding box center [644, 214] width 76 height 14
click at [626, 238] on div "High Alert" at bounding box center [689, 227] width 623 height 23
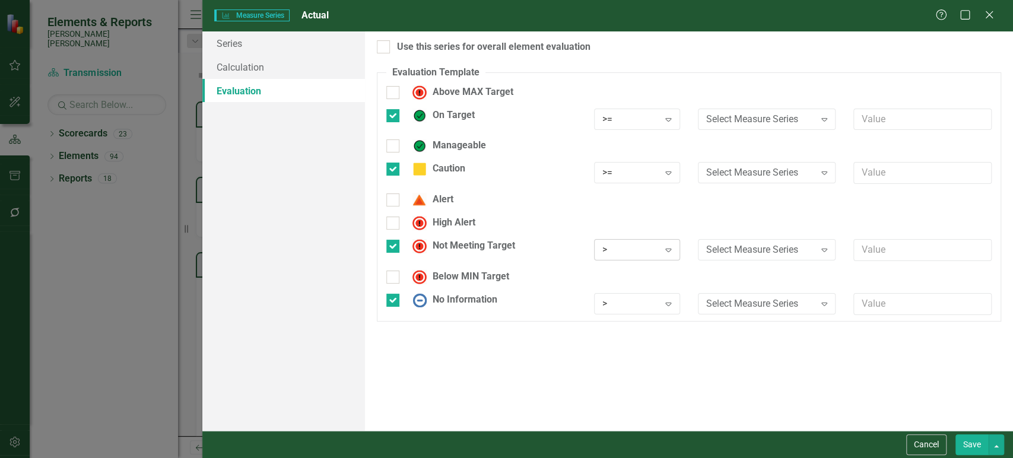
click at [625, 251] on div ">" at bounding box center [631, 250] width 57 height 14
click at [617, 308] on div "<" at bounding box center [644, 310] width 76 height 14
click at [620, 297] on div ">" at bounding box center [631, 304] width 57 height 14
drag, startPoint x: 636, startPoint y: 282, endPoint x: 655, endPoint y: 242, distance: 44.6
click at [636, 281] on div "Any" at bounding box center [644, 284] width 76 height 14
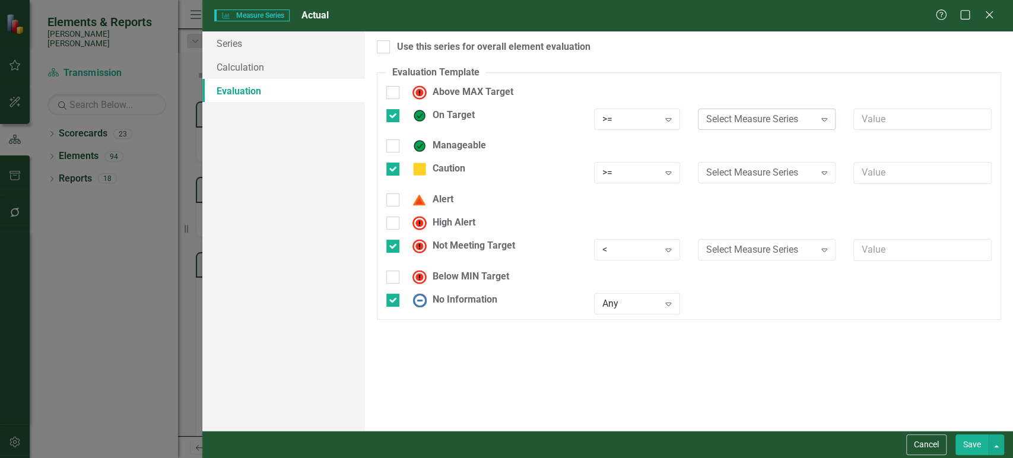
click at [735, 112] on div "Select Measure Series" at bounding box center [760, 119] width 109 height 14
click at [727, 153] on div "Target" at bounding box center [769, 160] width 119 height 14
click at [727, 152] on div "Manageable" at bounding box center [689, 150] width 623 height 23
click at [725, 161] on fieldset "Evaluation Template You can define a default evaluation for this series by sele…" at bounding box center [689, 193] width 625 height 254
click at [722, 173] on div "Select Measure Series" at bounding box center [760, 173] width 109 height 14
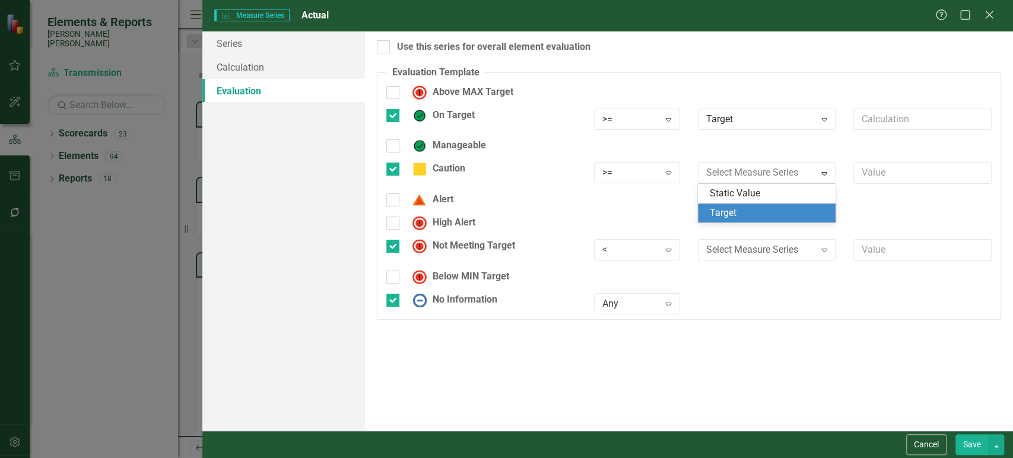
click at [727, 210] on div "Target" at bounding box center [769, 214] width 119 height 14
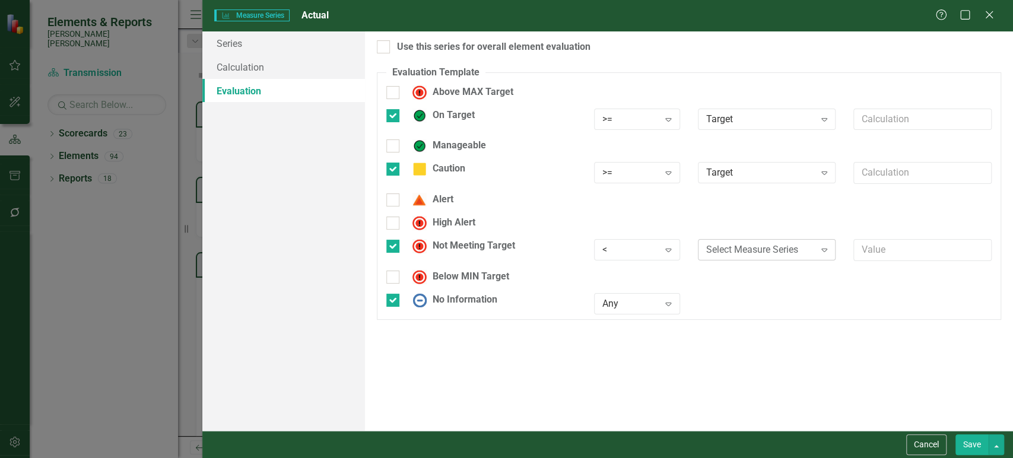
click at [727, 243] on div "Select Measure Series" at bounding box center [760, 250] width 109 height 14
click at [736, 289] on div "Target" at bounding box center [769, 290] width 119 height 14
click at [866, 167] on input "text" at bounding box center [923, 173] width 138 height 22
type input "*.9"
drag, startPoint x: 475, startPoint y: 45, endPoint x: 499, endPoint y: 62, distance: 29.5
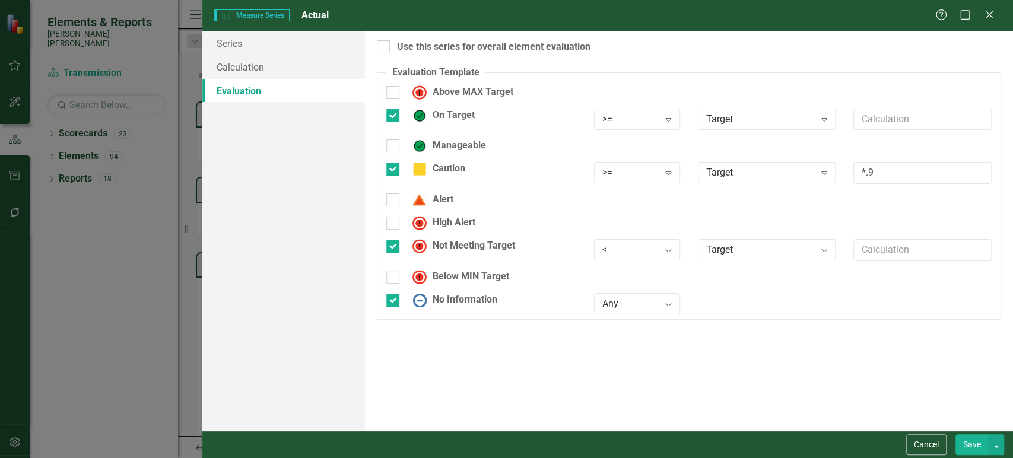
click at [474, 46] on div "Use this series for overall element evaluation" at bounding box center [494, 47] width 194 height 14
click at [385, 46] on input "Use this series for overall element evaluation" at bounding box center [381, 44] width 8 height 8
checkbox input "true"
click at [969, 445] on button "Save" at bounding box center [972, 445] width 33 height 21
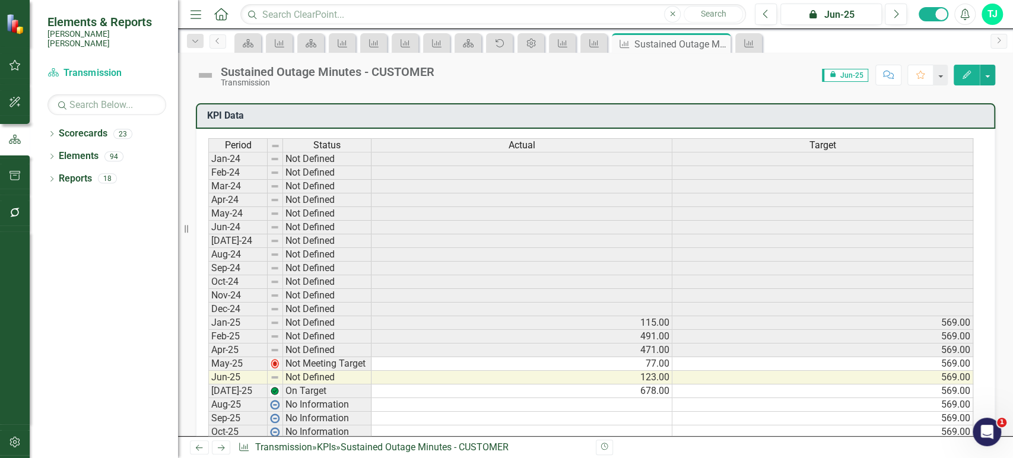
scroll to position [610, 0]
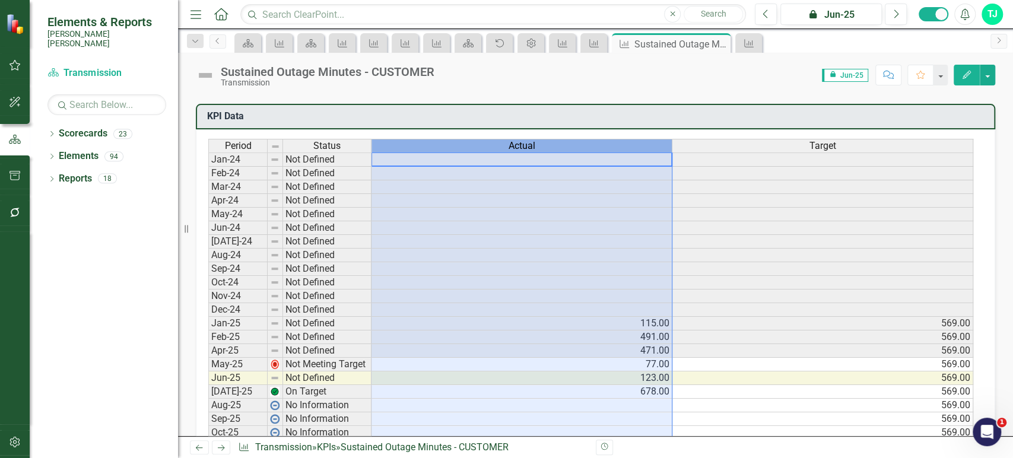
click at [487, 141] on div "Actual" at bounding box center [522, 146] width 300 height 13
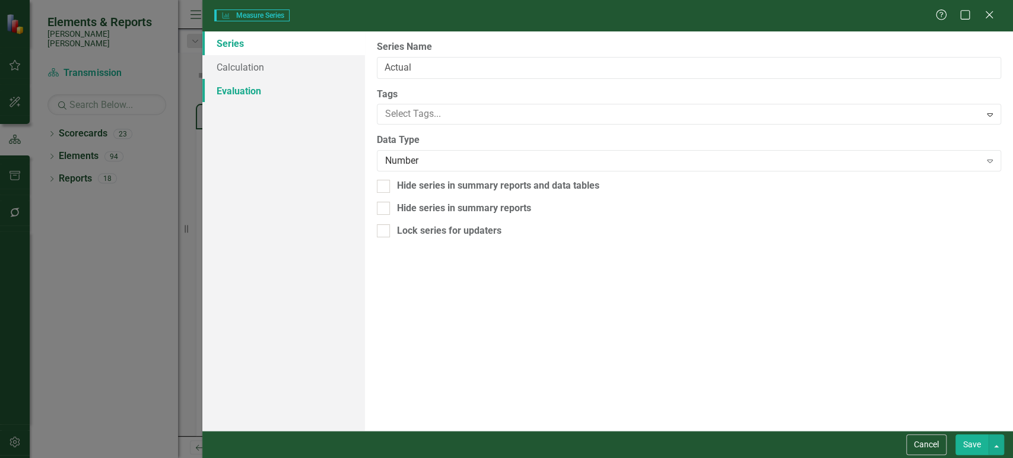
type input "Actual"
click at [251, 99] on link "Evaluation" at bounding box center [283, 91] width 162 height 24
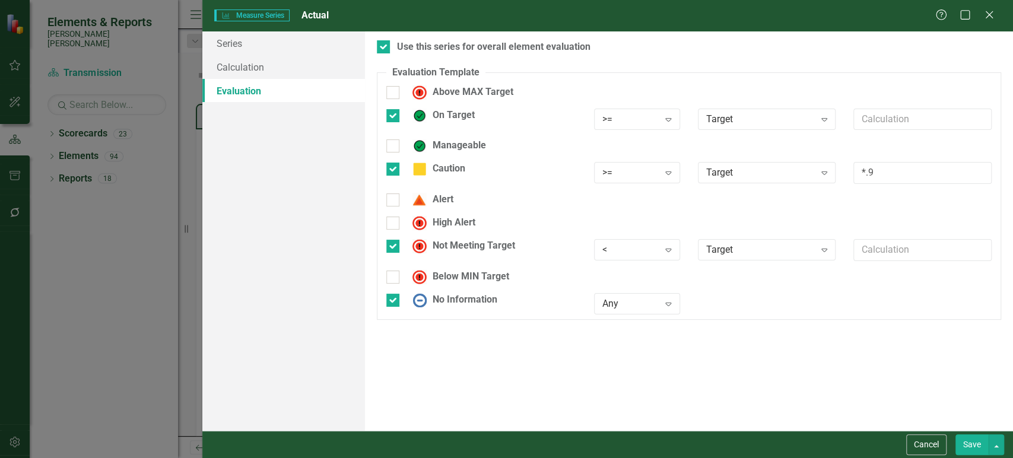
click at [965, 448] on button "Save" at bounding box center [972, 445] width 33 height 21
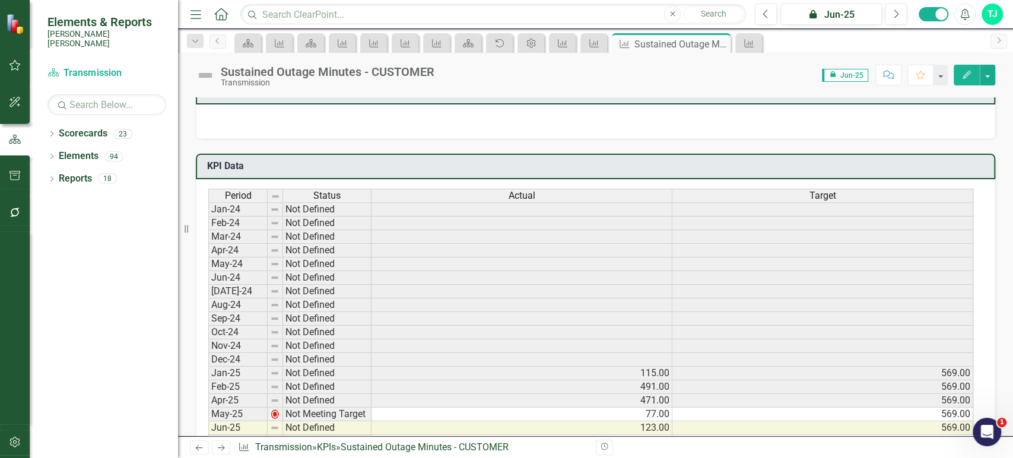
scroll to position [559, 0]
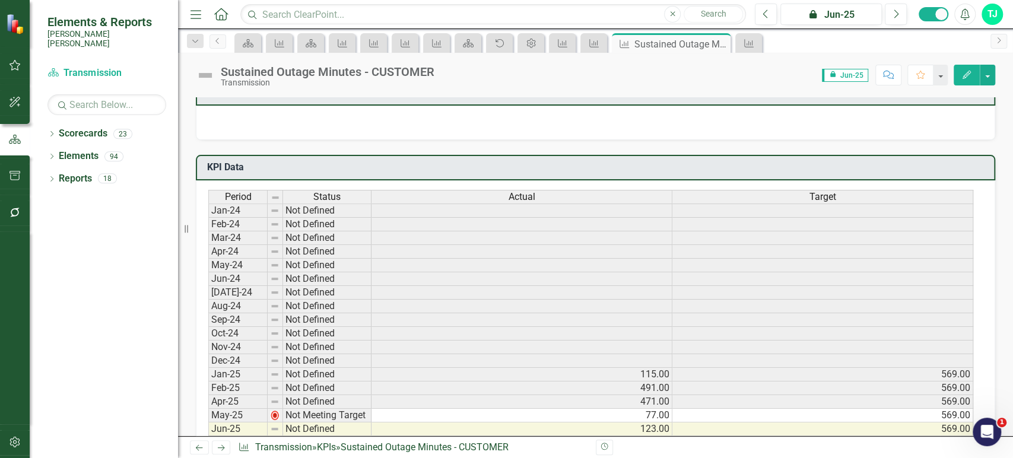
click at [559, 197] on div "Actual" at bounding box center [522, 197] width 300 height 13
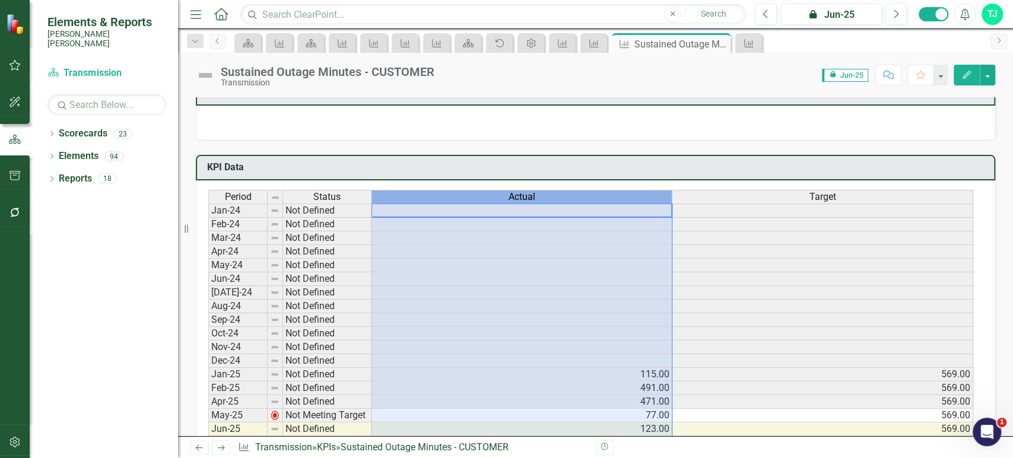
click at [559, 197] on div "Actual" at bounding box center [522, 197] width 300 height 13
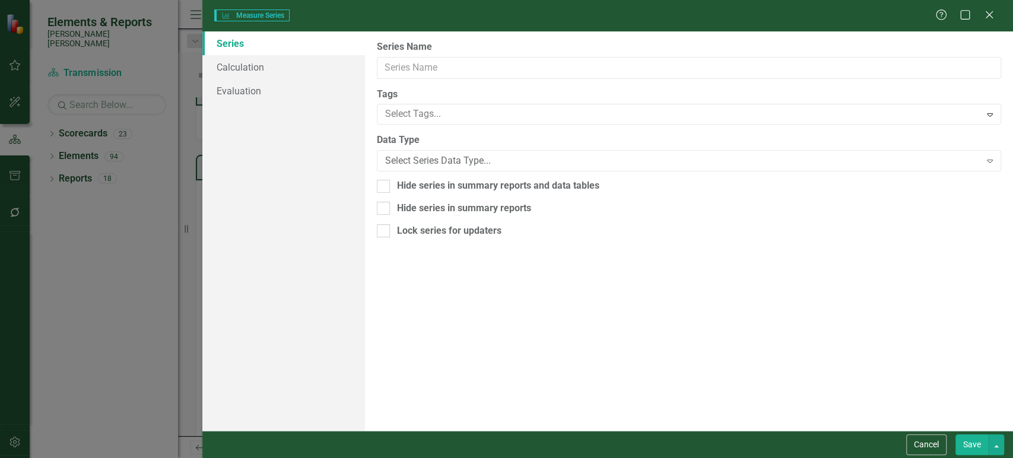
click at [281, 90] on div "Measure Series Measure Series Help Maximize Close Series Calculation Evaluation…" at bounding box center [506, 229] width 1013 height 458
type input "Actual"
click at [300, 90] on link "Evaluation" at bounding box center [283, 91] width 162 height 24
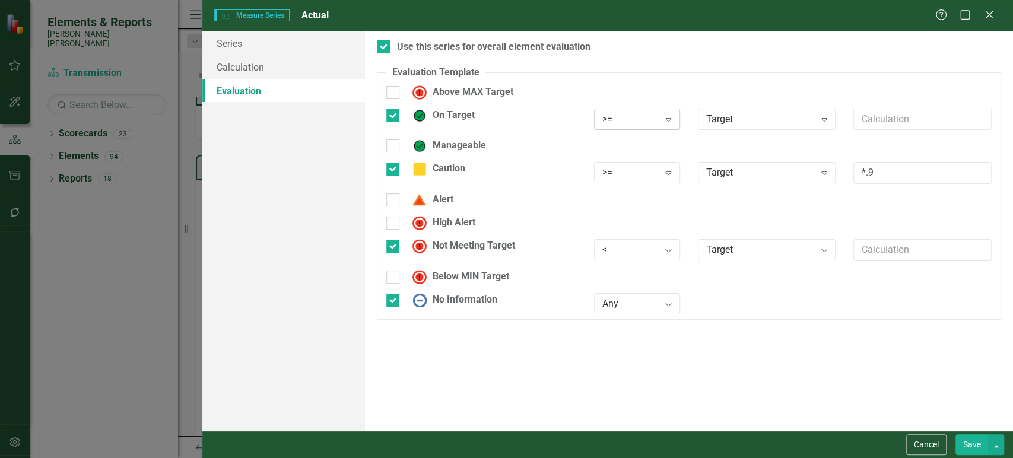
click at [653, 115] on div ">=" at bounding box center [631, 119] width 57 height 14
click at [630, 198] on div "<=" at bounding box center [644, 199] width 76 height 14
click at [637, 175] on div ">=" at bounding box center [631, 173] width 57 height 14
drag, startPoint x: 624, startPoint y: 247, endPoint x: 689, endPoint y: 214, distance: 73.3
click at [624, 249] on div "<=" at bounding box center [644, 252] width 76 height 14
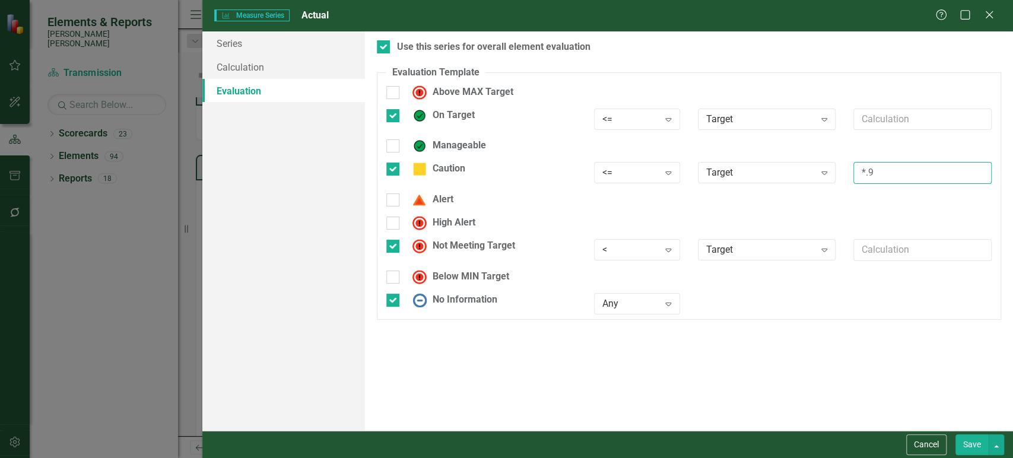
click at [870, 174] on input "*.9" at bounding box center [923, 173] width 138 height 22
type input "*1.1"
click at [632, 260] on div "< Expand" at bounding box center [637, 253] width 104 height 29
click at [636, 246] on div "<" at bounding box center [631, 250] width 57 height 14
click at [636, 270] on div ">" at bounding box center [644, 271] width 76 height 14
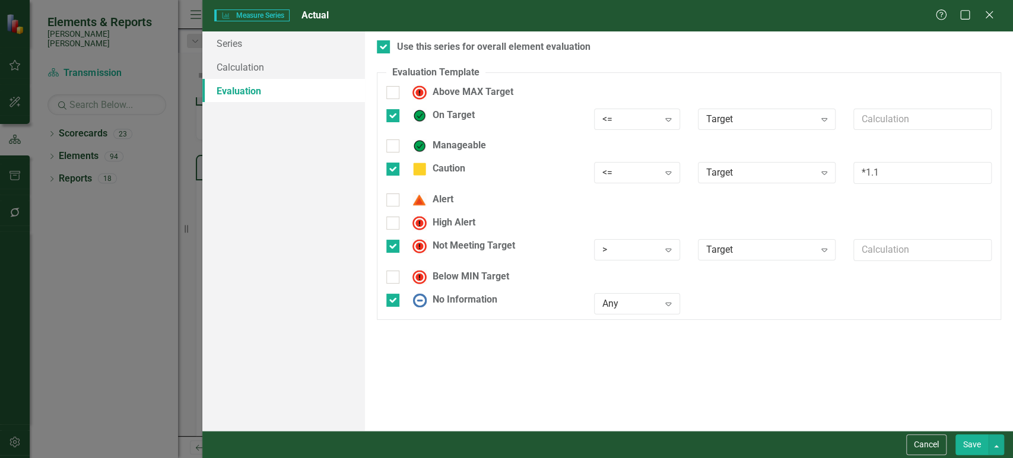
click at [975, 440] on button "Save" at bounding box center [972, 445] width 33 height 21
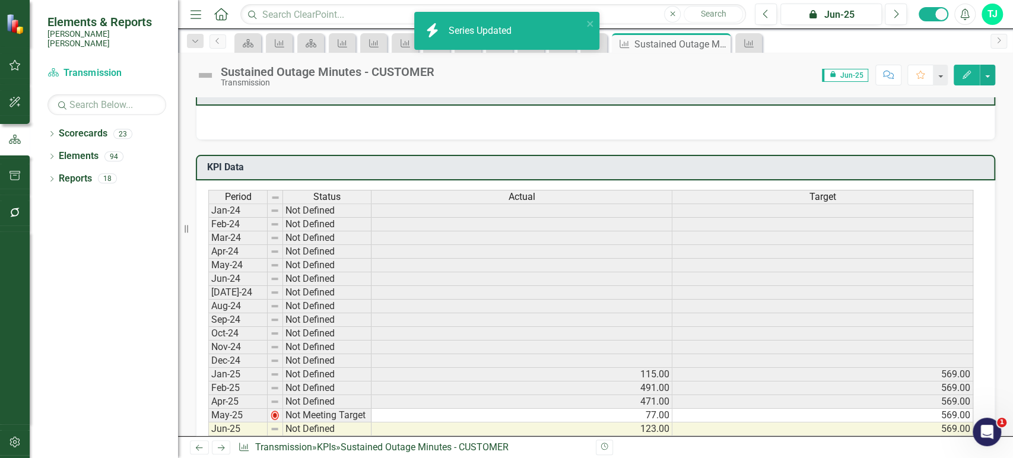
scroll to position [644, 0]
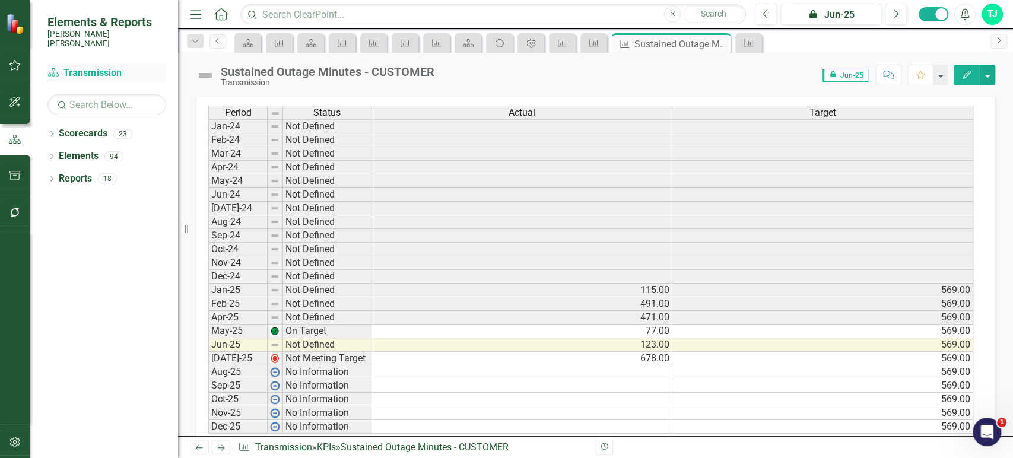
click at [88, 66] on link "Scorecard Transmission" at bounding box center [106, 73] width 119 height 14
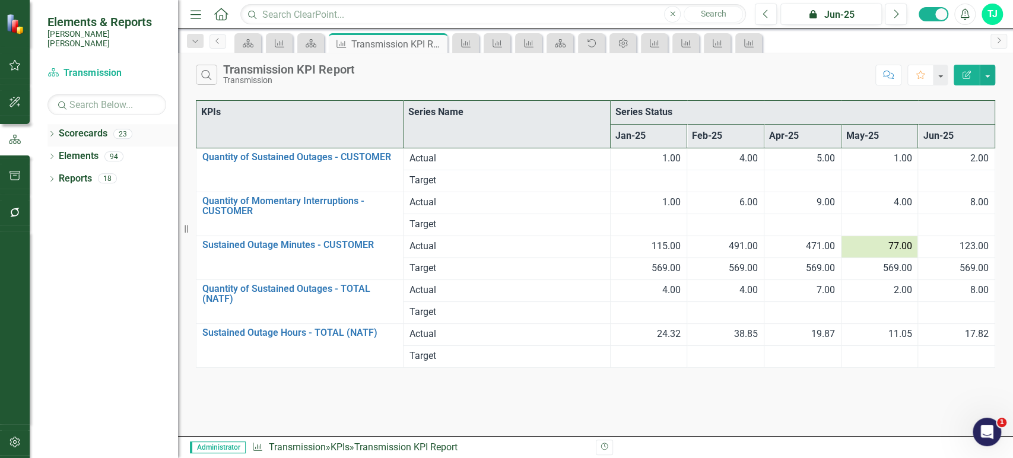
click at [52, 131] on div "Dropdown" at bounding box center [51, 136] width 8 height 10
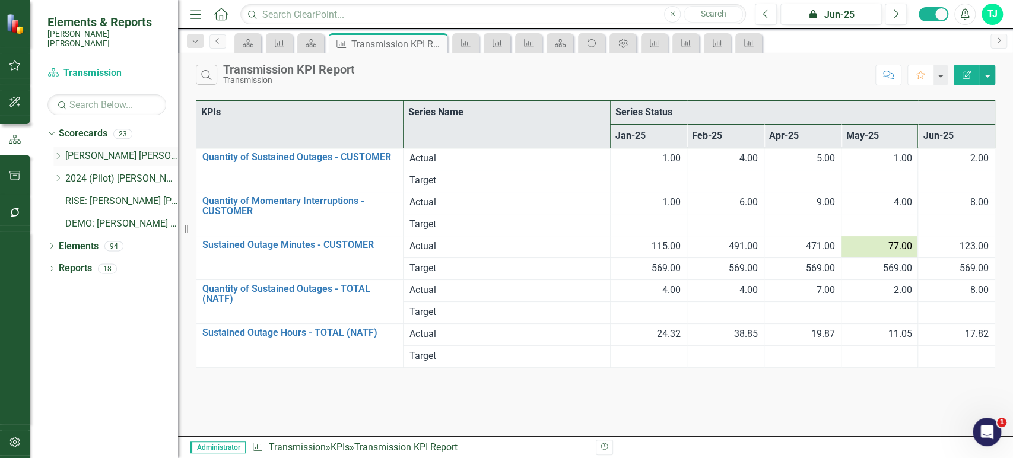
click at [56, 153] on icon "Dropdown" at bounding box center [57, 156] width 9 height 7
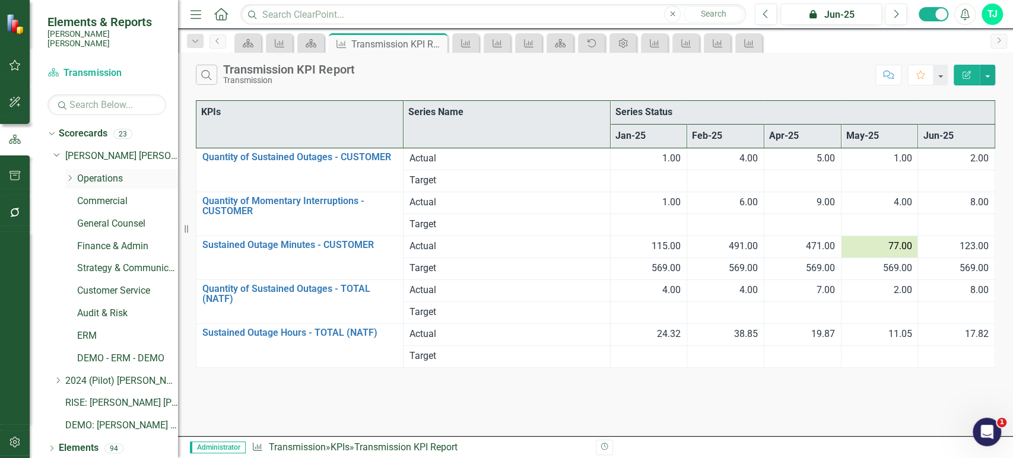
click at [87, 169] on div "Dropdown Operations" at bounding box center [121, 179] width 113 height 20
click at [93, 172] on link "Operations" at bounding box center [127, 179] width 101 height 14
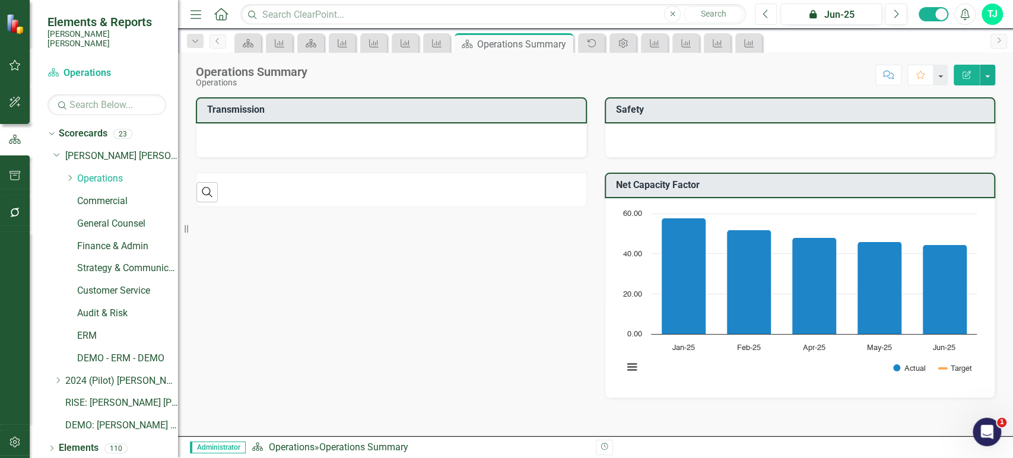
click at [769, 15] on button "Previous" at bounding box center [766, 14] width 22 height 21
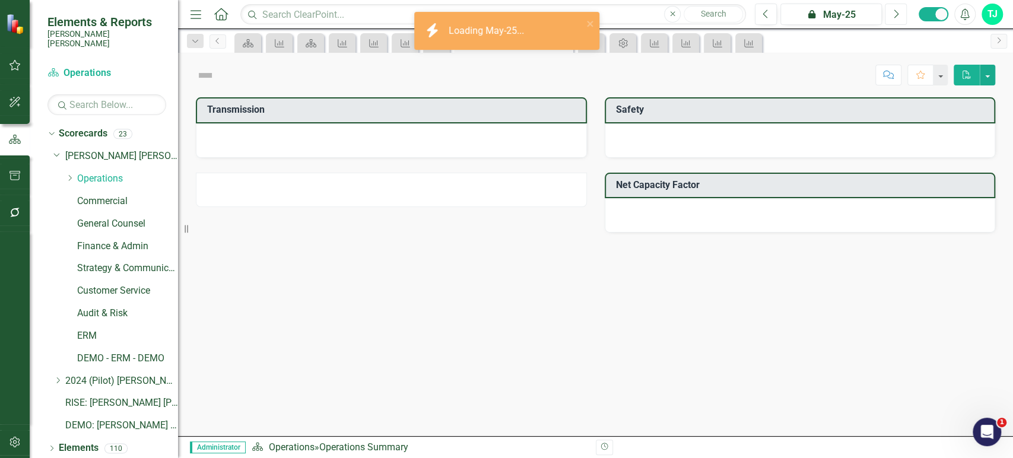
click at [895, 11] on icon "Next" at bounding box center [896, 14] width 7 height 11
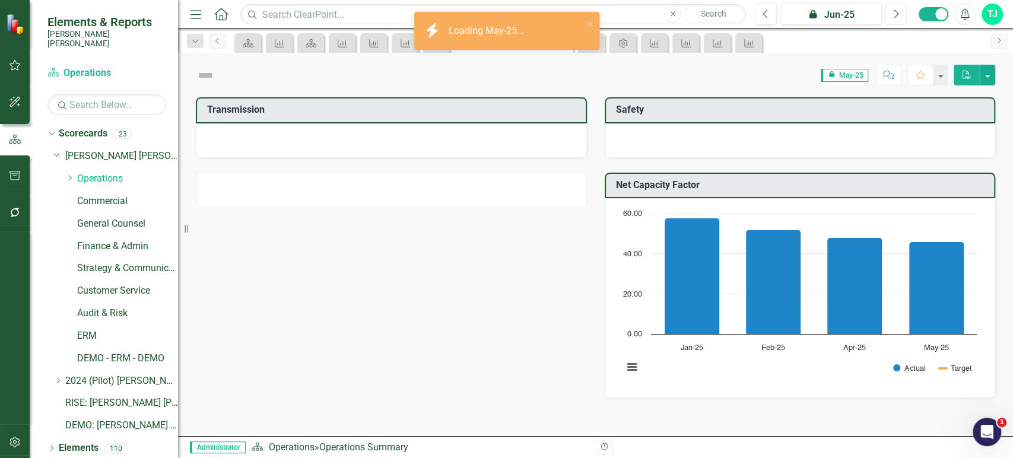
click at [895, 11] on icon "Next" at bounding box center [896, 14] width 7 height 11
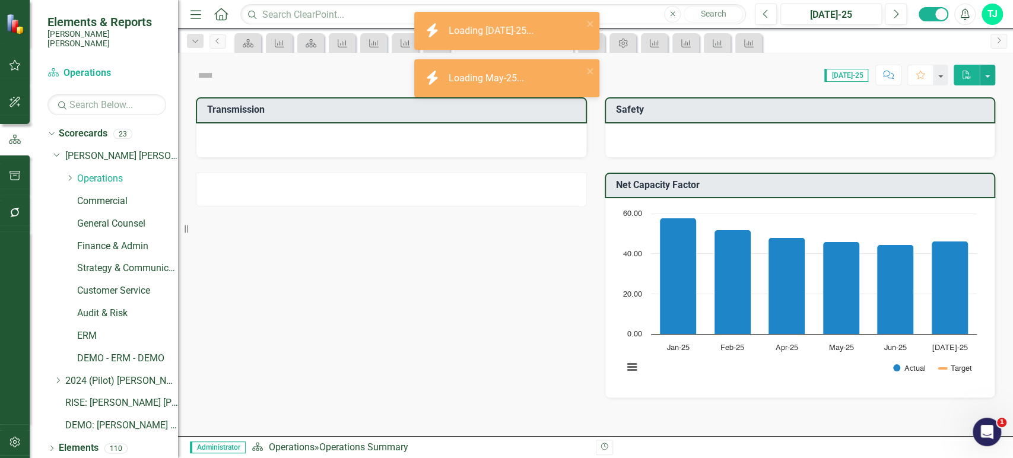
click at [414, 123] on div at bounding box center [391, 140] width 391 height 34
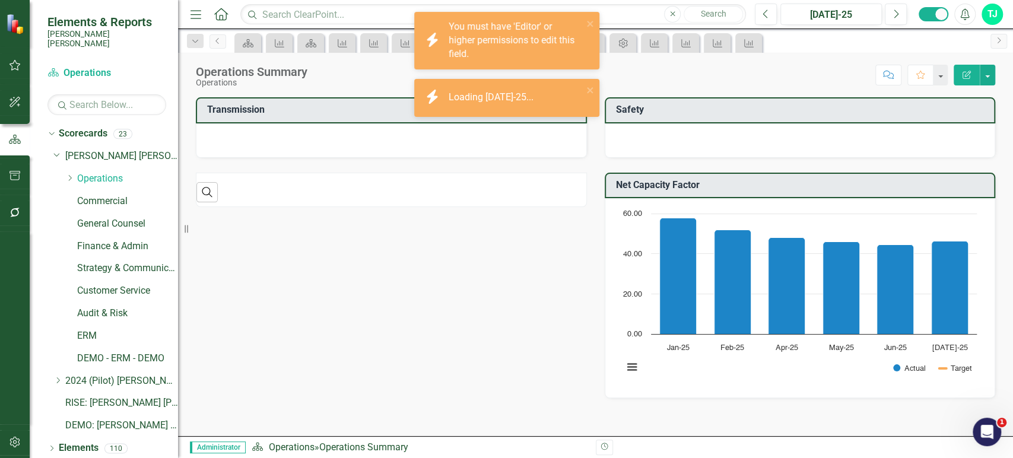
click at [343, 134] on div at bounding box center [391, 140] width 391 height 34
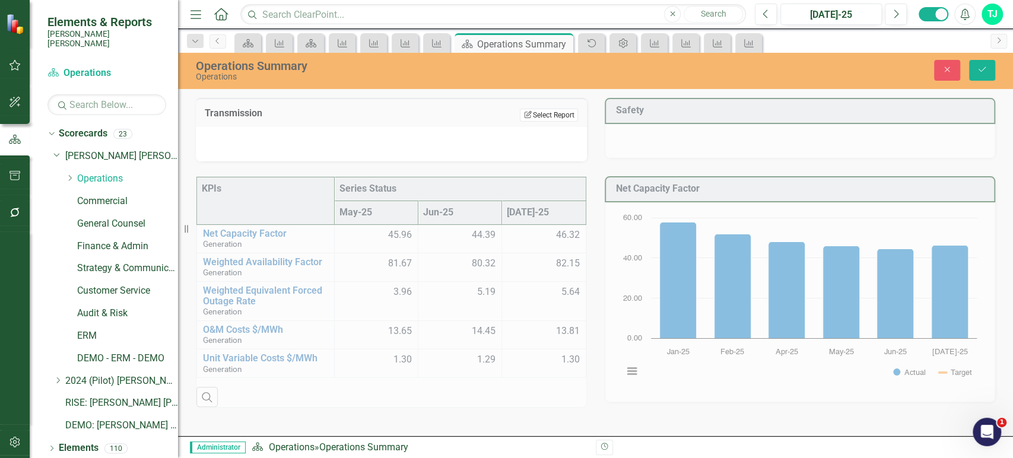
click at [551, 110] on button "Edit Report Select Report" at bounding box center [549, 115] width 58 height 13
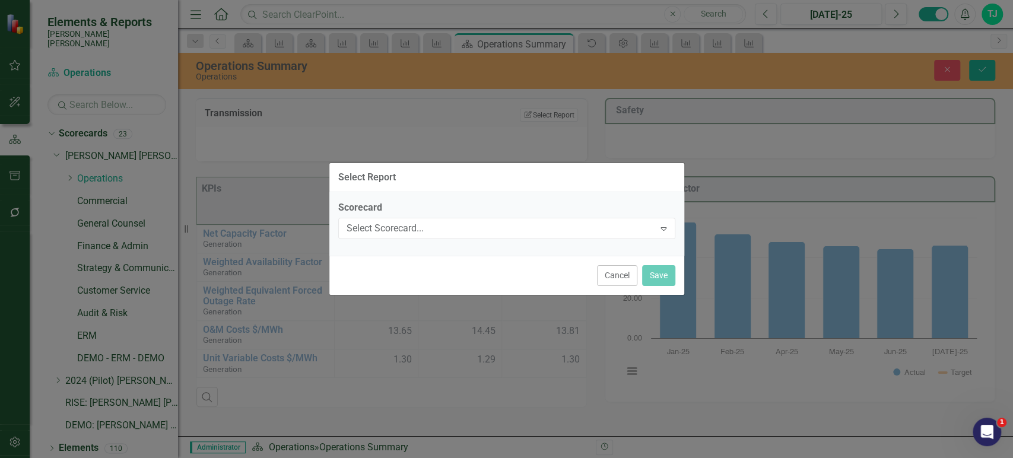
click at [457, 214] on label "Scorecard" at bounding box center [506, 208] width 337 height 14
click at [450, 228] on div "Select Scorecard..." at bounding box center [501, 228] width 308 height 14
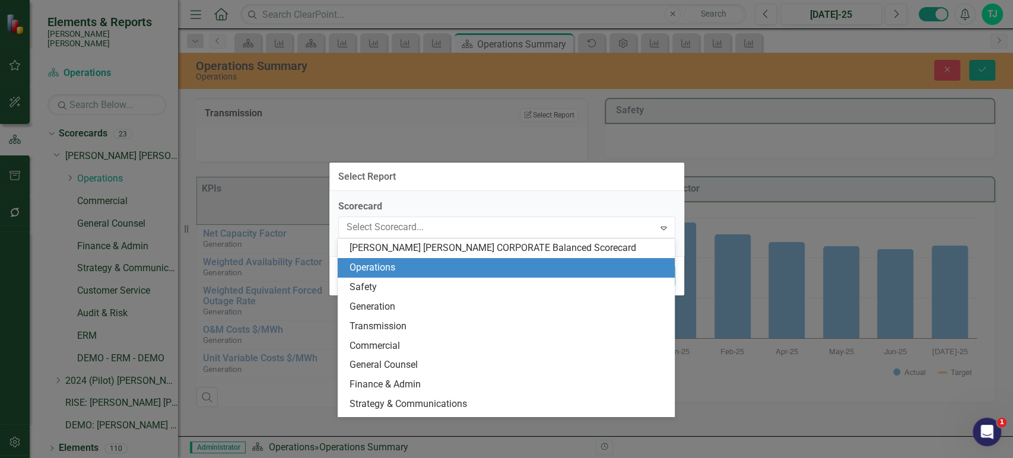
click at [409, 267] on div "Operations" at bounding box center [509, 268] width 318 height 14
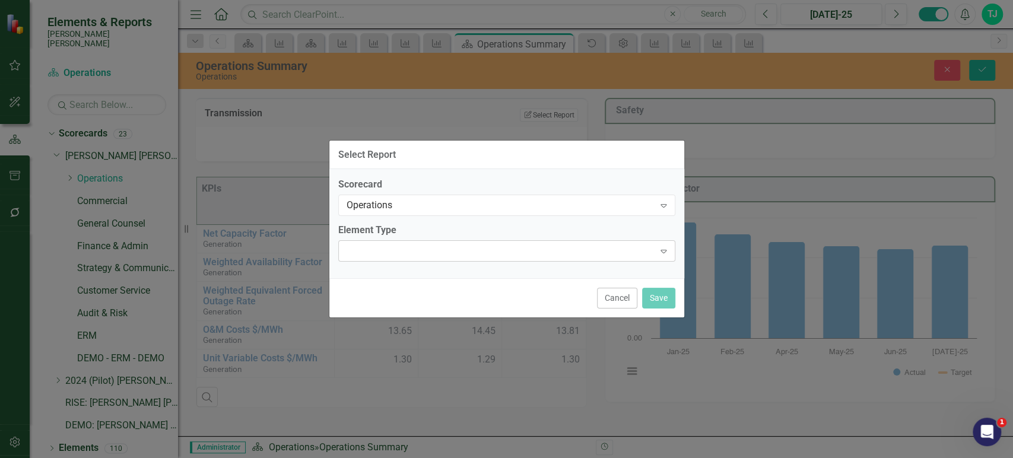
click at [416, 243] on div "Expand" at bounding box center [506, 250] width 337 height 21
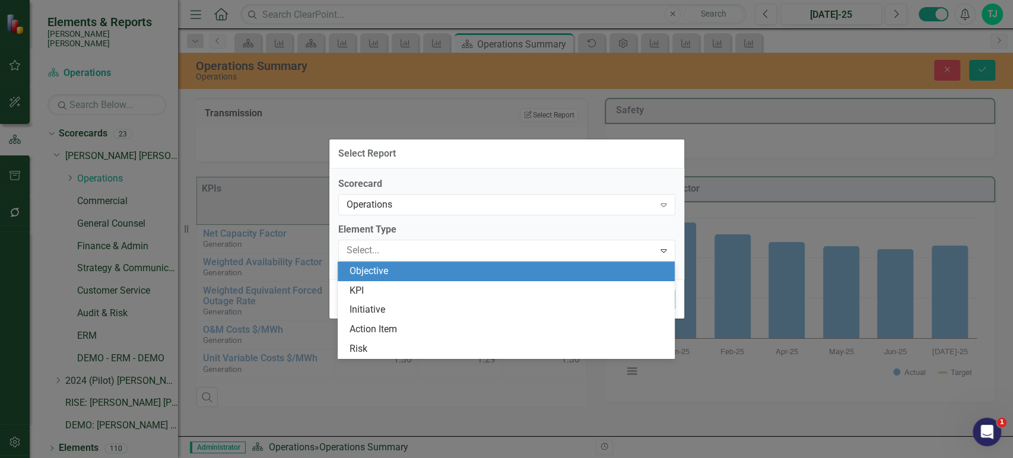
click at [406, 272] on div "Objective" at bounding box center [509, 272] width 318 height 14
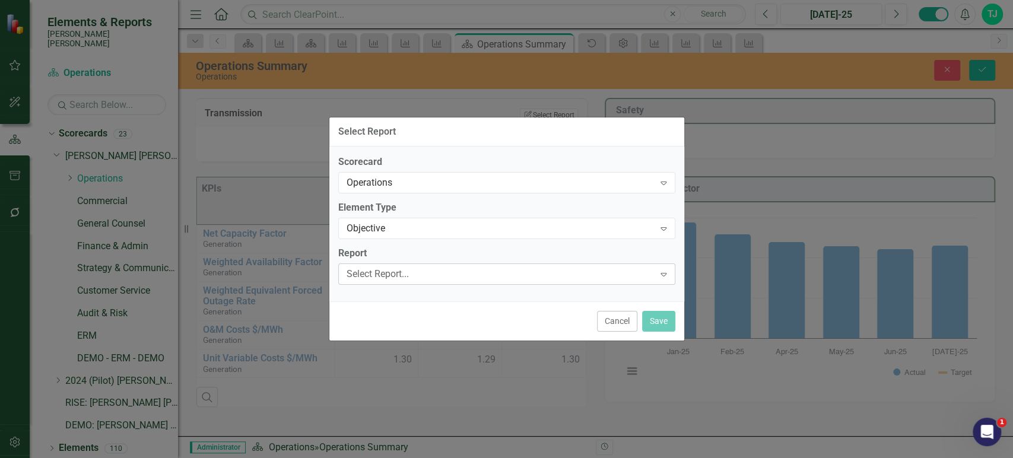
click at [406, 274] on div "Select Report..." at bounding box center [501, 274] width 308 height 14
click at [439, 164] on label "Scorecard" at bounding box center [506, 163] width 337 height 14
click at [399, 256] on label "Report" at bounding box center [506, 254] width 337 height 14
click at [408, 230] on div "Objective" at bounding box center [501, 228] width 308 height 14
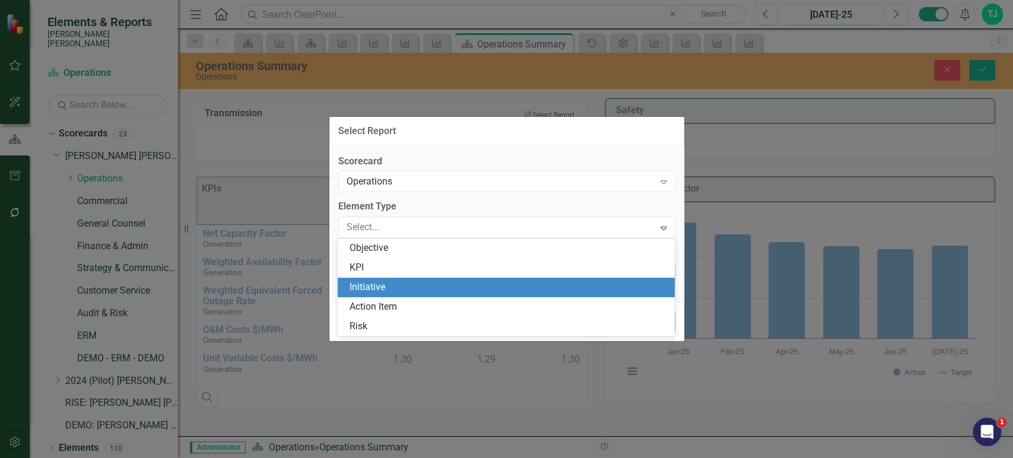
drag, startPoint x: 389, startPoint y: 280, endPoint x: 391, endPoint y: 274, distance: 6.1
click at [389, 280] on div "Initiative" at bounding box center [506, 288] width 337 height 20
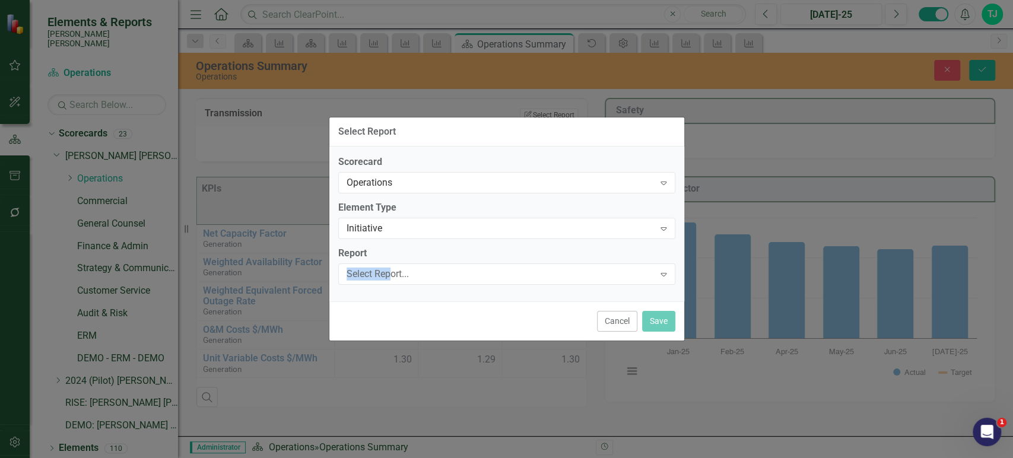
drag, startPoint x: 391, startPoint y: 274, endPoint x: 395, endPoint y: 260, distance: 14.8
click at [395, 260] on div "Report Select Report... Expand" at bounding box center [506, 265] width 337 height 37
click at [405, 227] on div "Initiative" at bounding box center [501, 228] width 308 height 14
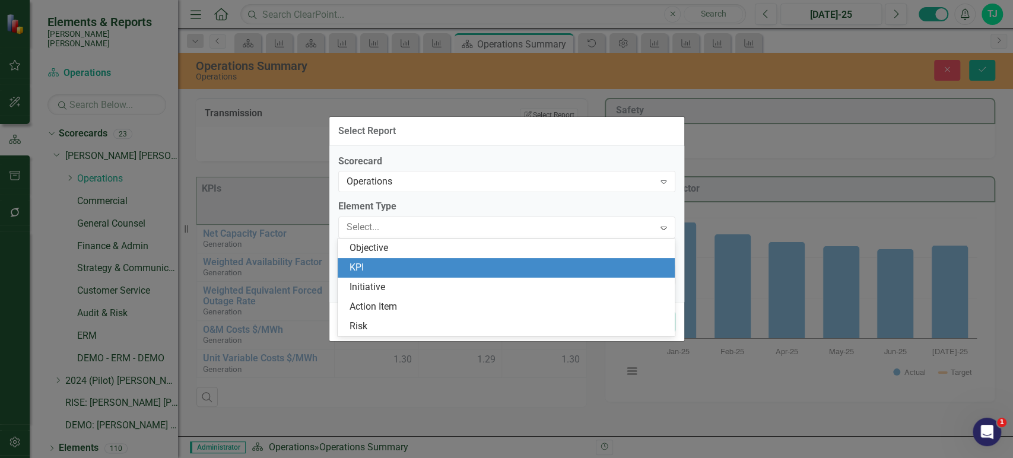
click at [389, 259] on div "KPI" at bounding box center [506, 268] width 337 height 20
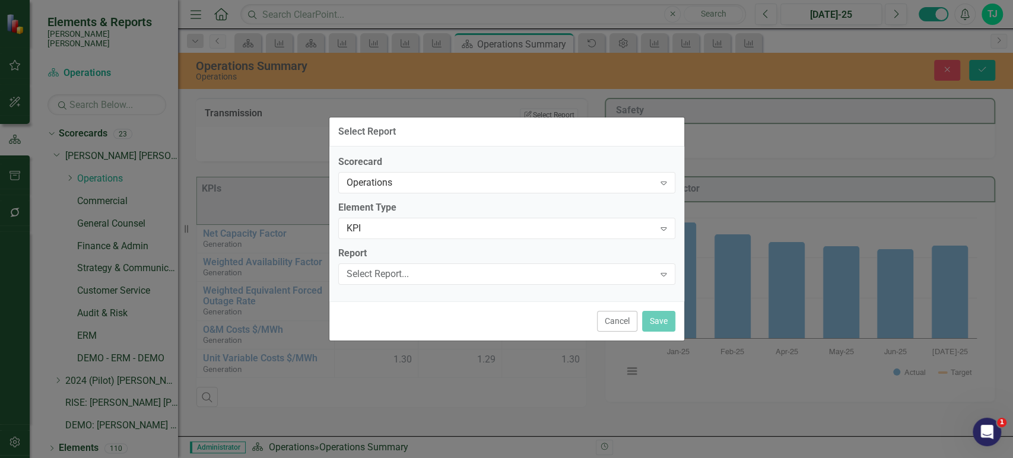
click at [389, 259] on label "Report" at bounding box center [506, 254] width 337 height 14
click at [388, 265] on div "Select Report... Expand" at bounding box center [506, 274] width 337 height 21
click at [386, 267] on div "Select Report..." at bounding box center [501, 274] width 308 height 14
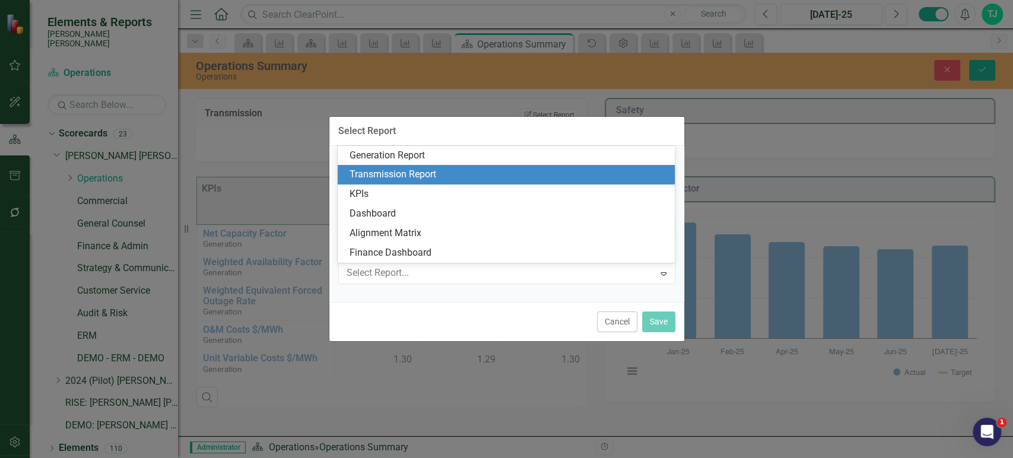
click at [414, 175] on div "Transmission Report" at bounding box center [509, 175] width 318 height 14
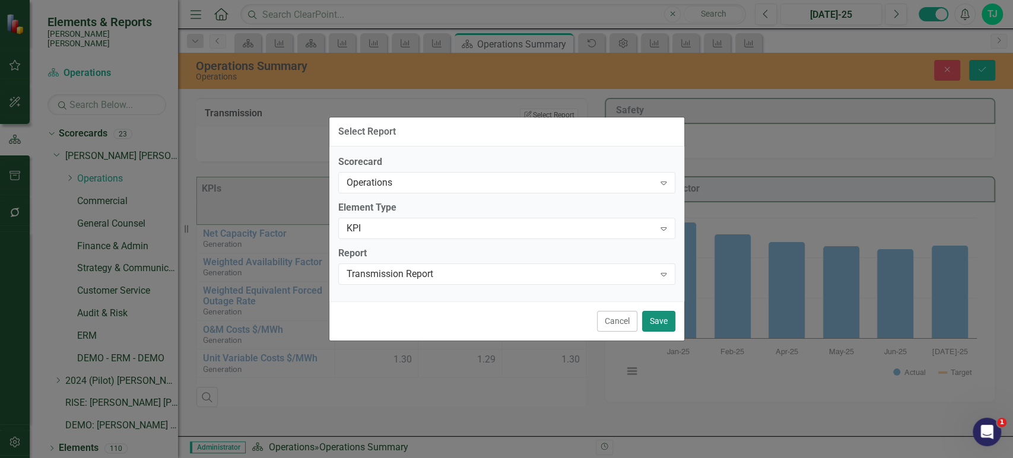
click at [658, 312] on button "Save" at bounding box center [658, 321] width 33 height 21
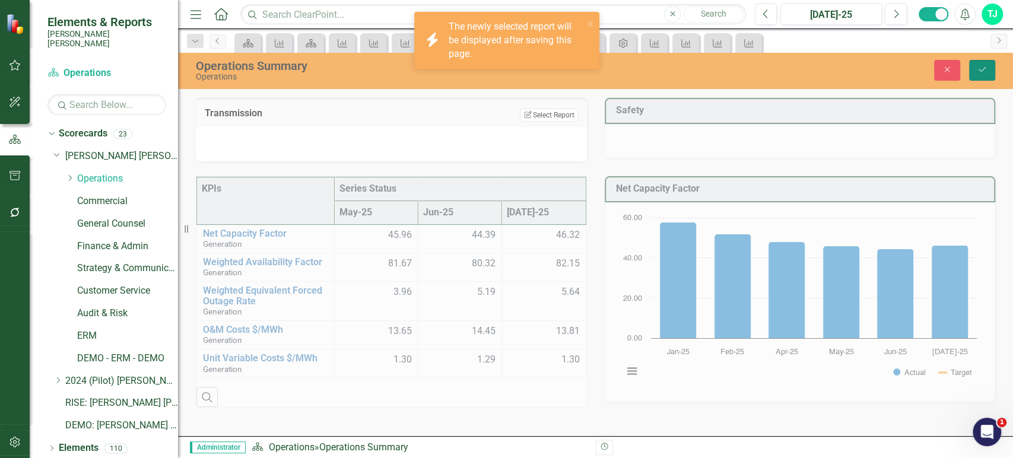
click at [985, 76] on button "Save" at bounding box center [982, 70] width 26 height 21
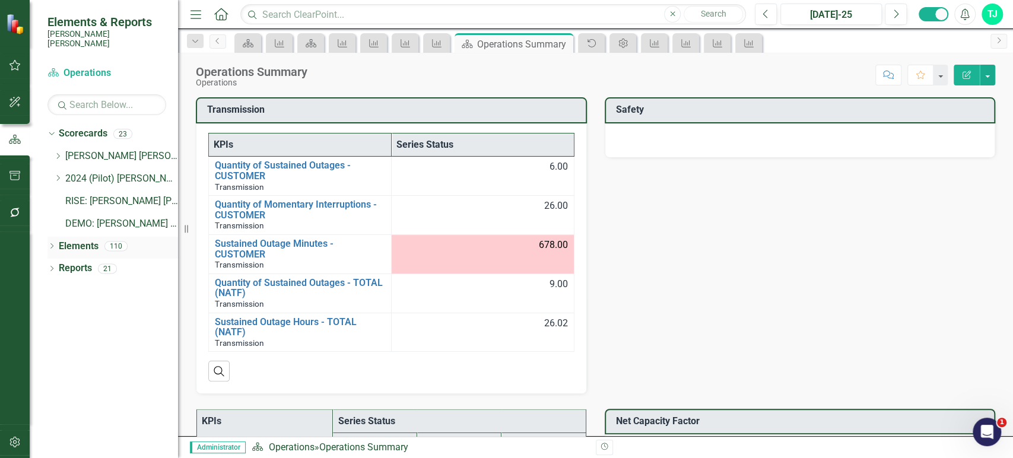
click at [90, 240] on link "Elements" at bounding box center [79, 247] width 40 height 14
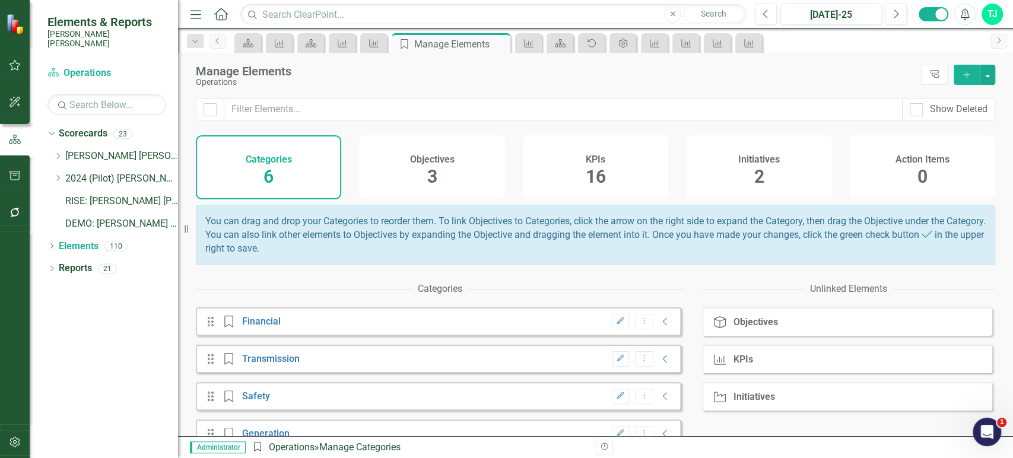
click at [746, 191] on div "Initiatives 2" at bounding box center [758, 167] width 145 height 64
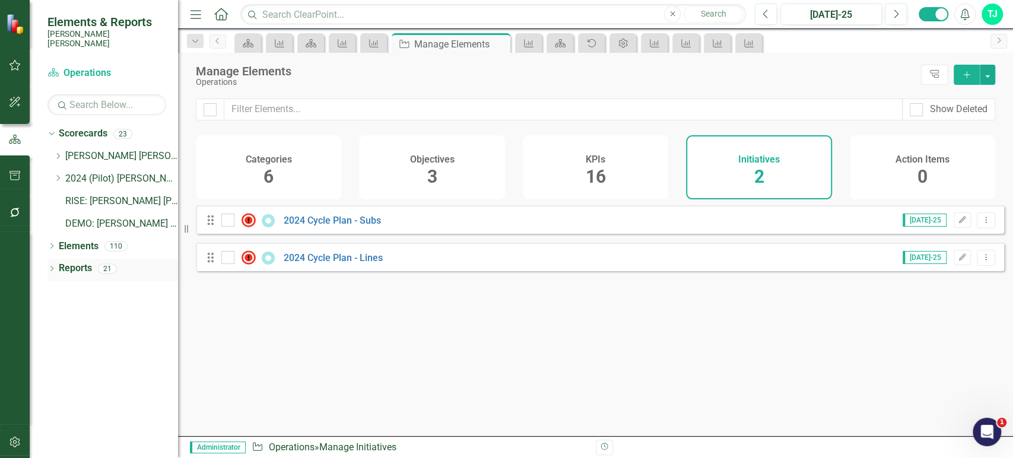
click at [85, 262] on link "Reports" at bounding box center [75, 269] width 33 height 14
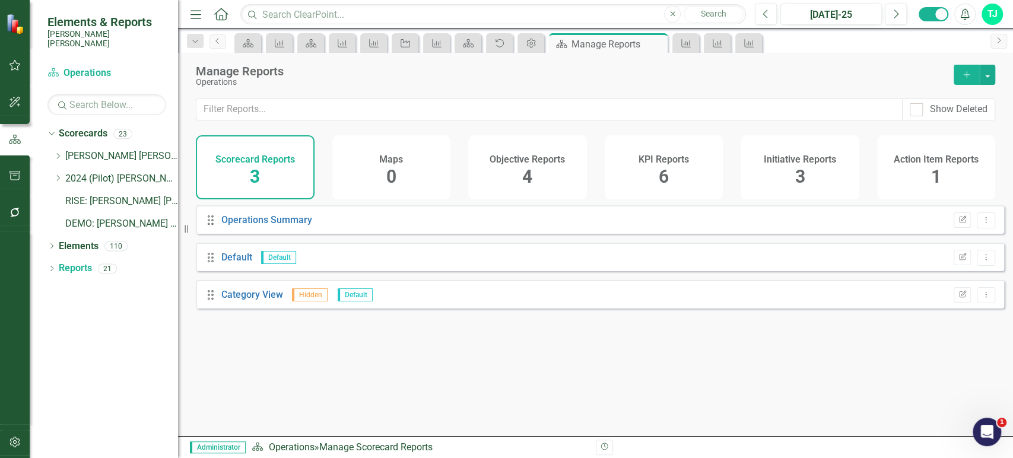
click at [709, 182] on div "KPI Reports 6" at bounding box center [664, 167] width 119 height 64
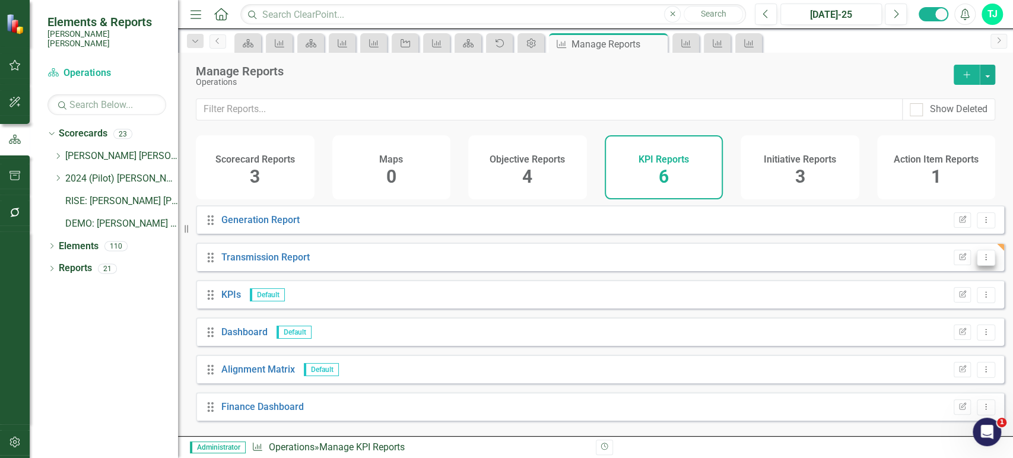
click at [981, 261] on icon "Dropdown Menu" at bounding box center [986, 257] width 10 height 8
click at [928, 329] on link "Copy Duplicate Report" at bounding box center [938, 329] width 98 height 22
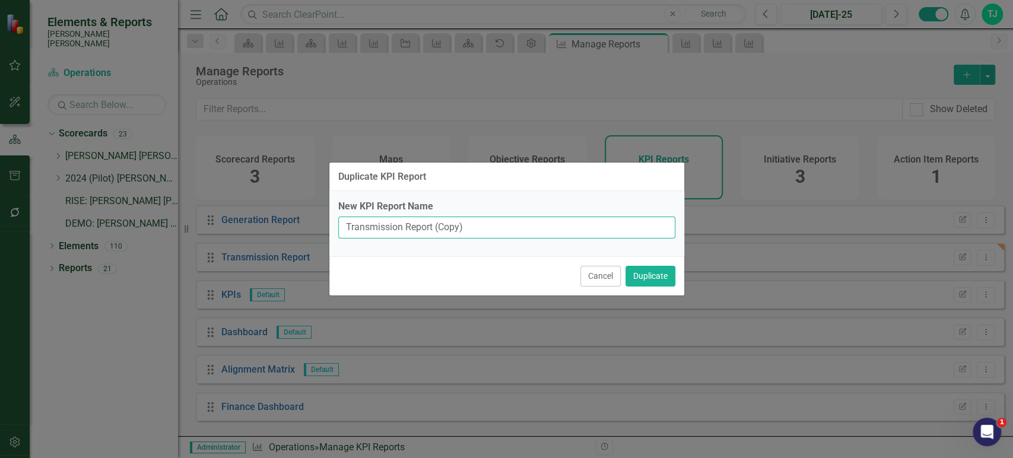
click at [390, 223] on input "Transmission Report (Copy)" at bounding box center [506, 228] width 337 height 22
drag, startPoint x: 405, startPoint y: 229, endPoint x: 684, endPoint y: 221, distance: 278.5
click at [684, 221] on div "New KPI Report Name Safety Report (Copy)" at bounding box center [506, 223] width 355 height 65
type input "Safety Report"
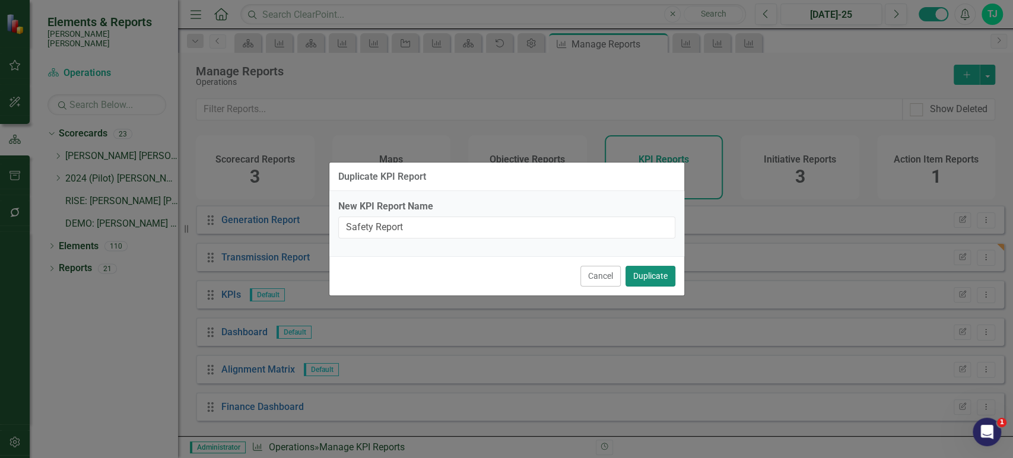
click at [649, 280] on button "Duplicate" at bounding box center [651, 276] width 50 height 21
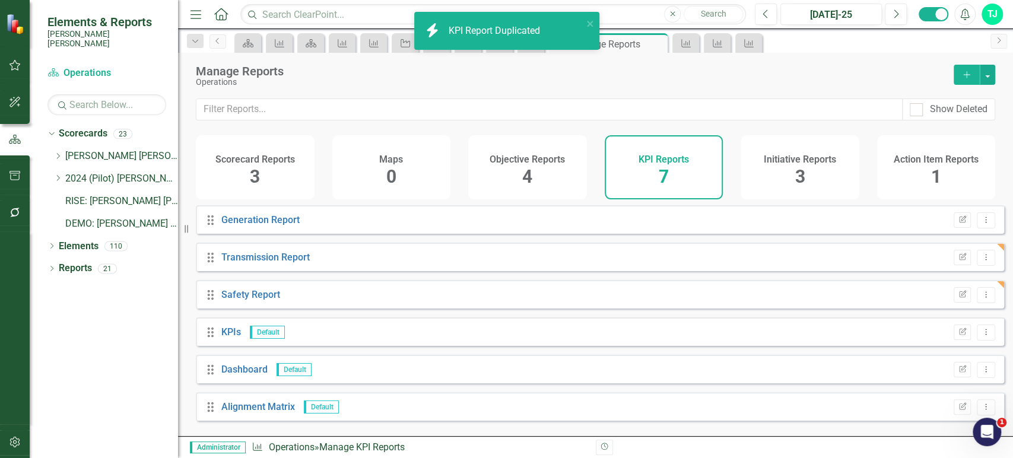
scroll to position [39, 0]
click at [962, 264] on button "Edit Report" at bounding box center [962, 255] width 17 height 15
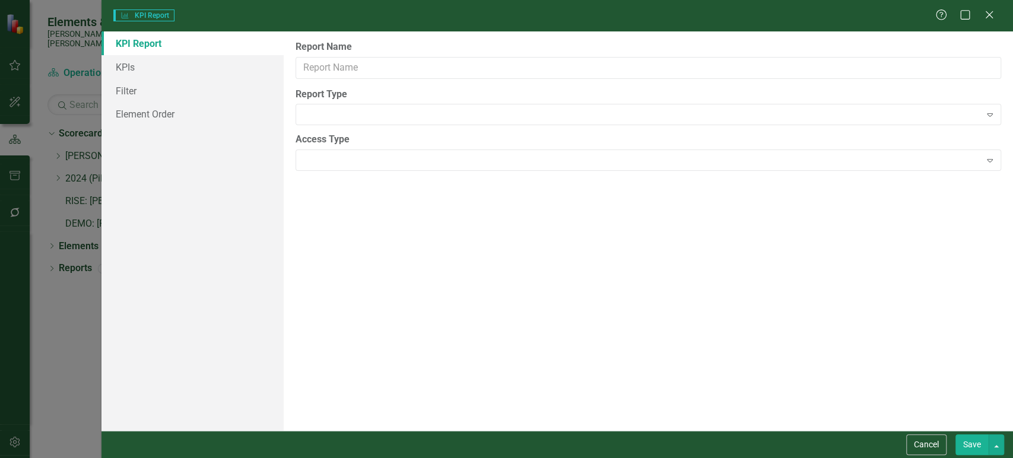
type input "Safety Report"
drag, startPoint x: 921, startPoint y: 451, endPoint x: 917, endPoint y: 426, distance: 25.3
click at [921, 450] on button "Cancel" at bounding box center [926, 445] width 40 height 21
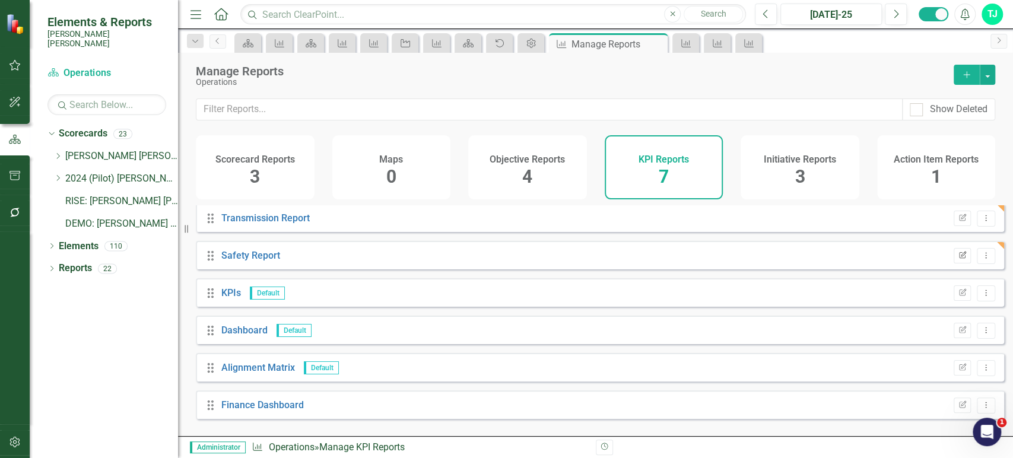
click at [956, 264] on button "Edit Report" at bounding box center [962, 255] width 17 height 15
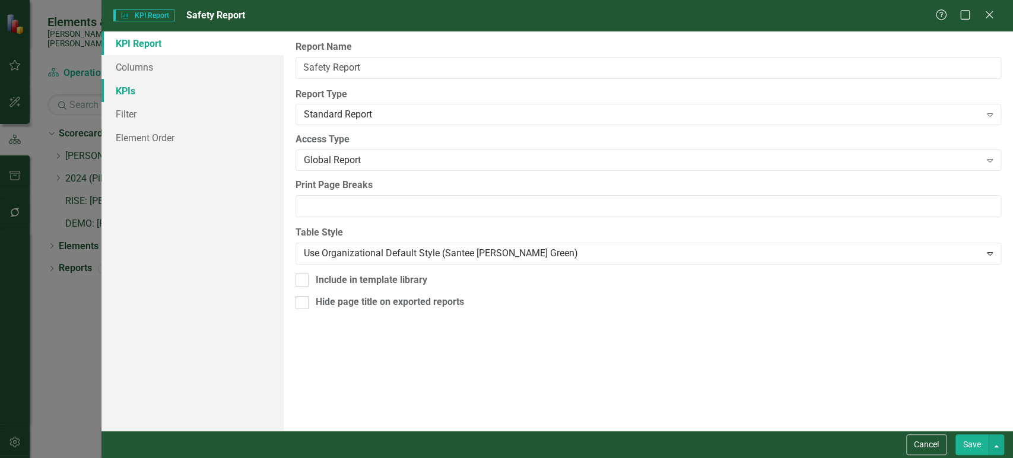
click at [182, 96] on link "KPIs" at bounding box center [193, 91] width 182 height 24
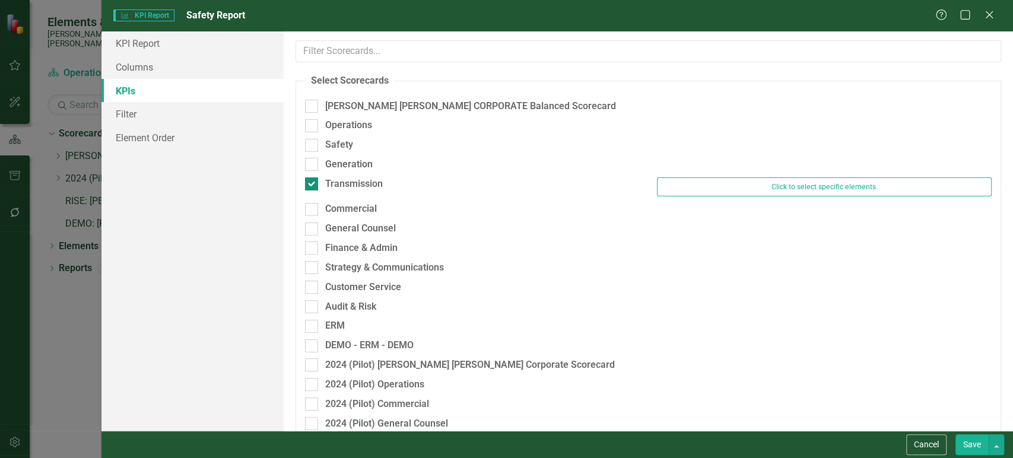
click at [313, 180] on div at bounding box center [311, 183] width 13 height 13
click at [313, 180] on input "Transmission" at bounding box center [309, 181] width 8 height 8
checkbox input "true"
click at [316, 104] on div at bounding box center [311, 106] width 13 height 13
click at [313, 104] on input "[PERSON_NAME] [PERSON_NAME] CORPORATE Balanced Scorecard" at bounding box center [309, 104] width 8 height 8
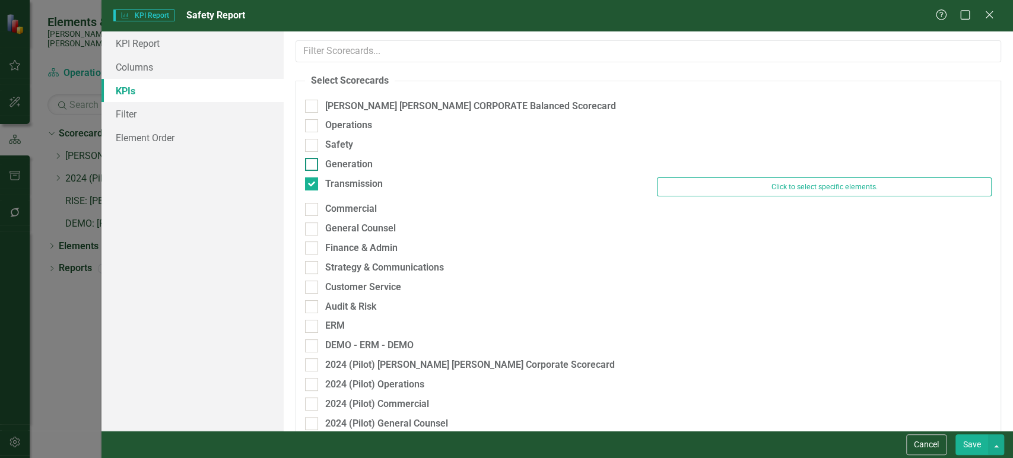
checkbox input "false"
click at [310, 188] on div at bounding box center [311, 183] width 13 height 13
click at [310, 185] on input "Transmission" at bounding box center [309, 181] width 8 height 8
checkbox input "true"
click at [318, 106] on div "[PERSON_NAME] [PERSON_NAME] CORPORATE Balanced Scorecard" at bounding box center [472, 107] width 335 height 14
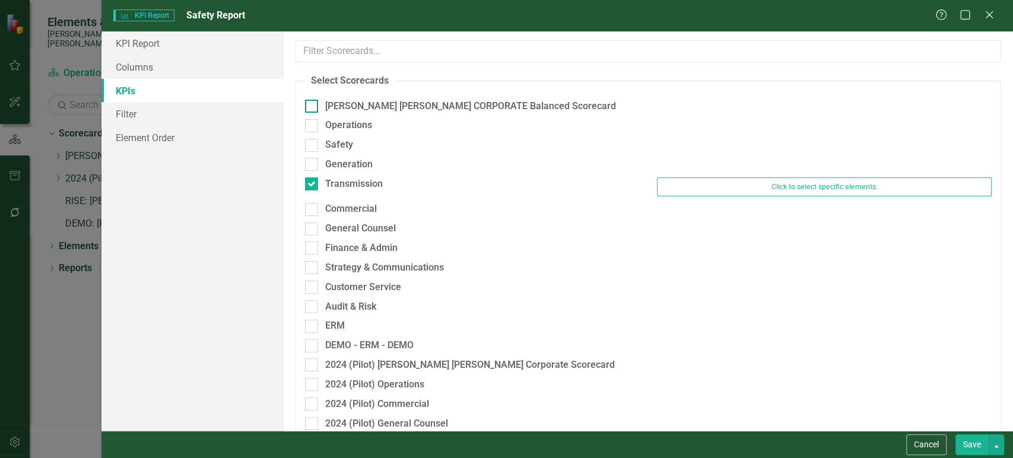
click at [313, 106] on input "[PERSON_NAME] [PERSON_NAME] CORPORATE Balanced Scorecard" at bounding box center [309, 104] width 8 height 8
click at [310, 96] on div at bounding box center [648, 97] width 687 height 6
click at [310, 101] on input "[PERSON_NAME] [PERSON_NAME] CORPORATE Balanced Scorecard" at bounding box center [309, 104] width 8 height 8
checkbox input "false"
click at [309, 191] on div "Transmission" at bounding box center [472, 185] width 353 height 17
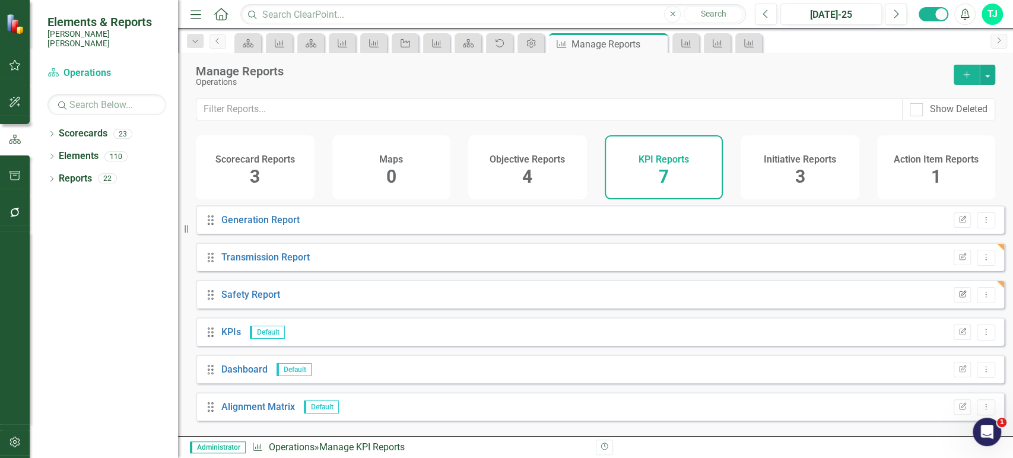
click at [959, 302] on button "Edit Report" at bounding box center [962, 294] width 17 height 15
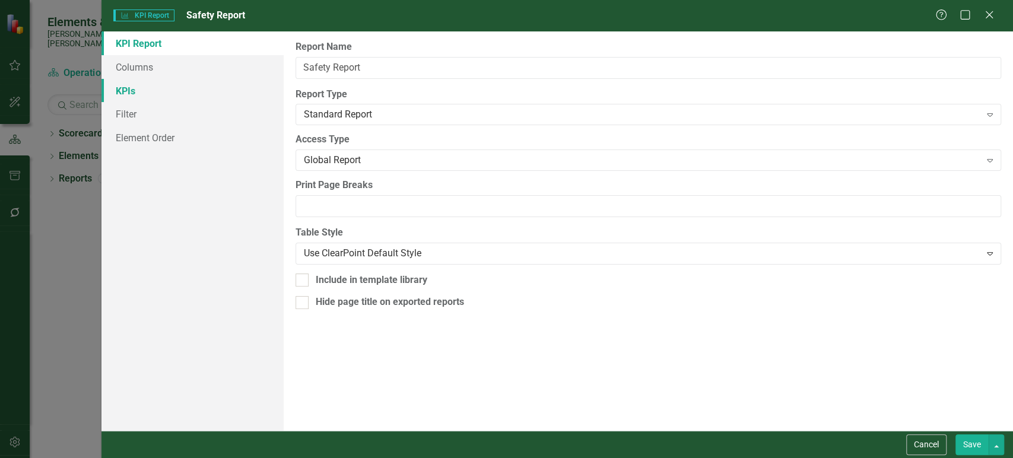
drag, startPoint x: 185, startPoint y: 94, endPoint x: 218, endPoint y: 96, distance: 33.3
click at [185, 94] on link "KPIs" at bounding box center [193, 91] width 182 height 24
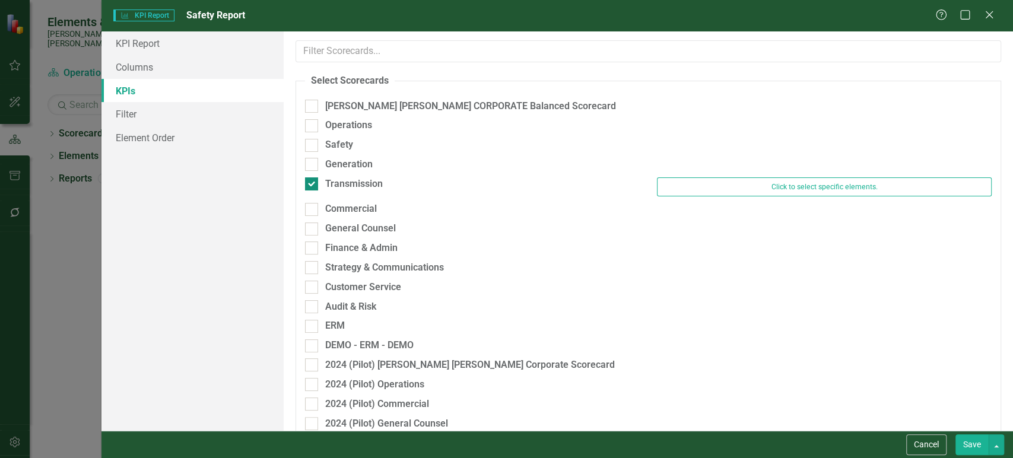
click at [310, 178] on input "Transmission" at bounding box center [309, 181] width 8 height 8
checkbox input "false"
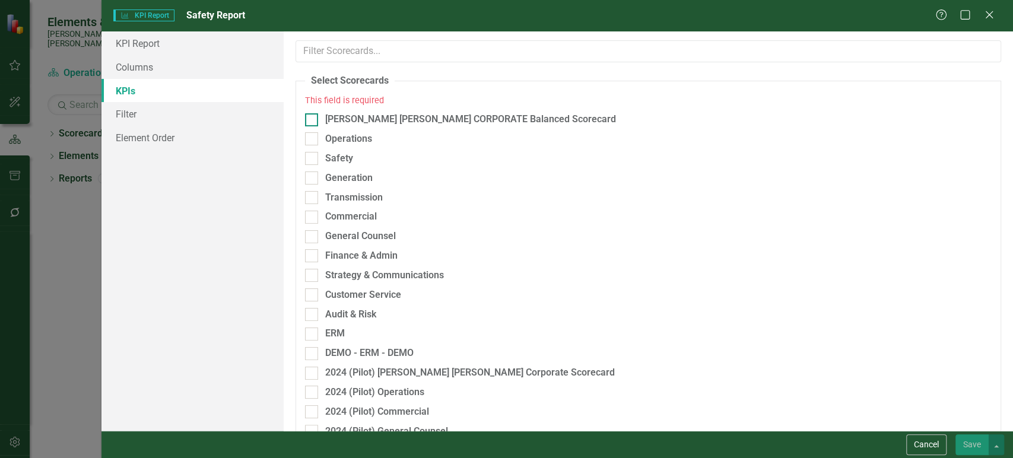
click at [313, 113] on div at bounding box center [311, 119] width 13 height 13
click at [313, 113] on input "[PERSON_NAME] [PERSON_NAME] CORPORATE Balanced Scorecard" at bounding box center [309, 117] width 8 height 8
checkbox input "true"
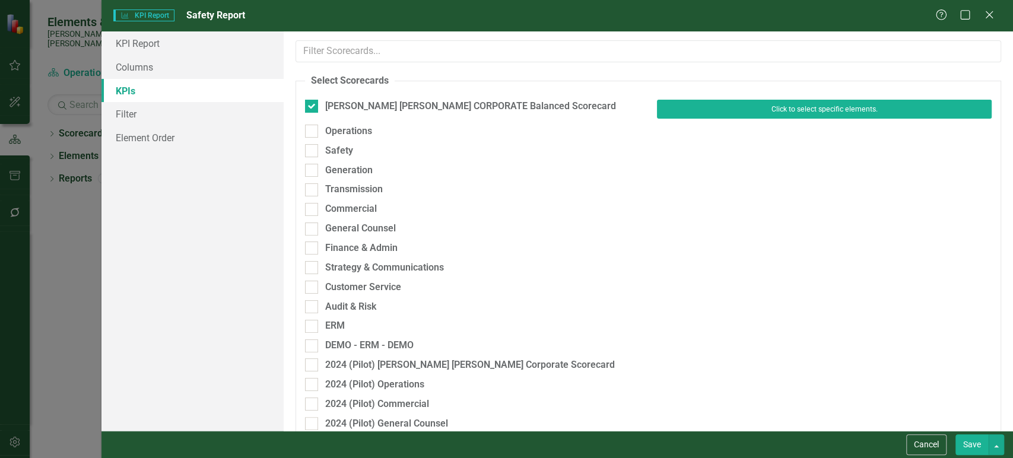
click at [734, 105] on button "Click to select specific elements." at bounding box center [824, 109] width 335 height 19
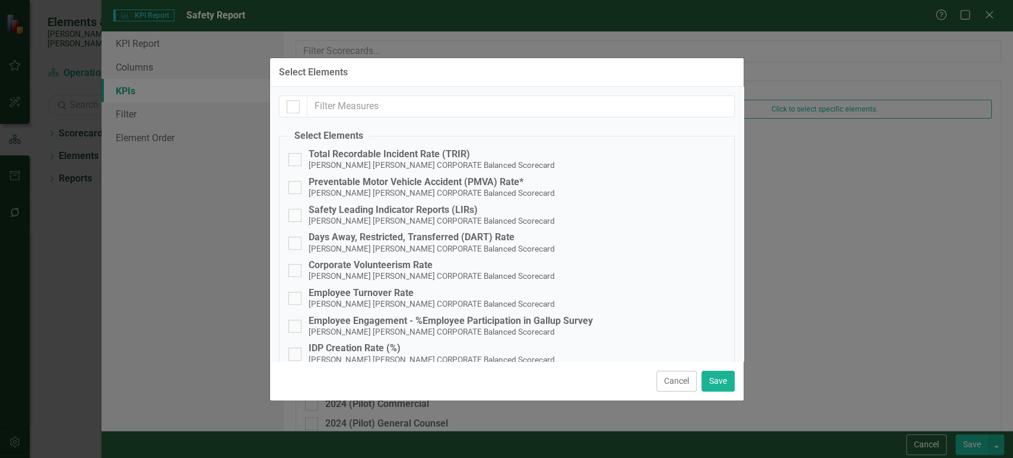
checkbox input "false"
click at [418, 103] on input "text" at bounding box center [521, 107] width 427 height 22
click at [297, 156] on div at bounding box center [295, 159] width 13 height 13
click at [296, 156] on input "Total Recordable Incident Rate (TRIR) Santee Cooper CORPORATE Balanced Scorecard" at bounding box center [293, 157] width 8 height 8
checkbox input "true"
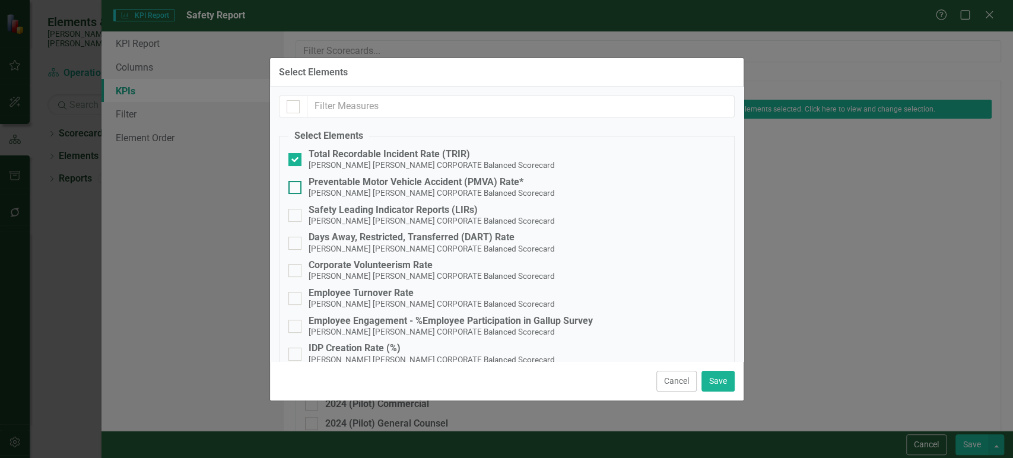
click at [296, 186] on div at bounding box center [295, 187] width 13 height 13
click at [296, 186] on input "Preventable Motor Vehicle Accident (PMVA) Rate* Santee Cooper CORPORATE Balance…" at bounding box center [293, 185] width 8 height 8
checkbox input "true"
click at [394, 100] on input "text" at bounding box center [521, 107] width 427 height 22
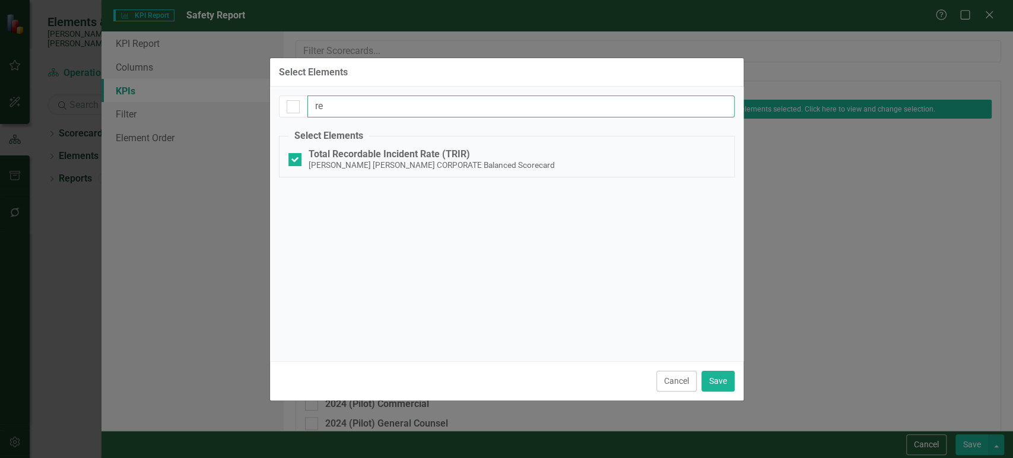
type input "r"
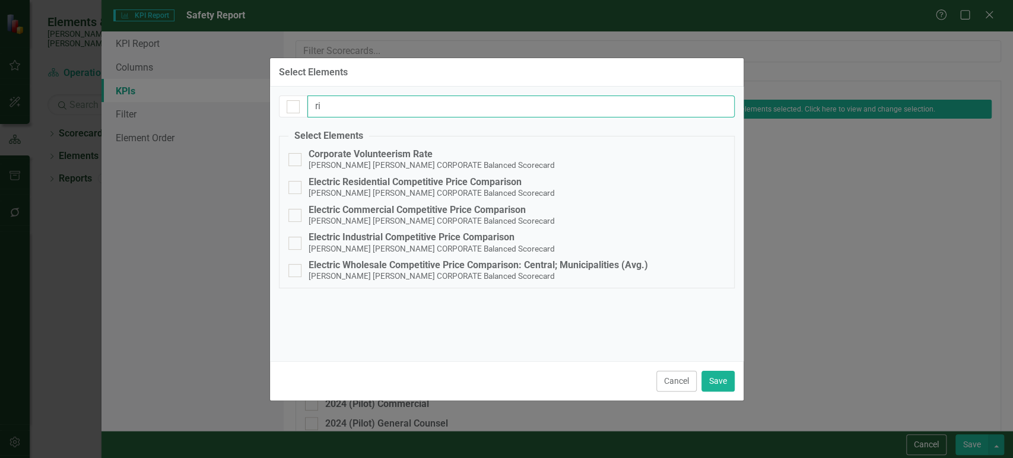
type input "r"
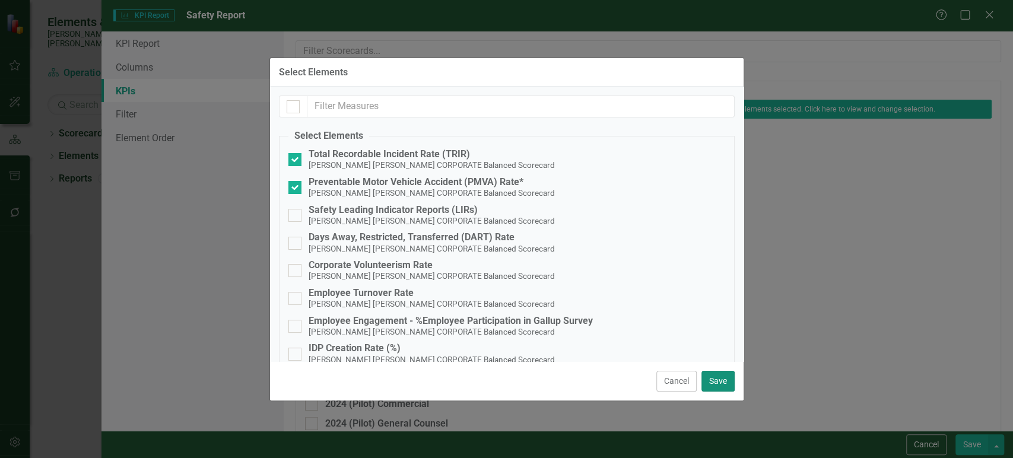
click at [719, 377] on button "Save" at bounding box center [718, 381] width 33 height 21
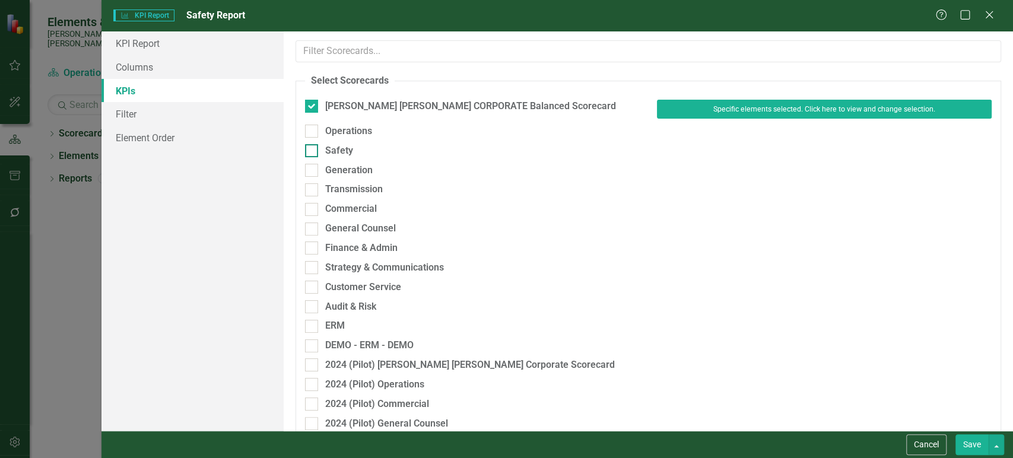
click at [341, 151] on div "Safety" at bounding box center [339, 151] width 28 height 14
click at [313, 151] on input "Safety" at bounding box center [309, 148] width 8 height 8
checkbox input "true"
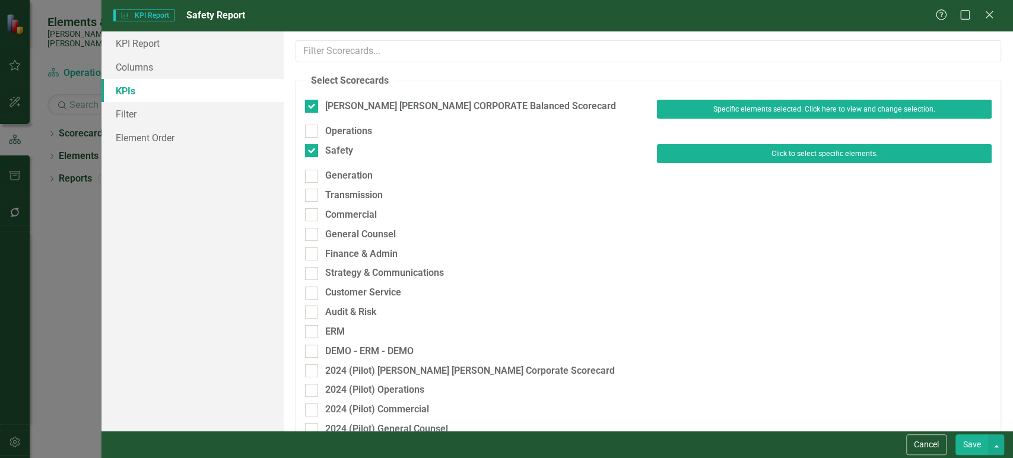
click at [765, 160] on button "Click to select specific elements." at bounding box center [824, 153] width 335 height 19
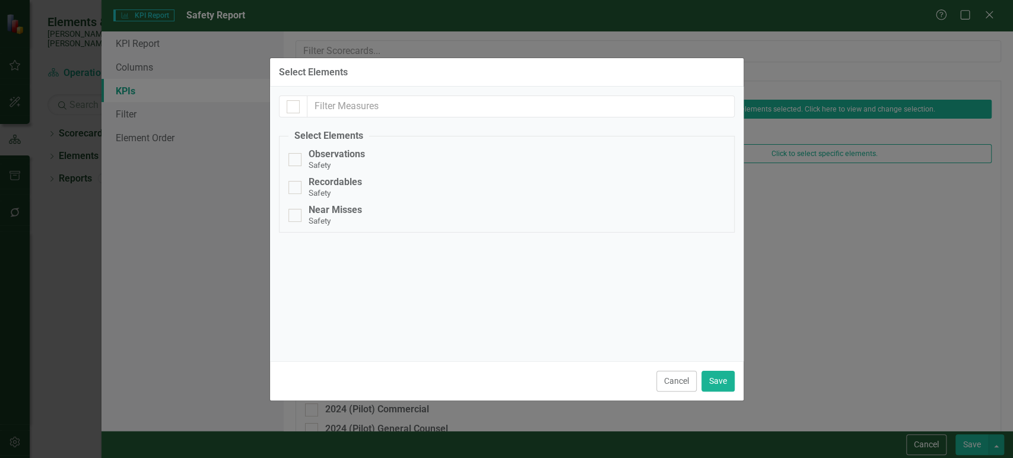
click at [284, 187] on fieldset "Select Elements Observations Safety Recordables Safety Near Misses Safety" at bounding box center [507, 180] width 456 height 103
click at [291, 187] on input "Recordables Safety" at bounding box center [293, 185] width 8 height 8
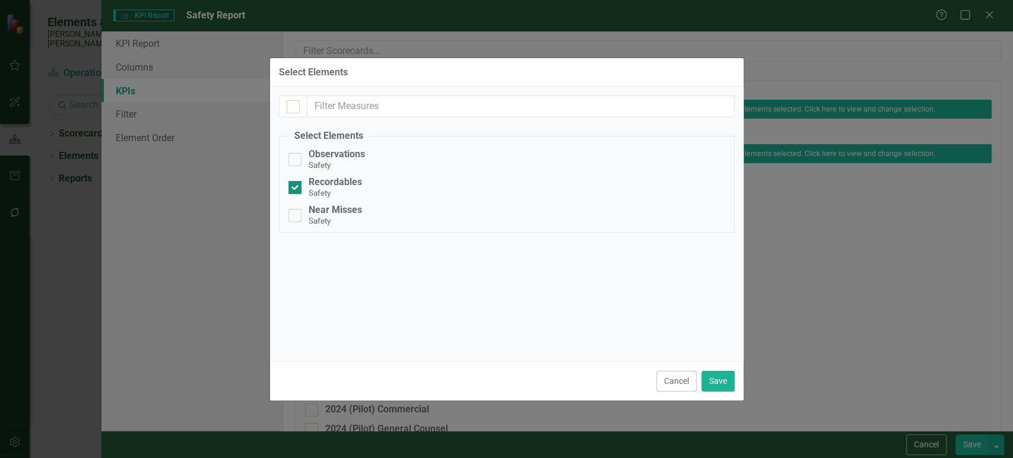
click at [296, 187] on div at bounding box center [295, 187] width 13 height 13
click at [296, 187] on input "Recordables Safety" at bounding box center [293, 185] width 8 height 8
checkbox input "false"
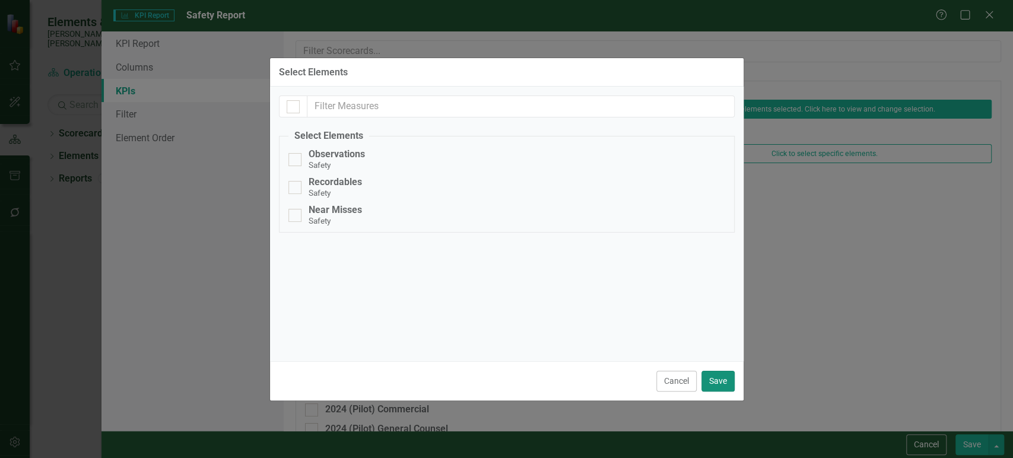
click at [718, 383] on button "Save" at bounding box center [718, 381] width 33 height 21
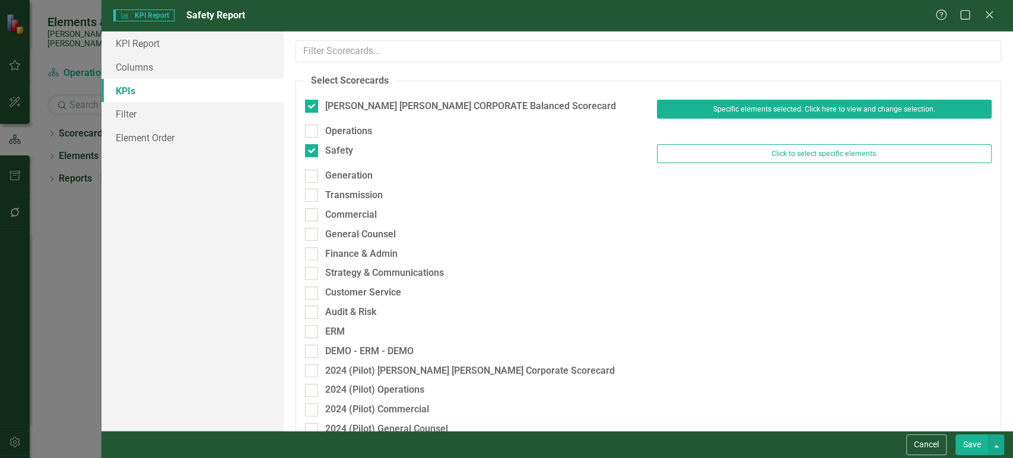
click at [974, 441] on button "Save" at bounding box center [972, 445] width 33 height 21
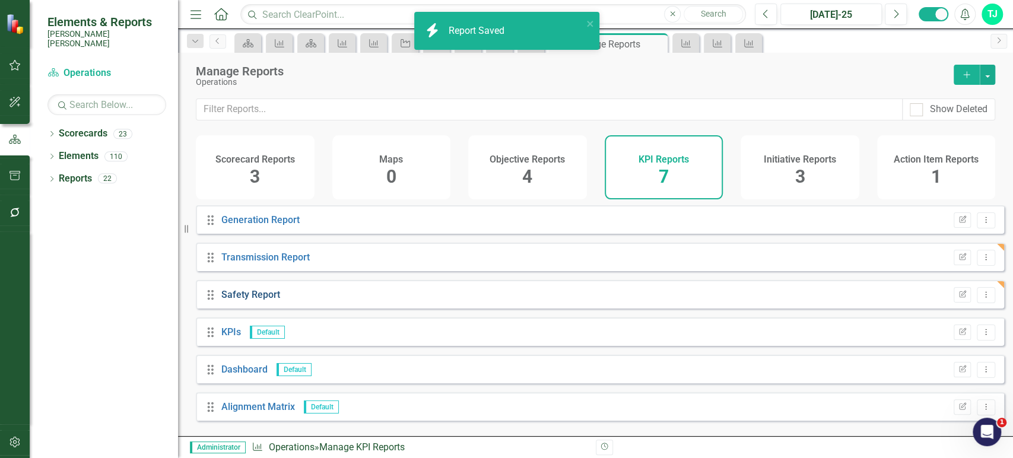
click at [243, 300] on link "Safety Report" at bounding box center [250, 294] width 59 height 11
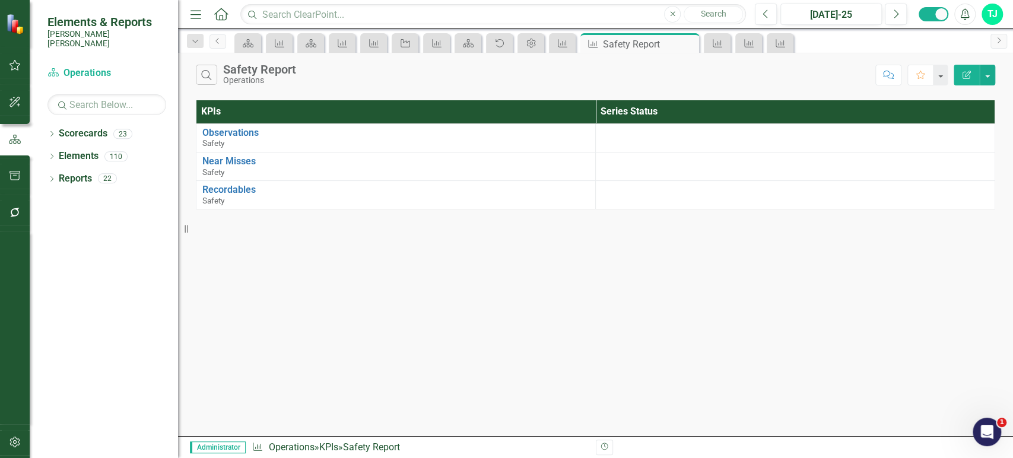
click at [969, 75] on icon "Edit Report" at bounding box center [967, 75] width 11 height 8
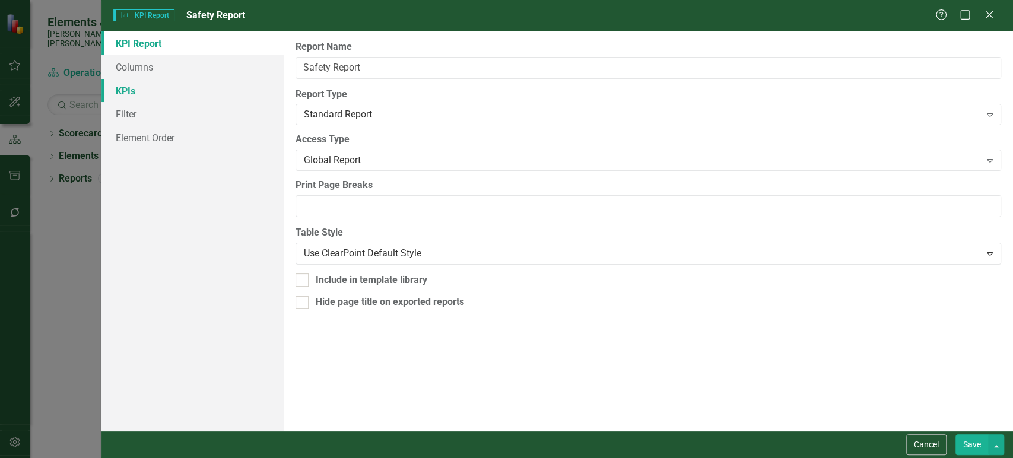
click at [204, 100] on link "KPIs" at bounding box center [193, 91] width 182 height 24
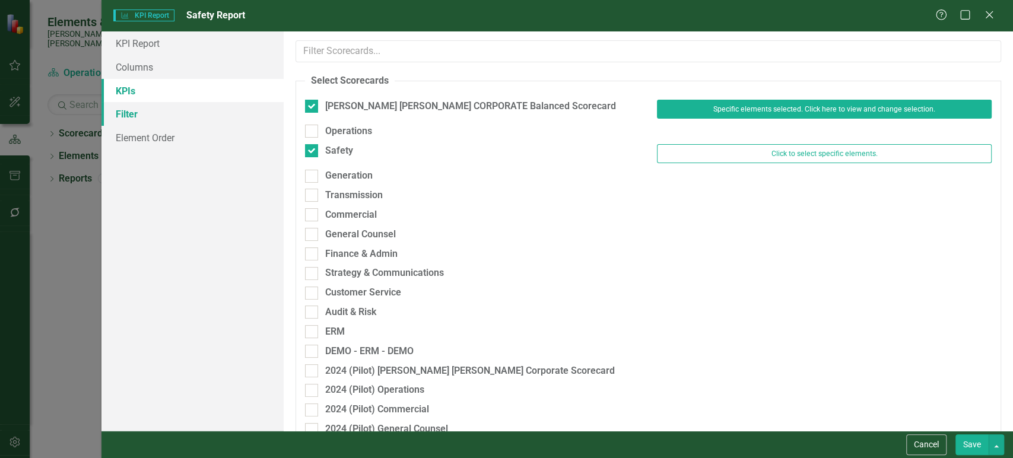
click at [225, 111] on link "Filter" at bounding box center [193, 114] width 182 height 24
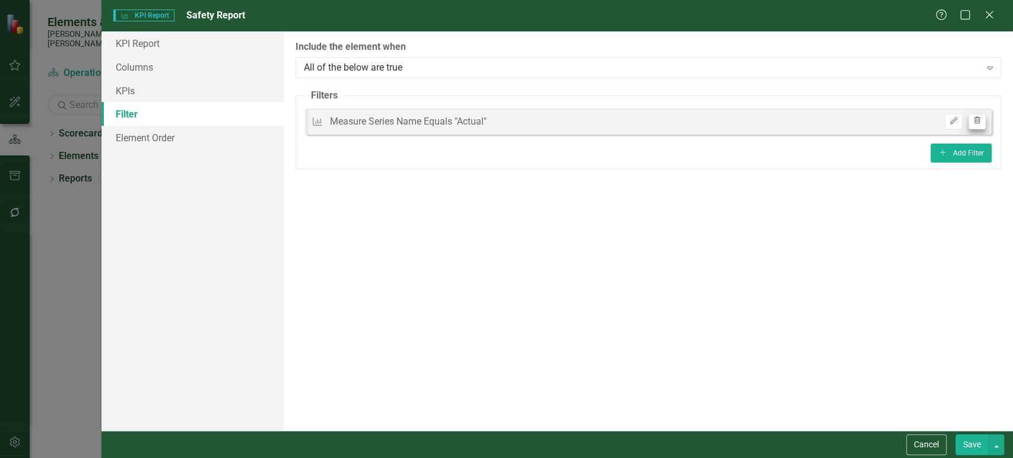
click at [979, 113] on div "Measure Series Measure Series Name Equals "Actual" Edit Trash" at bounding box center [648, 122] width 687 height 26
click at [978, 123] on icon "Trash" at bounding box center [977, 121] width 9 height 7
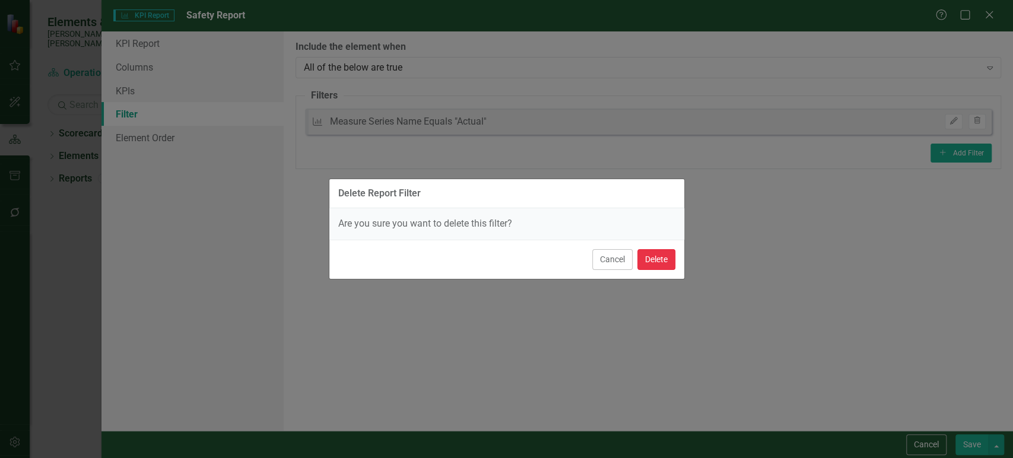
click at [662, 256] on button "Delete" at bounding box center [657, 259] width 38 height 21
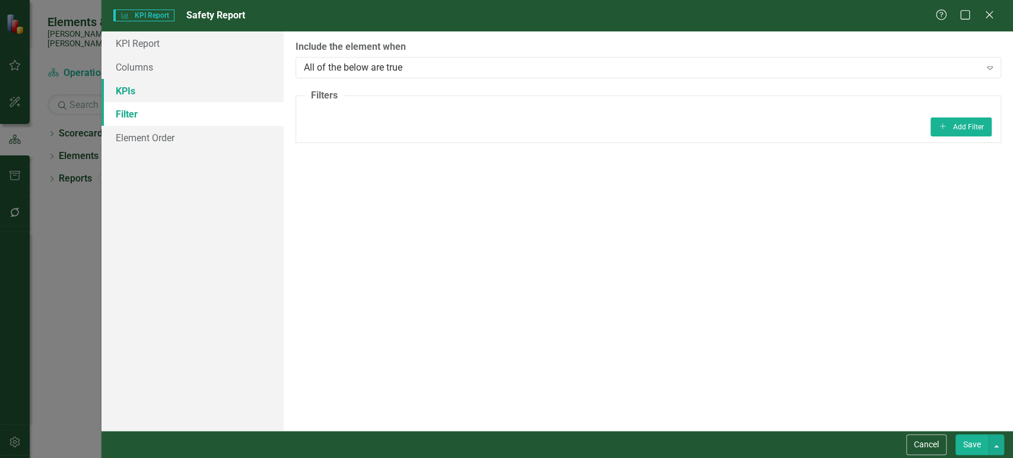
click at [177, 87] on link "KPIs" at bounding box center [193, 91] width 182 height 24
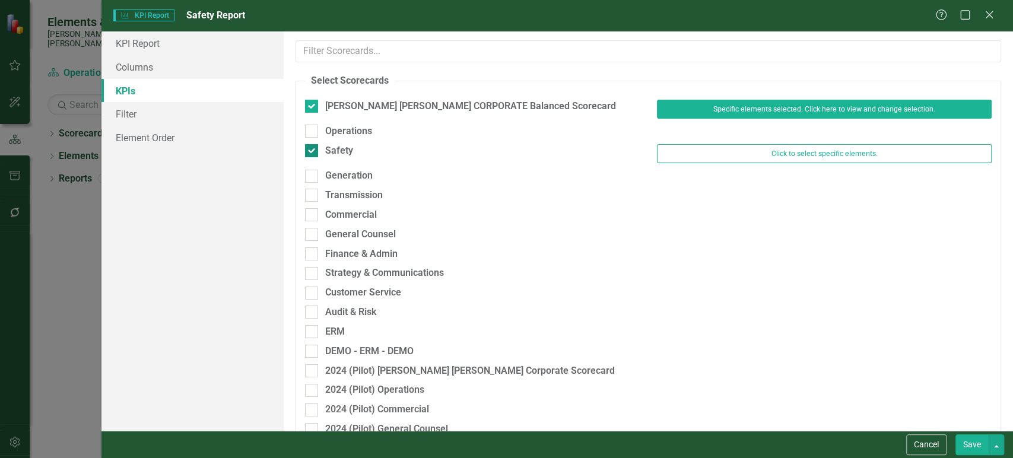
click at [323, 154] on div "Safety" at bounding box center [472, 151] width 335 height 14
click at [313, 152] on input "Safety" at bounding box center [309, 148] width 8 height 8
checkbox input "false"
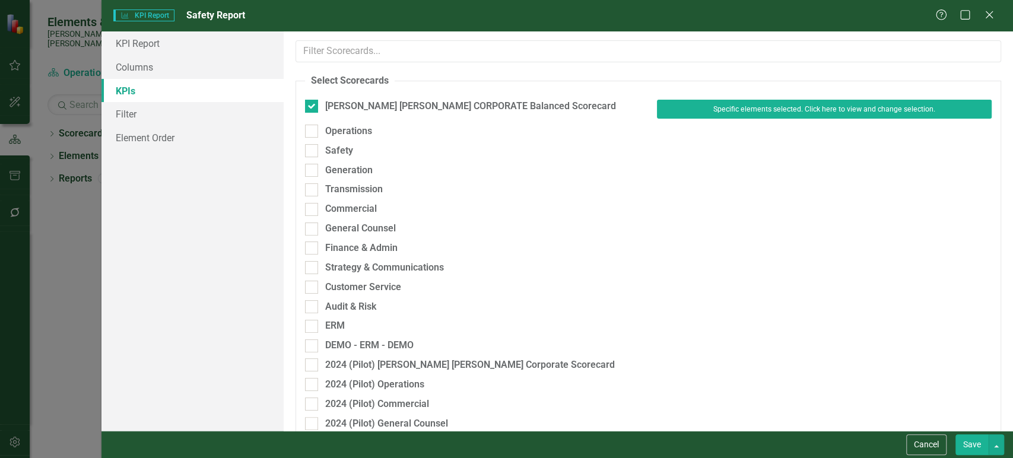
click at [981, 457] on div "Cancel Save" at bounding box center [558, 444] width 912 height 27
click at [978, 450] on button "Save" at bounding box center [972, 445] width 33 height 21
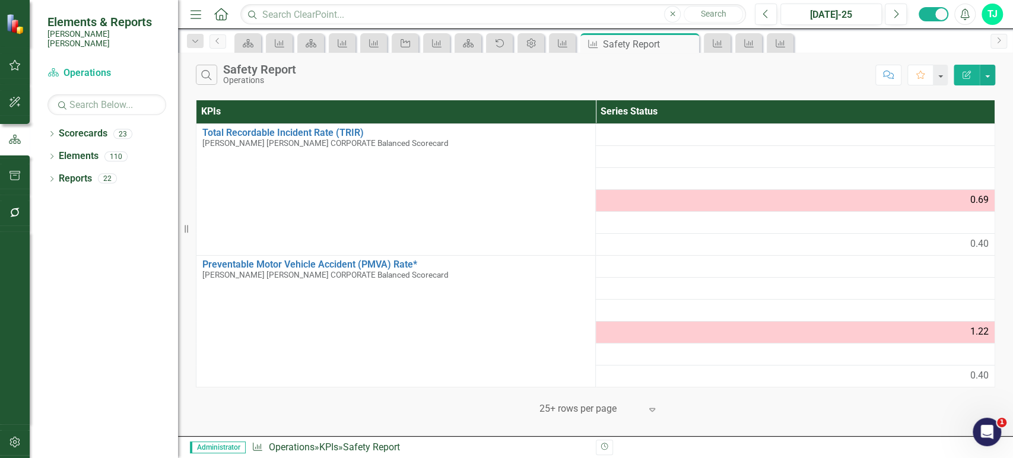
click at [965, 71] on icon "Edit Report" at bounding box center [967, 75] width 11 height 8
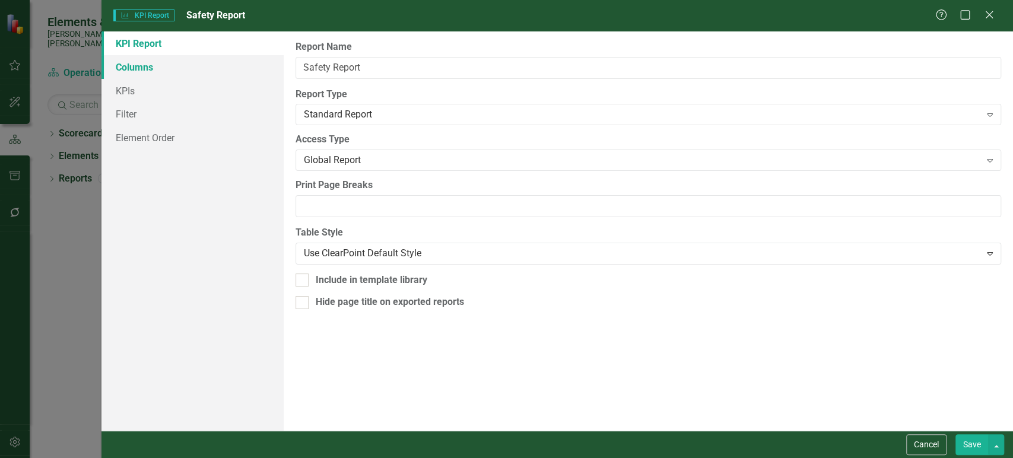
click at [167, 71] on link "Columns" at bounding box center [193, 67] width 182 height 24
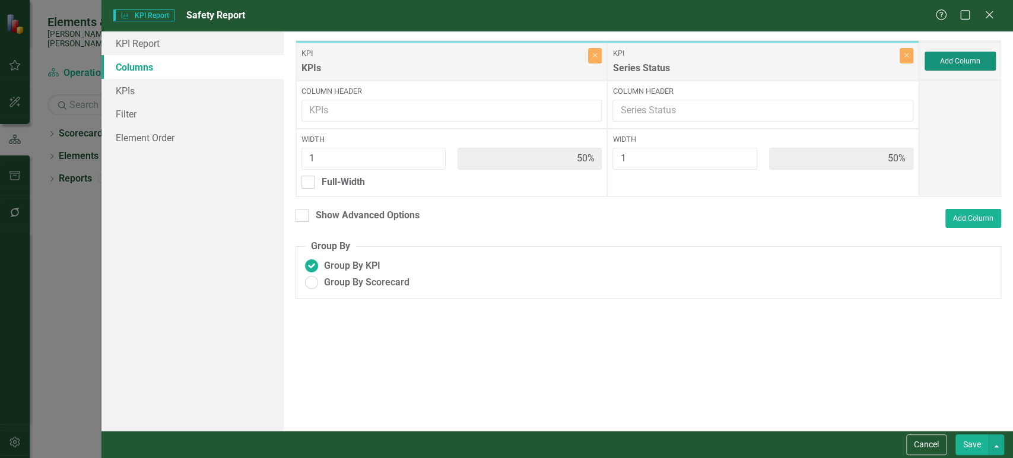
click at [939, 56] on button "Add Column" at bounding box center [960, 61] width 71 height 19
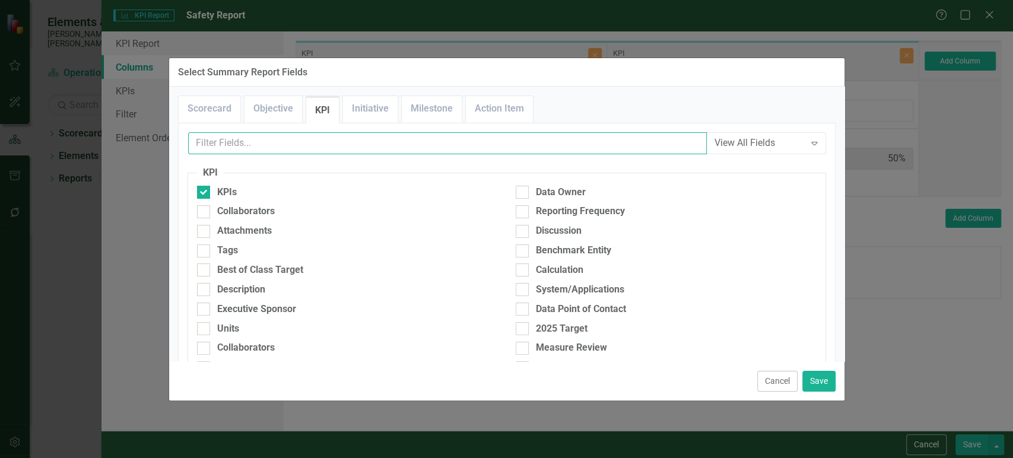
click at [361, 151] on input "text" at bounding box center [447, 143] width 519 height 22
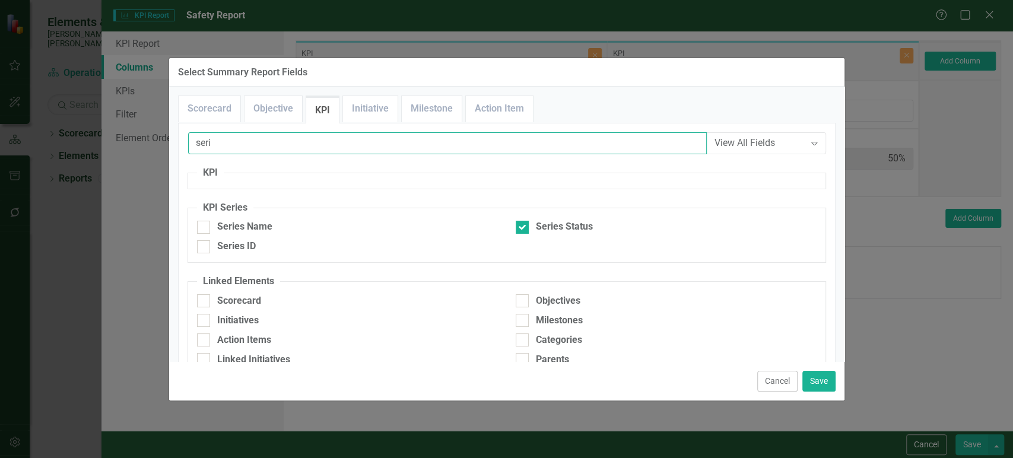
type input "seri"
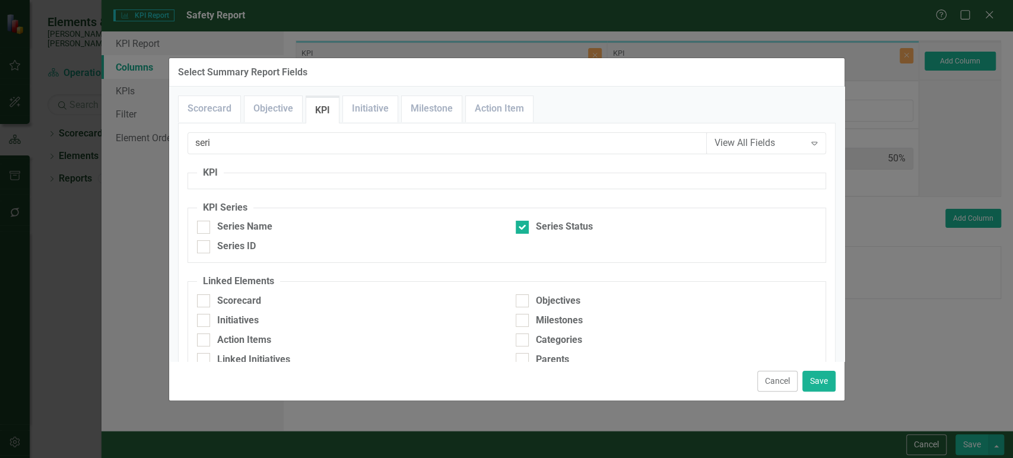
click at [198, 234] on div "Series Name" at bounding box center [347, 230] width 319 height 20
click at [205, 225] on div at bounding box center [203, 227] width 13 height 13
click at [205, 225] on input "Series Name" at bounding box center [201, 225] width 8 height 8
checkbox input "true"
click at [816, 376] on button "Save" at bounding box center [819, 381] width 33 height 21
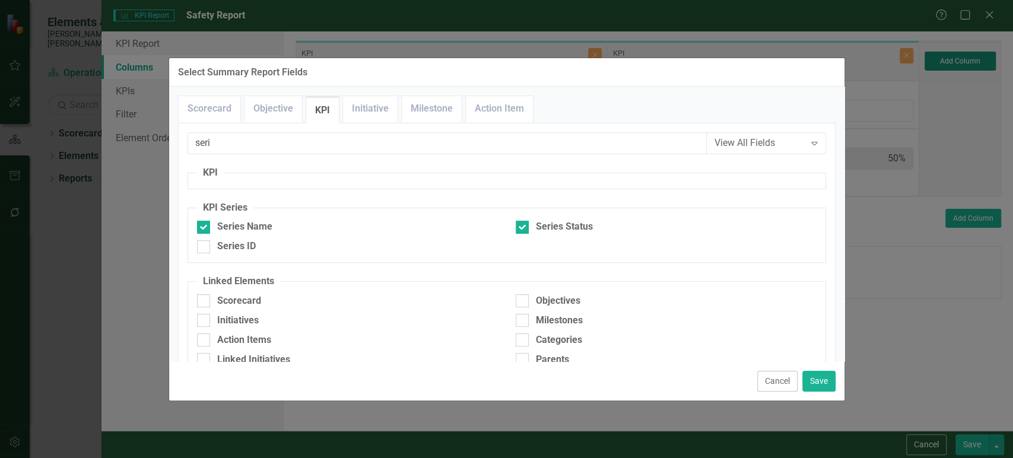
type input "33%"
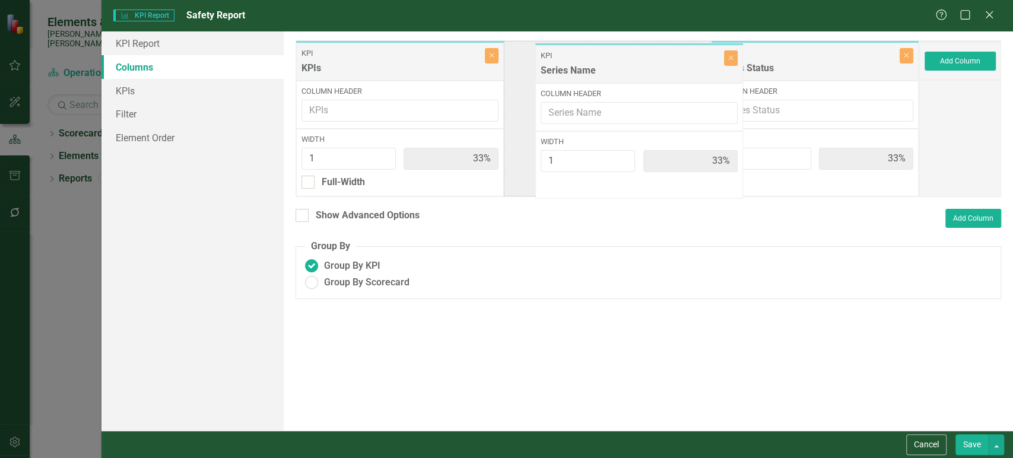
drag, startPoint x: 811, startPoint y: 74, endPoint x: 583, endPoint y: 78, distance: 228.6
click at [583, 78] on div "KPI KPIs Close Column Header Width 1 33% Full-Width KPI Series Status Close Col…" at bounding box center [608, 118] width 624 height 157
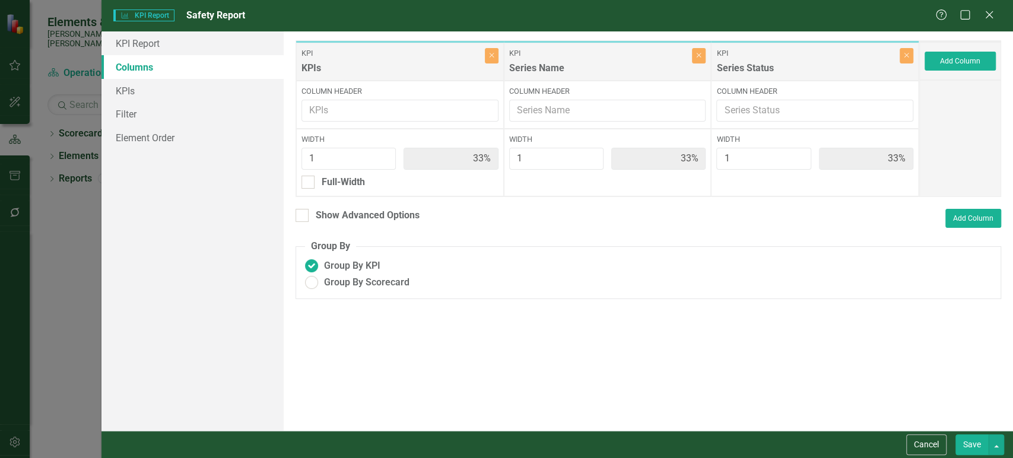
click at [972, 437] on button "Save" at bounding box center [972, 445] width 33 height 21
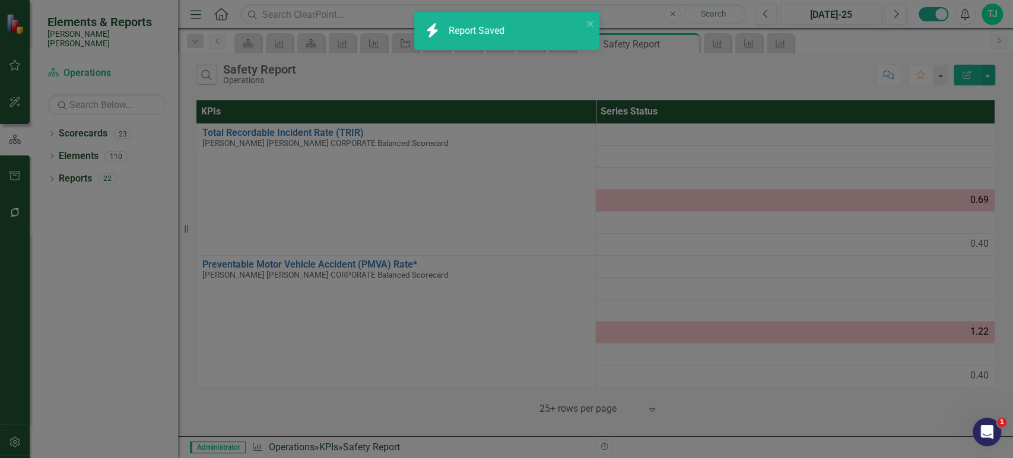
radio input "true"
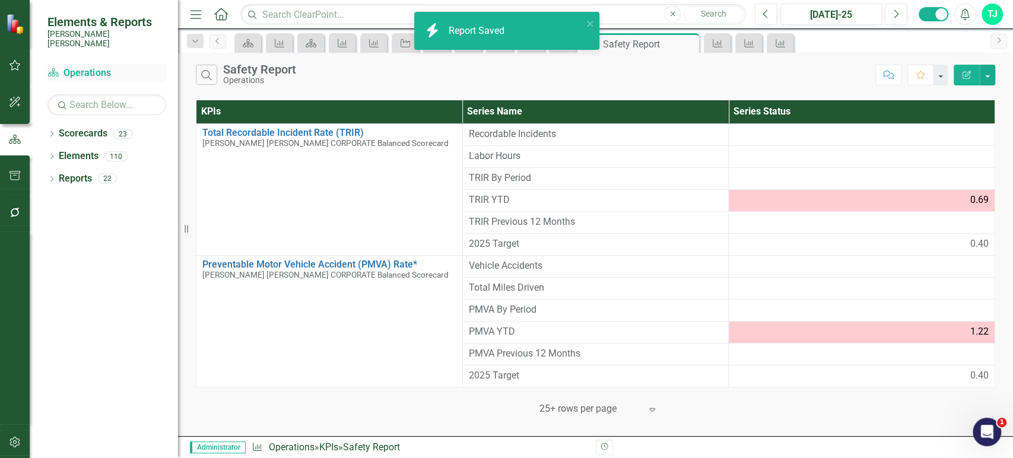
click at [96, 66] on link "Scorecard Operations" at bounding box center [106, 73] width 119 height 14
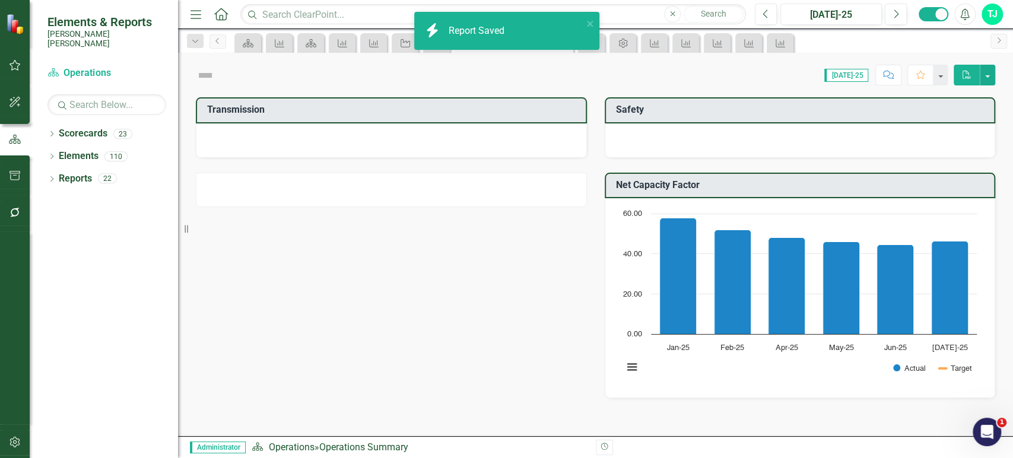
click at [750, 102] on td "Safety" at bounding box center [802, 112] width 373 height 20
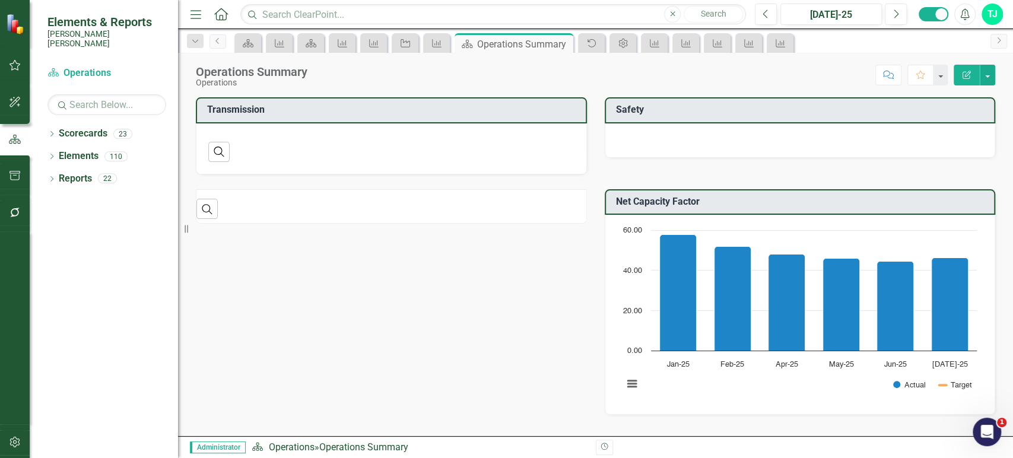
click at [750, 102] on td "Safety" at bounding box center [802, 112] width 373 height 20
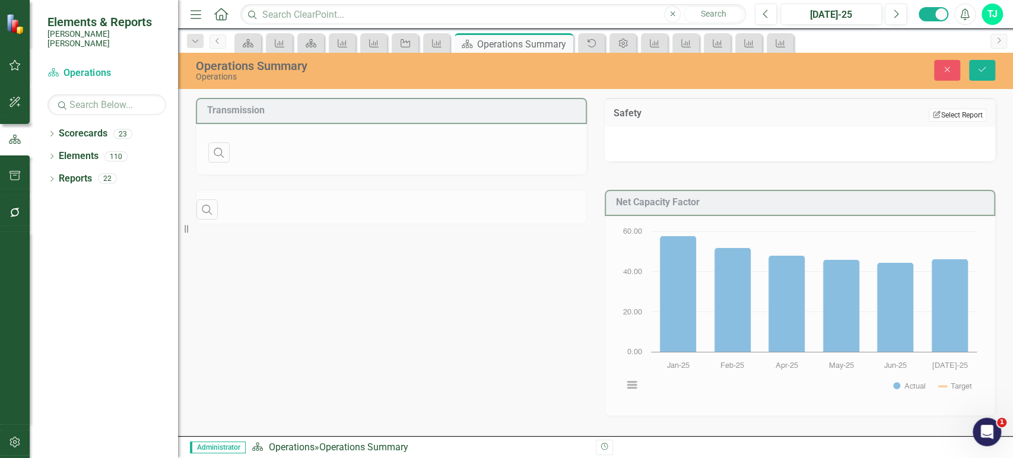
click at [968, 113] on button "Edit Report Select Report" at bounding box center [958, 115] width 58 height 13
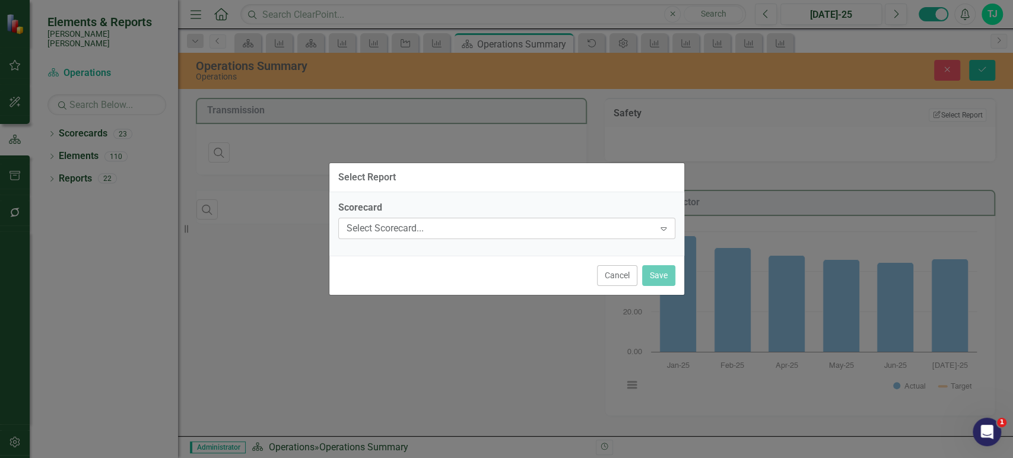
click at [509, 220] on div "Scorecard Select Scorecard... Expand" at bounding box center [506, 219] width 337 height 37
click at [508, 220] on div "Select Scorecard... Expand" at bounding box center [506, 228] width 337 height 21
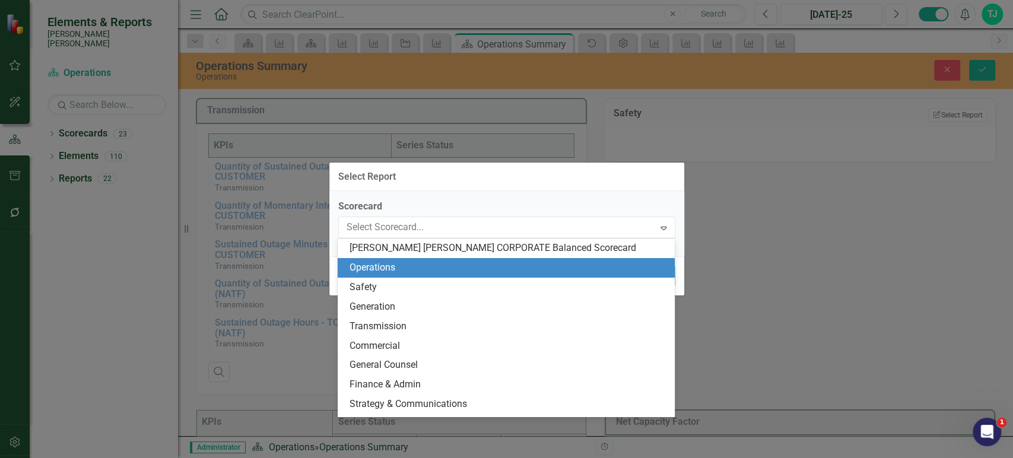
click at [417, 275] on div "Operations" at bounding box center [506, 268] width 337 height 20
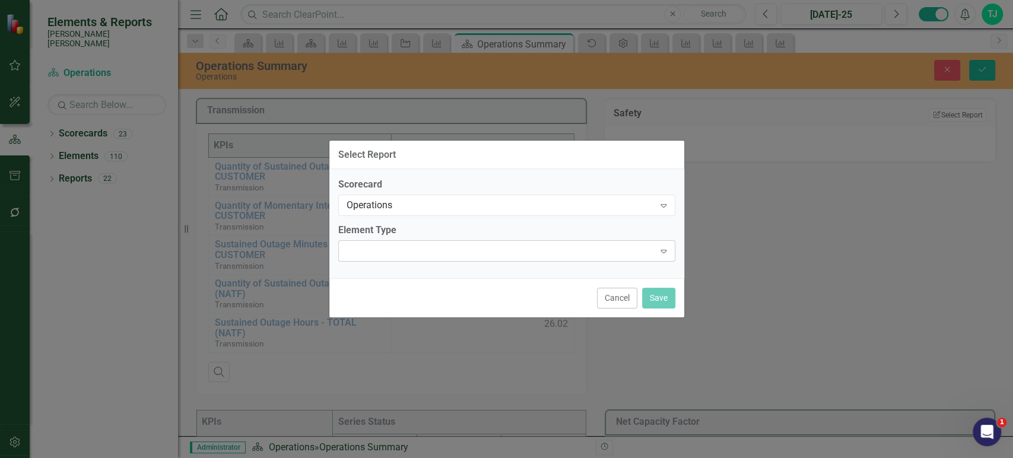
click at [430, 246] on div "Expand" at bounding box center [506, 250] width 337 height 21
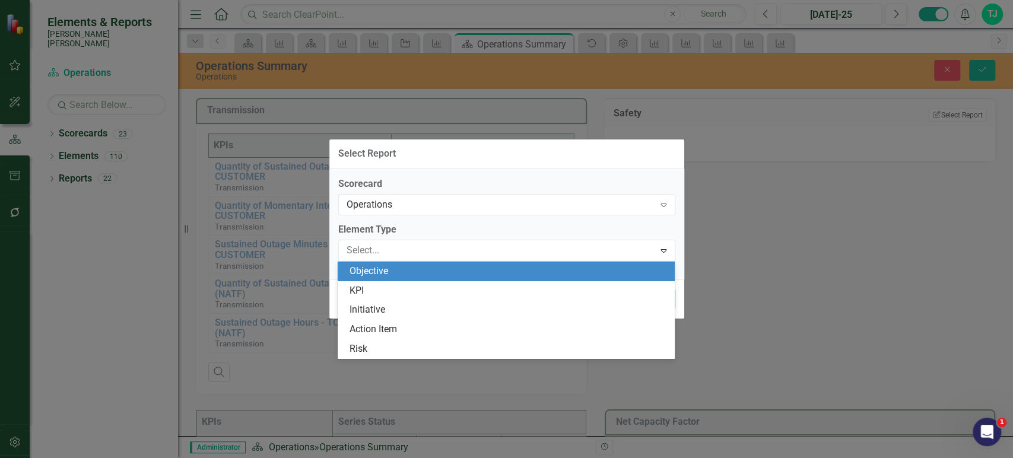
click at [410, 279] on div "Objective" at bounding box center [506, 272] width 337 height 20
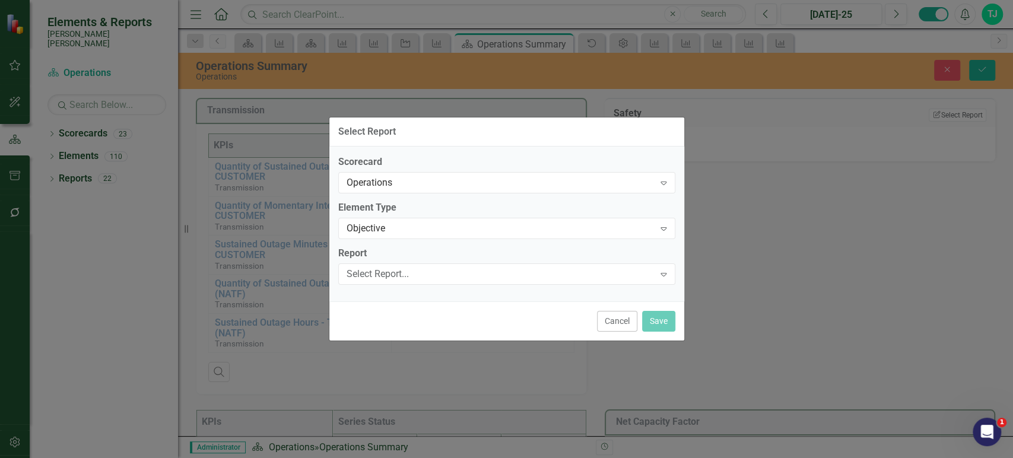
click at [423, 259] on label "Report" at bounding box center [506, 254] width 337 height 14
click at [423, 270] on div "Select Report..." at bounding box center [501, 274] width 308 height 14
click at [414, 229] on div "Objective" at bounding box center [501, 228] width 308 height 14
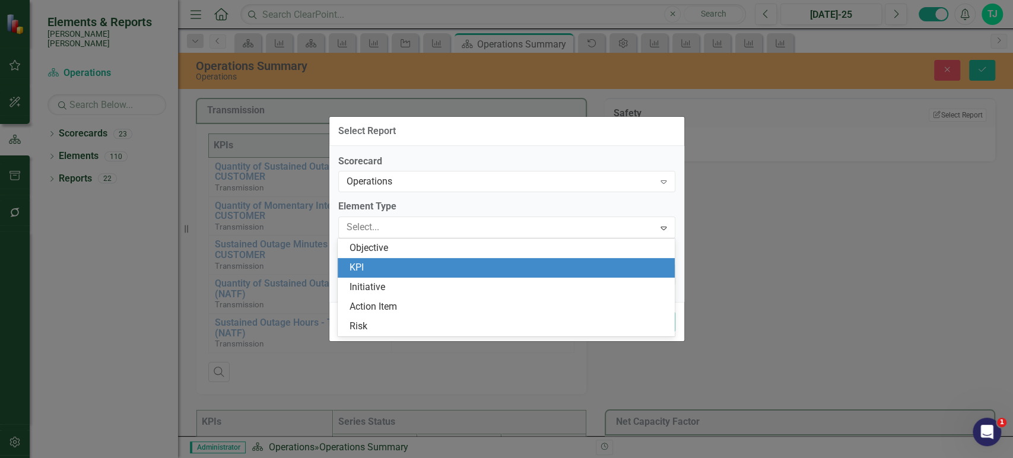
click at [401, 261] on div "KPI" at bounding box center [509, 268] width 318 height 14
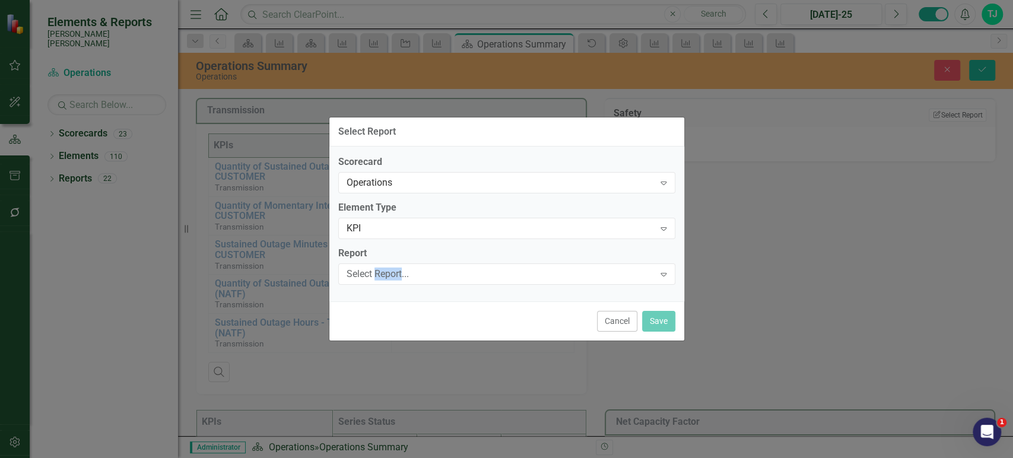
click at [401, 261] on div "Report Select Report... Expand" at bounding box center [506, 265] width 337 height 37
click at [401, 266] on div "Select Report... Expand" at bounding box center [506, 274] width 337 height 21
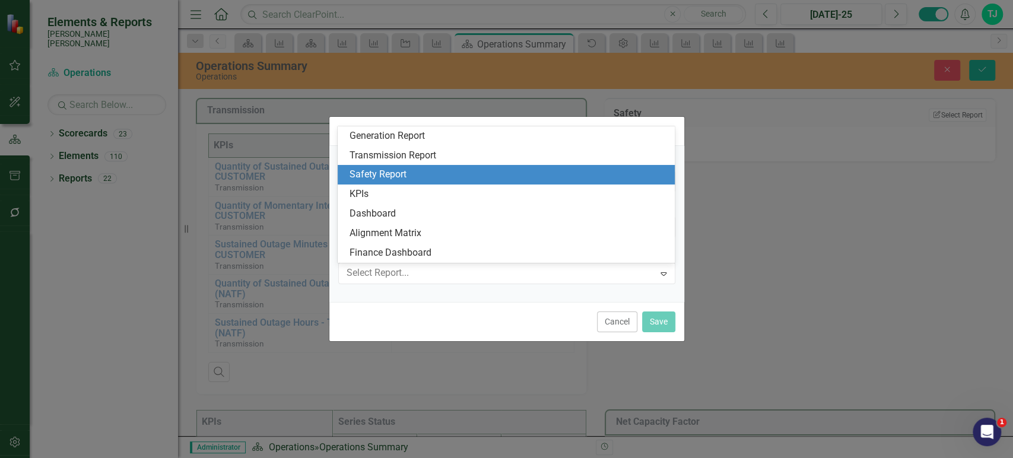
drag, startPoint x: 426, startPoint y: 176, endPoint x: 540, endPoint y: 245, distance: 133.2
click at [426, 177] on div "Safety Report" at bounding box center [509, 175] width 318 height 14
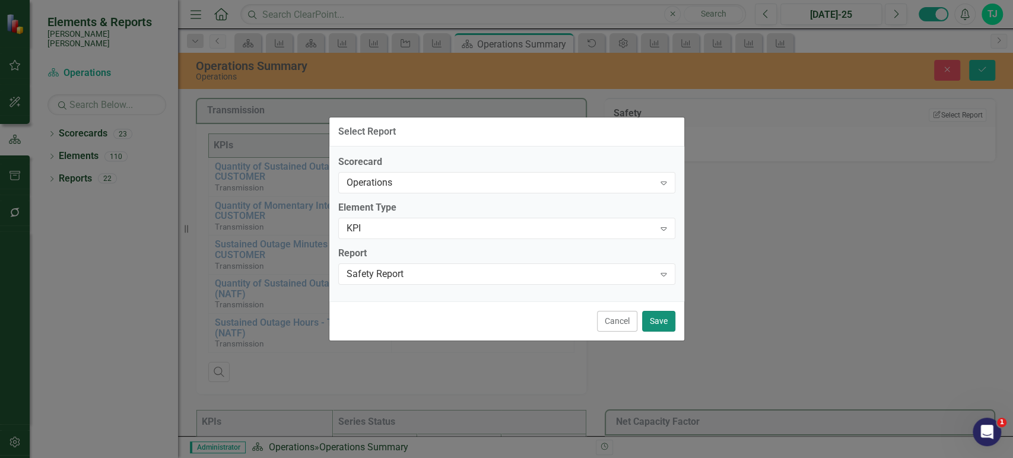
click at [668, 318] on button "Save" at bounding box center [658, 321] width 33 height 21
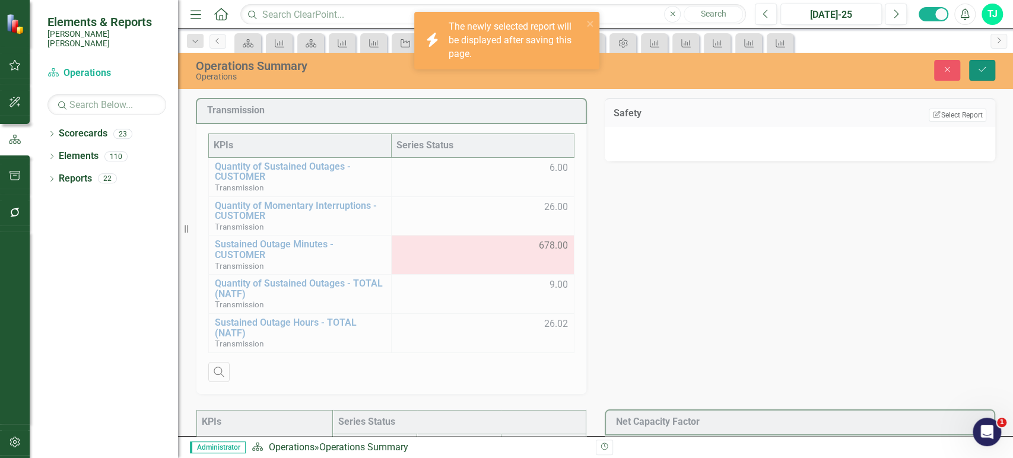
click at [980, 73] on icon "Save" at bounding box center [982, 69] width 11 height 8
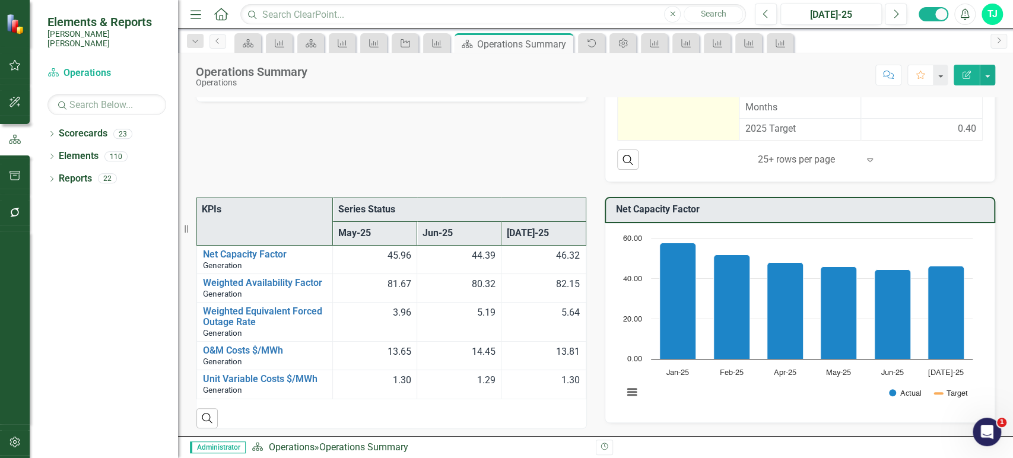
scroll to position [294, 0]
